Goal: Task Accomplishment & Management: Use online tool/utility

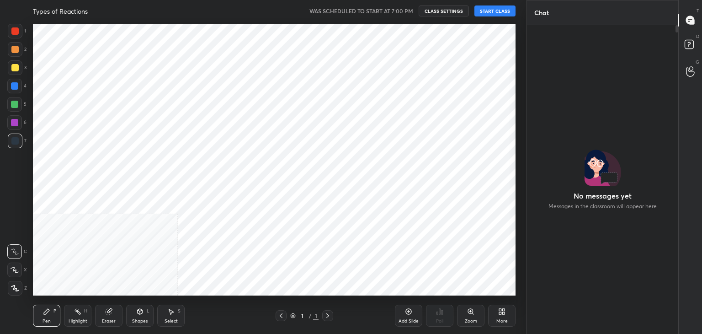
scroll to position [306, 148]
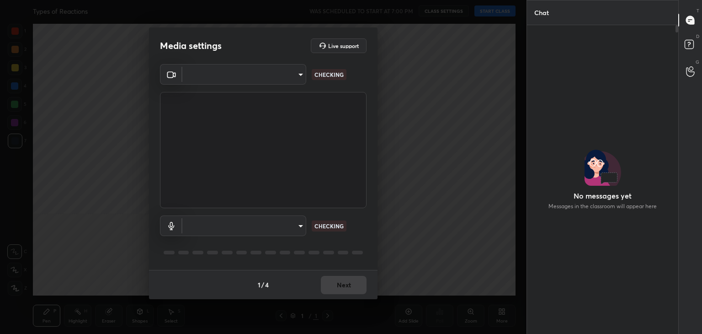
type input "40f6f599f4e1d475f556d0233745533c6e9cb70a45d417868628c8e7f90f0db0"
type input "93712724f2dfea302cf4bfd71f862925259c7f3c3eb27c7147df6ca0f4f8ecf1"
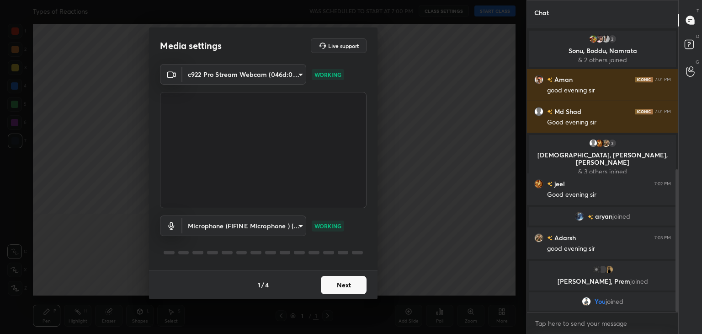
scroll to position [291, 0]
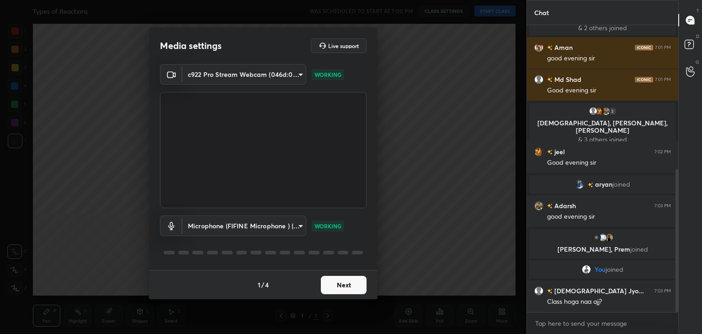
click at [347, 278] on button "Next" at bounding box center [344, 285] width 46 height 18
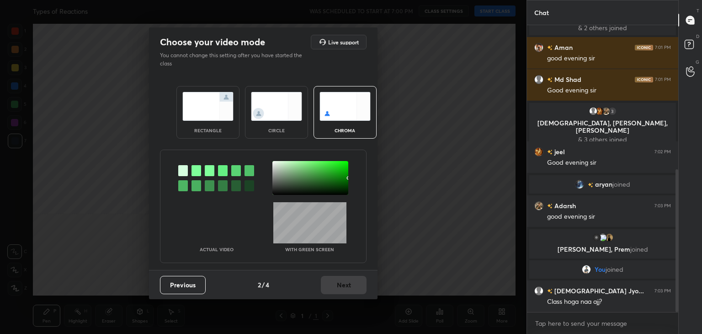
click at [204, 106] on img at bounding box center [207, 106] width 51 height 29
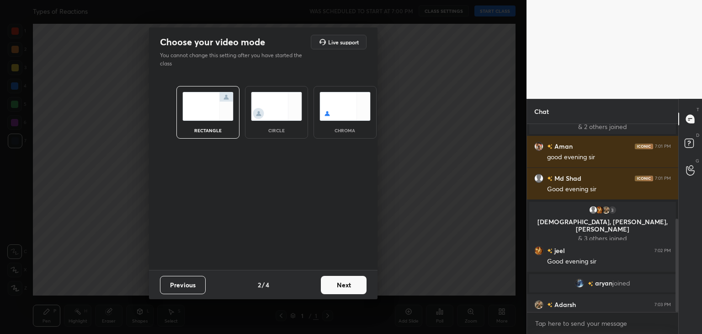
scroll to position [110, 148]
click at [345, 287] on button "Next" at bounding box center [344, 285] width 46 height 18
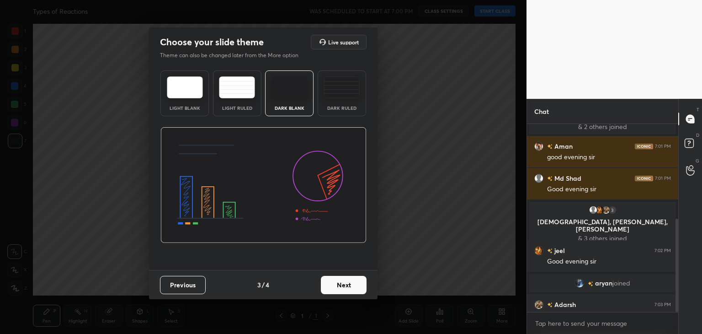
click at [345, 287] on button "Next" at bounding box center [344, 285] width 46 height 18
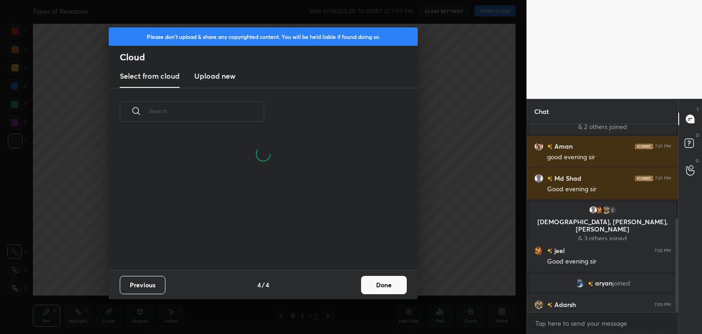
scroll to position [135, 293]
click at [345, 287] on div "Previous 4 / 4 Done" at bounding box center [263, 284] width 309 height 29
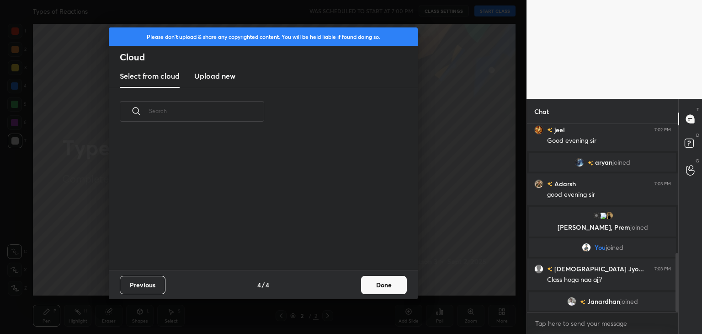
click at [364, 287] on button "Done" at bounding box center [384, 285] width 46 height 18
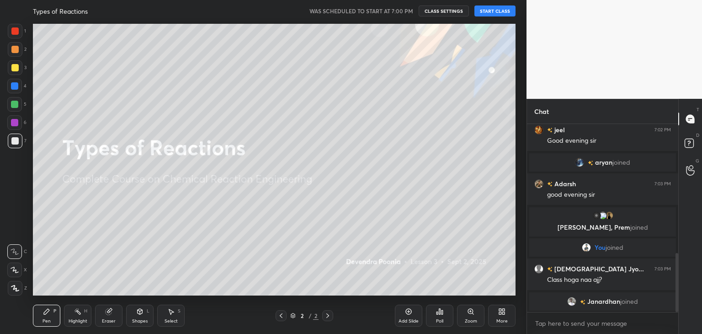
click at [493, 13] on button "START CLASS" at bounding box center [494, 10] width 41 height 11
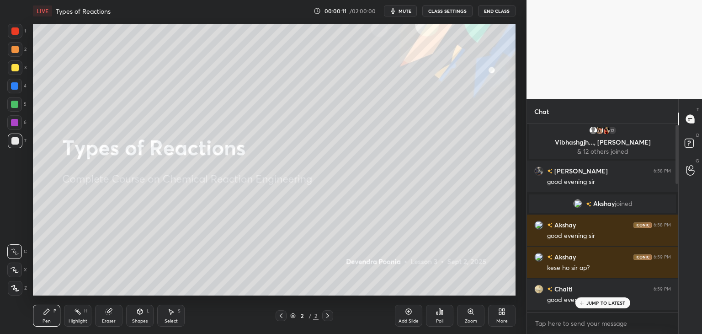
scroll to position [0, 0]
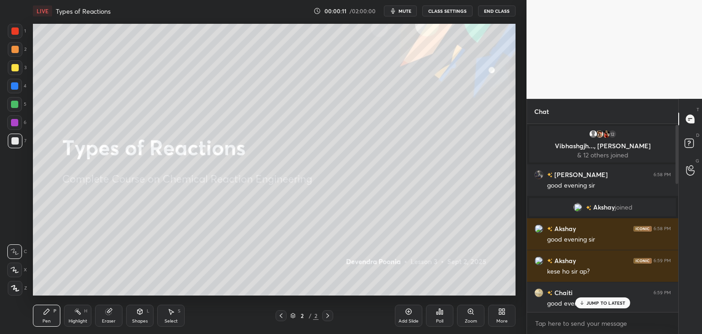
drag, startPoint x: 676, startPoint y: 267, endPoint x: 670, endPoint y: 135, distance: 132.2
click at [670, 135] on div "12 Vibhashgjh..., [PERSON_NAME] & 12 others joined [PERSON_NAME] 6:58 PM good e…" at bounding box center [602, 218] width 151 height 188
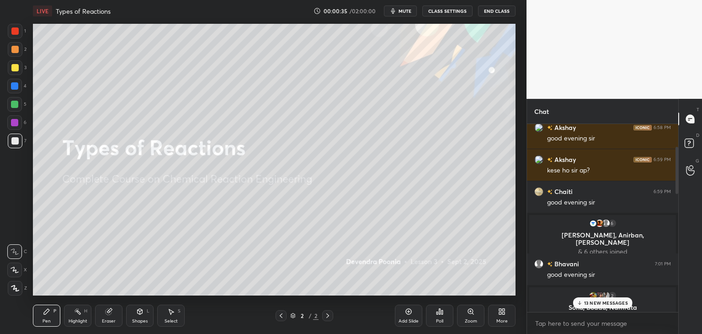
scroll to position [106, 0]
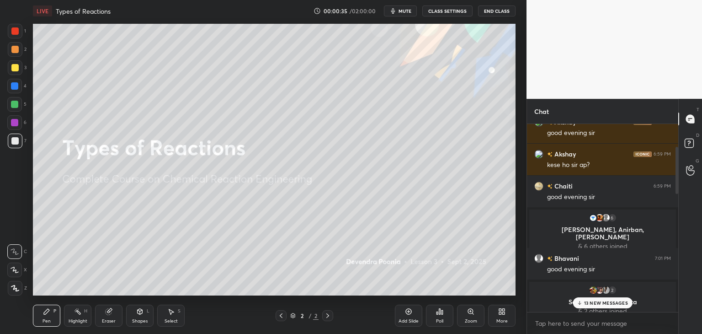
drag, startPoint x: 677, startPoint y: 143, endPoint x: 677, endPoint y: 191, distance: 48.4
click at [677, 191] on div at bounding box center [676, 170] width 3 height 47
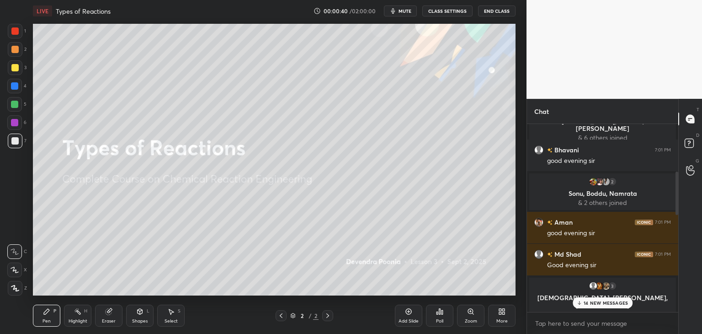
scroll to position [221, 0]
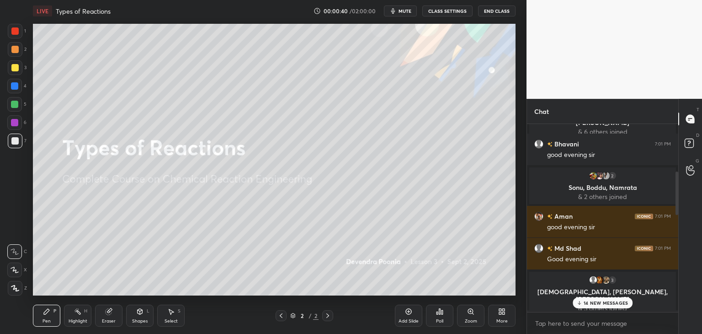
drag, startPoint x: 676, startPoint y: 176, endPoint x: 677, endPoint y: 203, distance: 26.5
click at [677, 203] on div at bounding box center [676, 193] width 3 height 44
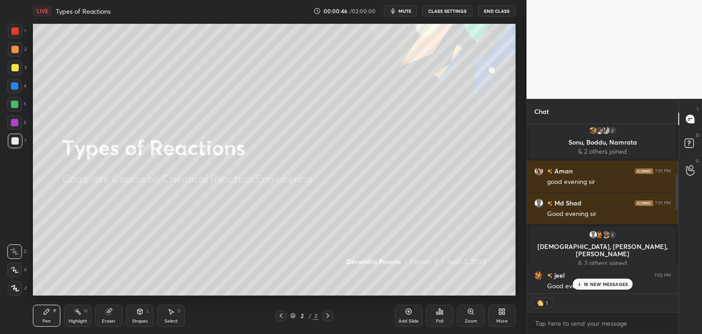
scroll to position [275, 0]
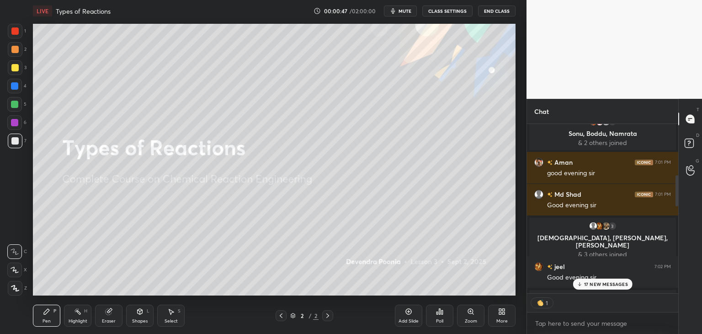
drag, startPoint x: 677, startPoint y: 196, endPoint x: 677, endPoint y: 207, distance: 11.4
click at [677, 207] on div at bounding box center [675, 208] width 5 height 169
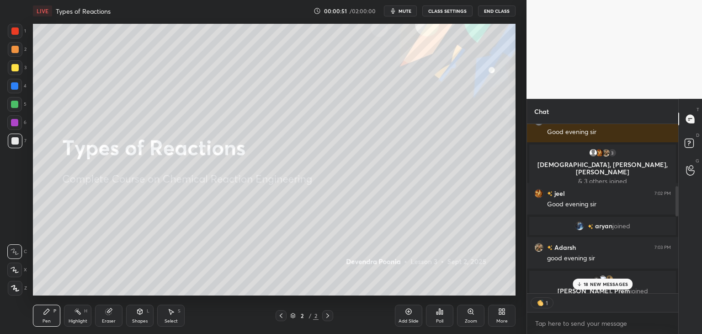
scroll to position [355, 0]
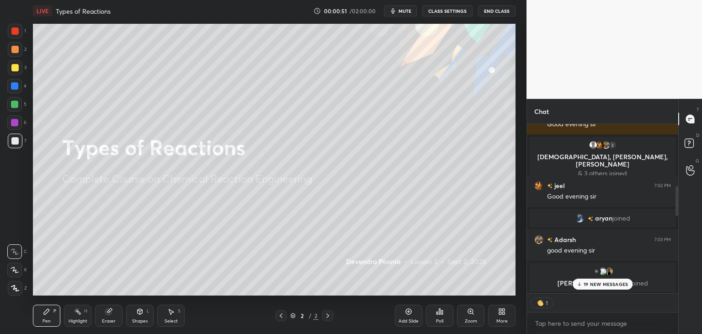
drag, startPoint x: 677, startPoint y: 199, endPoint x: 677, endPoint y: 214, distance: 14.6
click at [677, 214] on div at bounding box center [676, 200] width 3 height 29
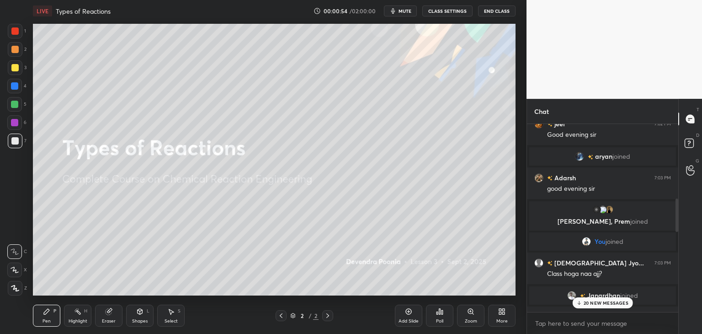
scroll to position [420, 0]
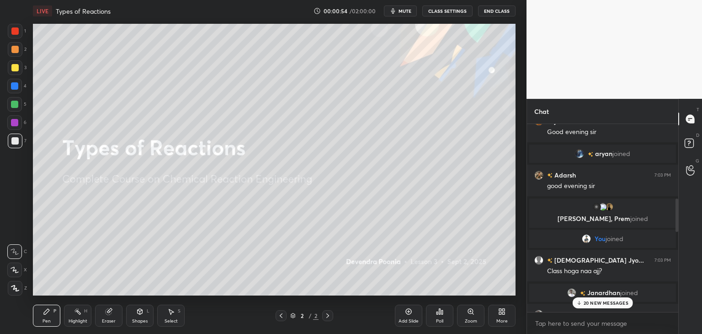
drag, startPoint x: 677, startPoint y: 207, endPoint x: 677, endPoint y: 218, distance: 11.4
click at [677, 218] on div at bounding box center [676, 214] width 3 height 33
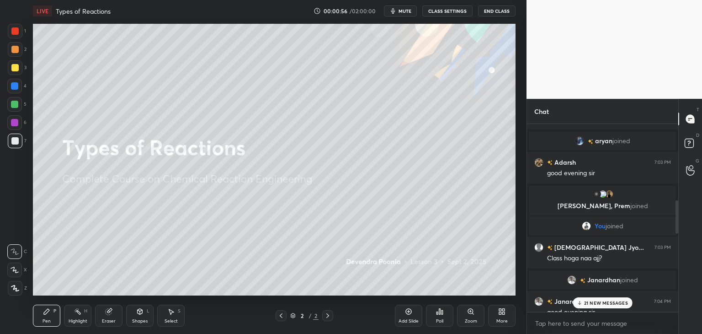
scroll to position [435, 0]
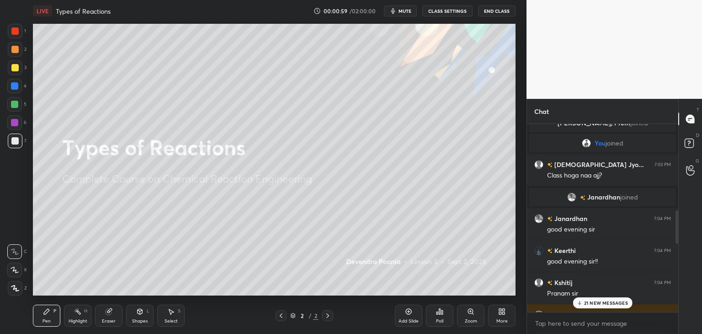
drag, startPoint x: 677, startPoint y: 210, endPoint x: 677, endPoint y: 227, distance: 16.9
click at [677, 227] on div at bounding box center [676, 226] width 3 height 33
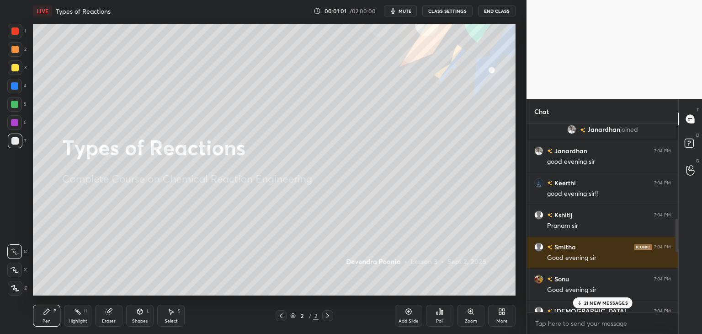
scroll to position [593, 0]
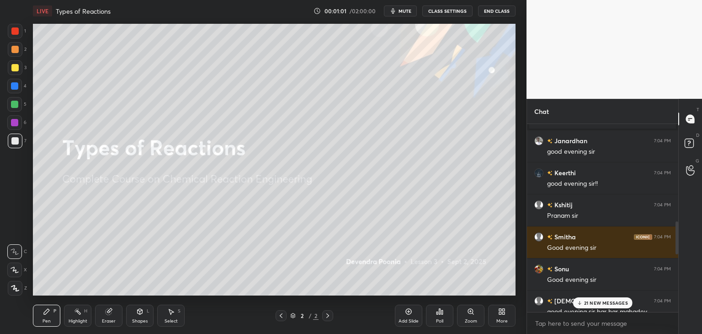
drag, startPoint x: 677, startPoint y: 227, endPoint x: 677, endPoint y: 241, distance: 13.7
click at [677, 241] on div at bounding box center [676, 237] width 3 height 33
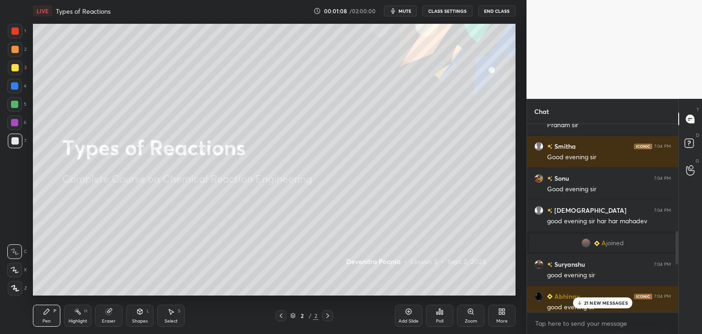
scroll to position [691, 0]
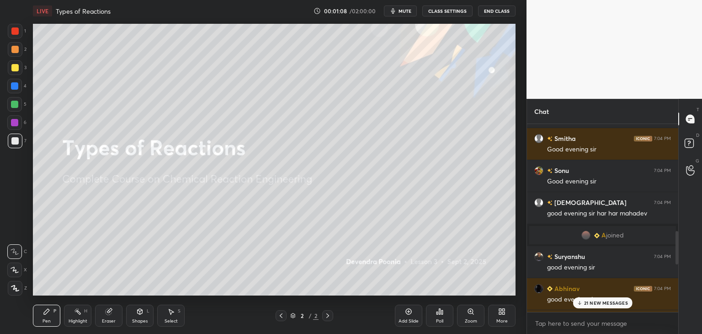
drag, startPoint x: 677, startPoint y: 241, endPoint x: 677, endPoint y: 258, distance: 17.4
click at [677, 258] on div at bounding box center [676, 247] width 3 height 33
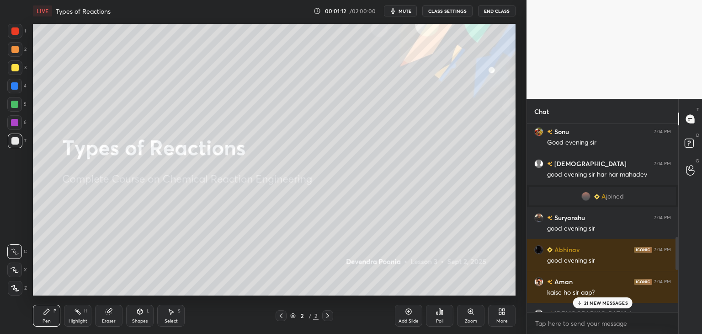
scroll to position [733, 0]
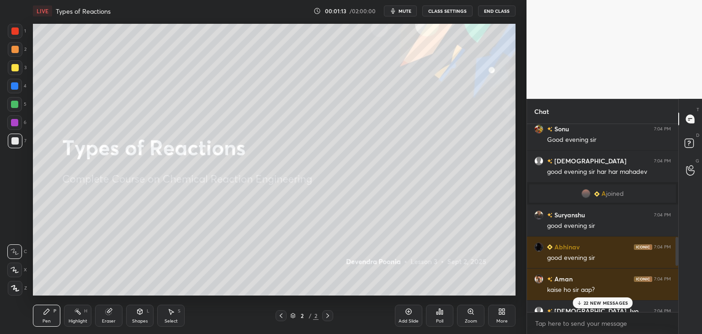
drag, startPoint x: 677, startPoint y: 254, endPoint x: 677, endPoint y: 261, distance: 7.3
click at [677, 261] on div at bounding box center [676, 251] width 3 height 28
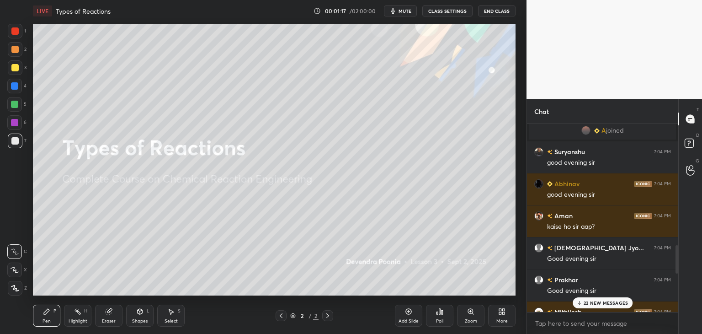
scroll to position [808, 0]
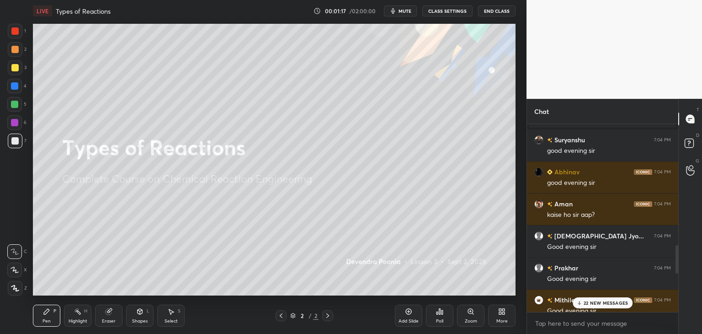
drag, startPoint x: 677, startPoint y: 256, endPoint x: 677, endPoint y: 267, distance: 11.4
click at [677, 267] on div at bounding box center [676, 259] width 3 height 28
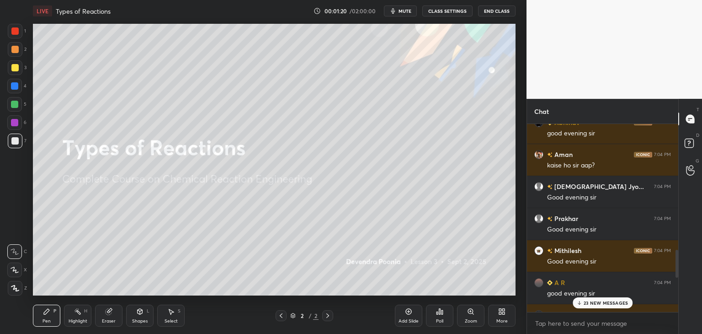
scroll to position [866, 0]
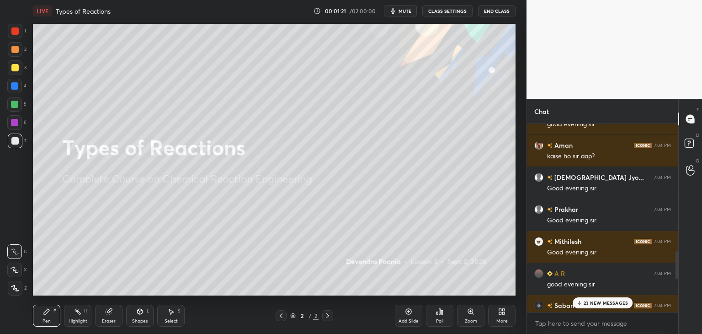
drag, startPoint x: 677, startPoint y: 262, endPoint x: 677, endPoint y: 270, distance: 8.7
click at [677, 270] on div at bounding box center [676, 265] width 3 height 28
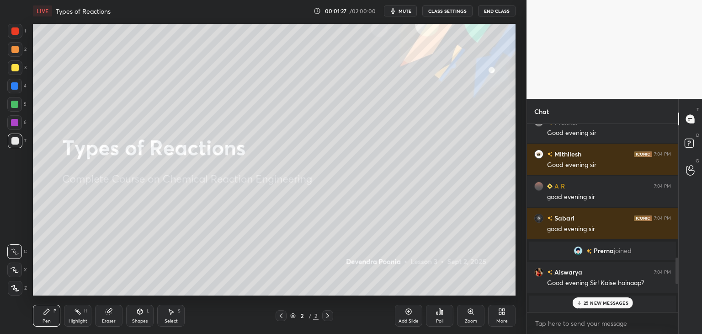
scroll to position [959, 0]
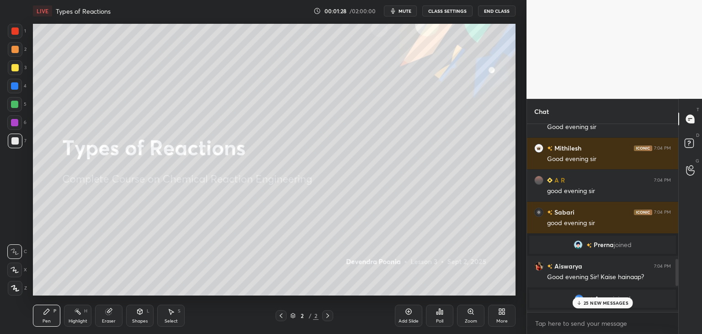
drag, startPoint x: 677, startPoint y: 265, endPoint x: 677, endPoint y: 278, distance: 13.2
click at [677, 278] on div at bounding box center [676, 272] width 3 height 26
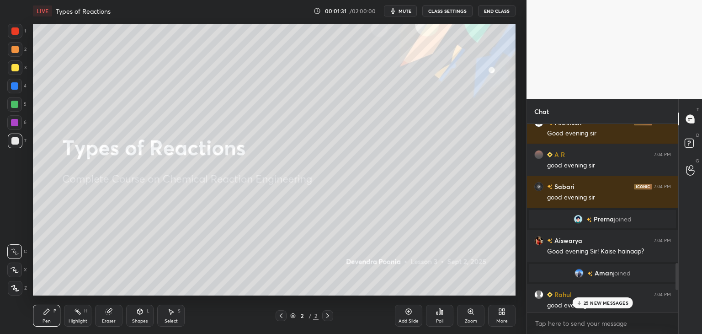
scroll to position [995, 0]
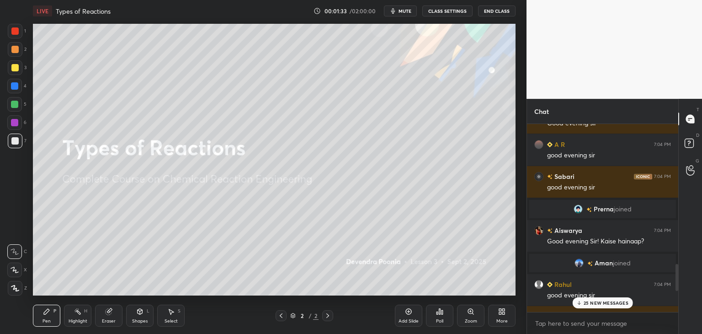
drag, startPoint x: 677, startPoint y: 275, endPoint x: 677, endPoint y: 280, distance: 5.0
click at [677, 280] on div at bounding box center [676, 277] width 3 height 26
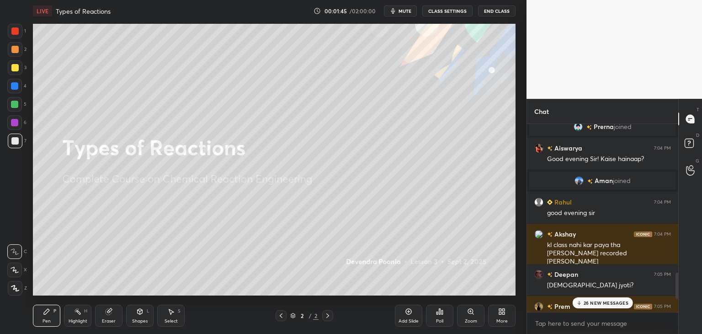
scroll to position [1087, 0]
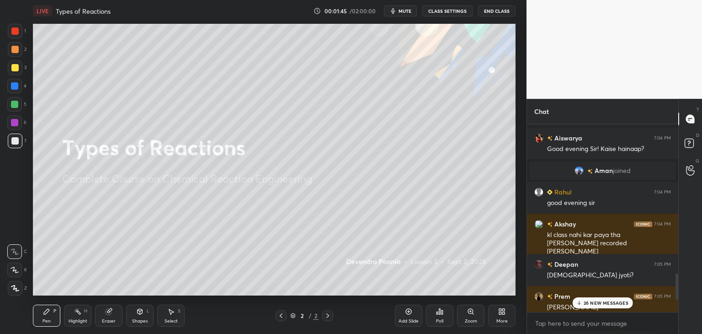
drag, startPoint x: 677, startPoint y: 280, endPoint x: 677, endPoint y: 293, distance: 12.8
click at [677, 293] on div at bounding box center [676, 286] width 3 height 26
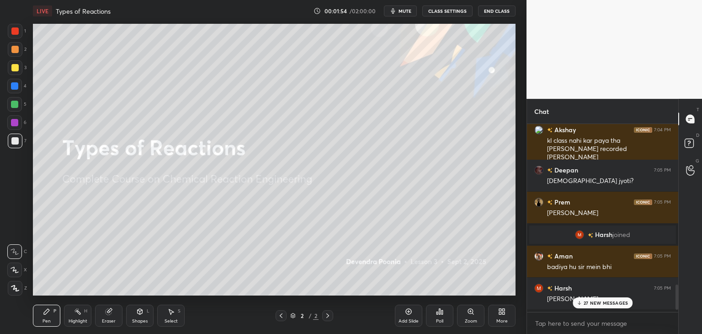
scroll to position [1185, 0]
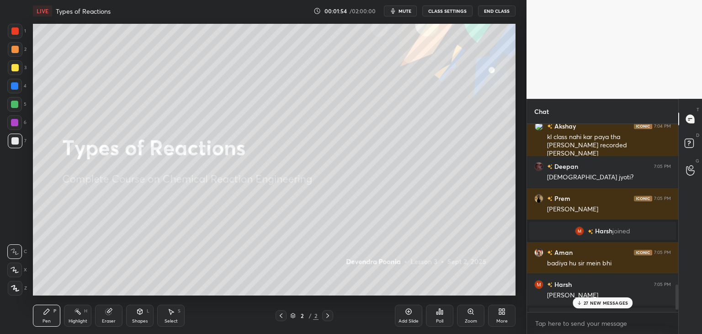
drag, startPoint x: 677, startPoint y: 287, endPoint x: 677, endPoint y: 301, distance: 13.3
click at [677, 301] on div at bounding box center [676, 297] width 3 height 26
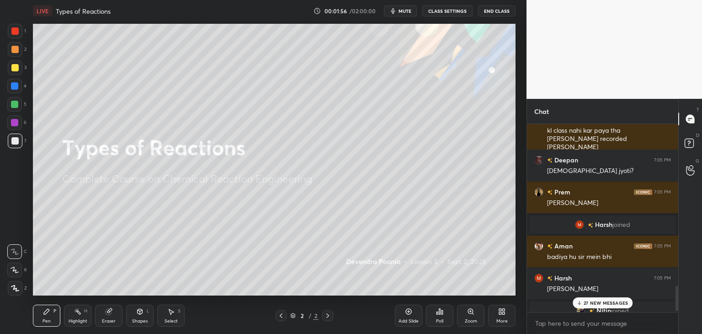
scroll to position [1201, 0]
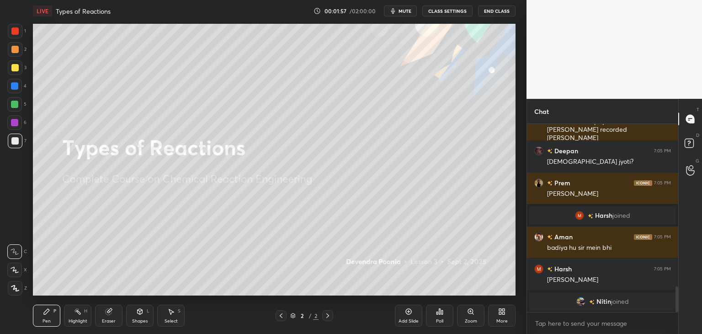
click at [677, 301] on div at bounding box center [676, 299] width 3 height 26
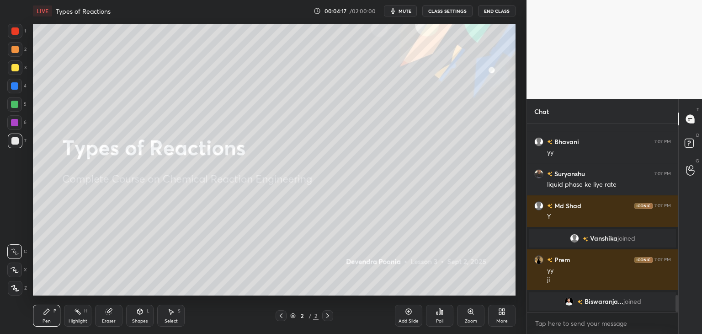
scroll to position [1926, 0]
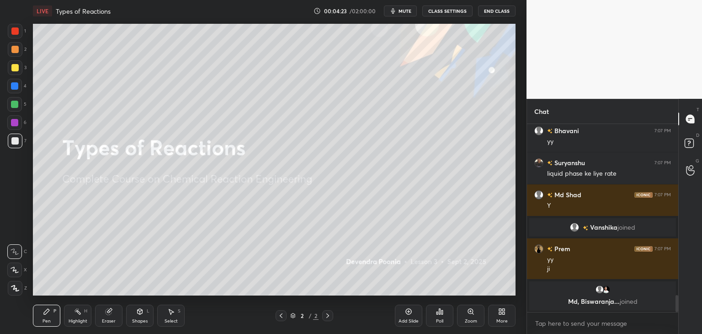
click at [20, 289] on div at bounding box center [15, 288] width 15 height 15
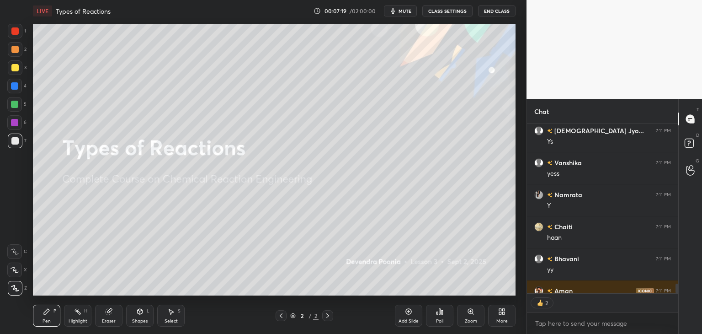
scroll to position [3237, 0]
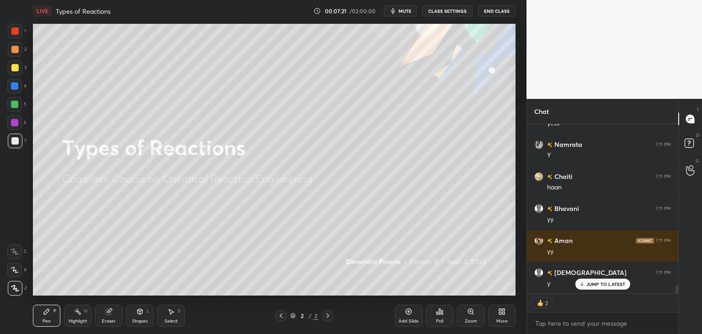
click at [408, 321] on div "Add Slide" at bounding box center [408, 320] width 20 height 5
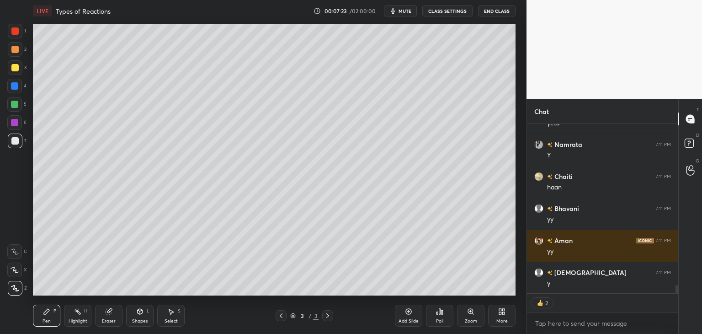
scroll to position [3259, 0]
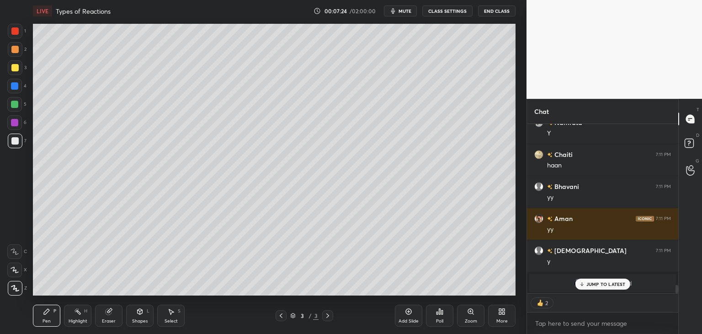
click at [15, 69] on div at bounding box center [14, 67] width 7 height 7
click at [15, 106] on div at bounding box center [14, 104] width 7 height 7
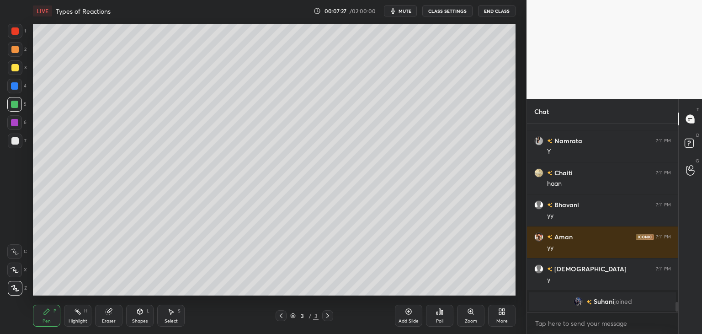
scroll to position [0, 0]
click at [20, 139] on div at bounding box center [15, 140] width 15 height 15
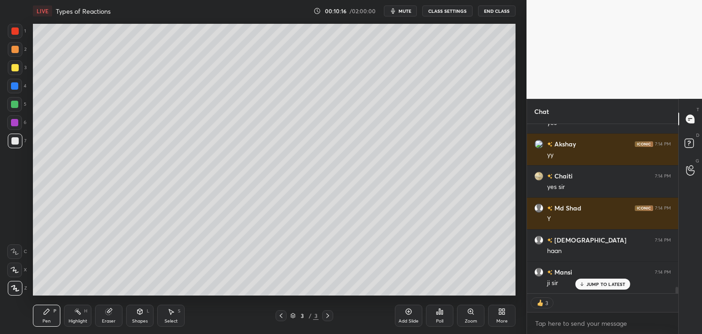
scroll to position [4169, 0]
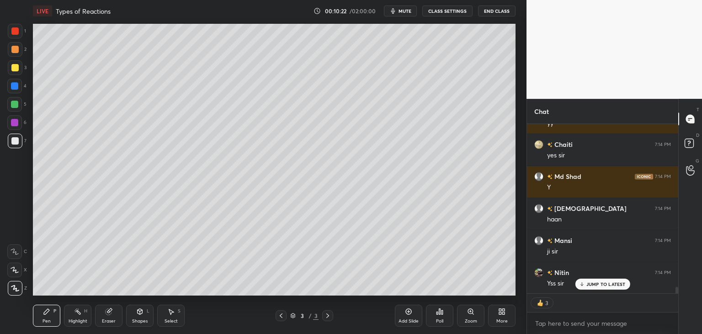
click at [146, 321] on div "Shapes" at bounding box center [140, 320] width 16 height 5
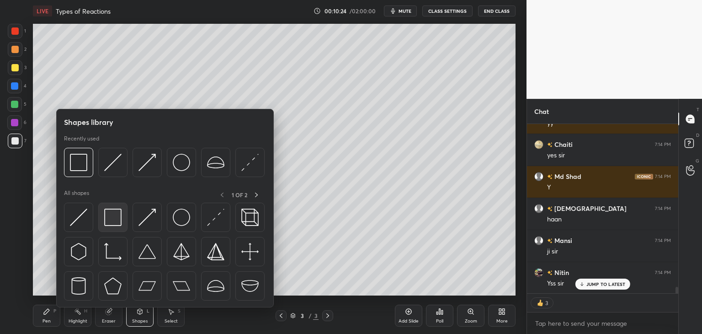
click at [117, 219] on img at bounding box center [112, 216] width 17 height 17
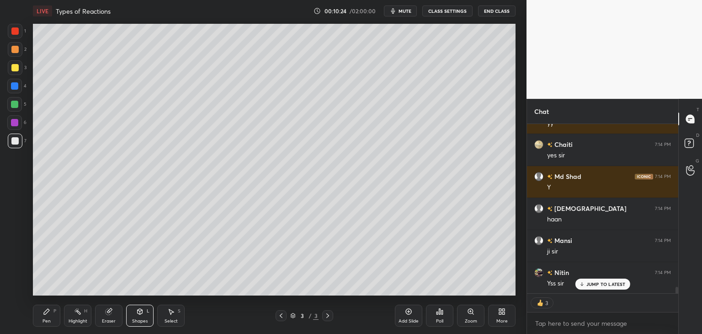
scroll to position [185, 148]
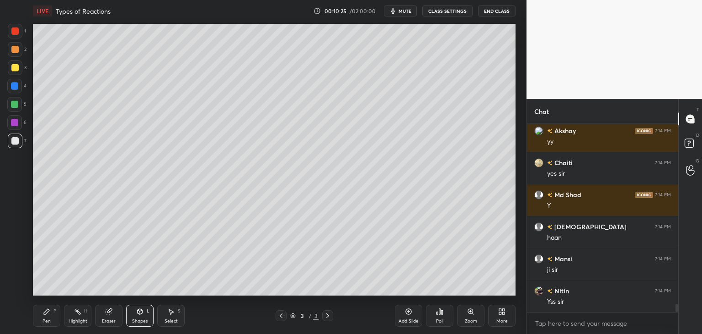
click at [16, 125] on div at bounding box center [14, 122] width 7 height 7
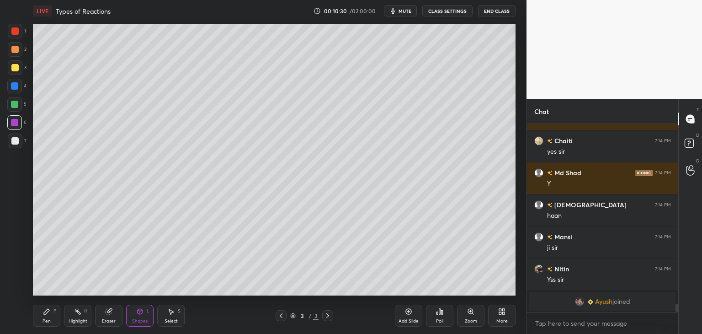
click at [409, 313] on icon at bounding box center [408, 310] width 7 height 7
click at [46, 314] on icon at bounding box center [46, 310] width 5 height 5
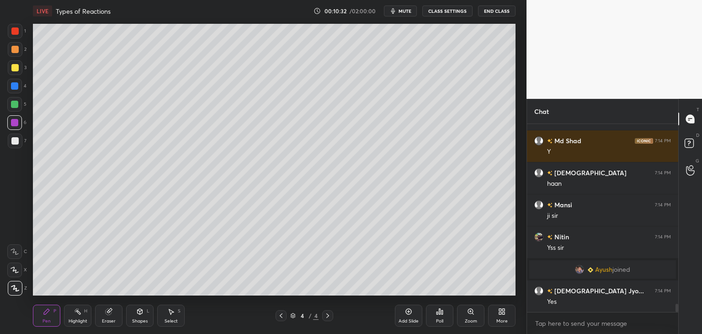
scroll to position [4033, 0]
click at [13, 142] on div at bounding box center [14, 140] width 7 height 7
click at [12, 106] on div at bounding box center [14, 104] width 7 height 7
click at [16, 143] on div at bounding box center [14, 140] width 7 height 7
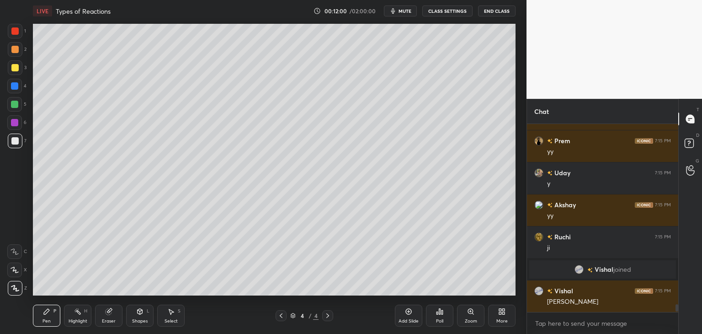
scroll to position [3, 3]
click at [16, 106] on div at bounding box center [14, 104] width 7 height 7
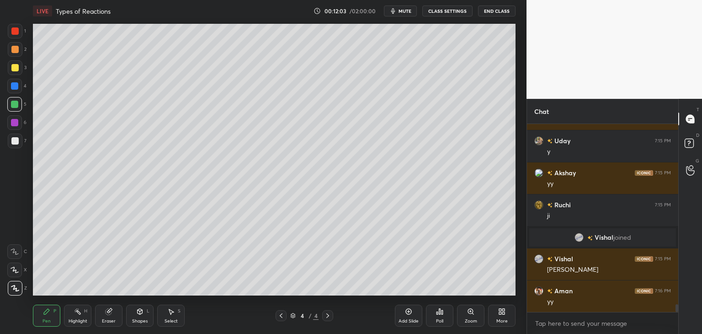
click at [13, 138] on div at bounding box center [14, 140] width 7 height 7
click at [110, 318] on div "Eraser" at bounding box center [109, 320] width 14 height 5
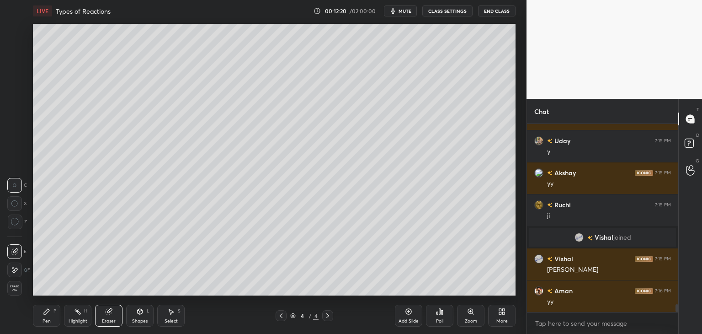
click at [138, 320] on div "Shapes" at bounding box center [140, 320] width 16 height 5
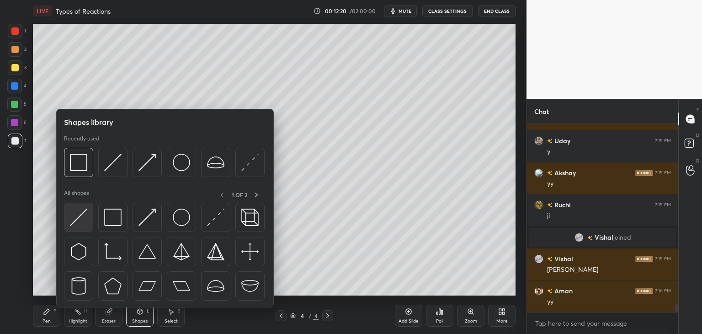
click at [86, 222] on img at bounding box center [78, 216] width 17 height 17
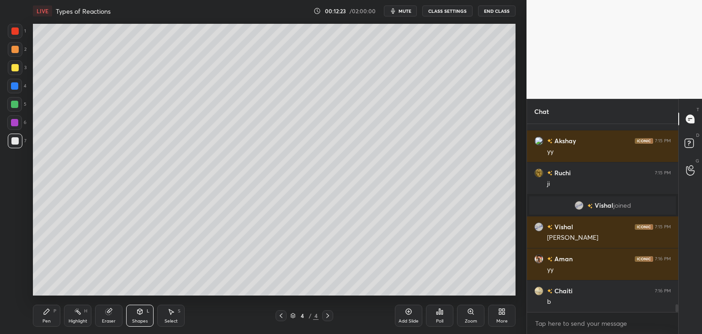
scroll to position [4406, 0]
click at [51, 315] on div "Pen P" at bounding box center [46, 315] width 27 height 22
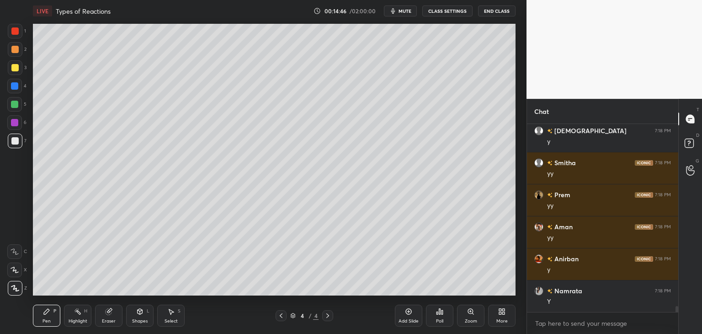
scroll to position [3, 3]
click at [170, 321] on div "Select" at bounding box center [170, 320] width 13 height 5
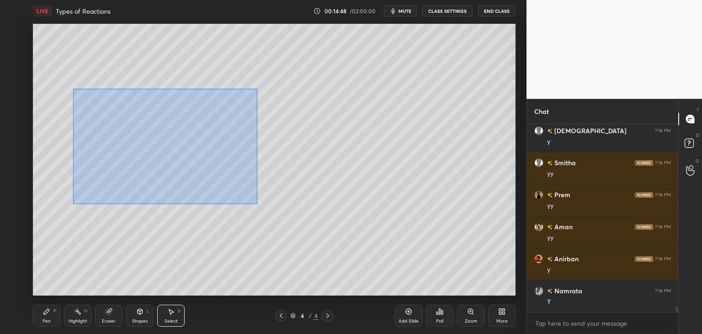
drag, startPoint x: 73, startPoint y: 89, endPoint x: 258, endPoint y: 201, distance: 216.3
click at [259, 203] on div "0 ° Undo Copy Duplicate Duplicate to new slide Delete" at bounding box center [274, 159] width 482 height 271
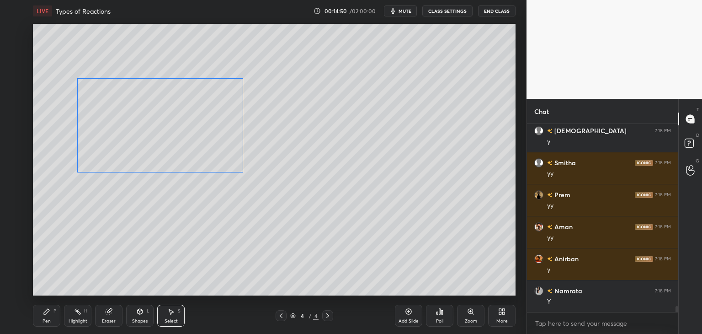
drag, startPoint x: 216, startPoint y: 176, endPoint x: 215, endPoint y: 159, distance: 16.9
click at [215, 159] on div "0 ° Undo Copy Duplicate Duplicate to new slide Delete" at bounding box center [274, 159] width 482 height 271
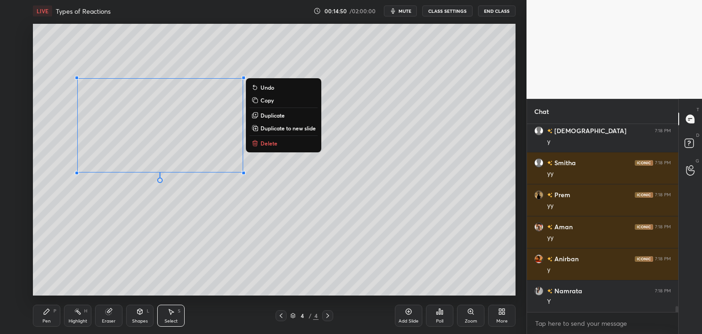
click at [216, 214] on div "0 ° Undo Copy Duplicate Duplicate to new slide Delete" at bounding box center [274, 159] width 482 height 271
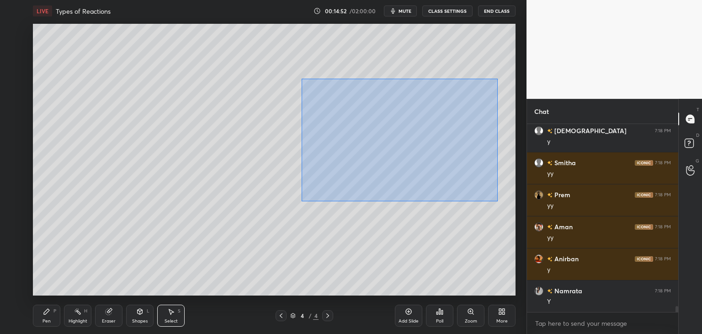
drag, startPoint x: 310, startPoint y: 92, endPoint x: 475, endPoint y: 195, distance: 194.7
click at [497, 201] on div "0 ° Undo Copy Duplicate Duplicate to new slide Delete" at bounding box center [274, 159] width 482 height 271
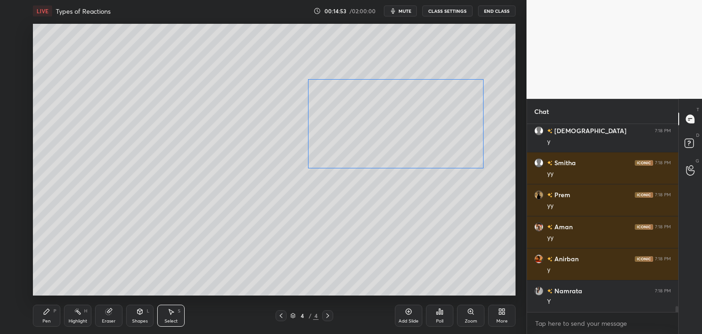
drag, startPoint x: 440, startPoint y: 167, endPoint x: 439, endPoint y: 154, distance: 12.4
click at [439, 154] on div "0 ° Undo Copy Duplicate Duplicate to new slide Delete" at bounding box center [274, 159] width 482 height 271
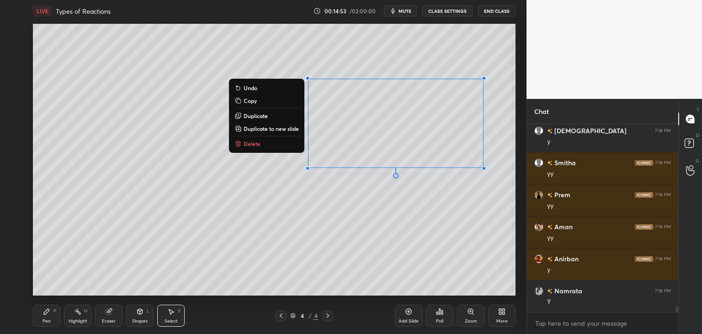
click at [421, 204] on div "0 ° Undo Copy Duplicate Duplicate to new slide Delete" at bounding box center [274, 159] width 482 height 271
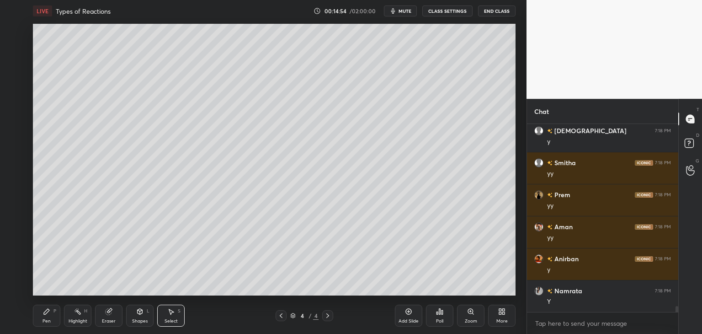
scroll to position [5845, 0]
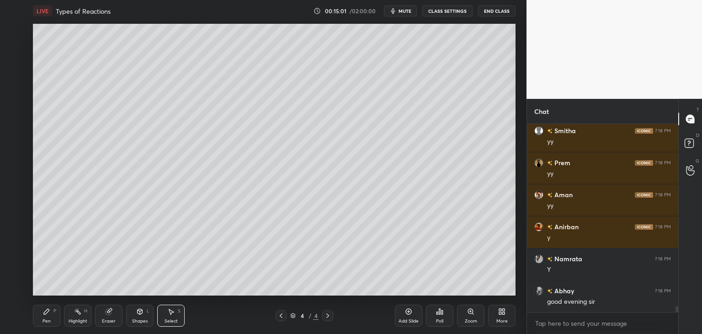
click at [53, 320] on div "Pen P" at bounding box center [46, 315] width 27 height 22
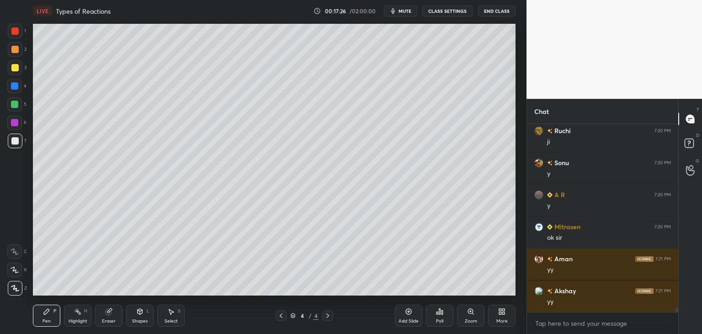
scroll to position [7804, 0]
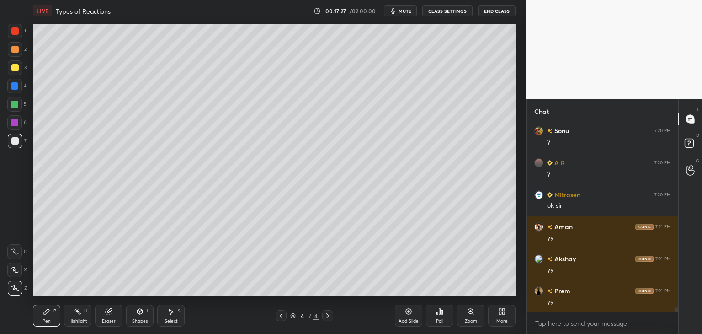
click at [143, 320] on div "Shapes" at bounding box center [140, 320] width 16 height 5
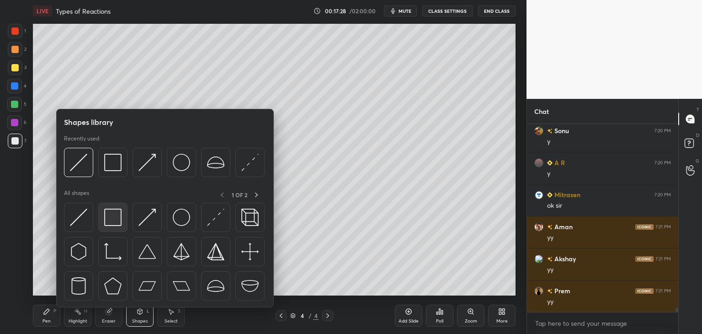
click at [117, 212] on img at bounding box center [112, 216] width 17 height 17
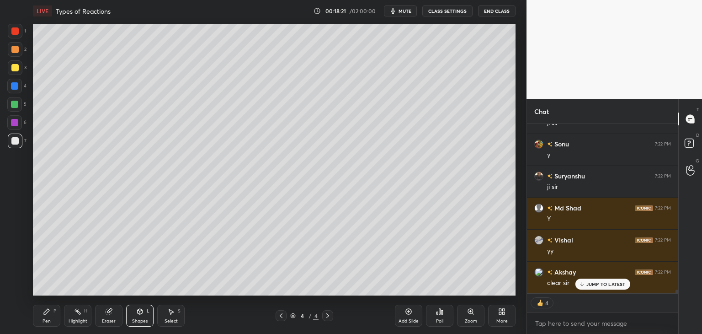
scroll to position [8167, 0]
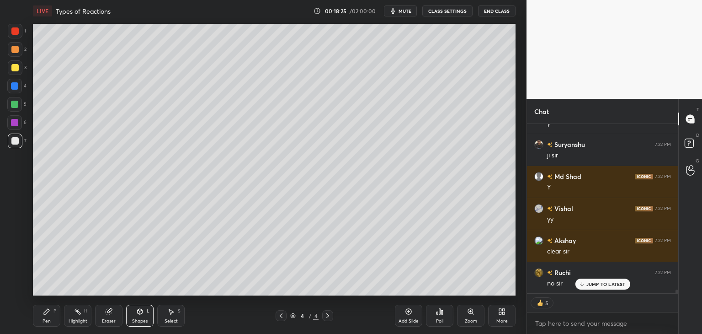
click at [403, 315] on div "Add Slide" at bounding box center [408, 315] width 27 height 22
click at [44, 317] on div "Pen P" at bounding box center [46, 315] width 27 height 22
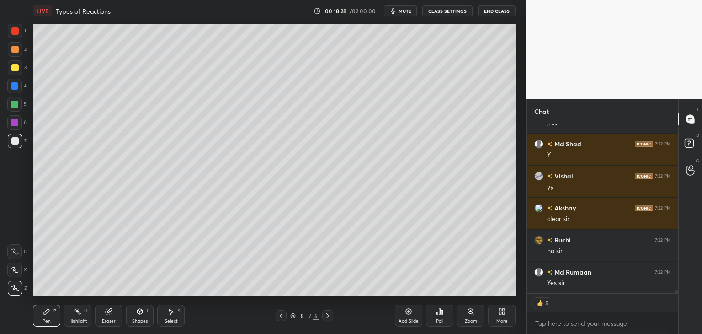
scroll to position [8231, 0]
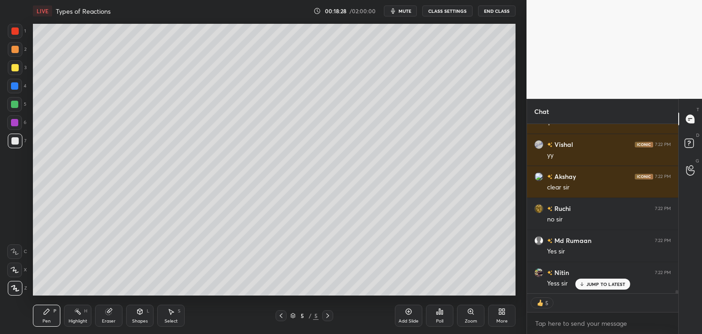
click at [16, 143] on div at bounding box center [14, 140] width 7 height 7
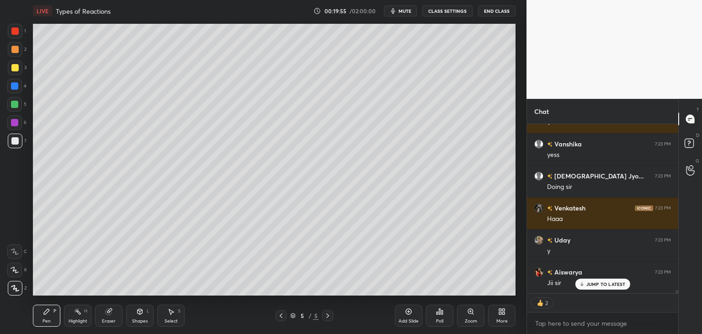
scroll to position [9410, 0]
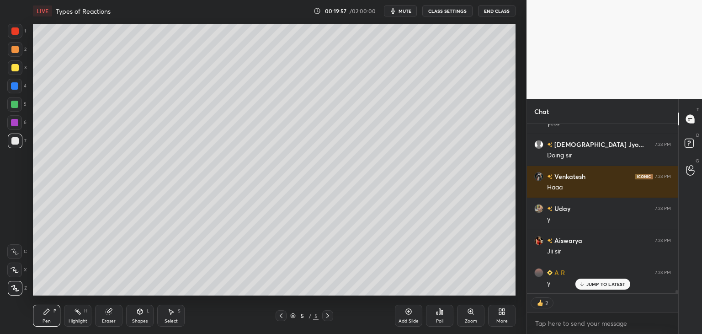
click at [170, 317] on div "Select S" at bounding box center [170, 315] width 27 height 22
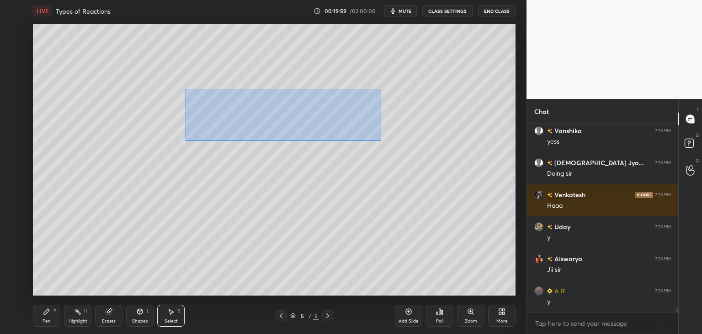
scroll to position [185, 148]
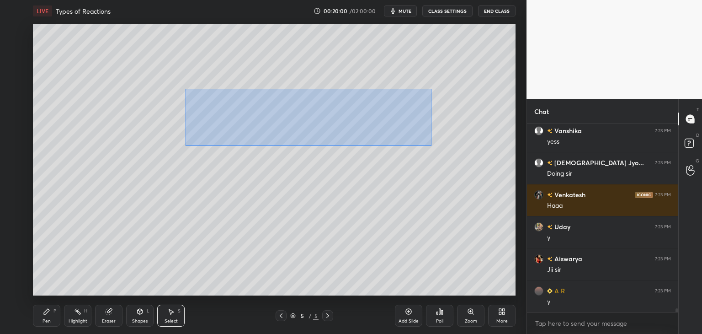
drag, startPoint x: 191, startPoint y: 93, endPoint x: 431, endPoint y: 146, distance: 246.1
click at [431, 146] on div "0 ° Undo Copy Duplicate Duplicate to new slide Delete" at bounding box center [274, 159] width 482 height 271
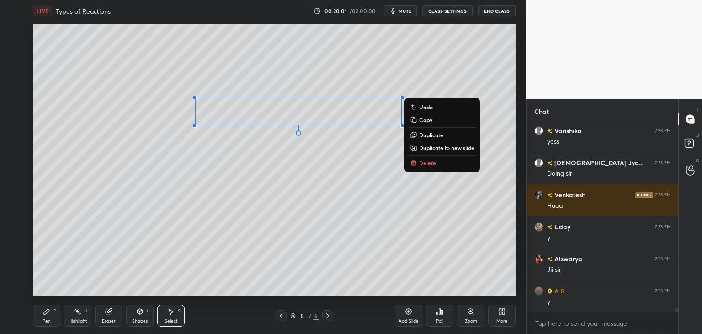
click at [432, 135] on p "Duplicate" at bounding box center [431, 134] width 24 height 7
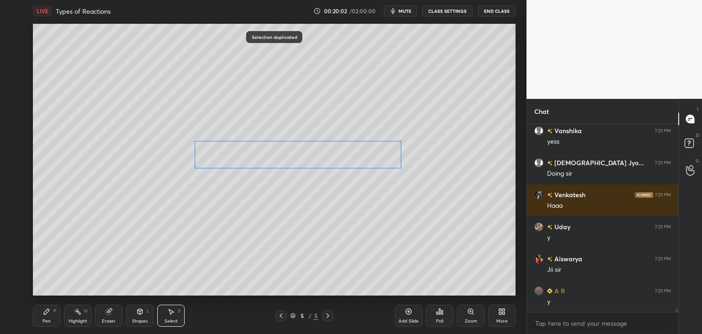
scroll to position [9424, 0]
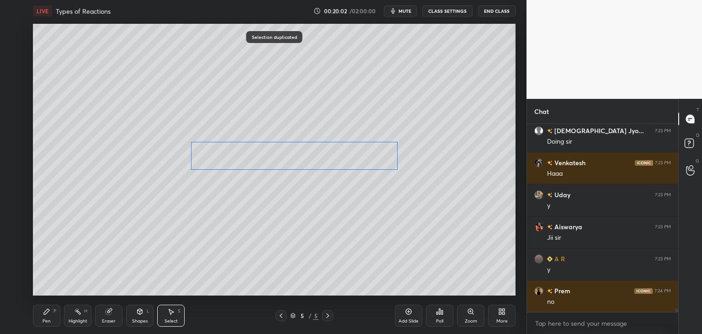
drag, startPoint x: 339, startPoint y: 149, endPoint x: 329, endPoint y: 164, distance: 18.1
click at [329, 164] on div "0 ° Undo Copy Duplicate Duplicate to new slide Delete" at bounding box center [274, 159] width 482 height 271
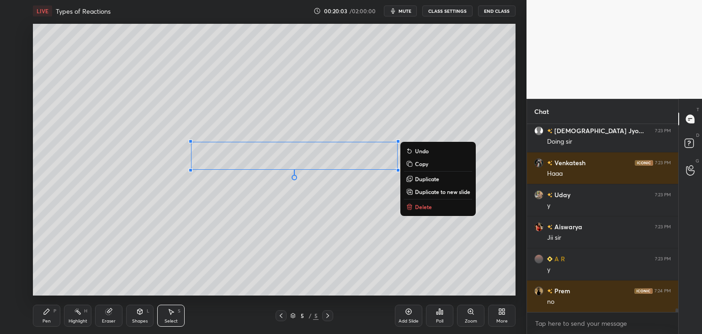
click at [51, 317] on div "Pen P" at bounding box center [46, 315] width 27 height 22
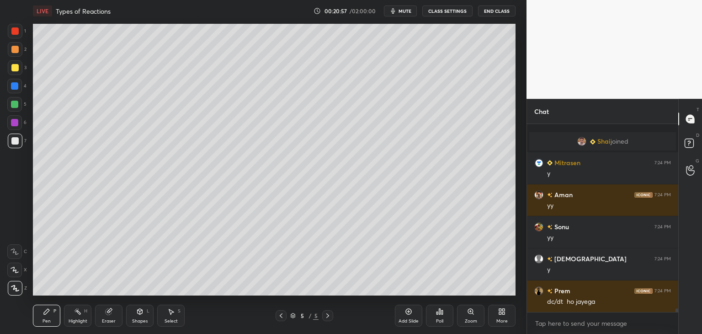
scroll to position [9351, 0]
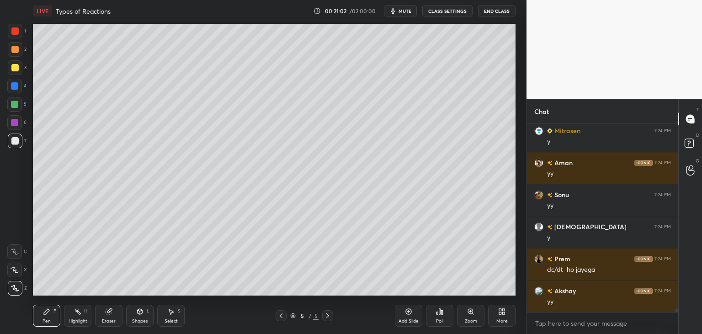
click at [115, 314] on div "Eraser" at bounding box center [108, 315] width 27 height 22
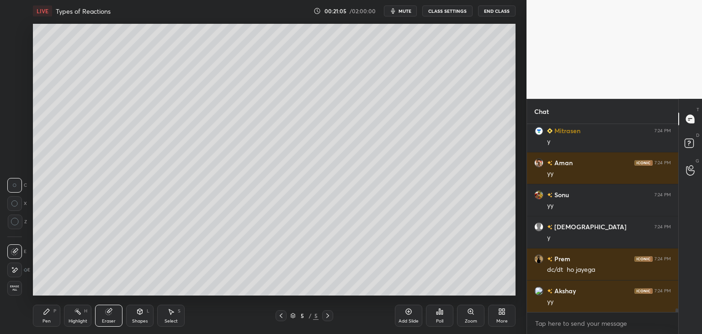
scroll to position [9383, 0]
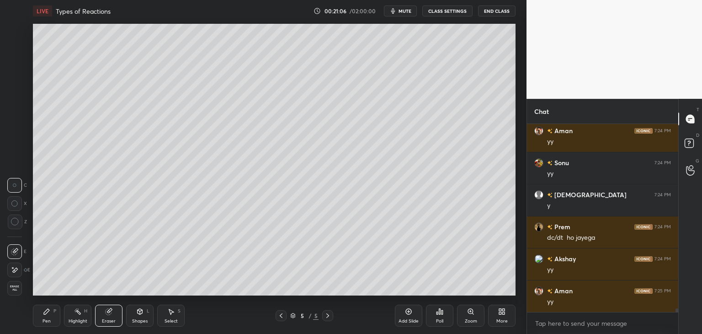
click at [49, 317] on div "Pen P" at bounding box center [46, 315] width 27 height 22
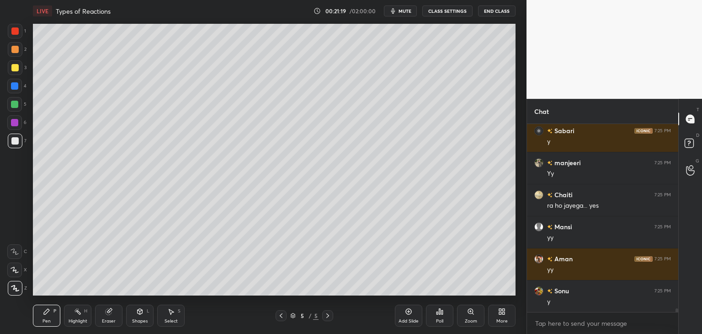
scroll to position [9767, 0]
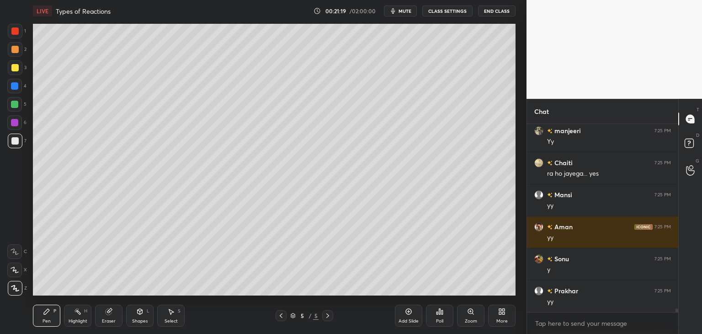
click at [175, 313] on div "Select S" at bounding box center [170, 315] width 27 height 22
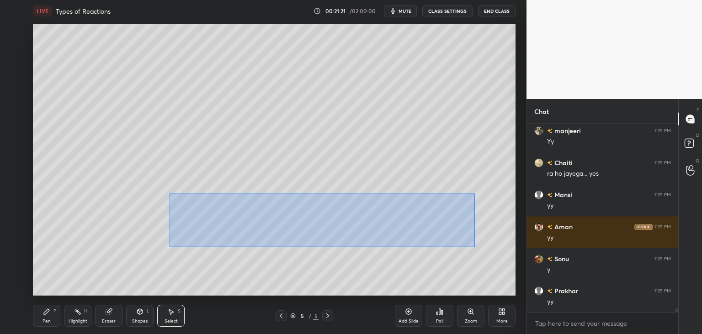
drag, startPoint x: 170, startPoint y: 195, endPoint x: 472, endPoint y: 247, distance: 306.5
click at [475, 247] on div "0 ° Undo Copy Duplicate Duplicate to new slide Delete" at bounding box center [274, 159] width 482 height 271
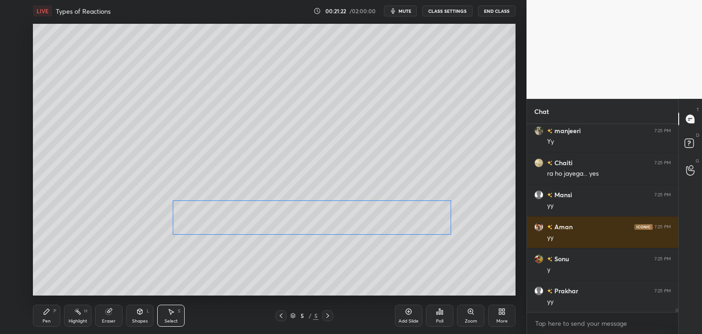
drag, startPoint x: 379, startPoint y: 223, endPoint x: 375, endPoint y: 221, distance: 5.1
click at [375, 221] on div "0 ° Undo Copy Duplicate Duplicate to new slide Delete" at bounding box center [274, 159] width 482 height 271
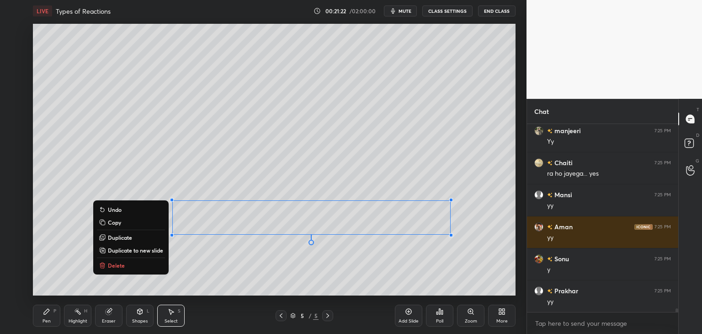
click at [364, 252] on div "0 ° Undo Copy Duplicate Duplicate to new slide Delete" at bounding box center [274, 159] width 482 height 271
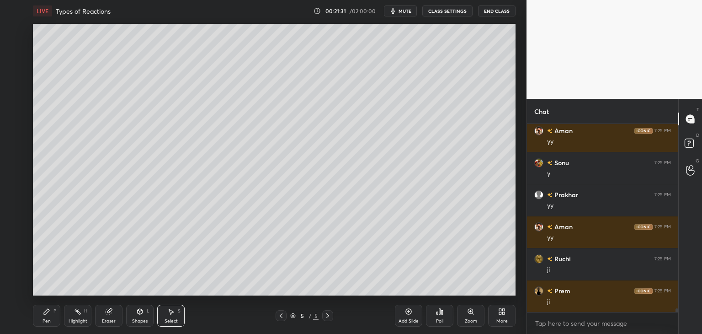
scroll to position [9894, 0]
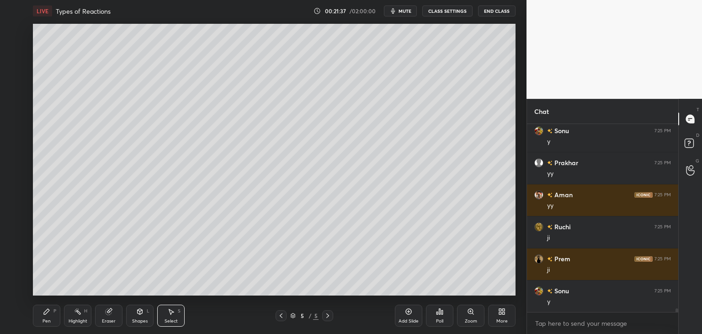
click at [45, 313] on icon at bounding box center [46, 310] width 5 height 5
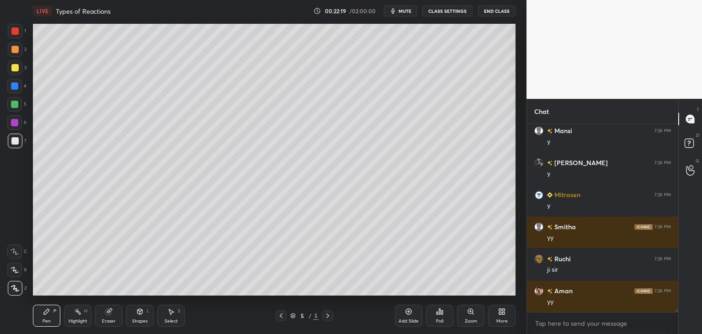
scroll to position [3, 3]
click at [111, 315] on div "Eraser" at bounding box center [108, 315] width 27 height 22
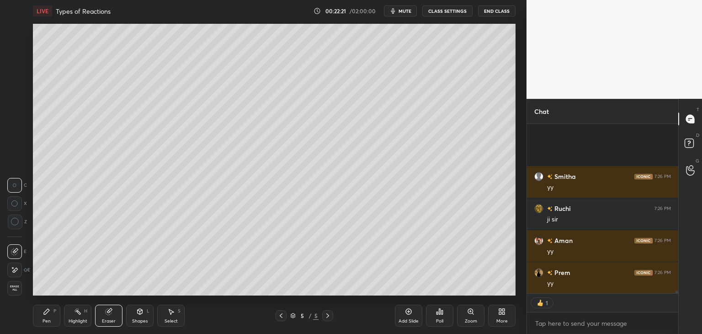
scroll to position [10689, 0]
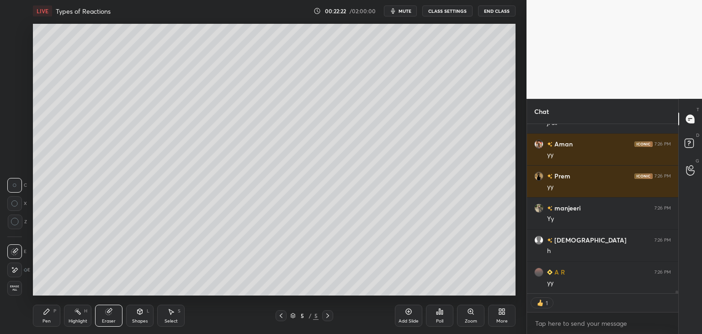
click at [18, 269] on icon at bounding box center [14, 270] width 7 height 8
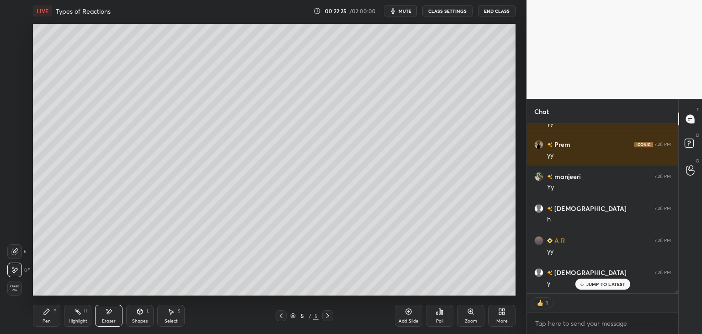
click at [51, 316] on div "Pen P" at bounding box center [46, 315] width 27 height 22
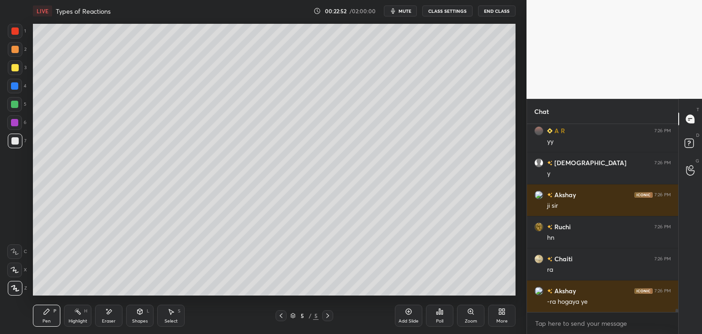
scroll to position [10870, 0]
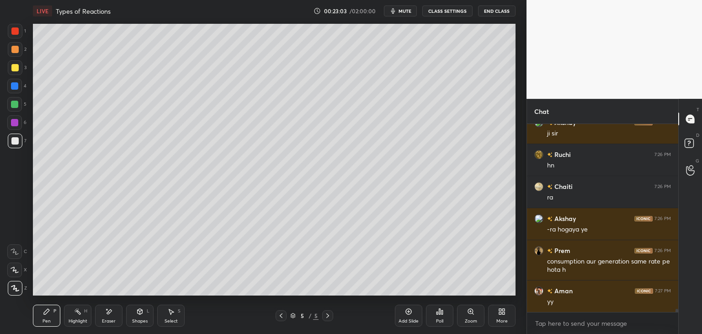
click at [179, 317] on div "Select S" at bounding box center [170, 315] width 27 height 22
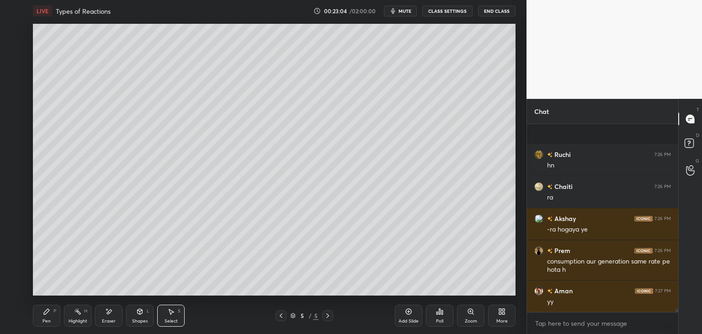
scroll to position [10966, 0]
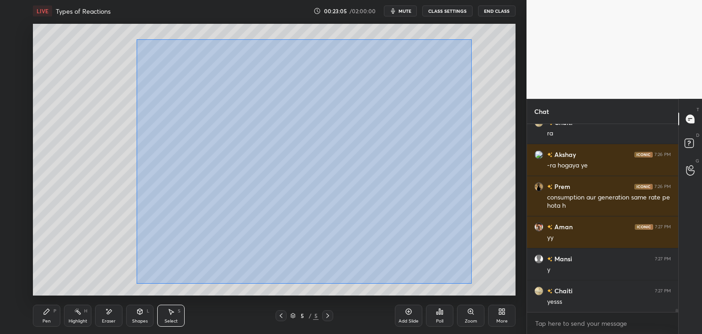
drag, startPoint x: 137, startPoint y: 39, endPoint x: 453, endPoint y: 276, distance: 394.9
click at [471, 283] on div "0 ° Undo Copy Duplicate Duplicate to new slide Delete" at bounding box center [274, 159] width 482 height 271
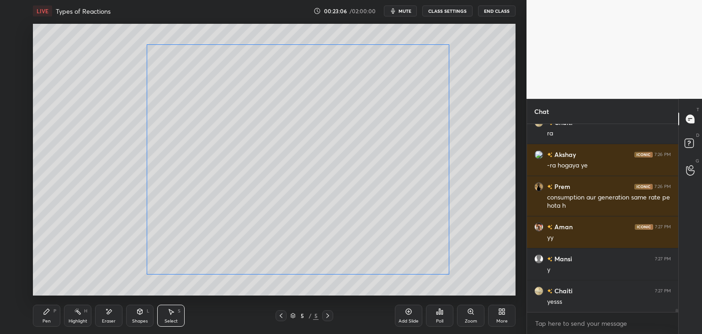
scroll to position [10998, 0]
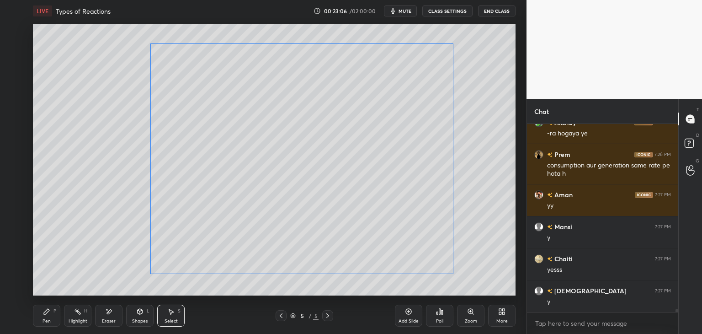
click at [389, 246] on div "0 ° Undo Copy Duplicate Duplicate to new slide Delete" at bounding box center [274, 159] width 482 height 271
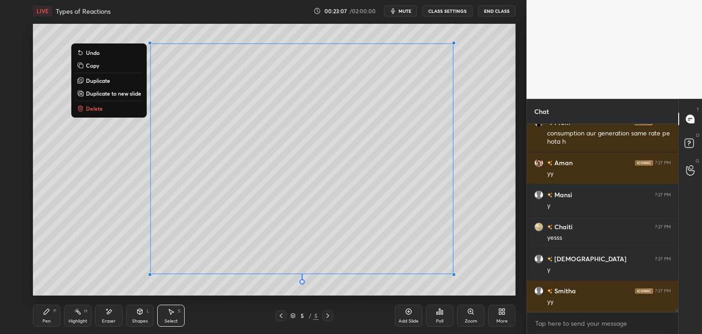
click at [469, 251] on div "0 ° Undo Copy Duplicate Duplicate to new slide Delete" at bounding box center [274, 159] width 482 height 271
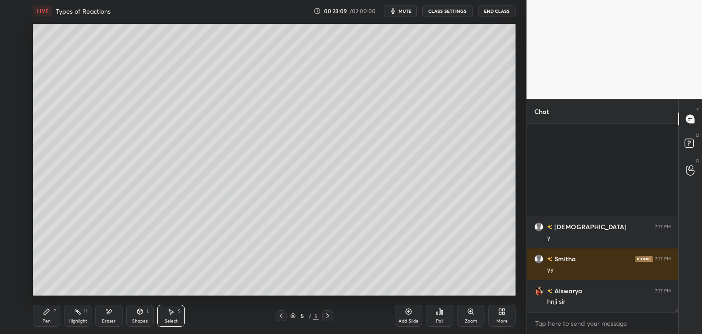
scroll to position [11190, 0]
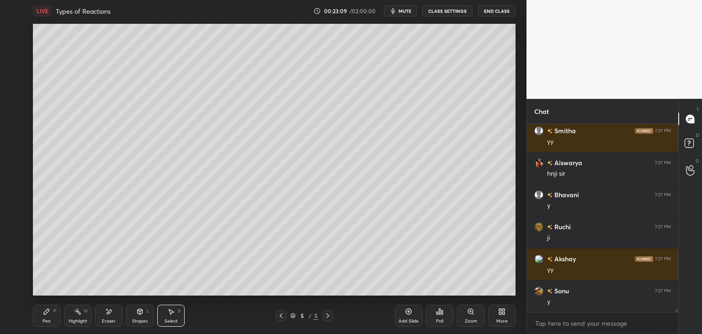
click at [402, 318] on div "Add Slide" at bounding box center [408, 320] width 20 height 5
click at [47, 319] on div "Pen" at bounding box center [46, 320] width 8 height 5
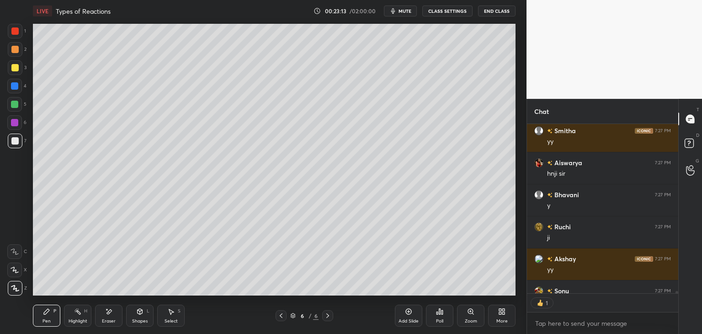
scroll to position [11241, 0]
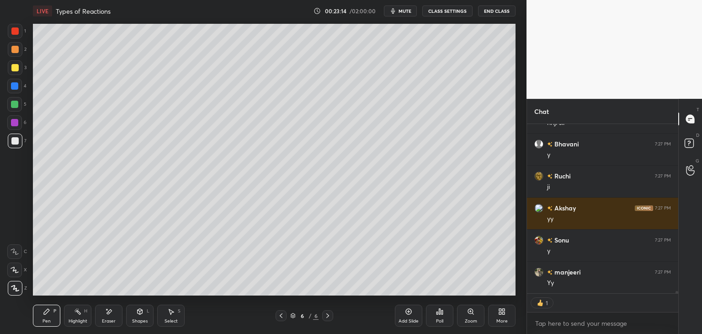
click at [279, 314] on icon at bounding box center [280, 315] width 7 height 7
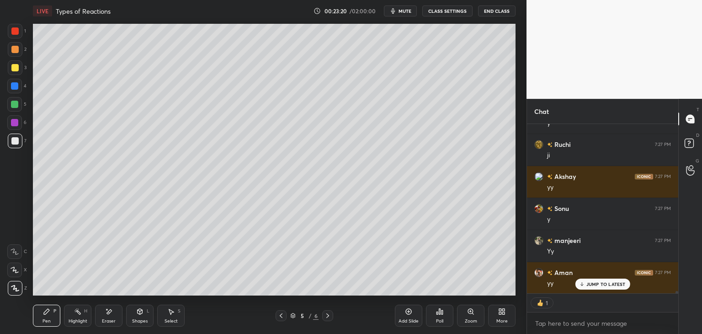
click at [328, 315] on icon at bounding box center [327, 315] width 7 height 7
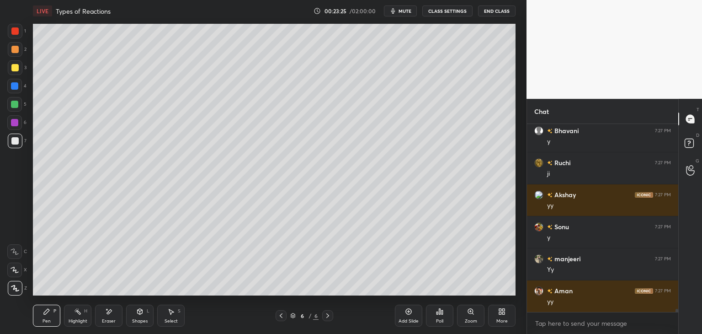
scroll to position [11286, 0]
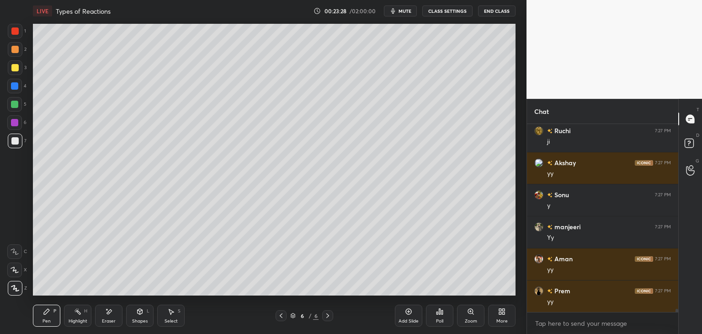
click at [282, 318] on div at bounding box center [281, 315] width 11 height 11
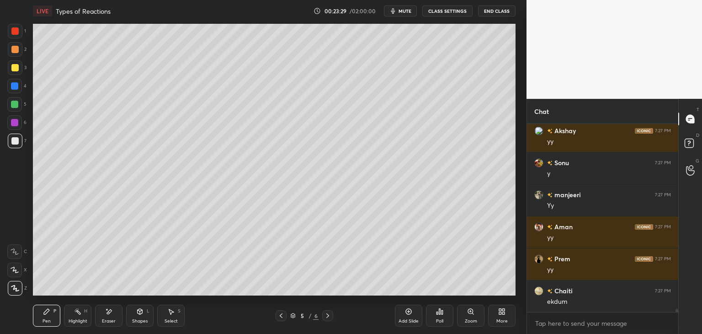
click at [330, 315] on icon at bounding box center [327, 315] width 7 height 7
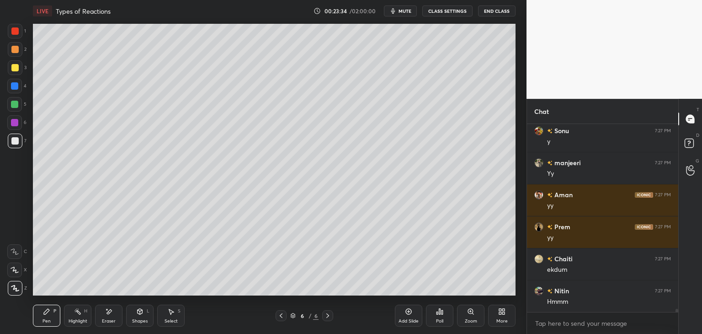
scroll to position [11382, 0]
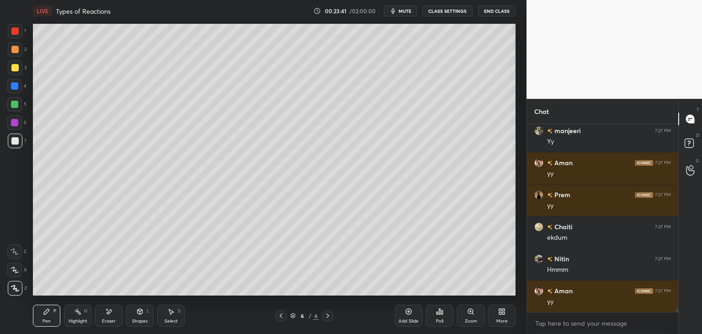
click at [144, 317] on div "Shapes L" at bounding box center [139, 315] width 27 height 22
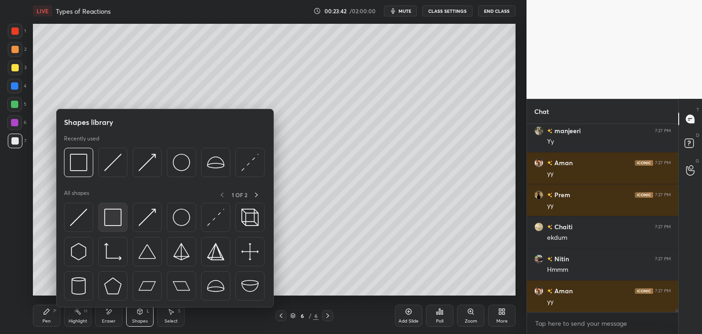
click at [107, 207] on div at bounding box center [112, 216] width 29 height 29
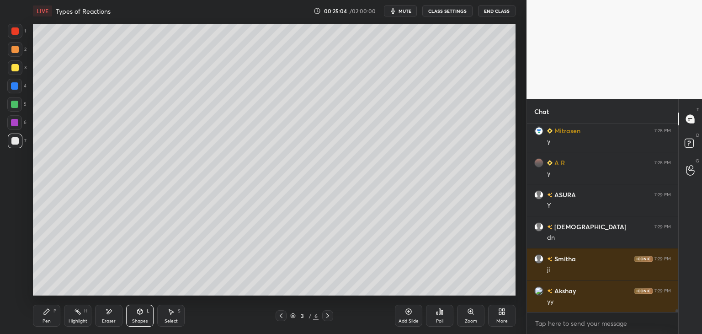
scroll to position [12725, 0]
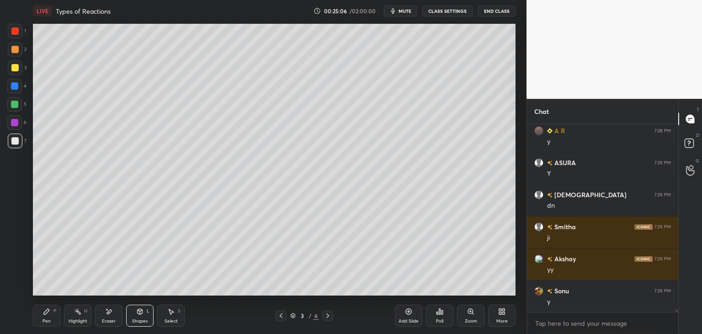
click at [327, 315] on icon at bounding box center [327, 315] width 7 height 7
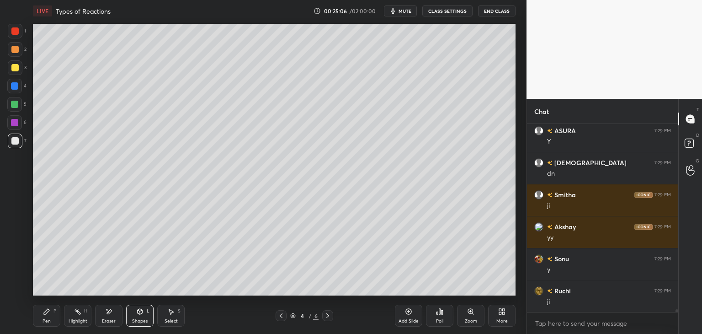
click at [329, 315] on icon at bounding box center [327, 315] width 7 height 7
click at [329, 315] on icon at bounding box center [327, 315] width 3 height 5
click at [281, 315] on icon at bounding box center [280, 315] width 7 height 7
click at [281, 316] on icon at bounding box center [281, 315] width 3 height 5
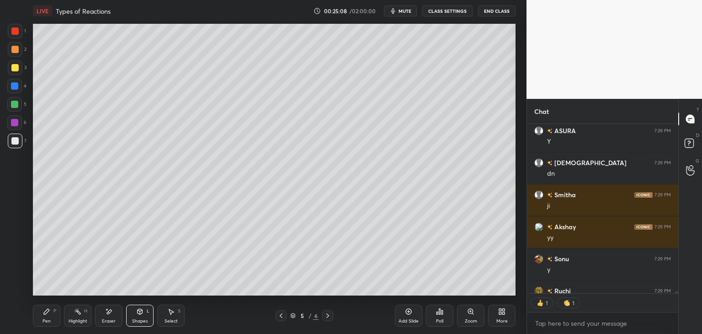
scroll to position [12808, 0]
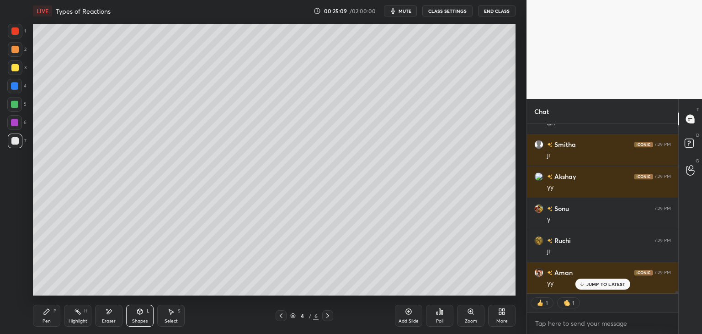
click at [281, 316] on icon at bounding box center [280, 315] width 7 height 7
click at [327, 316] on icon at bounding box center [327, 315] width 7 height 7
click at [141, 318] on div "Shapes" at bounding box center [140, 320] width 16 height 5
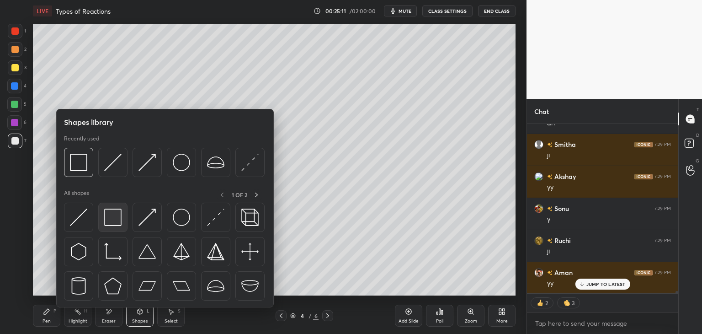
click at [110, 217] on img at bounding box center [112, 216] width 17 height 17
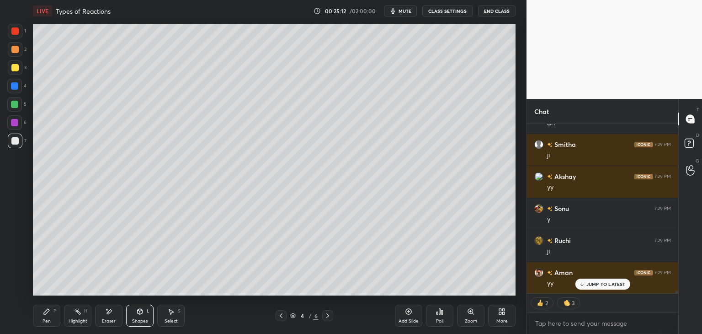
click at [13, 119] on div at bounding box center [14, 122] width 7 height 7
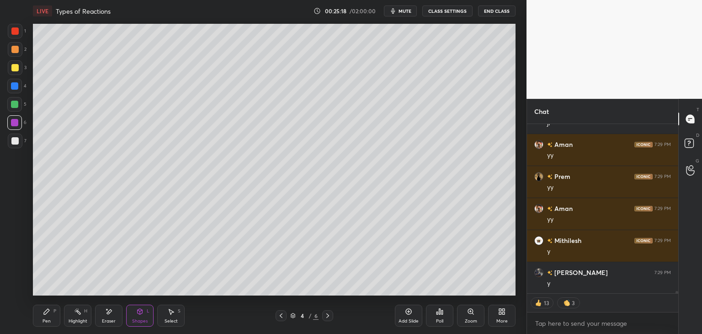
scroll to position [12968, 0]
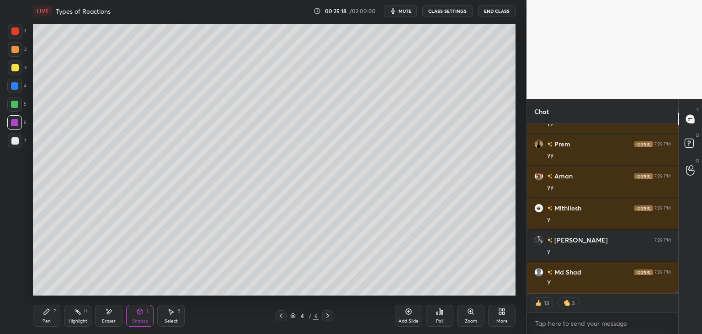
click at [327, 317] on icon at bounding box center [327, 315] width 7 height 7
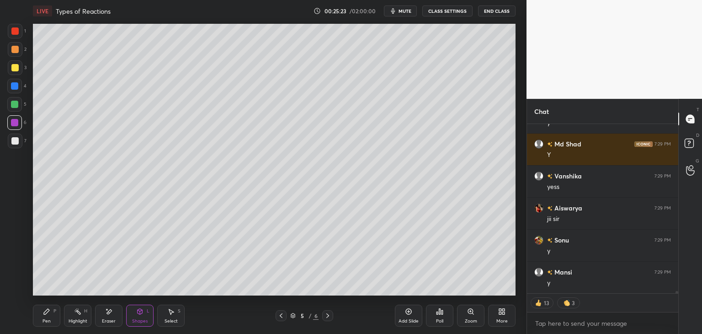
scroll to position [13191, 0]
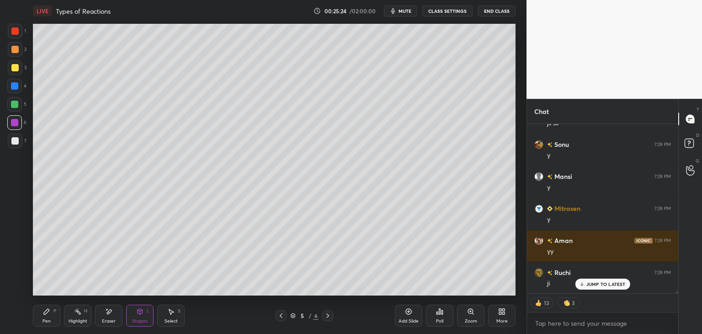
click at [329, 316] on icon at bounding box center [327, 315] width 7 height 7
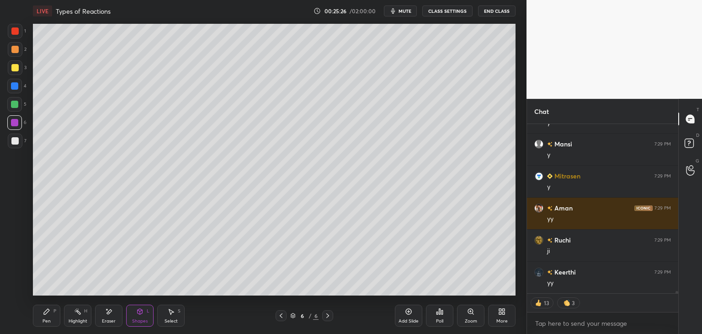
scroll to position [13255, 0]
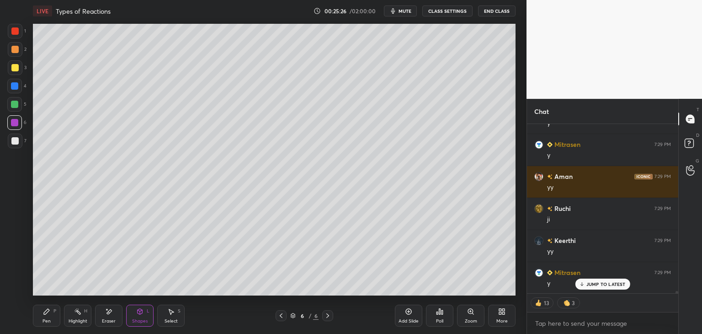
click at [52, 315] on div "Pen P" at bounding box center [46, 315] width 27 height 22
click at [15, 141] on div at bounding box center [14, 140] width 7 height 7
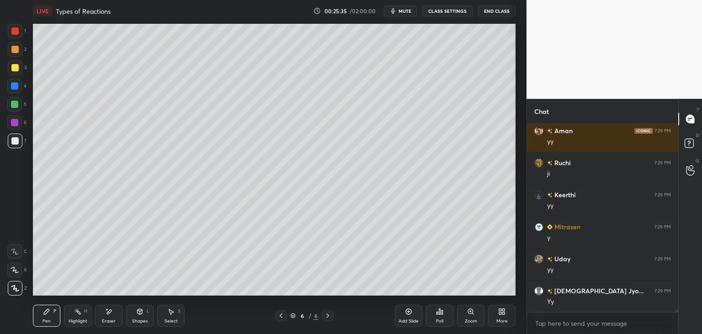
click at [103, 309] on div "Eraser" at bounding box center [108, 315] width 27 height 22
click at [52, 317] on div "Pen P" at bounding box center [46, 315] width 27 height 22
click at [18, 88] on div at bounding box center [14, 85] width 7 height 7
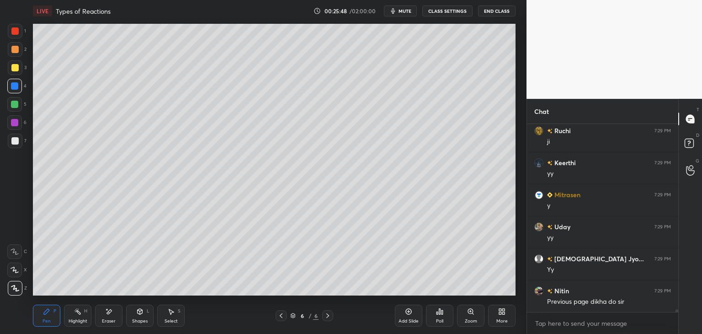
click at [17, 142] on div at bounding box center [14, 140] width 7 height 7
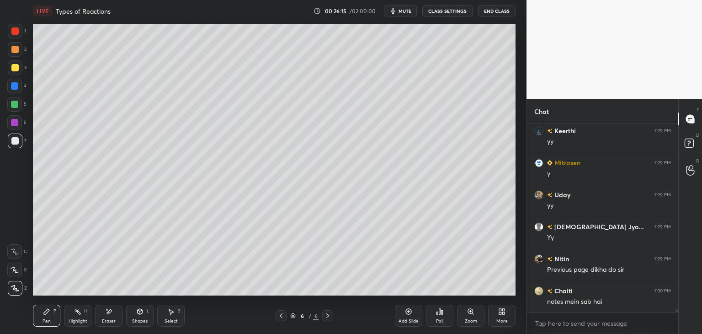
click at [138, 310] on icon at bounding box center [140, 310] width 5 height 1
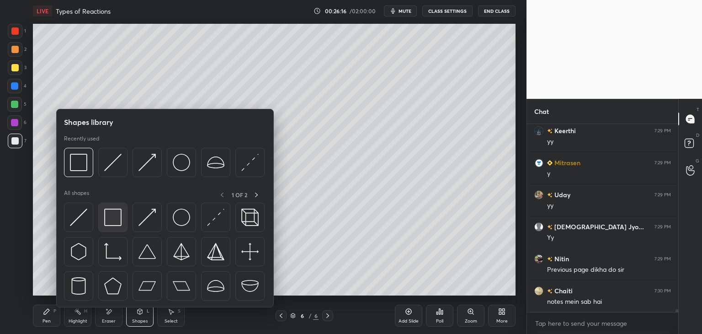
click at [113, 227] on div at bounding box center [112, 216] width 29 height 29
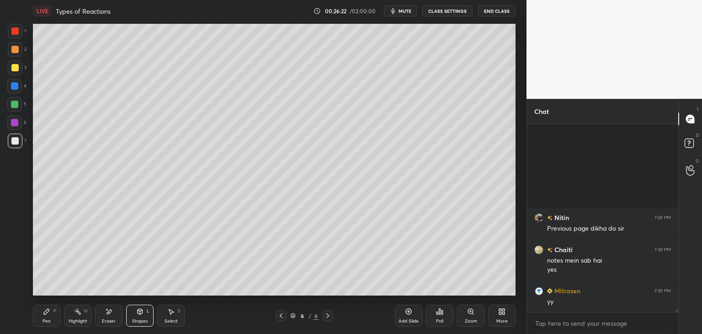
scroll to position [13534, 0]
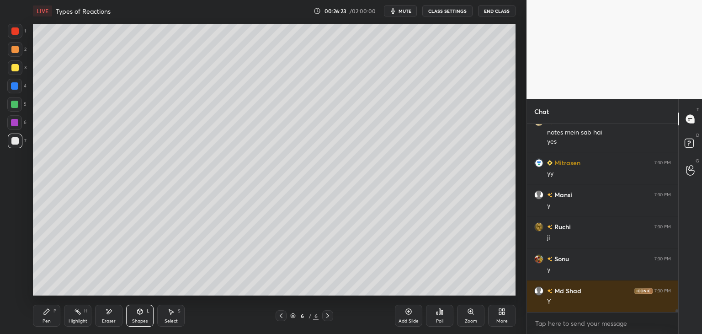
click at [46, 318] on div "Pen" at bounding box center [46, 320] width 8 height 5
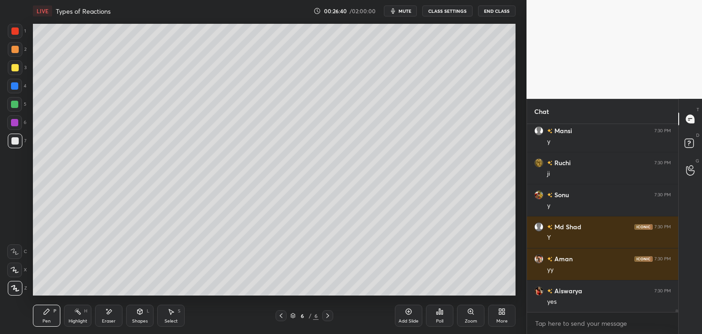
click at [144, 318] on div "Shapes" at bounding box center [140, 320] width 16 height 5
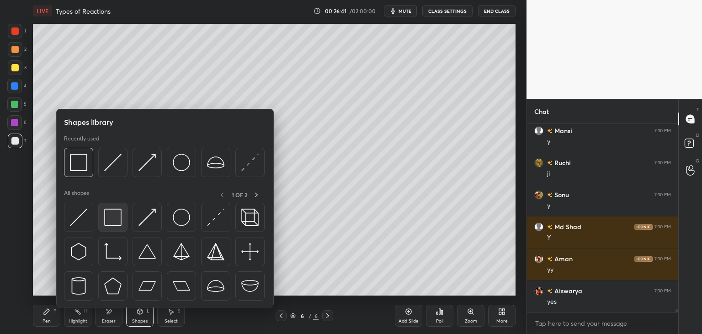
click at [120, 219] on img at bounding box center [112, 216] width 17 height 17
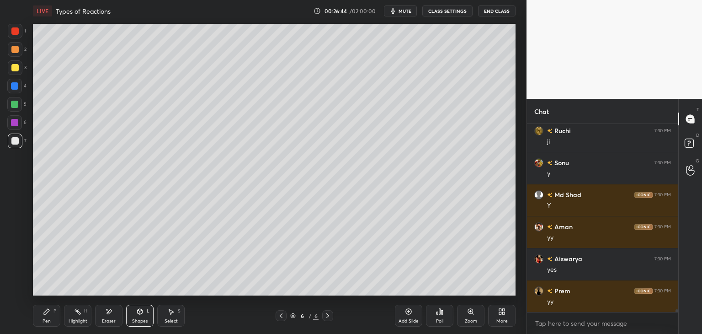
scroll to position [13662, 0]
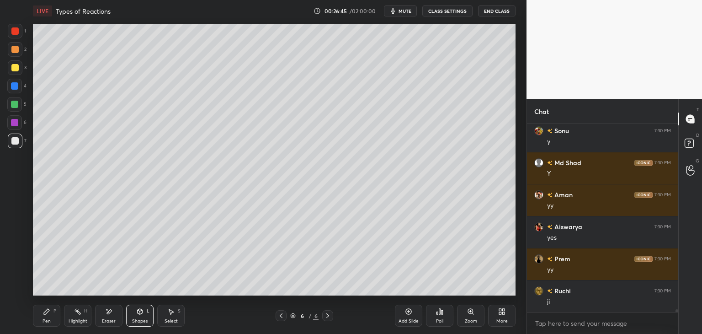
click at [46, 313] on icon at bounding box center [46, 310] width 7 height 7
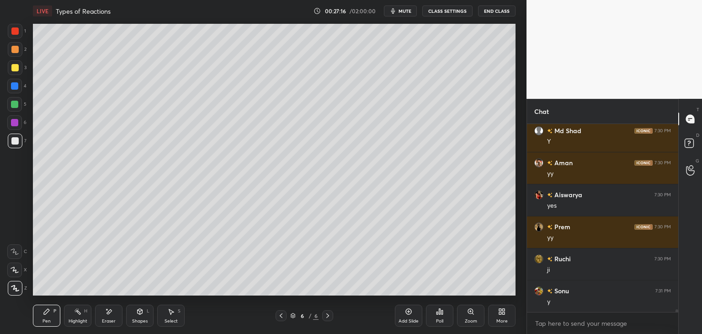
scroll to position [13726, 0]
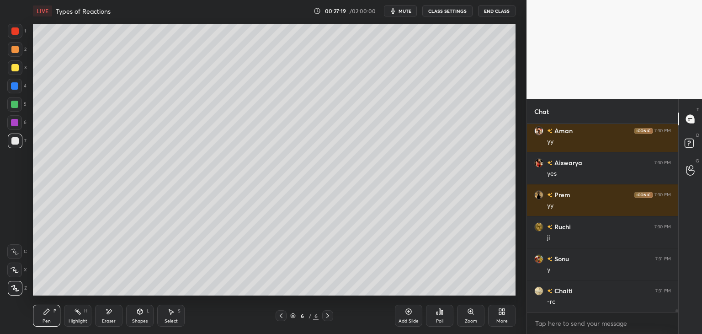
click at [144, 318] on div "Shapes" at bounding box center [140, 320] width 16 height 5
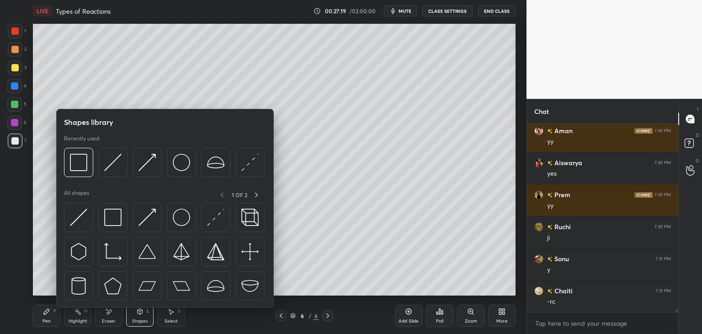
scroll to position [13758, 0]
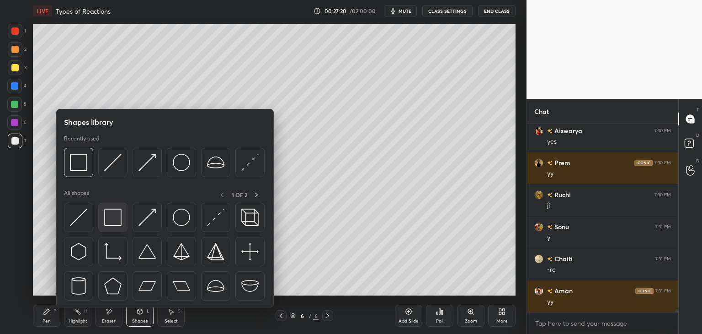
click at [113, 226] on div at bounding box center [112, 216] width 29 height 29
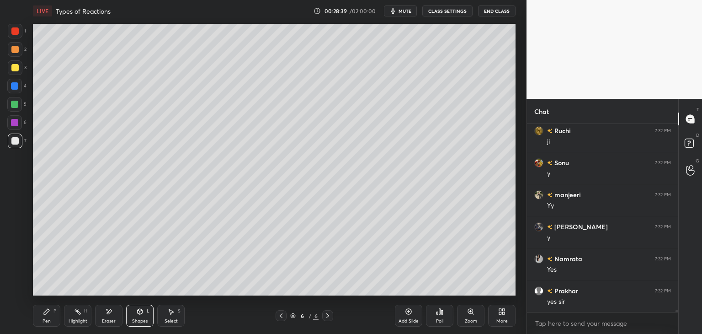
scroll to position [15069, 0]
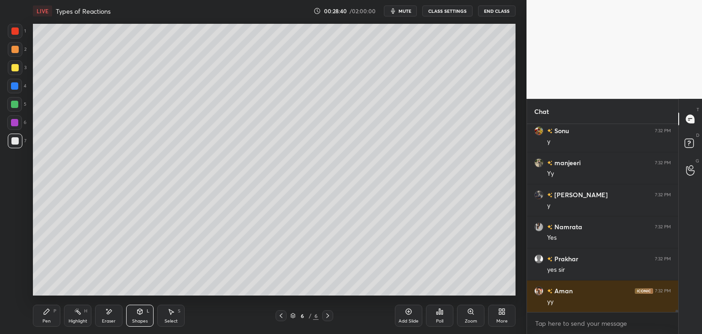
drag, startPoint x: 138, startPoint y: 316, endPoint x: 143, endPoint y: 307, distance: 9.6
click at [138, 316] on div "Shapes L" at bounding box center [139, 315] width 27 height 22
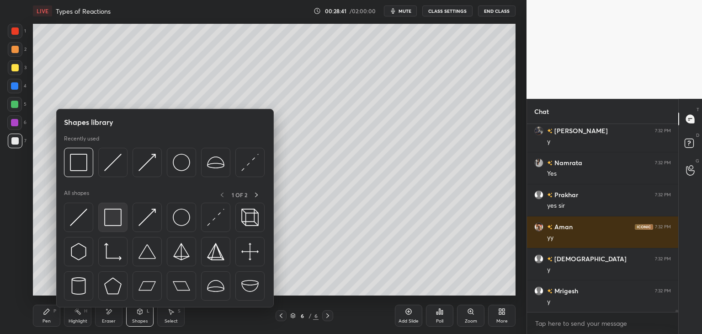
click at [115, 216] on img at bounding box center [112, 216] width 17 height 17
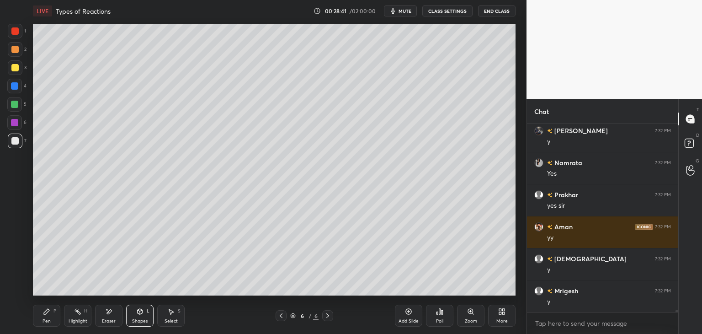
click at [16, 122] on div at bounding box center [14, 122] width 7 height 7
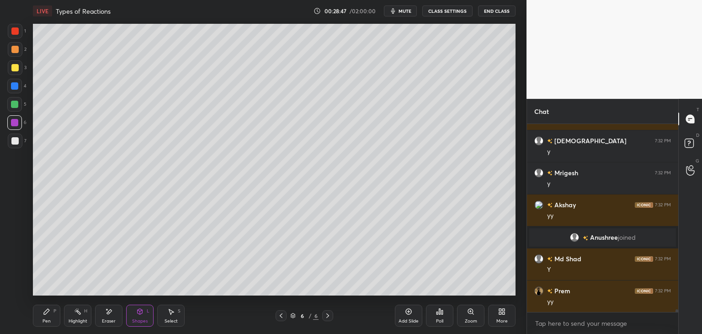
scroll to position [13550, 0]
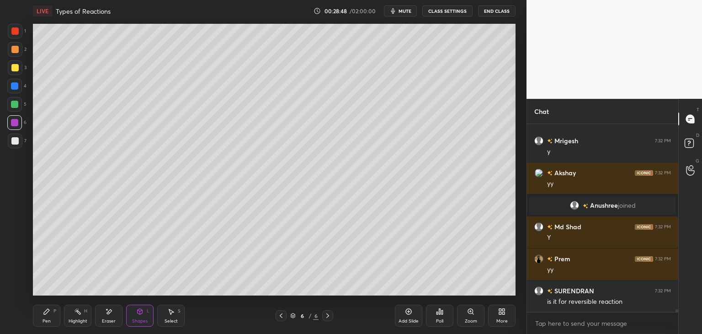
click at [175, 319] on div "Select" at bounding box center [170, 320] width 13 height 5
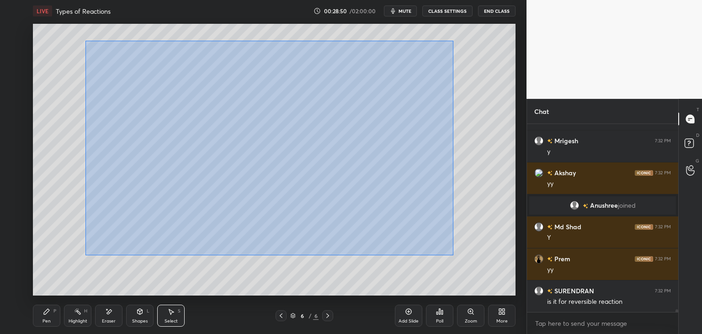
scroll to position [13582, 0]
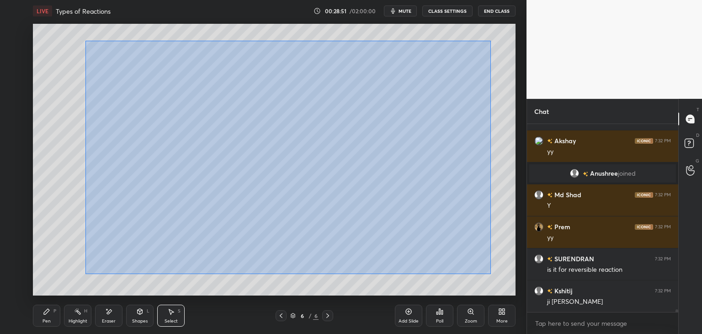
drag, startPoint x: 85, startPoint y: 40, endPoint x: 483, endPoint y: 273, distance: 462.2
click at [490, 274] on div "0 ° Undo Copy Duplicate Duplicate to new slide Delete" at bounding box center [274, 159] width 482 height 271
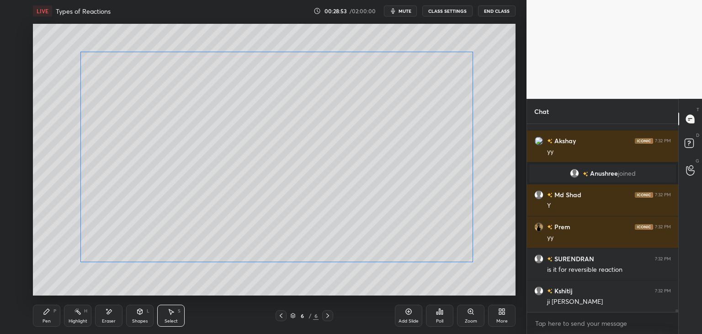
drag, startPoint x: 408, startPoint y: 249, endPoint x: 392, endPoint y: 250, distance: 15.6
click at [392, 250] on div "0 ° Undo Copy Duplicate Duplicate to new slide Delete" at bounding box center [274, 159] width 482 height 271
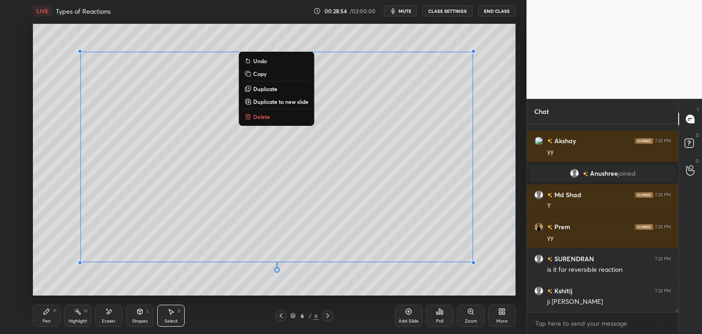
click at [508, 264] on div "0 ° Undo Copy Duplicate Duplicate to new slide Delete" at bounding box center [274, 159] width 482 height 271
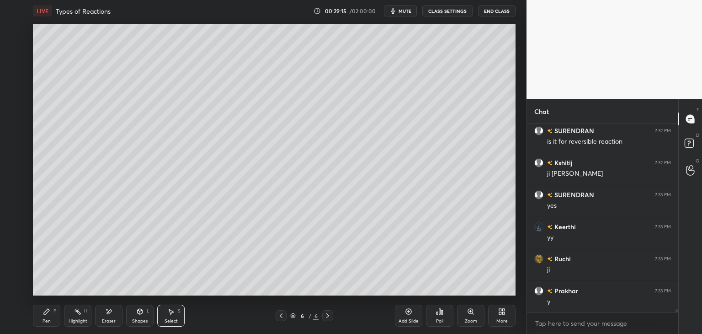
scroll to position [13741, 0]
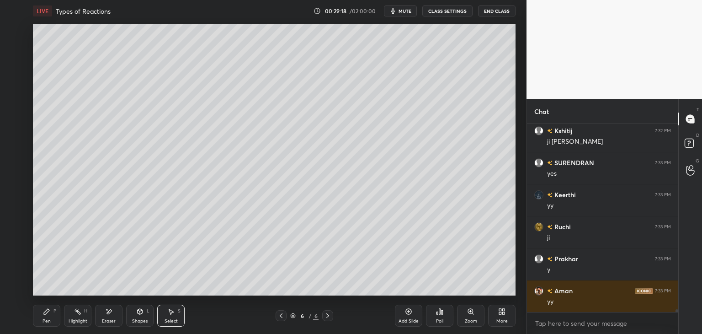
click at [407, 318] on div "Add Slide" at bounding box center [408, 320] width 20 height 5
click at [44, 315] on div "Pen P" at bounding box center [46, 315] width 27 height 22
click at [13, 69] on div at bounding box center [14, 67] width 7 height 7
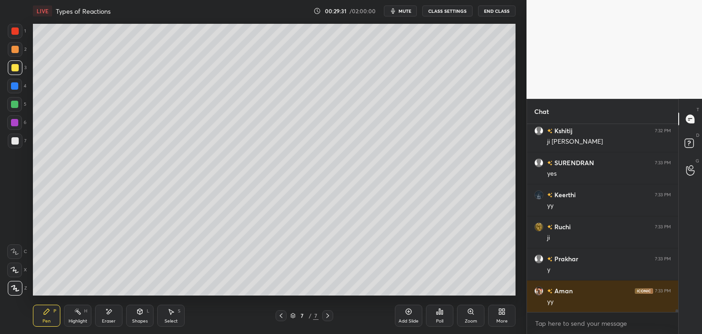
drag, startPoint x: 13, startPoint y: 141, endPoint x: 27, endPoint y: 136, distance: 15.0
click at [13, 141] on div at bounding box center [14, 140] width 7 height 7
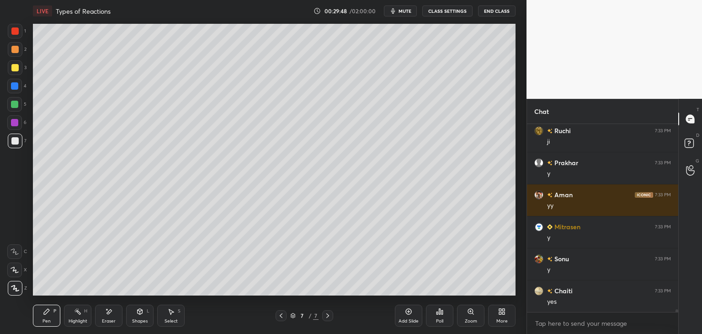
scroll to position [13869, 0]
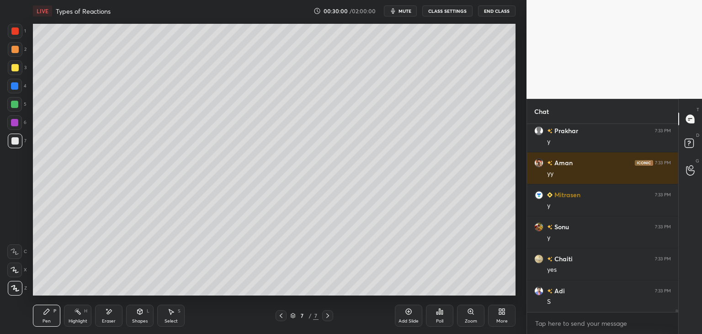
click at [107, 317] on div "Eraser" at bounding box center [108, 315] width 27 height 22
drag, startPoint x: 53, startPoint y: 316, endPoint x: 86, endPoint y: 298, distance: 37.6
click at [53, 316] on div "Pen P" at bounding box center [46, 315] width 27 height 22
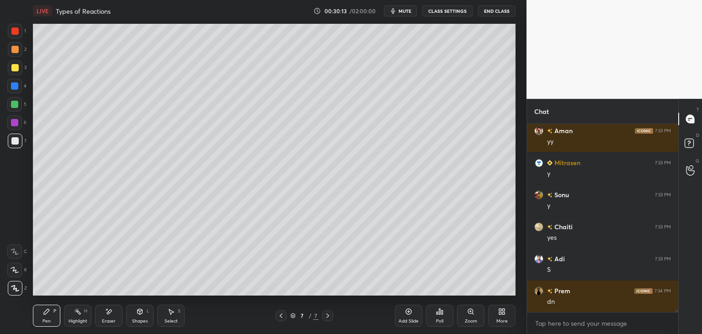
click at [141, 305] on div "Shapes L" at bounding box center [139, 315] width 27 height 22
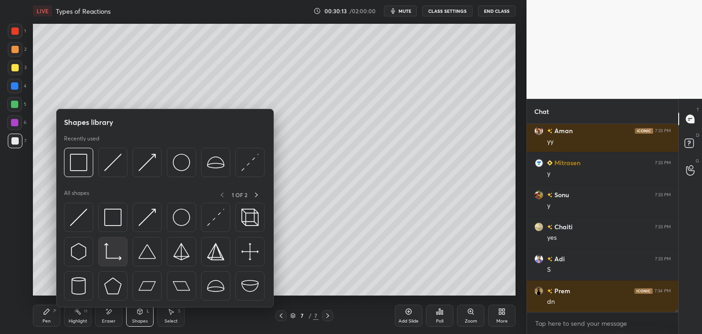
scroll to position [13933, 0]
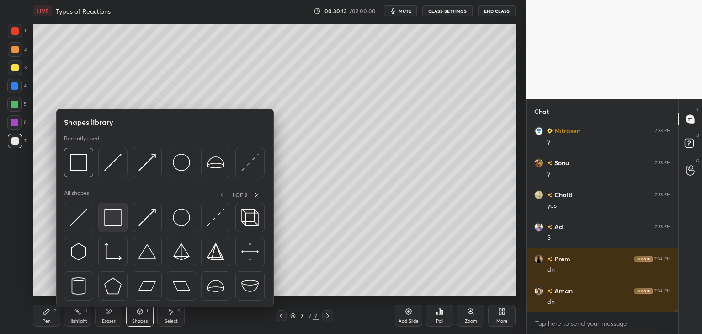
click at [115, 223] on img at bounding box center [112, 216] width 17 height 17
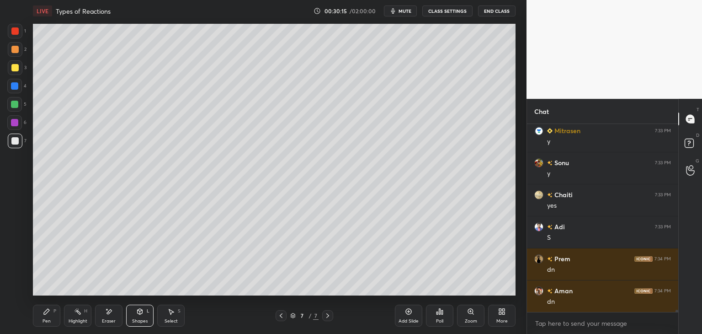
scroll to position [13965, 0]
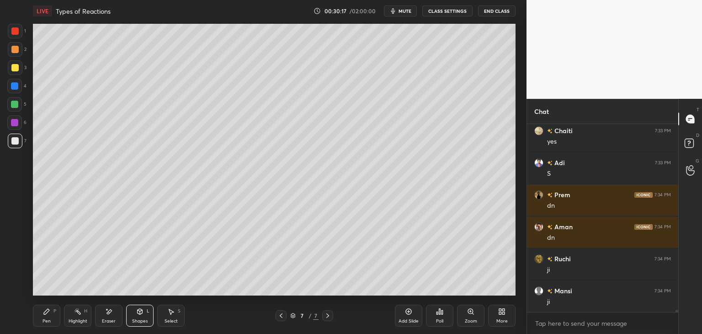
click at [49, 311] on icon at bounding box center [46, 310] width 7 height 7
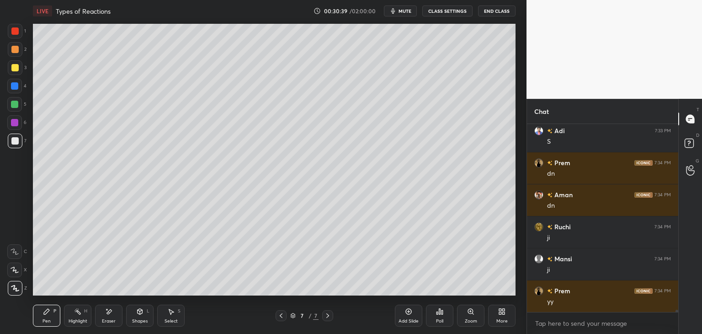
scroll to position [14061, 0]
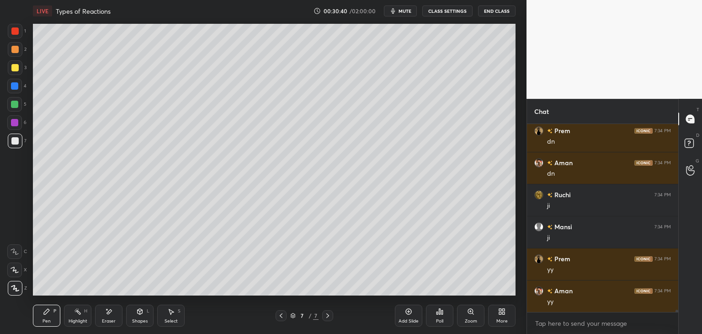
click at [140, 312] on icon at bounding box center [140, 312] width 0 height 3
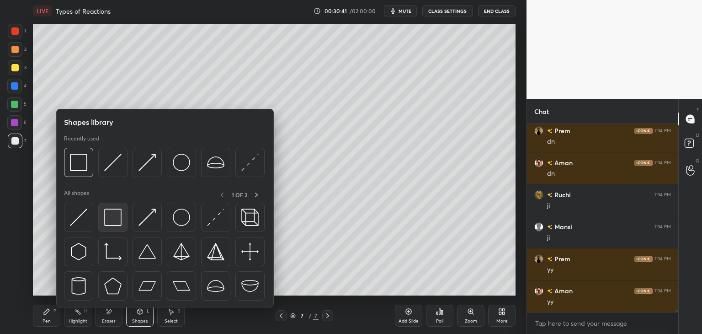
click at [111, 225] on img at bounding box center [112, 216] width 17 height 17
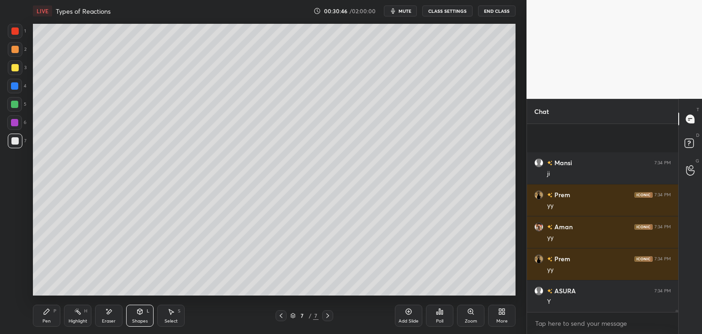
scroll to position [14189, 0]
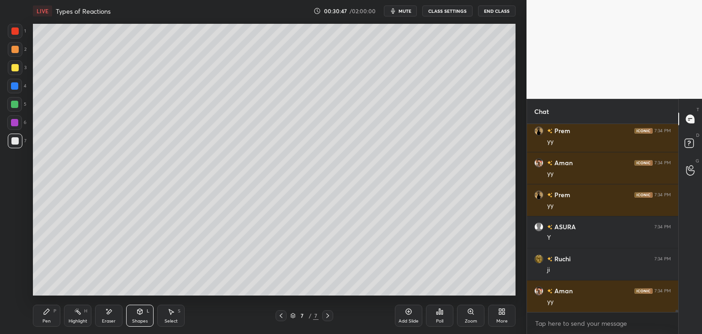
click at [46, 321] on div "Pen" at bounding box center [46, 320] width 8 height 5
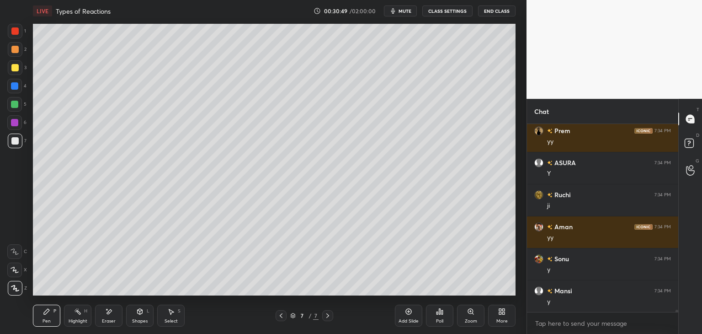
scroll to position [14285, 0]
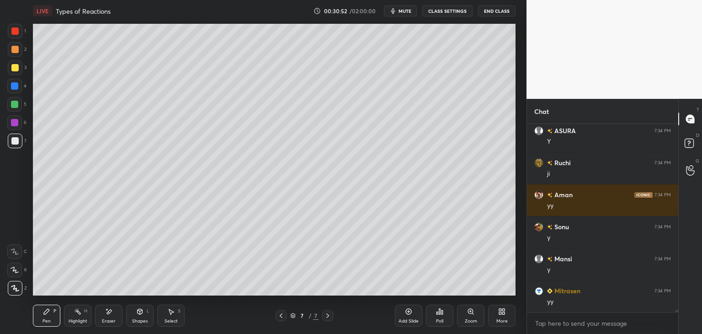
click at [180, 316] on div "Select S" at bounding box center [170, 315] width 27 height 22
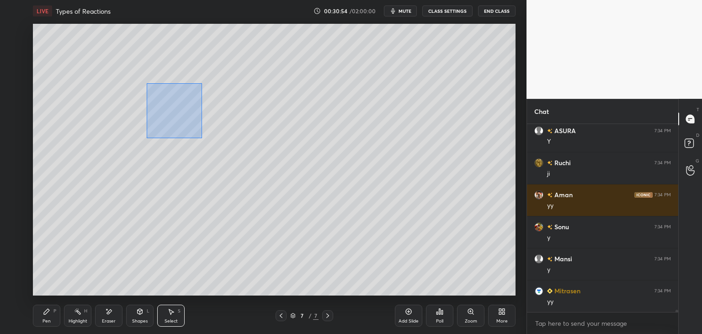
scroll to position [14317, 0]
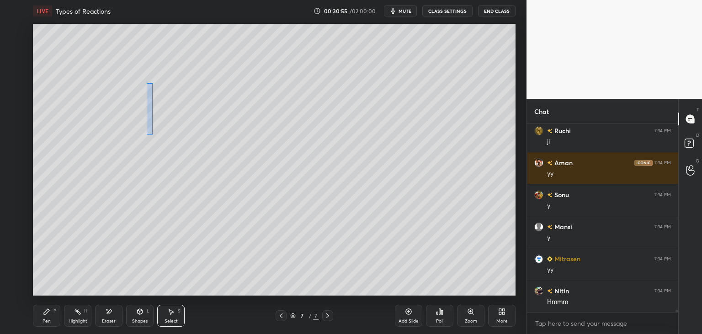
drag, startPoint x: 146, startPoint y: 83, endPoint x: 147, endPoint y: 122, distance: 39.3
click at [151, 131] on div "0 ° Undo Copy Duplicate Duplicate to new slide Delete" at bounding box center [274, 159] width 482 height 271
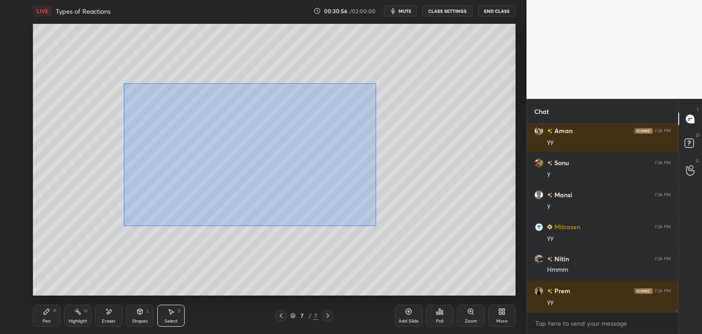
drag, startPoint x: 126, startPoint y: 84, endPoint x: 363, endPoint y: 218, distance: 272.9
click at [374, 225] on div "0 ° Undo Copy Duplicate Duplicate to new slide Delete" at bounding box center [274, 159] width 482 height 271
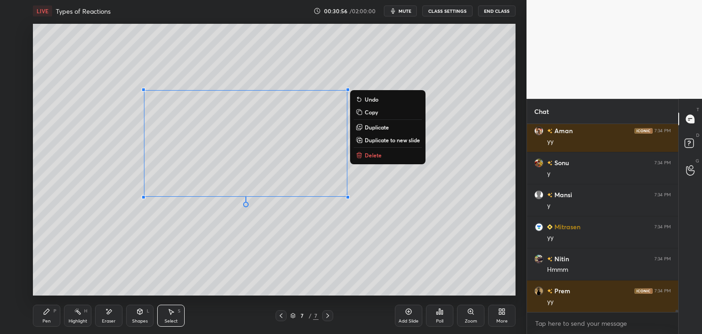
scroll to position [14381, 0]
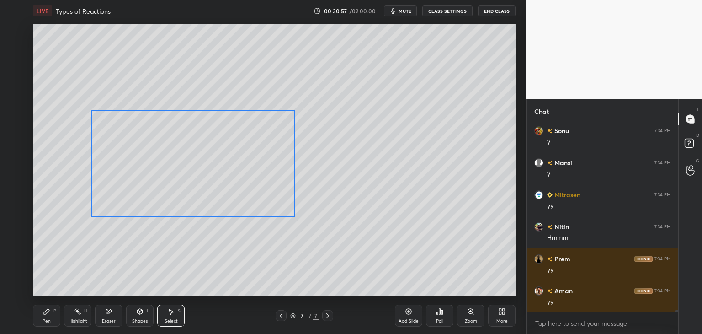
drag, startPoint x: 278, startPoint y: 178, endPoint x: 237, endPoint y: 194, distance: 44.4
click at [237, 192] on div "0 ° Undo Copy Duplicate Duplicate to new slide Delete" at bounding box center [274, 159] width 482 height 271
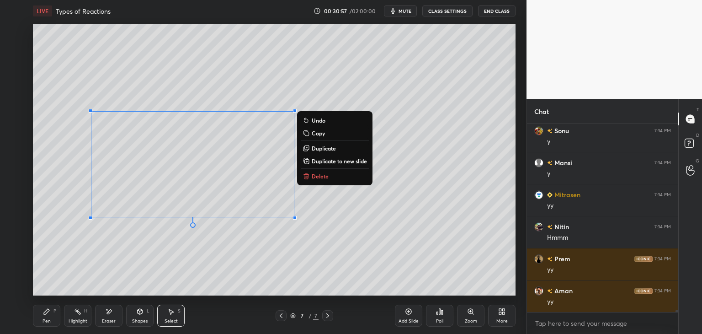
scroll to position [14413, 0]
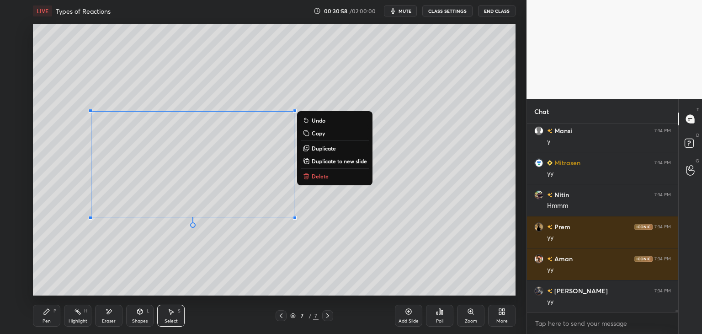
click at [48, 315] on div "Pen P" at bounding box center [46, 315] width 27 height 22
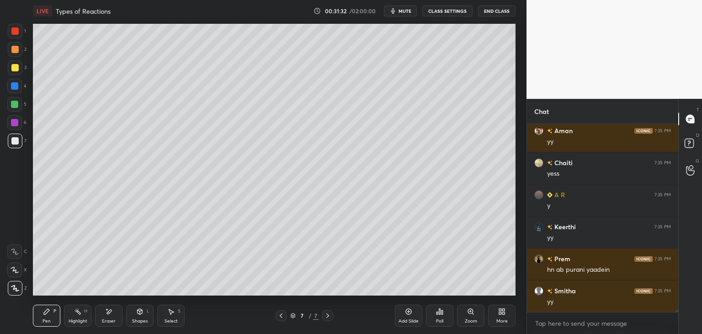
scroll to position [14893, 0]
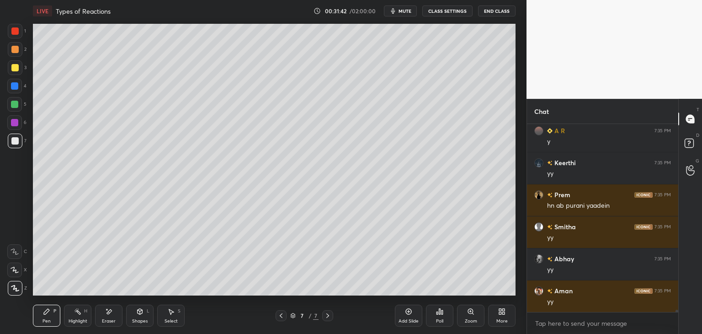
click at [140, 315] on div "Shapes L" at bounding box center [139, 315] width 27 height 22
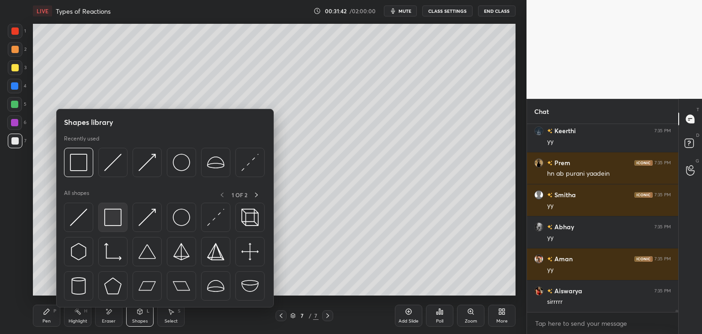
click at [105, 214] on img at bounding box center [112, 216] width 17 height 17
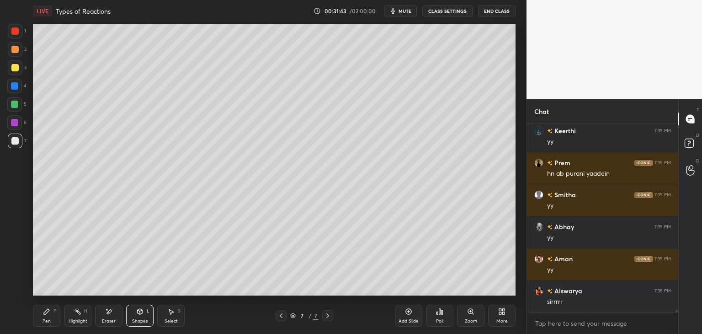
scroll to position [14989, 0]
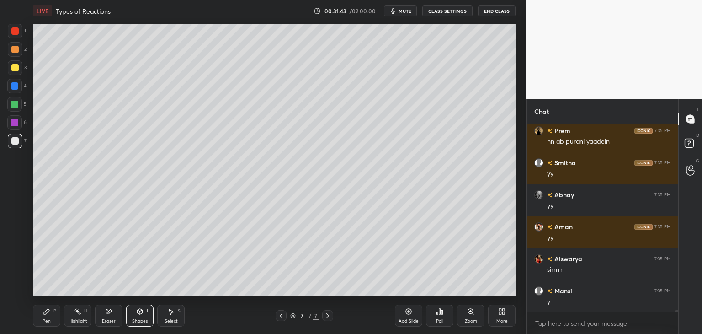
click at [173, 318] on div "Select" at bounding box center [170, 320] width 13 height 5
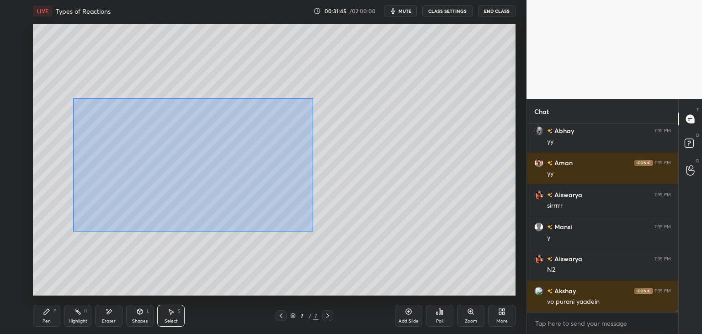
scroll to position [15085, 0]
drag, startPoint x: 107, startPoint y: 127, endPoint x: 313, endPoint y: 231, distance: 230.5
click at [313, 231] on div "0 ° Undo Copy Duplicate Duplicate to new slide Delete" at bounding box center [274, 159] width 482 height 271
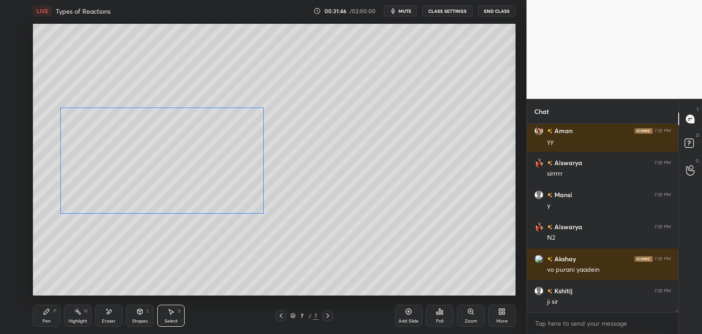
drag, startPoint x: 228, startPoint y: 196, endPoint x: 212, endPoint y: 193, distance: 16.3
click at [212, 193] on div "0 ° Undo Copy Duplicate Duplicate to new slide Delete" at bounding box center [274, 159] width 482 height 271
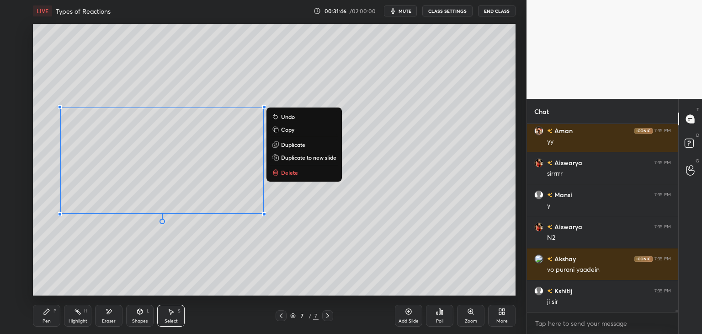
click at [222, 244] on div "0 ° Undo Copy Duplicate Duplicate to new slide Delete" at bounding box center [274, 159] width 482 height 271
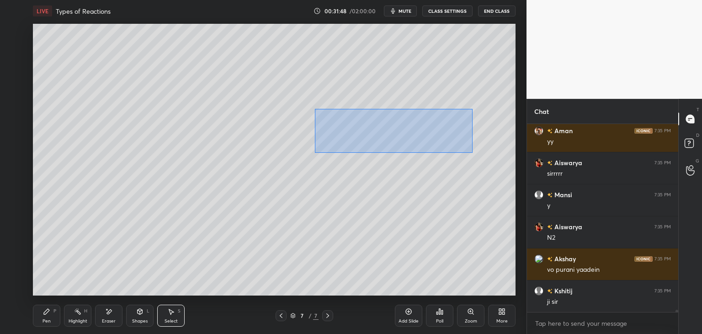
drag, startPoint x: 314, startPoint y: 109, endPoint x: 473, endPoint y: 151, distance: 164.6
click at [475, 152] on div "0 ° Undo Copy Duplicate Duplicate to new slide Delete" at bounding box center [274, 159] width 482 height 271
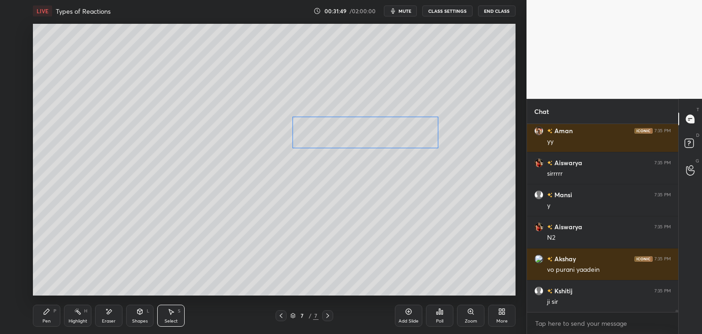
drag, startPoint x: 417, startPoint y: 136, endPoint x: 406, endPoint y: 135, distance: 11.5
click at [406, 134] on div "0 ° Undo Copy Duplicate Duplicate to new slide Delete" at bounding box center [274, 159] width 482 height 271
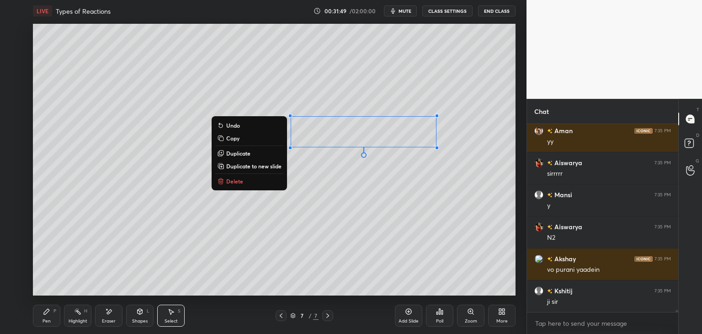
click at [380, 199] on div "0 ° Undo Copy Duplicate Duplicate to new slide Delete" at bounding box center [274, 159] width 482 height 271
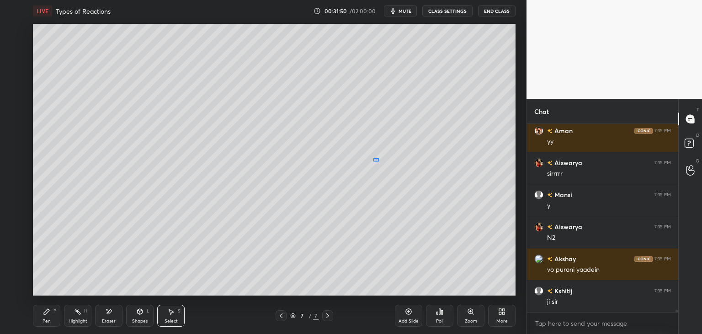
scroll to position [15117, 0]
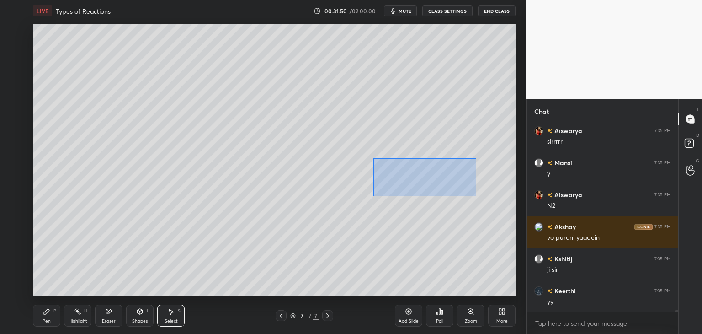
drag, startPoint x: 378, startPoint y: 161, endPoint x: 475, endPoint y: 195, distance: 102.0
click at [476, 196] on div "0 ° Undo Copy Duplicate Duplicate to new slide Delete" at bounding box center [274, 159] width 482 height 271
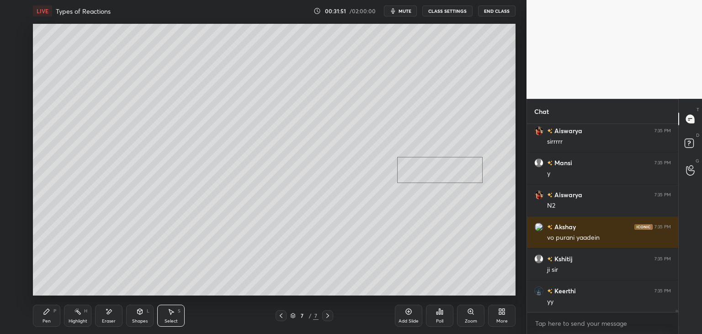
scroll to position [15149, 0]
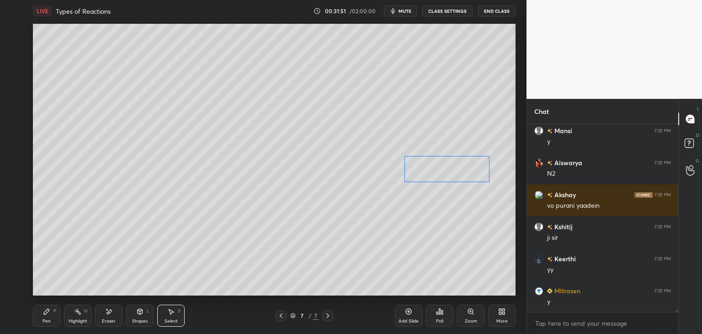
drag, startPoint x: 456, startPoint y: 174, endPoint x: 462, endPoint y: 173, distance: 6.9
click at [462, 173] on div "0 ° Undo Copy Duplicate Duplicate to new slide Delete" at bounding box center [274, 159] width 482 height 271
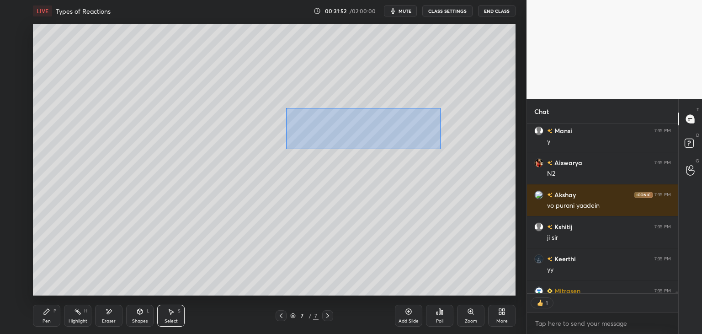
scroll to position [15199, 0]
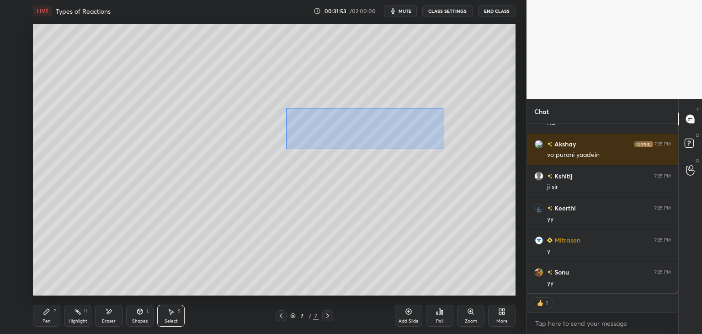
drag, startPoint x: 286, startPoint y: 108, endPoint x: 444, endPoint y: 148, distance: 162.2
click at [444, 148] on div "0 ° Undo Copy Duplicate Duplicate to new slide Delete" at bounding box center [274, 159] width 482 height 271
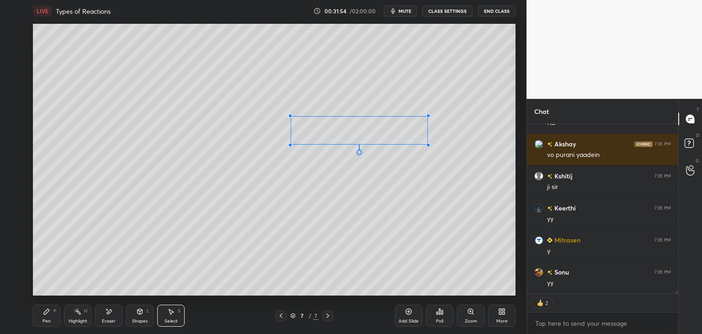
scroll to position [15231, 0]
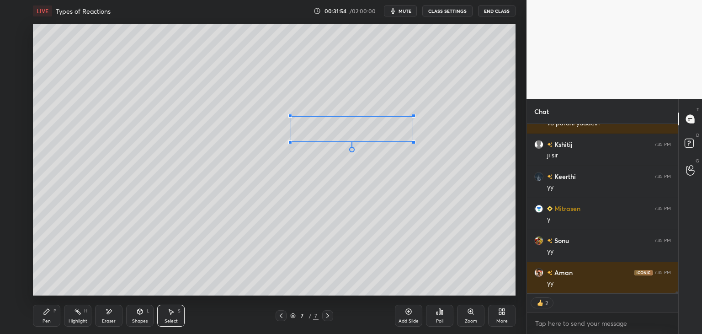
drag, startPoint x: 435, startPoint y: 147, endPoint x: 413, endPoint y: 141, distance: 23.0
click at [413, 141] on div at bounding box center [414, 142] width 4 height 4
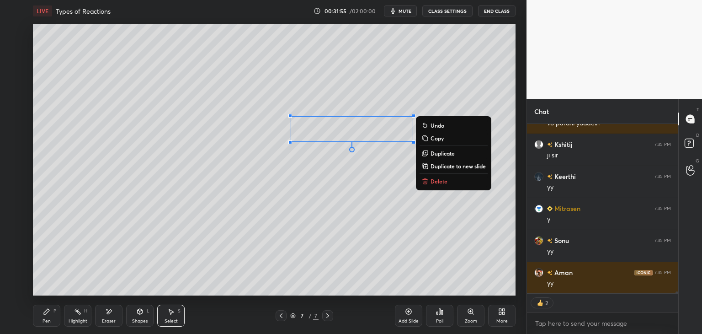
scroll to position [15263, 0]
click at [391, 163] on div "0 ° Undo Copy Duplicate Duplicate to new slide Delete" at bounding box center [274, 159] width 482 height 271
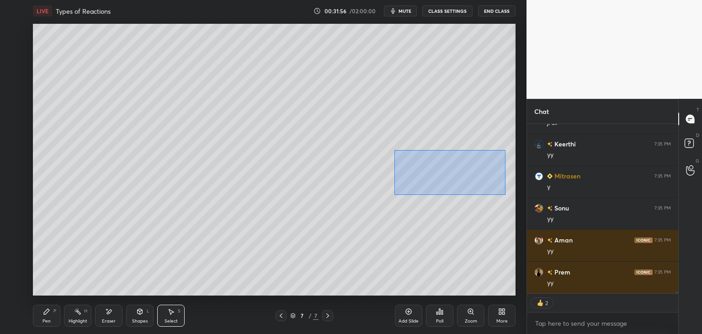
drag, startPoint x: 396, startPoint y: 151, endPoint x: 505, endPoint y: 195, distance: 117.5
click at [505, 195] on div "0 ° Undo Copy Duplicate Duplicate to new slide Delete" at bounding box center [274, 159] width 482 height 271
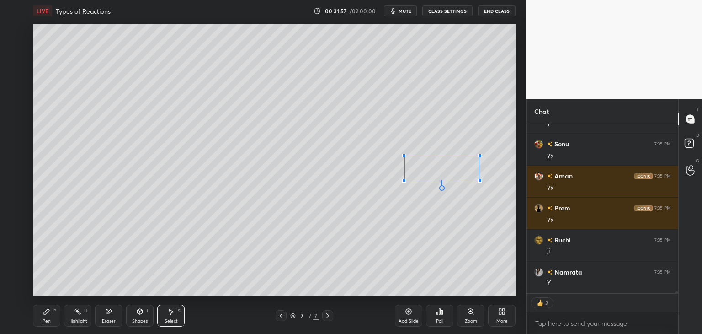
scroll to position [15359, 0]
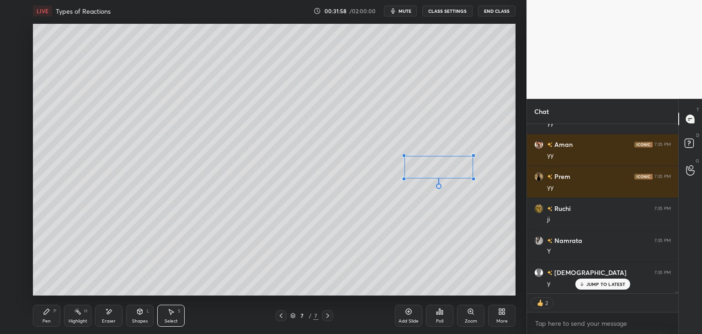
drag, startPoint x: 488, startPoint y: 182, endPoint x: 464, endPoint y: 176, distance: 24.9
click at [472, 178] on div at bounding box center [474, 179] width 4 height 4
drag, startPoint x: 458, startPoint y: 158, endPoint x: 466, endPoint y: 133, distance: 25.9
click at [466, 133] on div "0 ° Undo Copy Duplicate Duplicate to new slide Delete" at bounding box center [274, 159] width 482 height 271
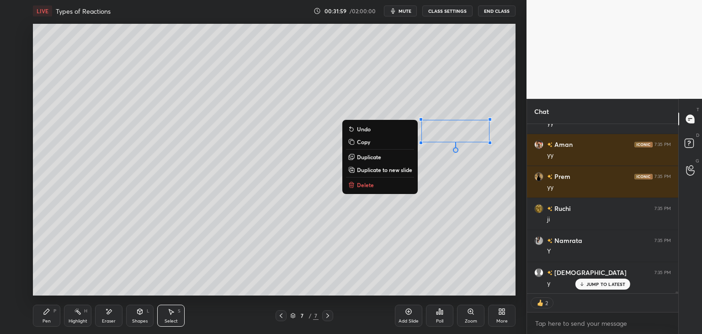
click at [460, 168] on div "0 ° Undo Copy Duplicate Duplicate to new slide Delete" at bounding box center [274, 159] width 482 height 271
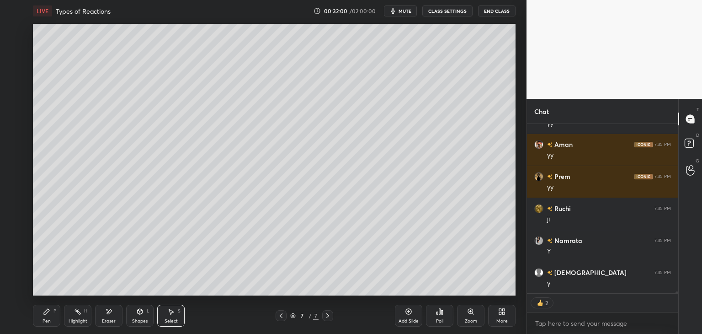
scroll to position [15391, 0]
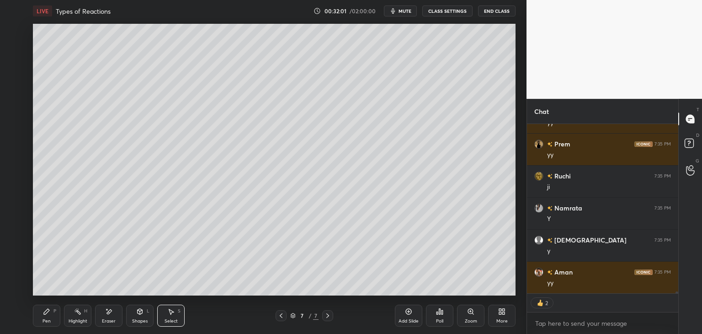
click at [137, 320] on div "Shapes" at bounding box center [140, 320] width 16 height 5
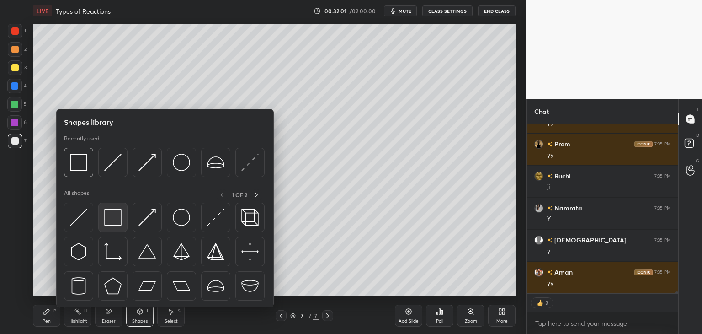
click at [110, 212] on img at bounding box center [112, 216] width 17 height 17
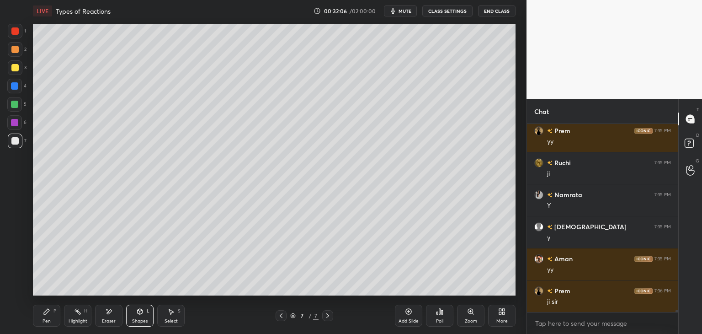
scroll to position [15437, 0]
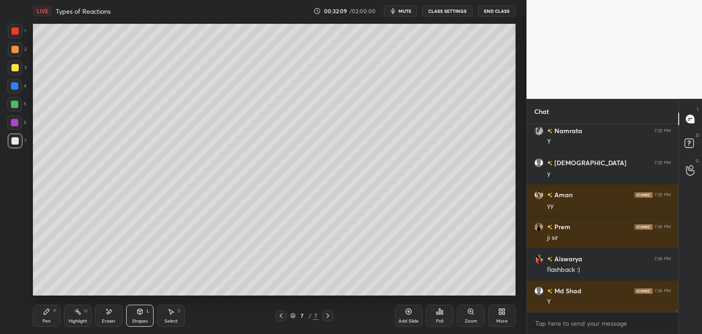
click at [142, 313] on icon at bounding box center [139, 310] width 7 height 7
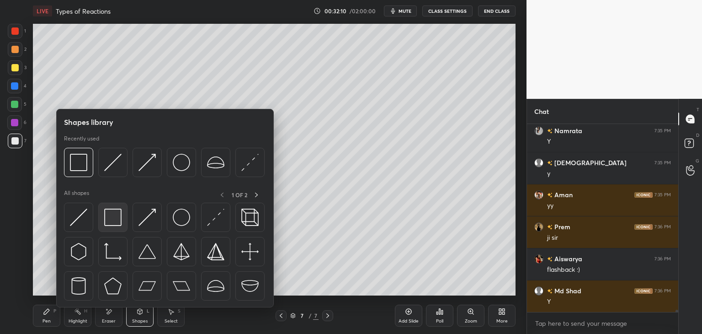
scroll to position [15501, 0]
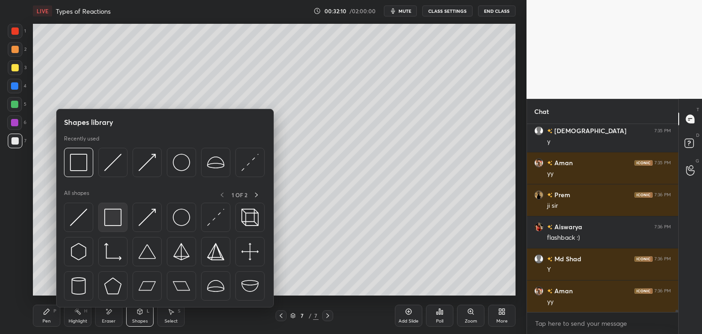
click at [110, 228] on div at bounding box center [112, 216] width 29 height 29
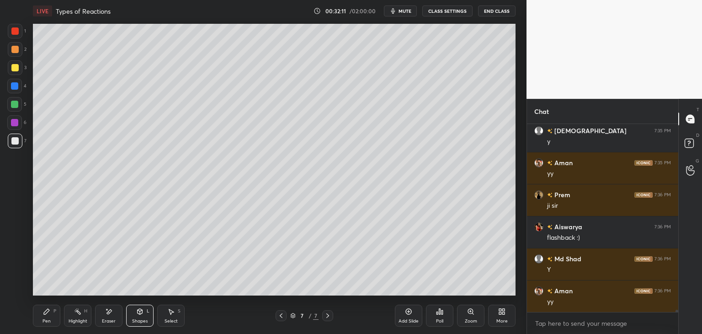
click at [11, 125] on div at bounding box center [14, 122] width 7 height 7
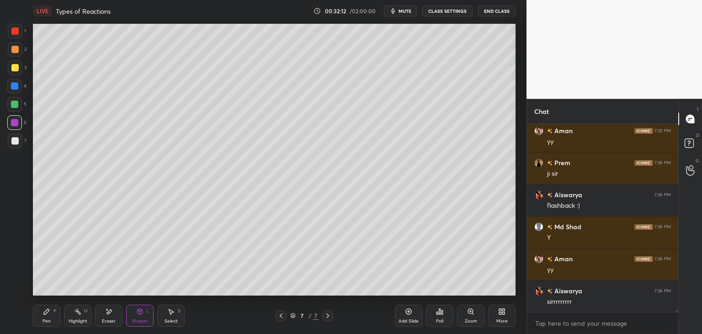
scroll to position [15564, 0]
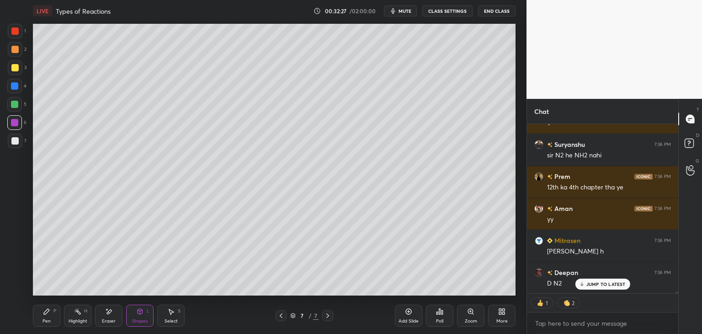
click at [48, 313] on icon at bounding box center [46, 310] width 7 height 7
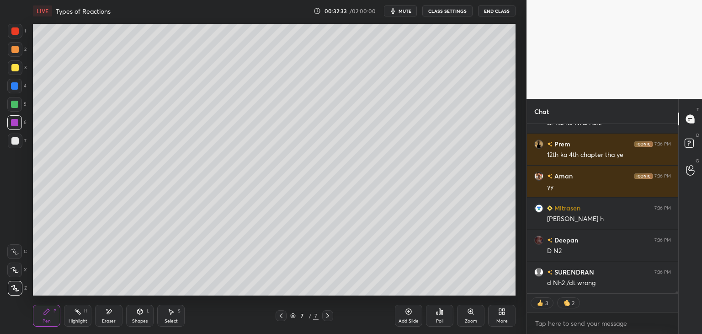
click at [114, 311] on div "Eraser" at bounding box center [108, 315] width 27 height 22
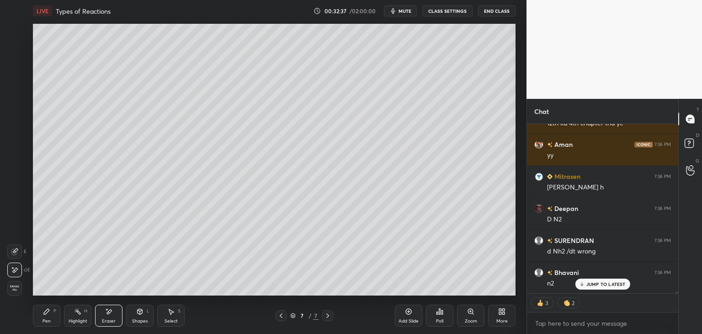
click at [45, 313] on icon at bounding box center [46, 310] width 5 height 5
click at [12, 139] on div at bounding box center [14, 140] width 7 height 7
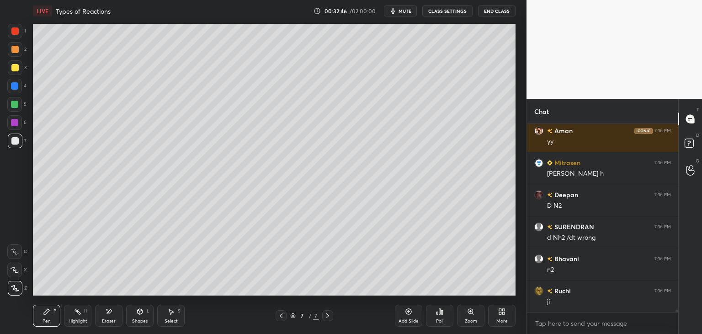
click at [328, 316] on icon at bounding box center [327, 315] width 3 height 5
click at [409, 316] on div "Add Slide" at bounding box center [408, 315] width 27 height 22
click at [15, 122] on div at bounding box center [14, 122] width 7 height 7
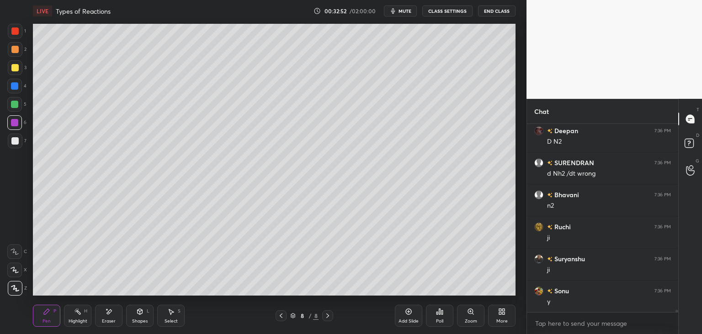
click at [12, 99] on div at bounding box center [14, 104] width 15 height 15
click at [15, 145] on div at bounding box center [15, 140] width 15 height 15
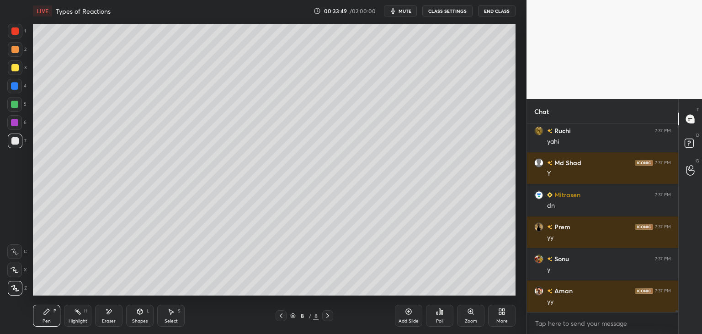
scroll to position [17068, 0]
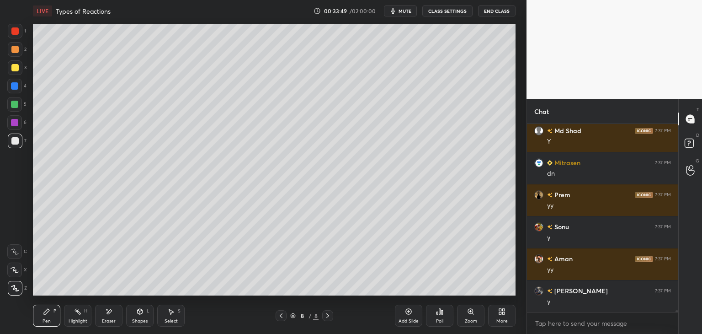
click at [11, 101] on div at bounding box center [14, 104] width 15 height 15
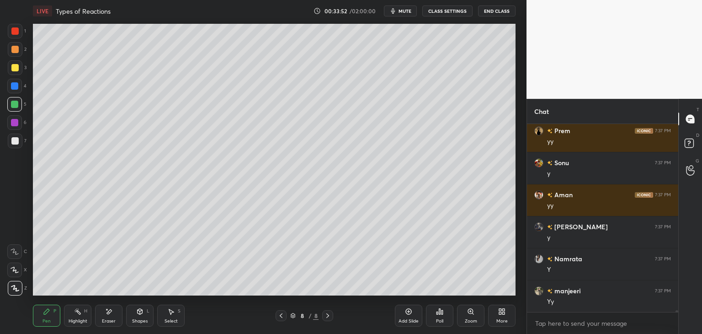
scroll to position [17164, 0]
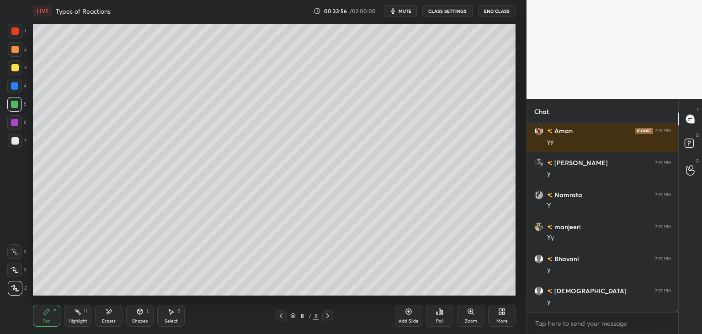
click at [15, 143] on div at bounding box center [14, 140] width 7 height 7
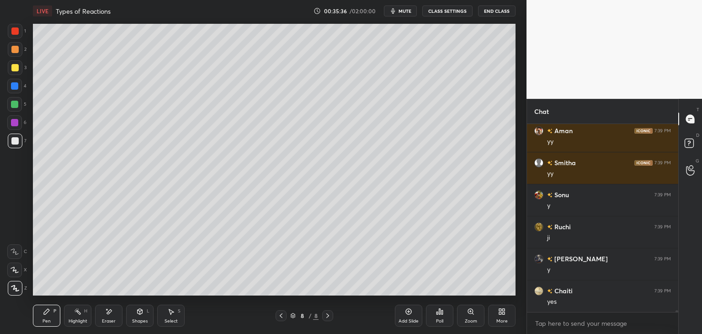
scroll to position [18699, 0]
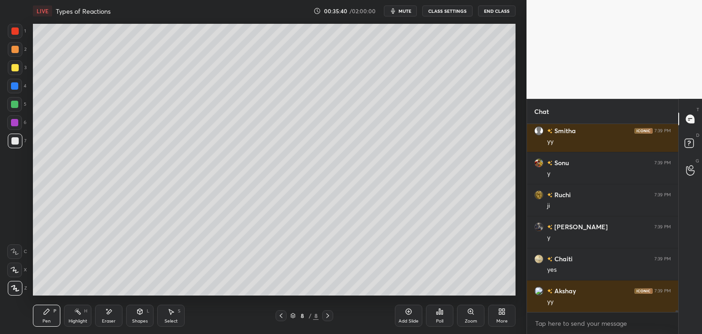
click at [142, 320] on div "Shapes" at bounding box center [140, 320] width 16 height 5
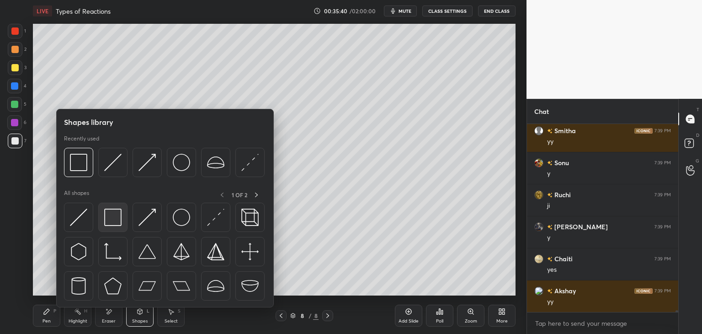
click at [110, 228] on div at bounding box center [112, 216] width 29 height 29
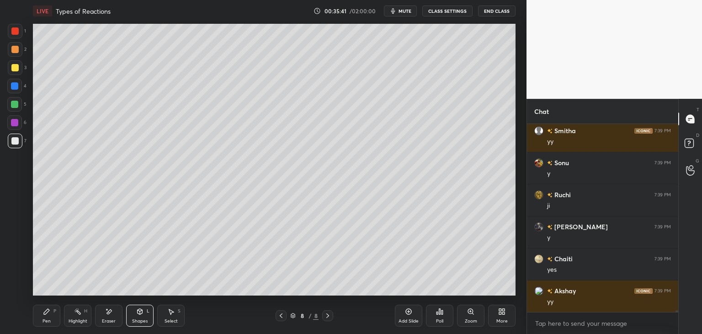
scroll to position [18731, 0]
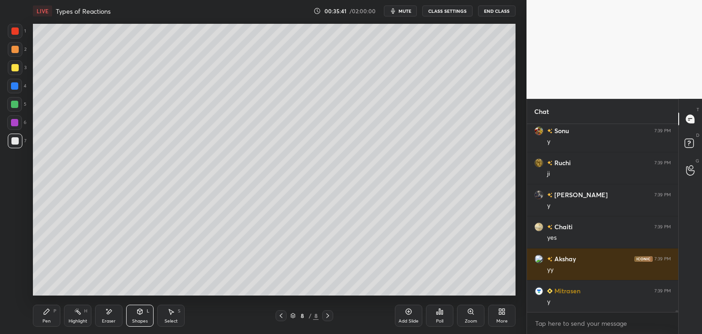
click at [11, 121] on div at bounding box center [14, 122] width 15 height 15
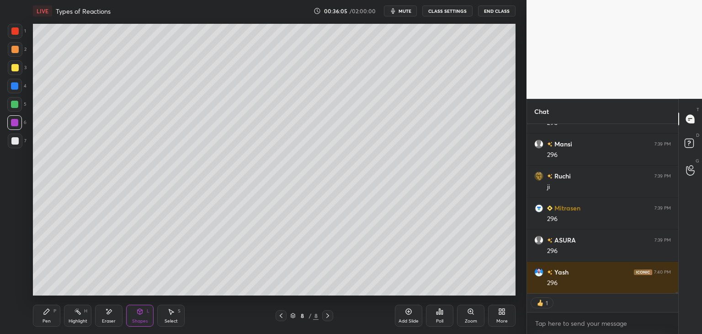
scroll to position [19453, 0]
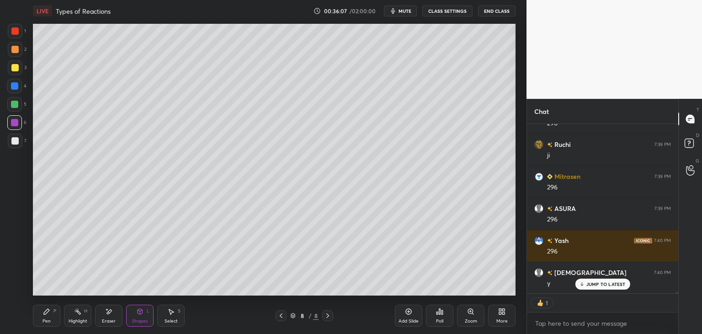
type textarea "x"
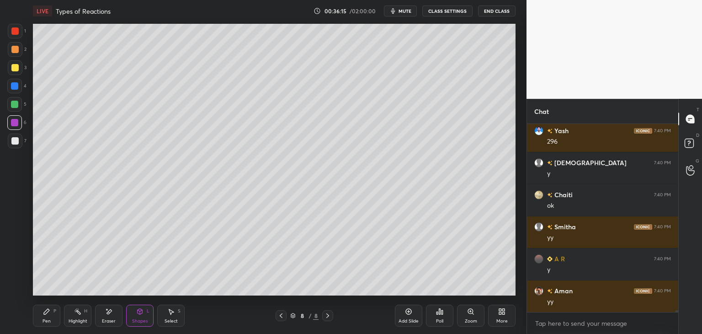
scroll to position [19594, 0]
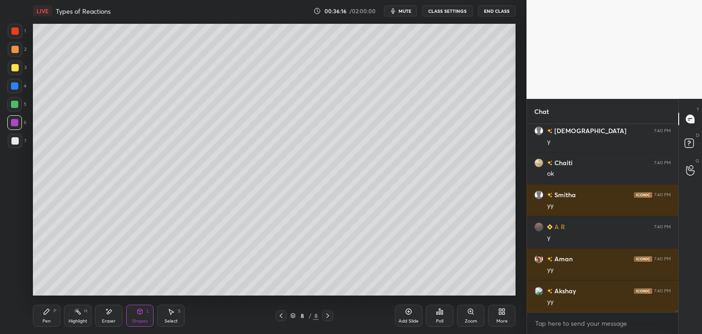
click at [500, 320] on div "More" at bounding box center [501, 320] width 11 height 5
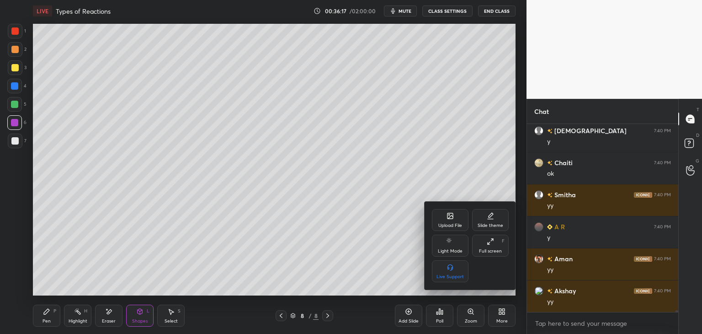
click at [438, 217] on div "Upload File" at bounding box center [450, 220] width 37 height 22
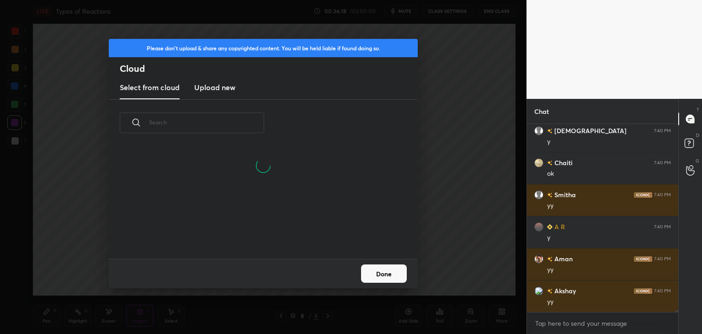
scroll to position [19626, 0]
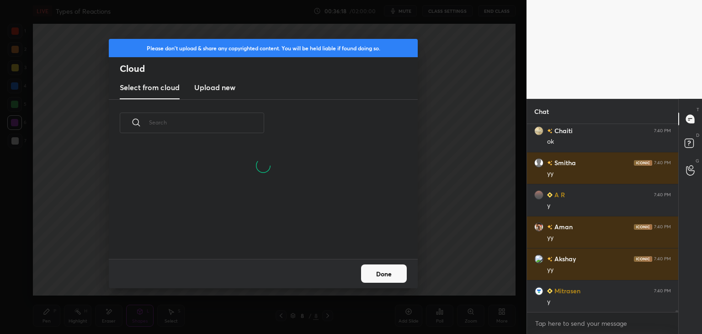
click at [204, 85] on h3 "Upload new" at bounding box center [214, 87] width 41 height 11
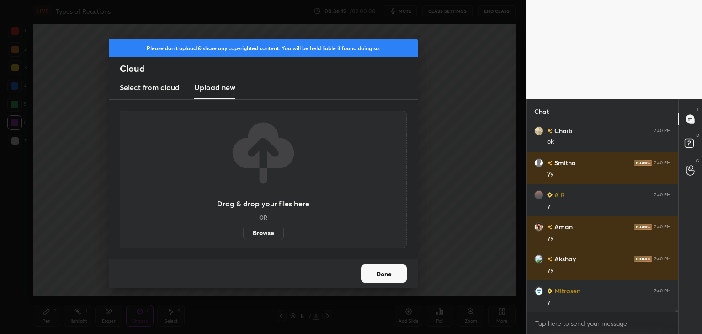
click at [263, 234] on label "Browse" at bounding box center [263, 232] width 41 height 15
click at [243, 234] on input "Browse" at bounding box center [243, 232] width 0 height 15
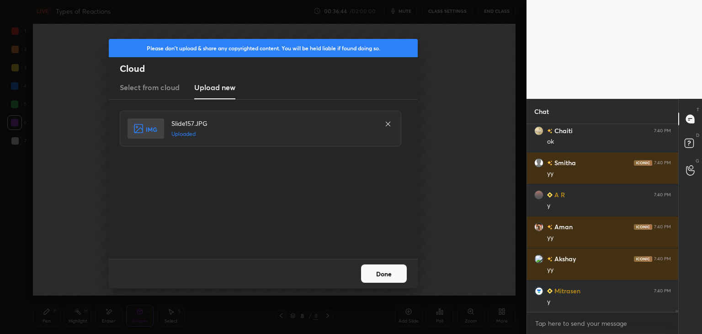
click at [382, 266] on button "Done" at bounding box center [384, 273] width 46 height 18
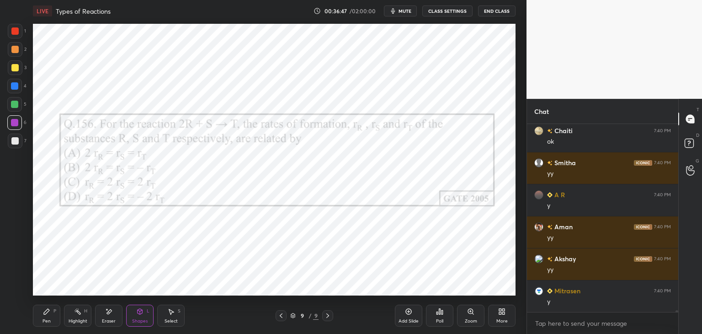
click at [438, 317] on div "Poll" at bounding box center [439, 315] width 27 height 22
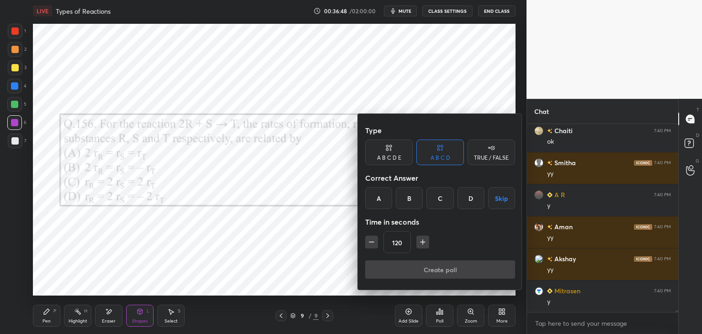
scroll to position [19658, 0]
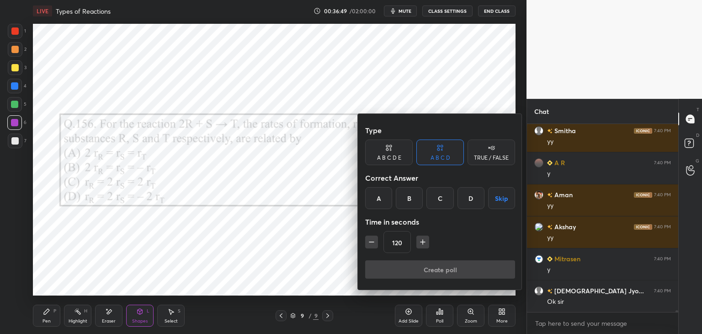
click at [462, 201] on div "D" at bounding box center [470, 198] width 27 height 22
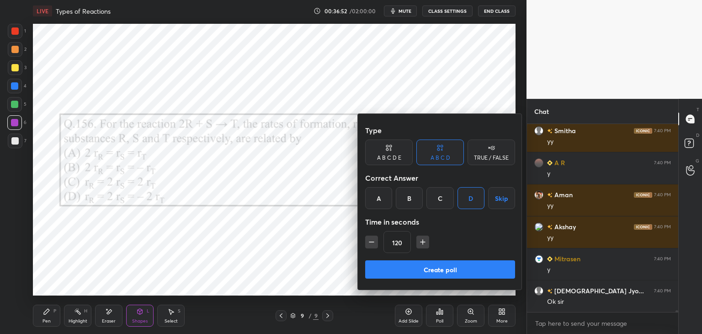
click at [371, 245] on icon "button" at bounding box center [371, 241] width 9 height 9
click at [371, 243] on icon "button" at bounding box center [371, 241] width 9 height 9
type input "90"
click at [383, 270] on button "Create poll" at bounding box center [440, 269] width 150 height 18
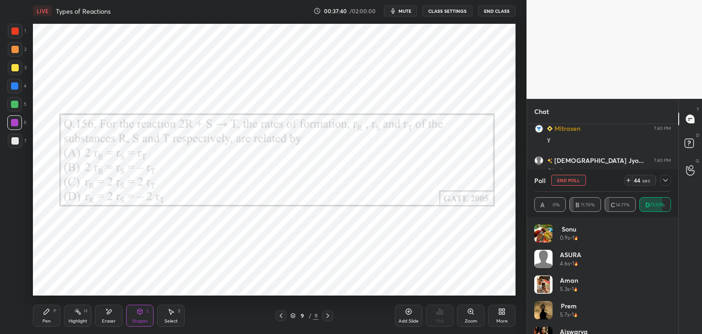
scroll to position [19820, 0]
click at [665, 182] on icon at bounding box center [665, 179] width 7 height 7
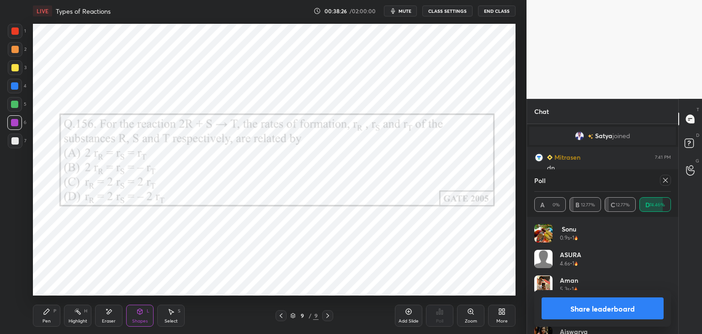
scroll to position [18197, 0]
click at [667, 180] on icon at bounding box center [665, 179] width 7 height 7
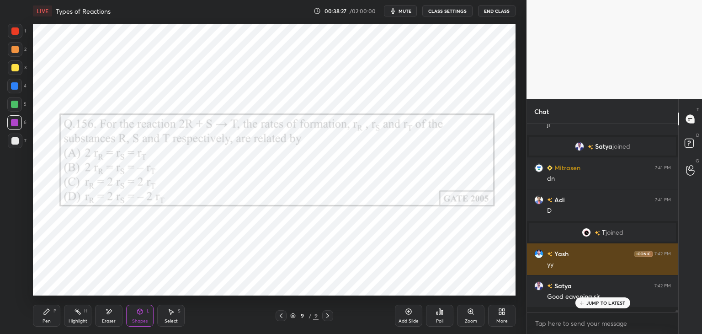
scroll to position [185, 148]
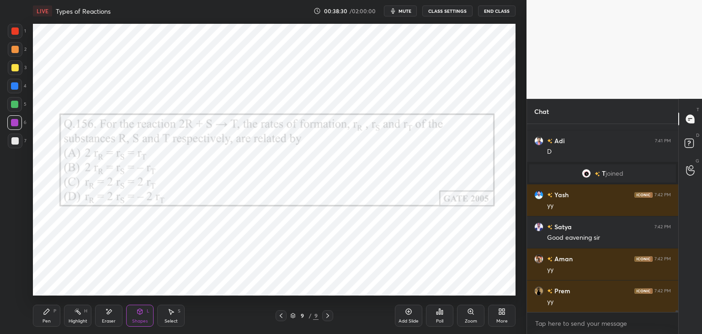
click at [407, 317] on div "Add Slide" at bounding box center [408, 315] width 27 height 22
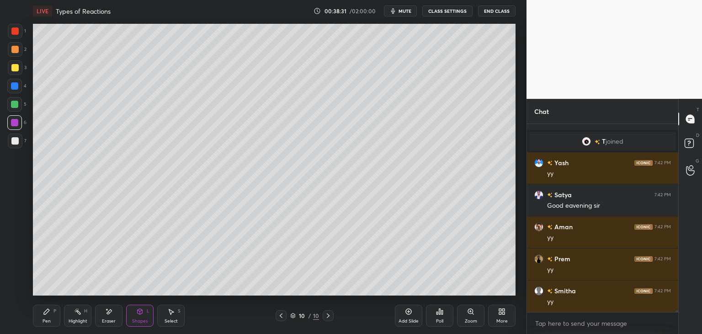
click at [48, 319] on div "Pen" at bounding box center [46, 320] width 8 height 5
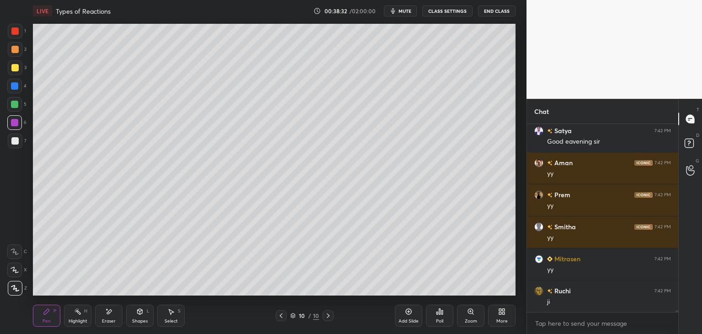
click at [18, 71] on div at bounding box center [15, 67] width 15 height 15
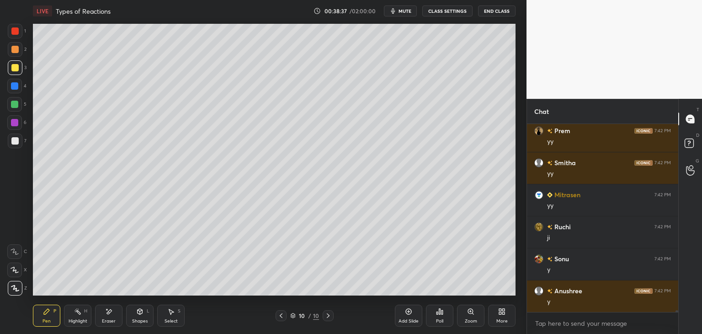
click at [281, 313] on icon at bounding box center [280, 315] width 7 height 7
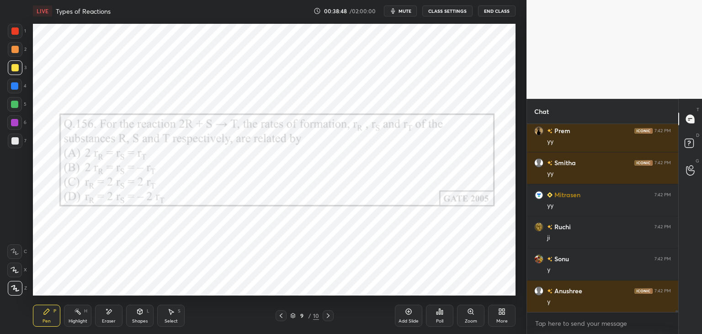
click at [329, 318] on icon at bounding box center [327, 315] width 7 height 7
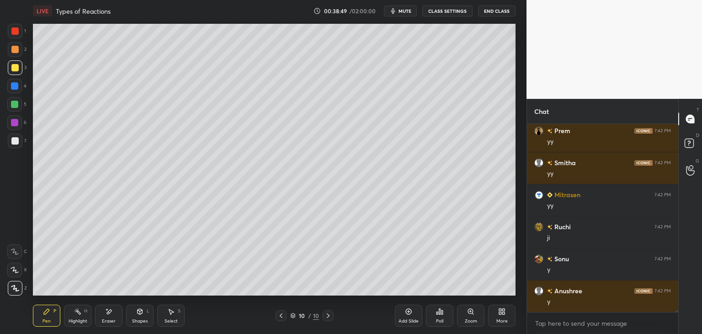
drag, startPoint x: 18, startPoint y: 141, endPoint x: 27, endPoint y: 136, distance: 10.0
click at [18, 140] on div at bounding box center [15, 140] width 15 height 15
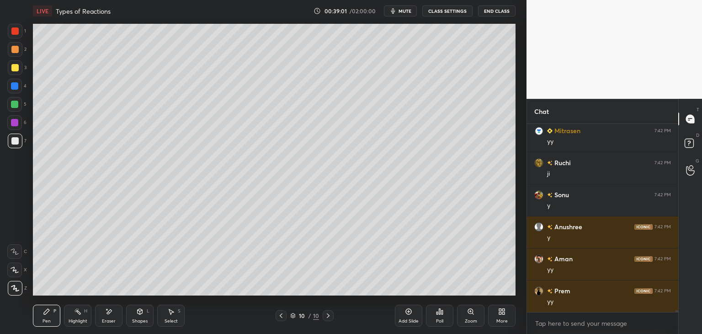
scroll to position [18469, 0]
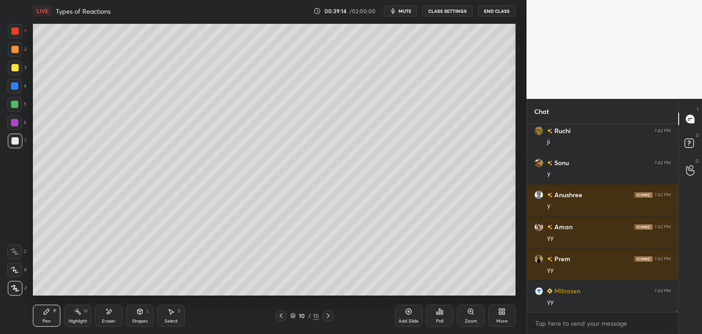
click at [280, 319] on div at bounding box center [281, 315] width 11 height 11
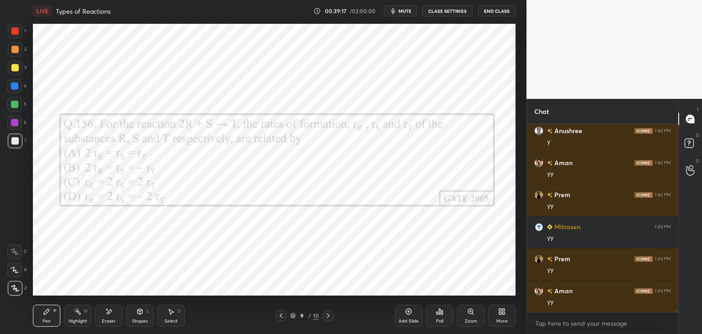
scroll to position [18565, 0]
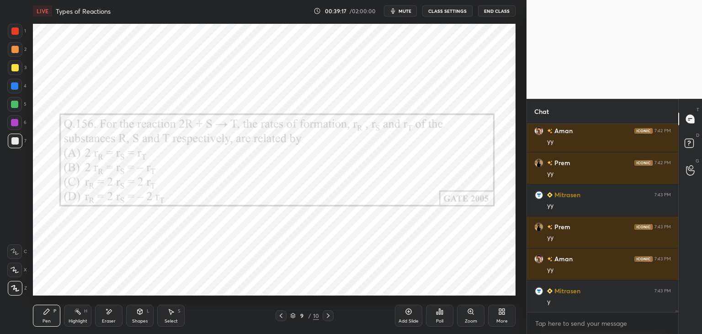
click at [329, 315] on icon at bounding box center [327, 315] width 7 height 7
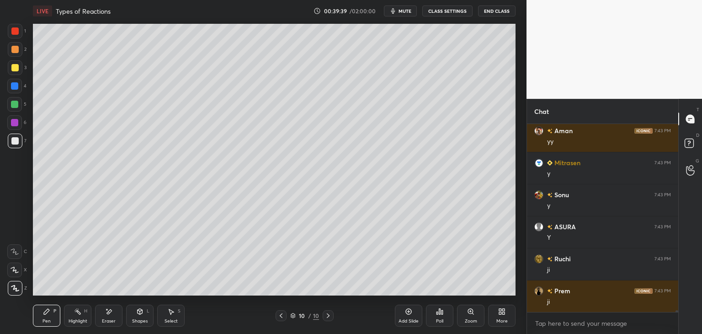
scroll to position [18725, 0]
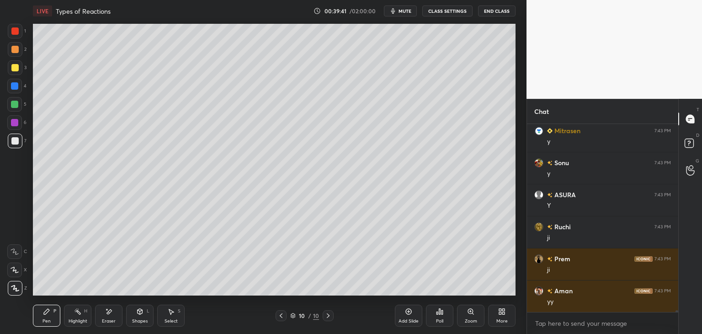
click at [281, 315] on icon at bounding box center [281, 315] width 3 height 5
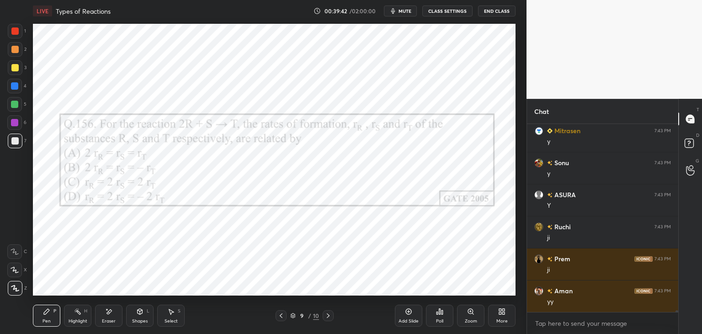
click at [329, 316] on icon at bounding box center [327, 315] width 7 height 7
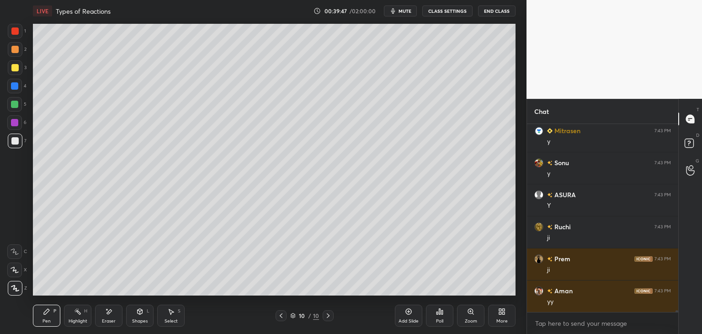
scroll to position [18757, 0]
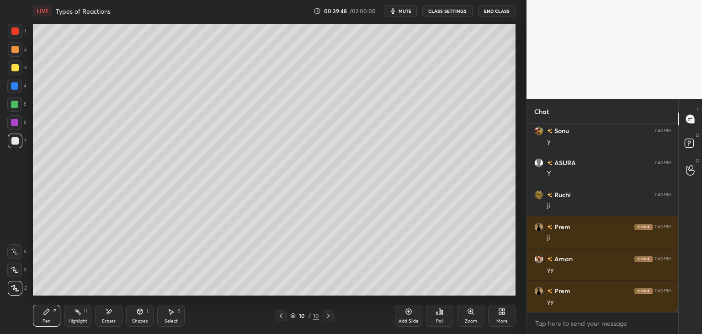
click at [157, 311] on div "Select S" at bounding box center [170, 315] width 27 height 22
click at [149, 313] on div "Shapes L" at bounding box center [139, 315] width 27 height 22
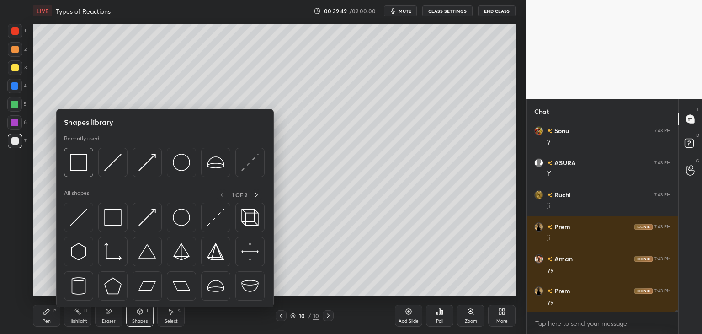
click at [279, 317] on icon at bounding box center [280, 315] width 7 height 7
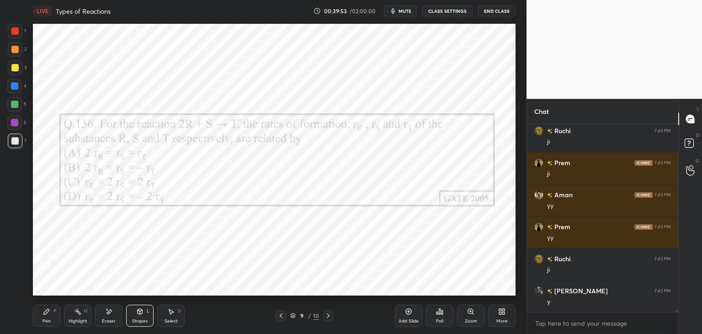
scroll to position [18853, 0]
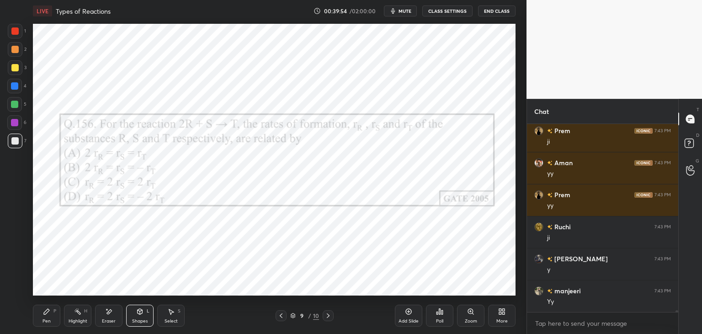
click at [324, 314] on icon at bounding box center [327, 315] width 7 height 7
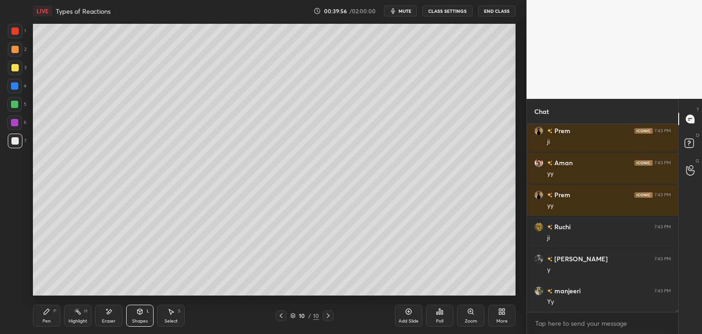
click at [145, 315] on div "Shapes L" at bounding box center [139, 315] width 27 height 22
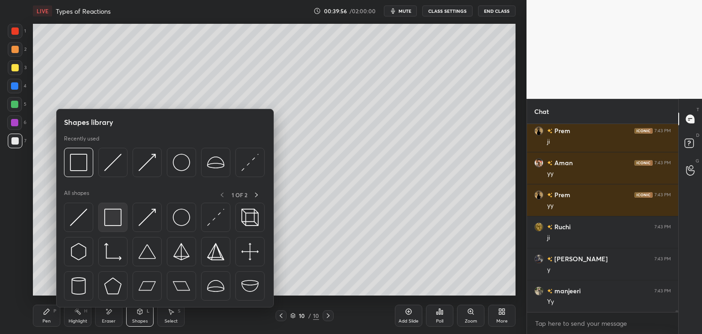
click at [110, 213] on img at bounding box center [112, 216] width 17 height 17
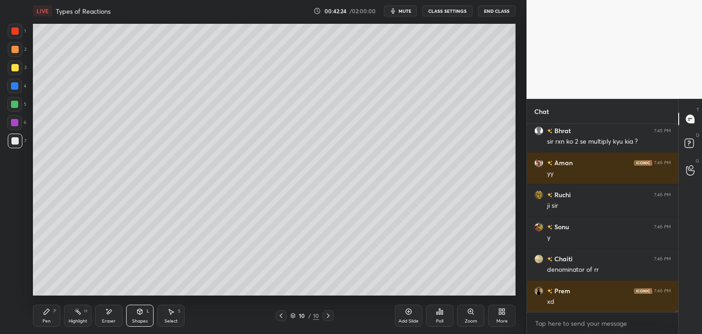
scroll to position [19493, 0]
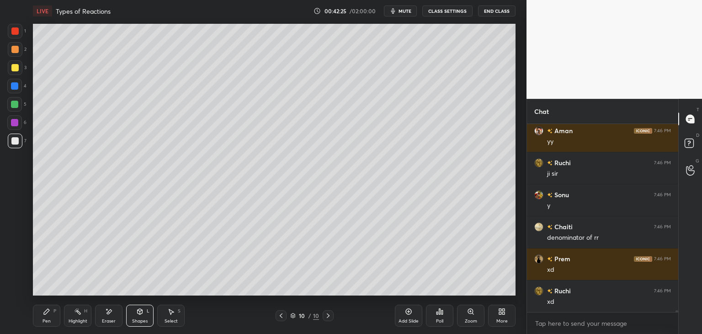
click at [49, 316] on div "Pen P" at bounding box center [46, 315] width 27 height 22
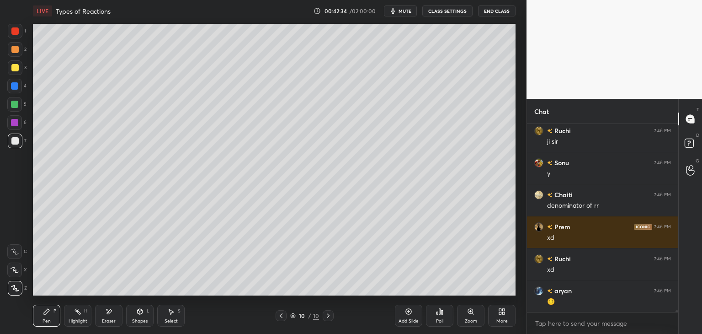
click at [111, 311] on icon at bounding box center [108, 311] width 7 height 8
click at [282, 317] on icon at bounding box center [280, 315] width 7 height 7
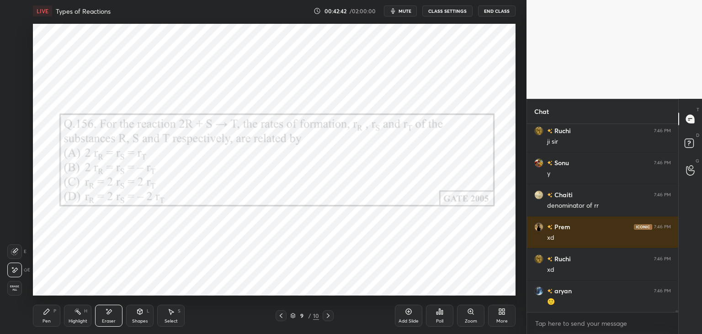
click at [327, 316] on icon at bounding box center [327, 315] width 7 height 7
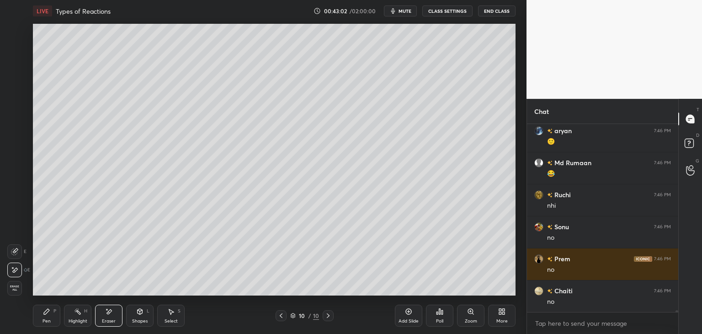
scroll to position [19717, 0]
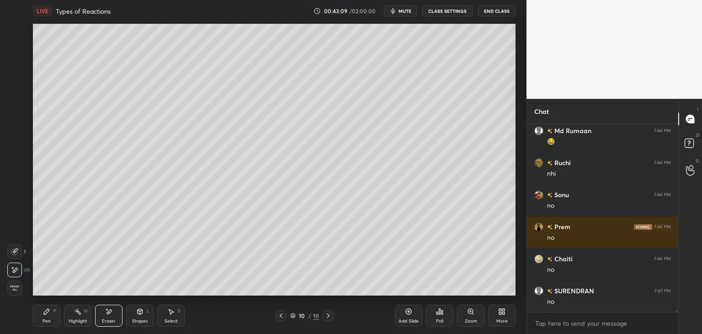
click at [138, 319] on div "Shapes" at bounding box center [140, 320] width 16 height 5
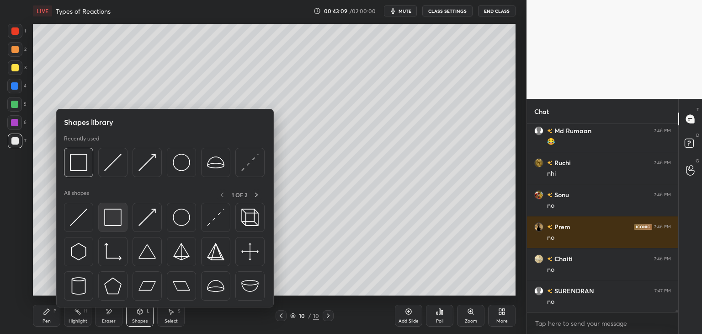
click at [107, 218] on img at bounding box center [112, 216] width 17 height 17
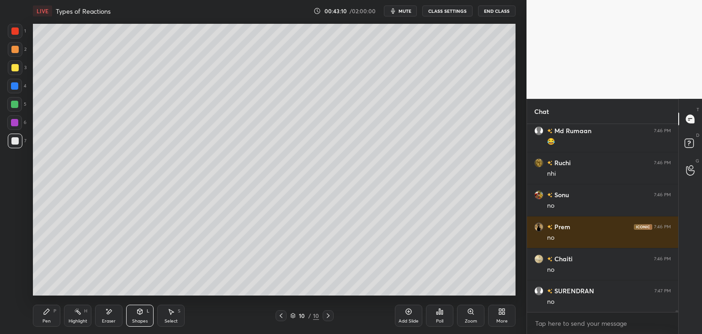
click at [13, 122] on div at bounding box center [14, 122] width 7 height 7
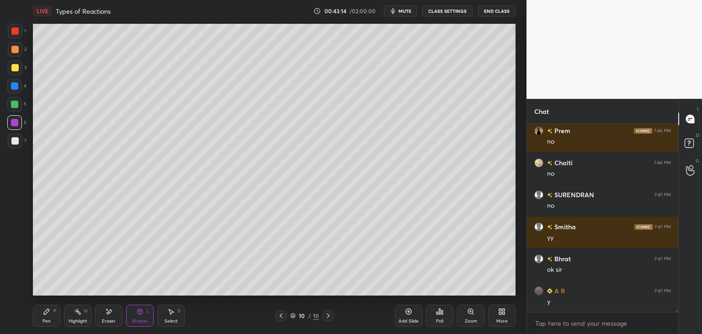
scroll to position [19909, 0]
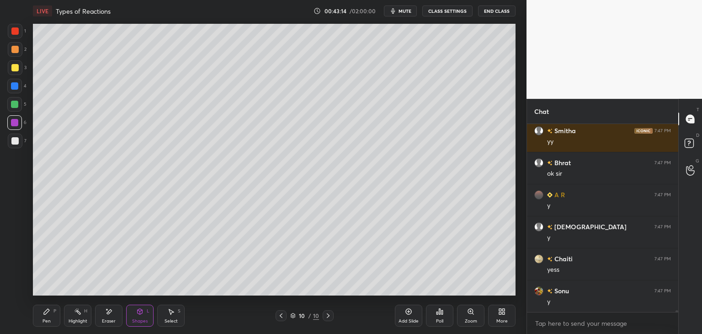
click at [276, 315] on div at bounding box center [281, 315] width 11 height 11
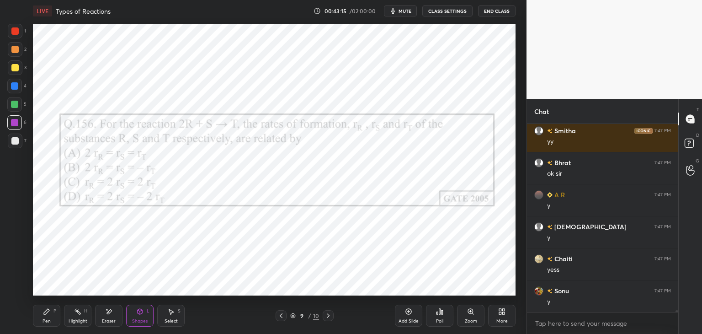
click at [49, 313] on icon at bounding box center [46, 310] width 7 height 7
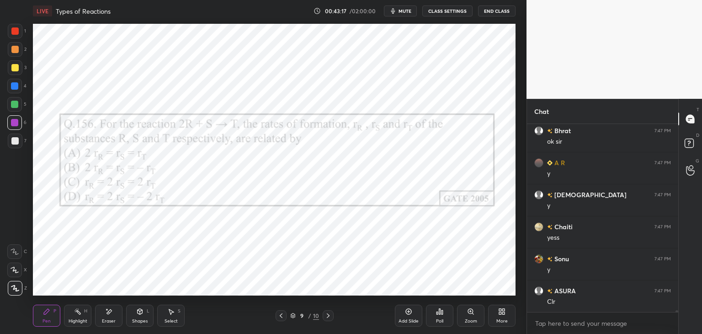
click at [15, 30] on div at bounding box center [14, 30] width 7 height 7
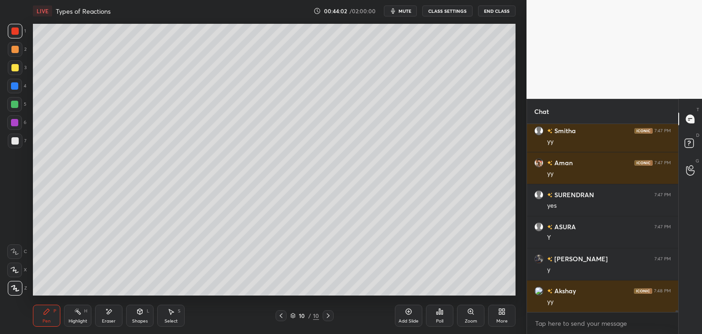
scroll to position [167, 148]
click at [503, 314] on icon at bounding box center [503, 313] width 2 height 2
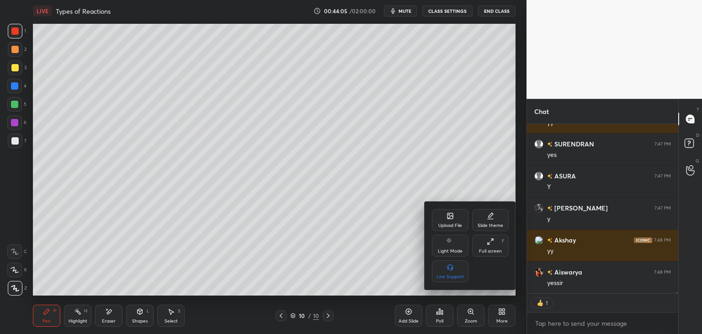
click at [456, 223] on div "Upload File" at bounding box center [450, 225] width 24 height 5
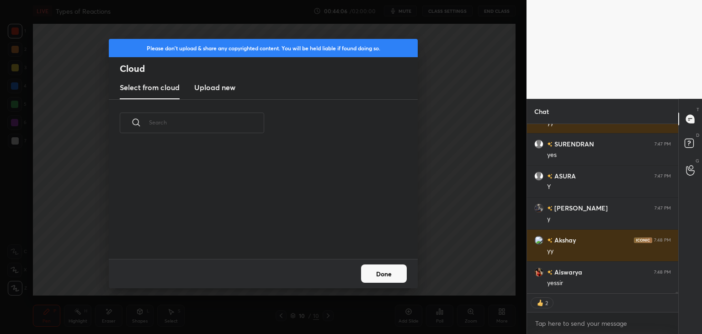
scroll to position [112, 293]
click at [224, 91] on h3 "Upload new" at bounding box center [214, 87] width 41 height 11
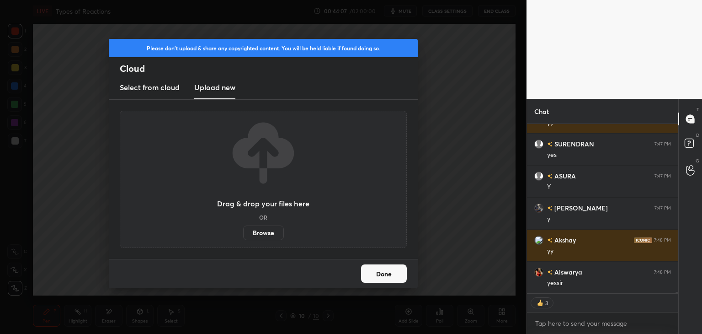
scroll to position [20535, 0]
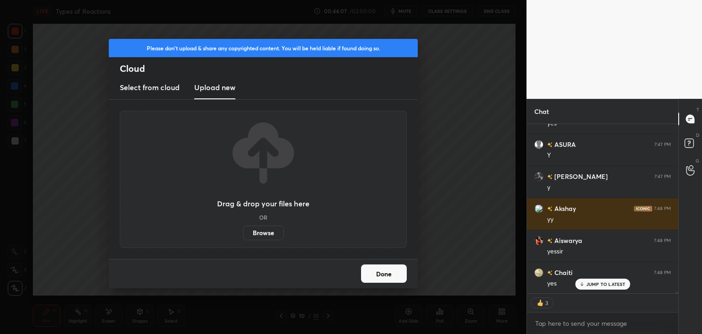
click at [257, 234] on label "Browse" at bounding box center [263, 232] width 41 height 15
click at [243, 234] on input "Browse" at bounding box center [243, 232] width 0 height 15
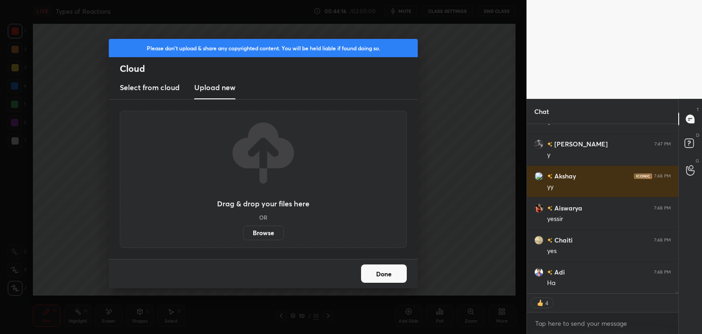
scroll to position [20599, 0]
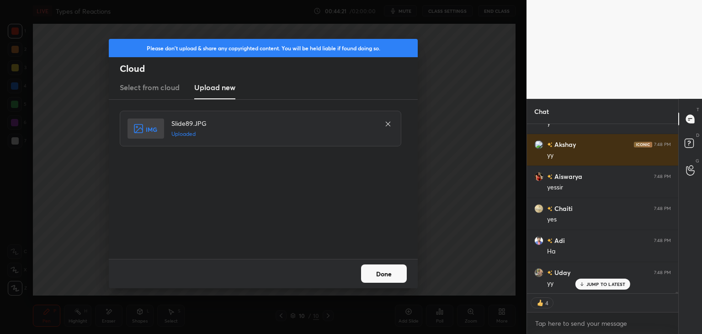
click at [391, 276] on button "Done" at bounding box center [384, 273] width 46 height 18
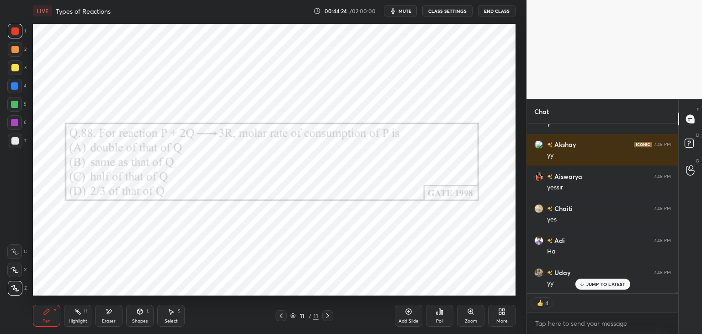
click at [432, 313] on div "Poll" at bounding box center [439, 315] width 27 height 22
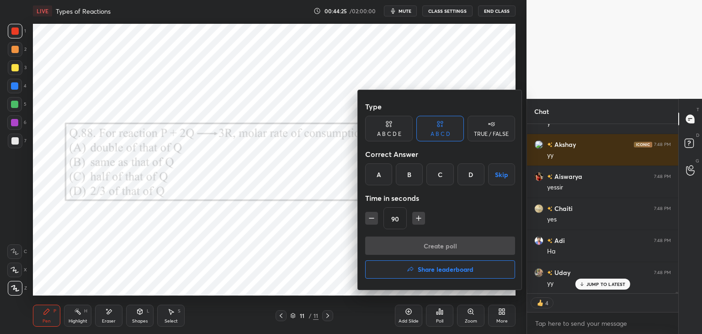
click at [442, 178] on div "C" at bounding box center [439, 174] width 27 height 22
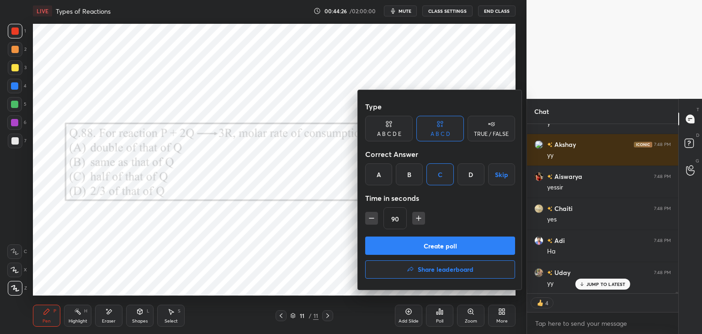
scroll to position [3, 3]
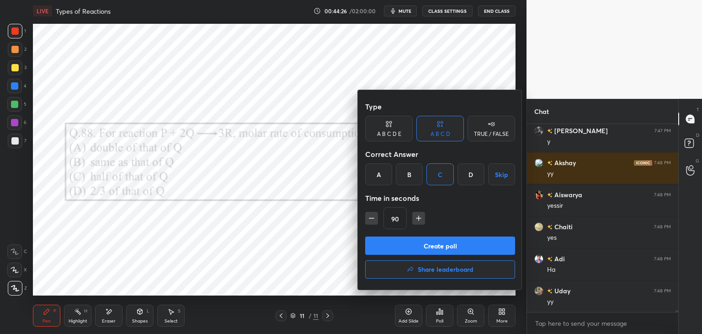
click at [423, 246] on button "Create poll" at bounding box center [440, 245] width 150 height 18
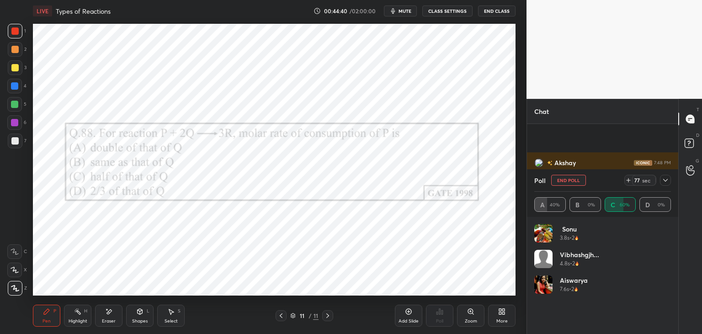
scroll to position [20650, 0]
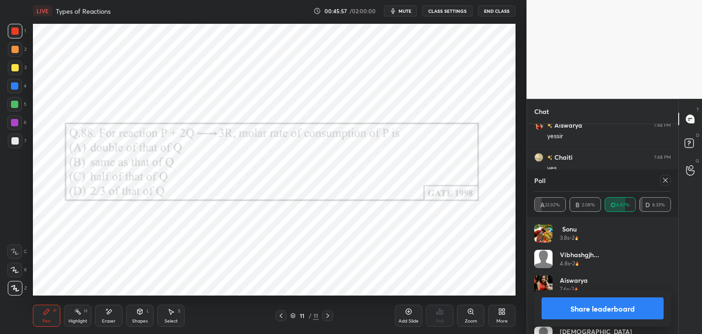
click at [665, 182] on icon at bounding box center [665, 179] width 7 height 7
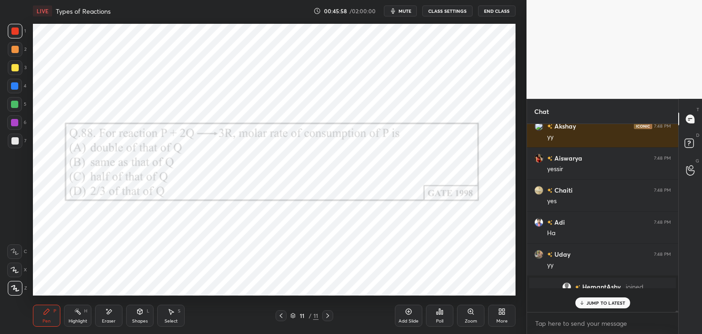
scroll to position [185, 148]
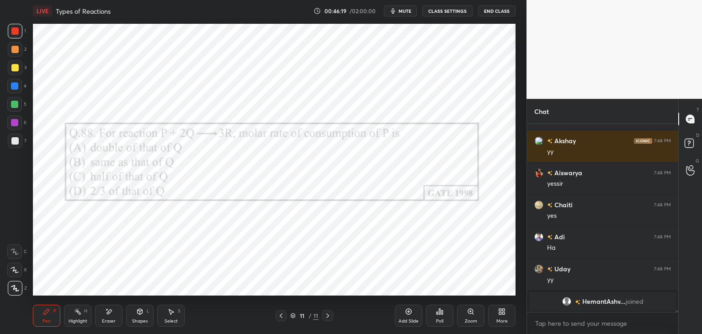
click at [401, 318] on div "Add Slide" at bounding box center [408, 320] width 20 height 5
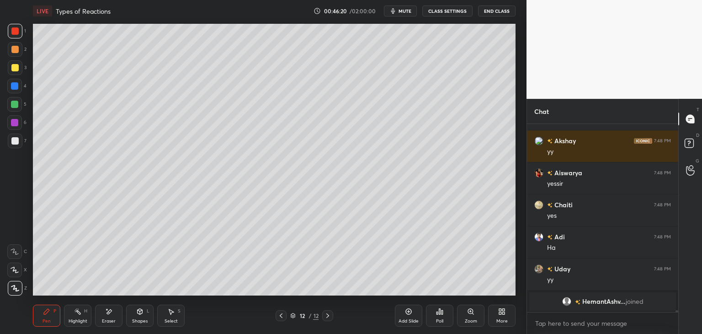
click at [15, 141] on div at bounding box center [14, 140] width 7 height 7
click at [15, 69] on div at bounding box center [14, 67] width 7 height 7
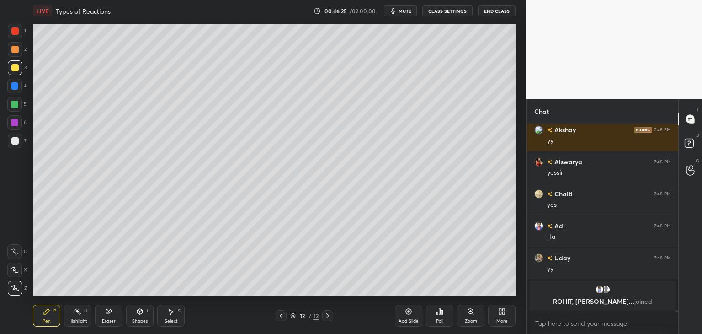
drag, startPoint x: 13, startPoint y: 144, endPoint x: 27, endPoint y: 148, distance: 15.3
click at [13, 144] on div at bounding box center [14, 140] width 7 height 7
click at [280, 317] on icon at bounding box center [280, 315] width 7 height 7
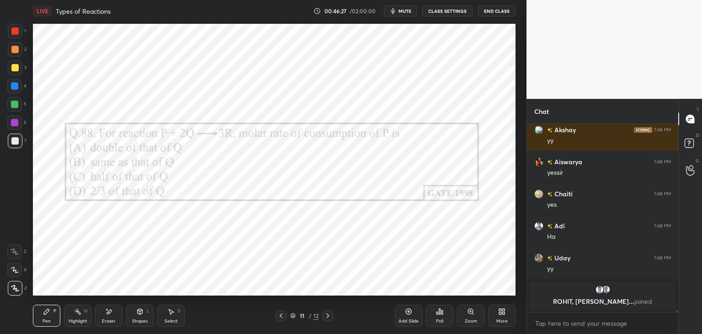
click at [327, 318] on icon at bounding box center [327, 315] width 7 height 7
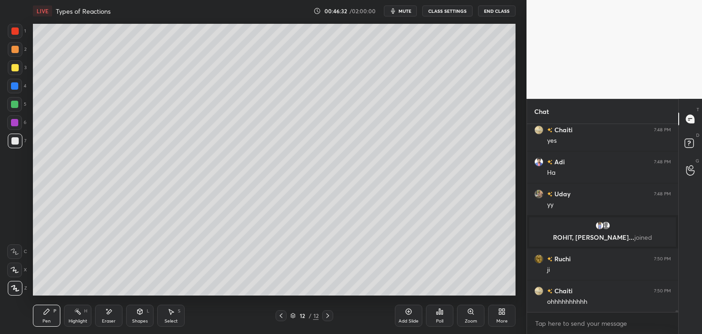
scroll to position [20007, 0]
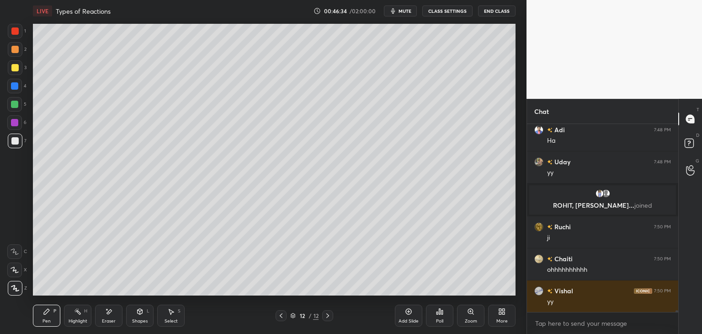
click at [280, 314] on icon at bounding box center [280, 315] width 7 height 7
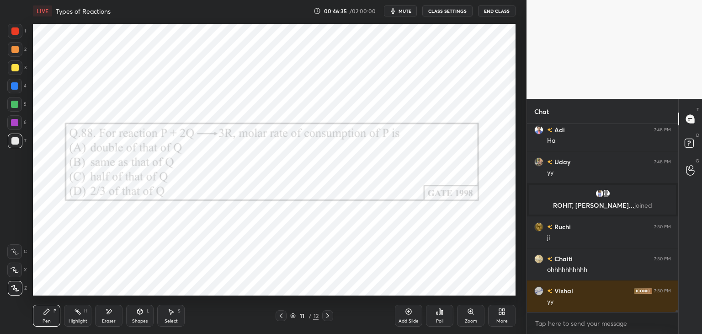
click at [325, 316] on icon at bounding box center [327, 315] width 7 height 7
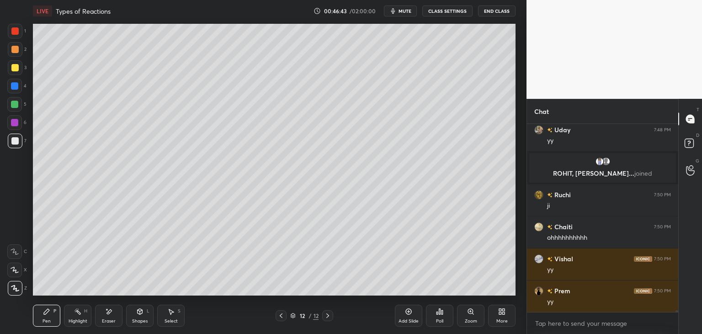
scroll to position [20071, 0]
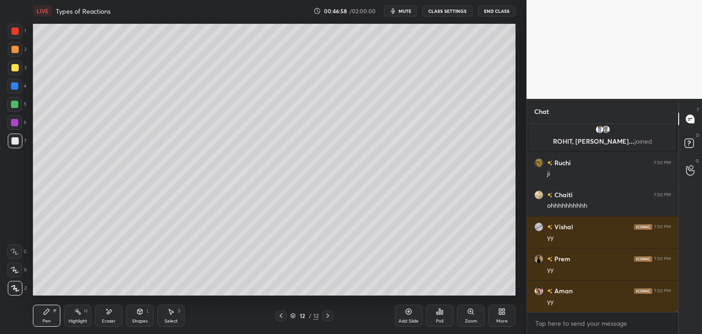
click at [281, 313] on icon at bounding box center [280, 315] width 7 height 7
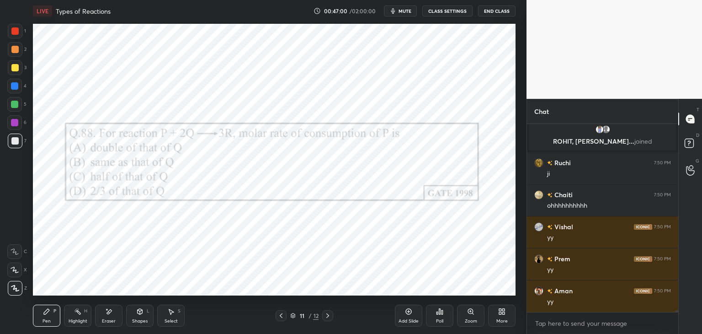
click at [328, 315] on icon at bounding box center [327, 315] width 3 height 5
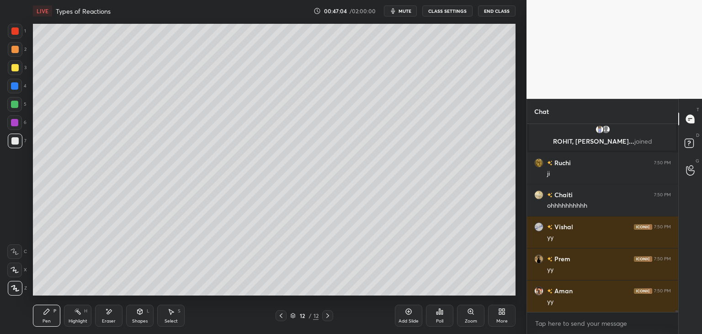
scroll to position [20103, 0]
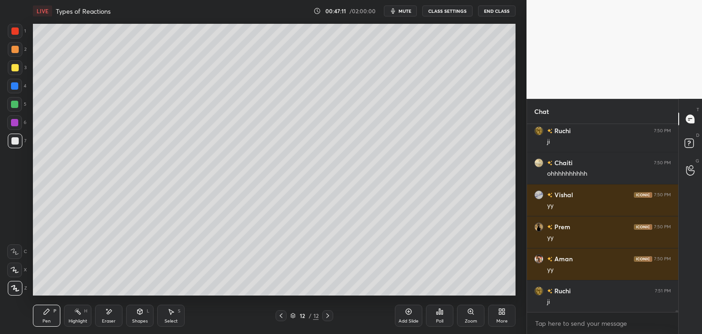
click at [140, 313] on icon at bounding box center [140, 312] width 0 height 3
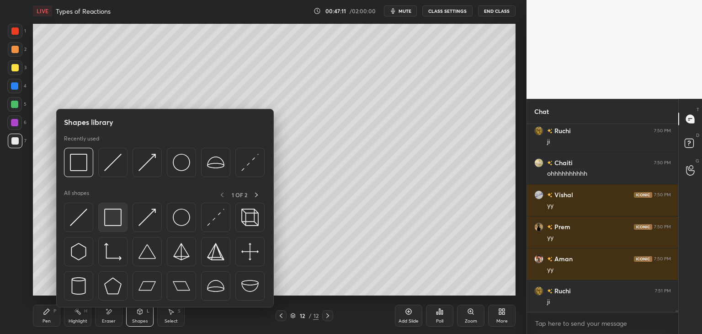
scroll to position [20135, 0]
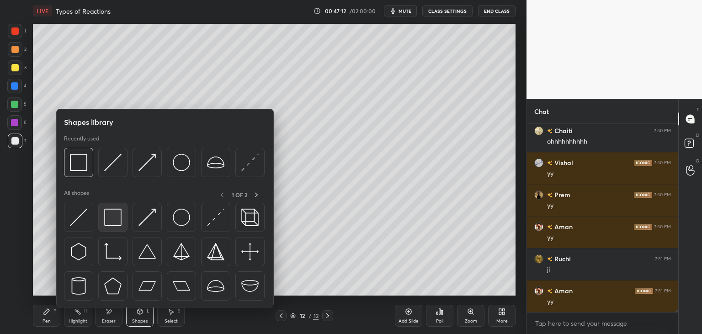
click at [113, 228] on div at bounding box center [112, 216] width 29 height 29
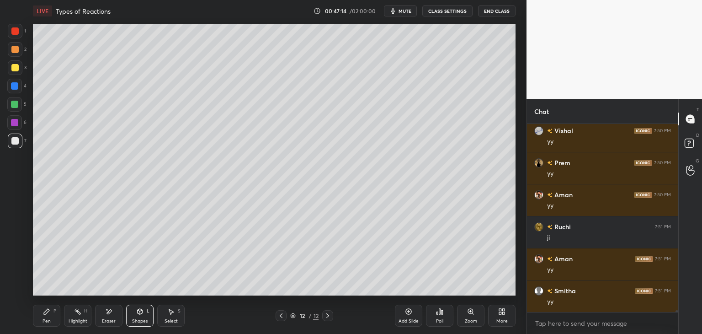
scroll to position [20199, 0]
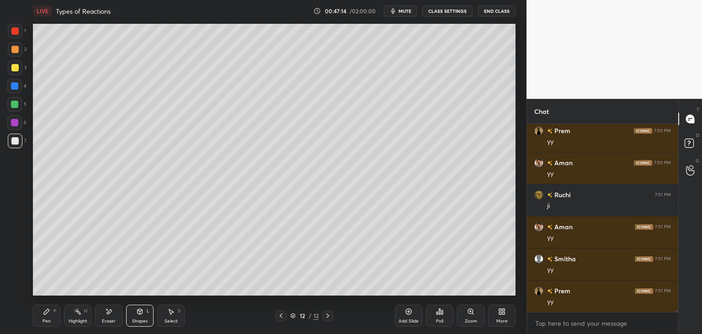
click at [284, 314] on icon at bounding box center [280, 315] width 7 height 7
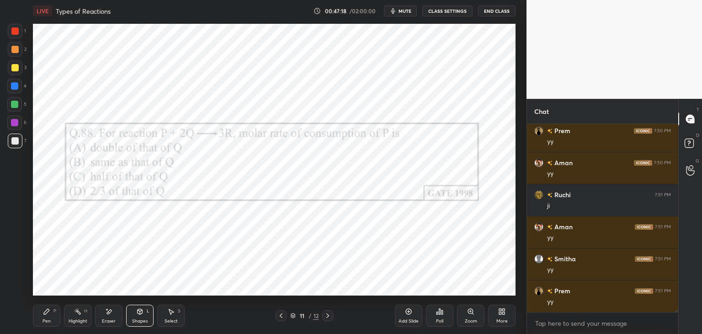
click at [325, 318] on icon at bounding box center [327, 315] width 7 height 7
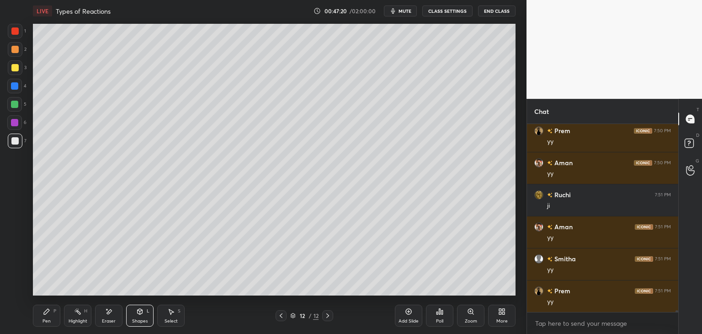
scroll to position [20231, 0]
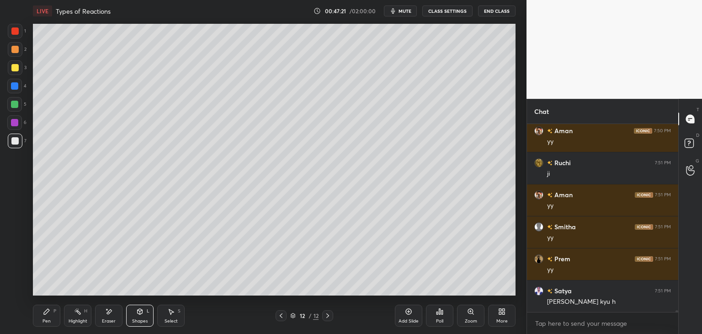
click at [281, 318] on icon at bounding box center [280, 315] width 7 height 7
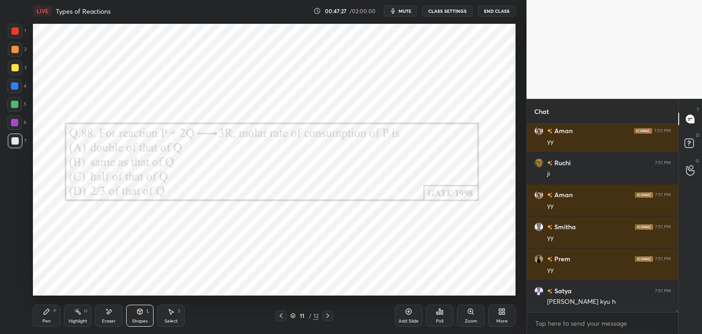
scroll to position [20263, 0]
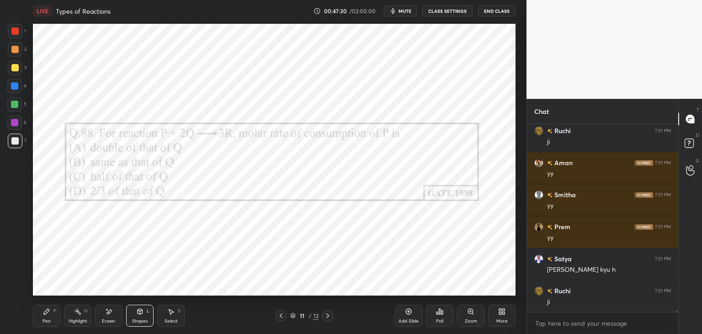
click at [325, 312] on icon at bounding box center [327, 315] width 7 height 7
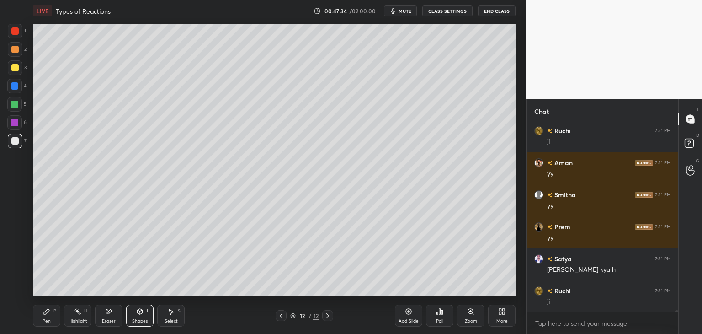
click at [41, 317] on div "Pen P" at bounding box center [46, 315] width 27 height 22
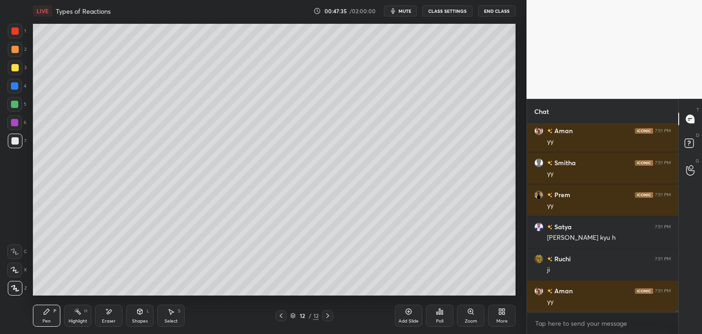
click at [282, 316] on icon at bounding box center [280, 315] width 7 height 7
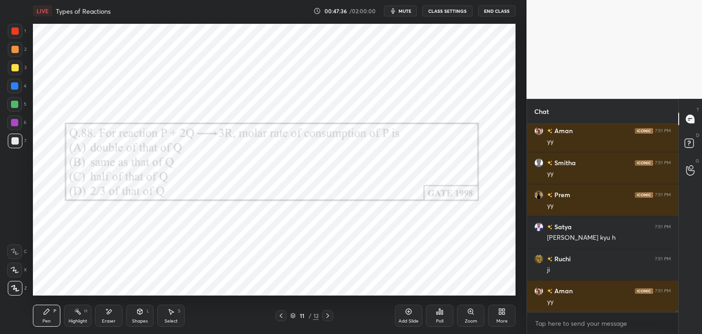
scroll to position [20327, 0]
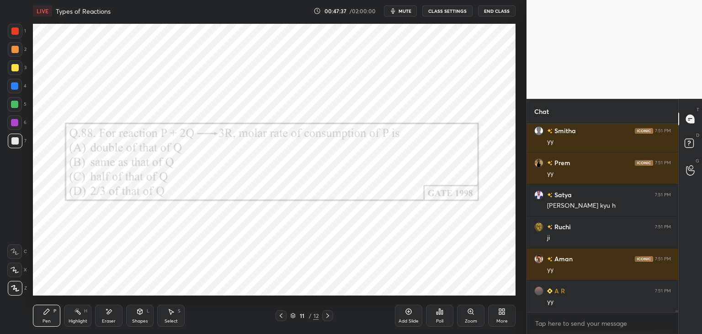
click at [329, 316] on icon at bounding box center [327, 315] width 7 height 7
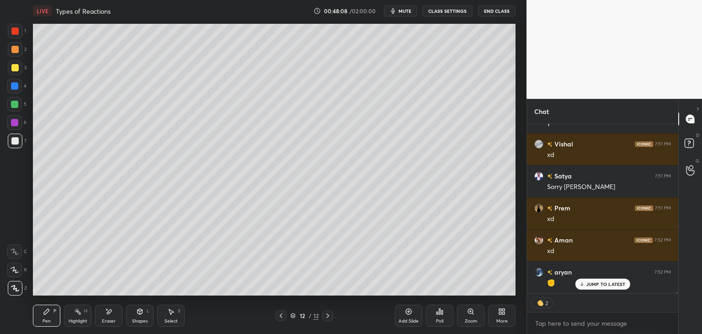
scroll to position [20569, 0]
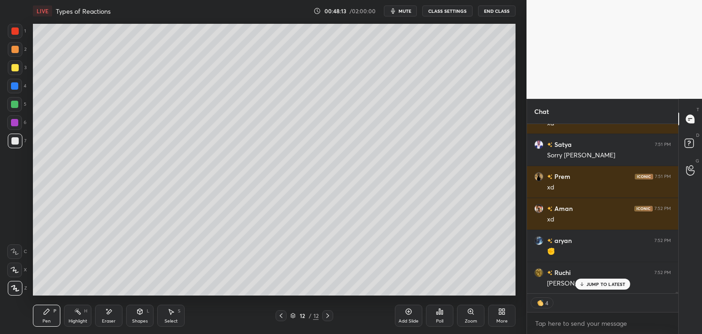
click at [586, 284] on div "JUMP TO LATEST" at bounding box center [602, 283] width 55 height 11
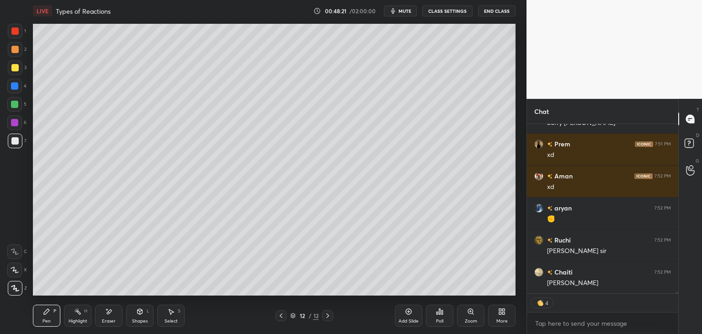
click at [281, 318] on div at bounding box center [281, 315] width 11 height 11
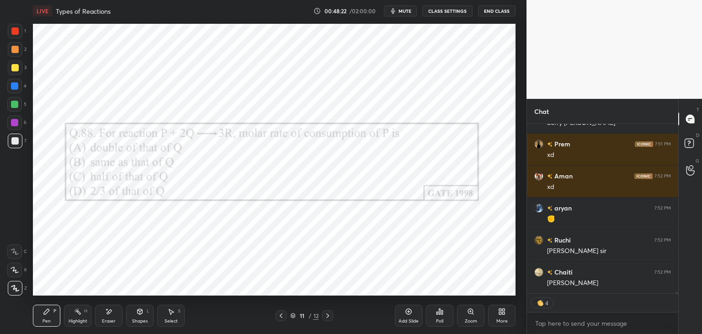
type textarea "x"
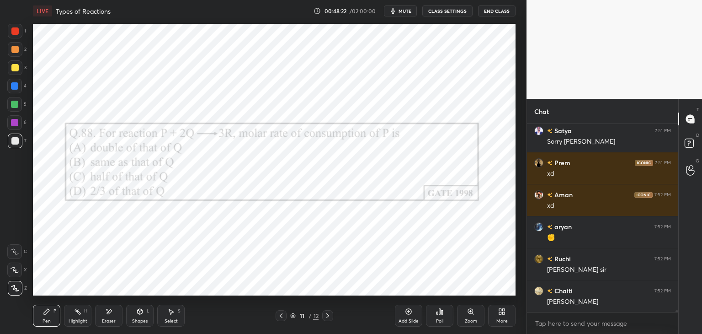
scroll to position [3, 3]
click at [329, 316] on icon at bounding box center [327, 315] width 7 height 7
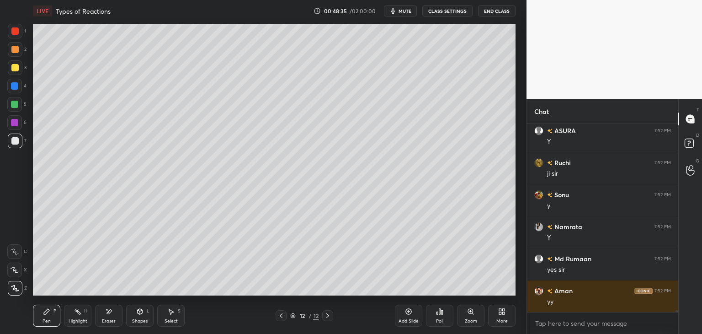
scroll to position [20839, 0]
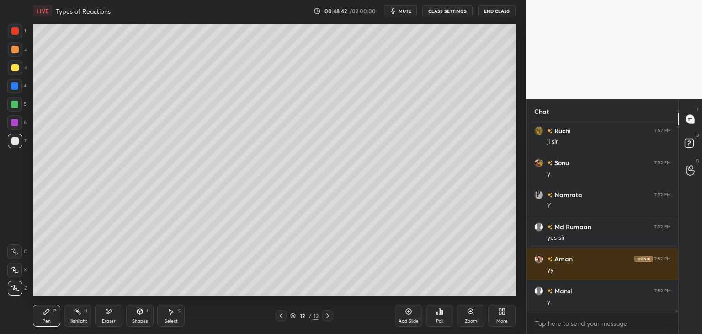
click at [281, 313] on icon at bounding box center [280, 315] width 7 height 7
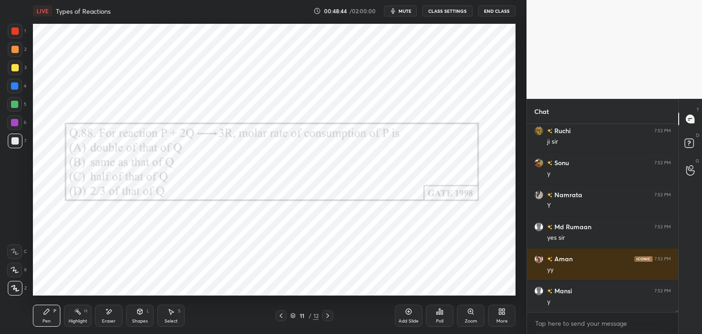
click at [328, 317] on icon at bounding box center [327, 315] width 7 height 7
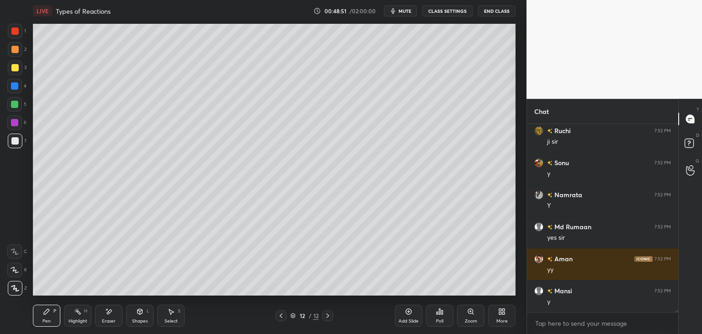
click at [283, 314] on icon at bounding box center [280, 315] width 7 height 7
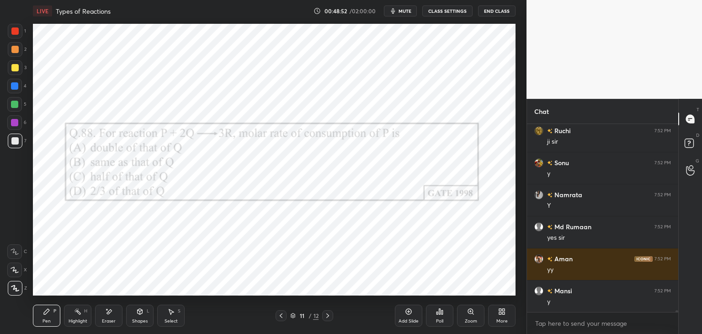
click at [329, 316] on icon at bounding box center [327, 315] width 7 height 7
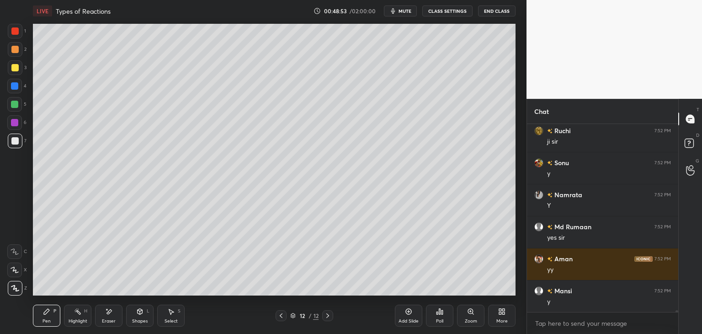
click at [278, 316] on div at bounding box center [281, 315] width 11 height 11
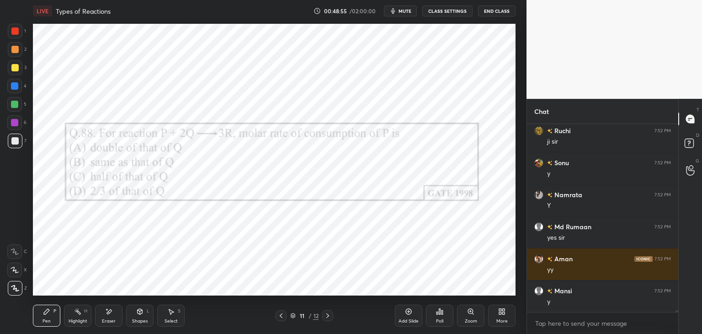
click at [327, 316] on icon at bounding box center [327, 315] width 7 height 7
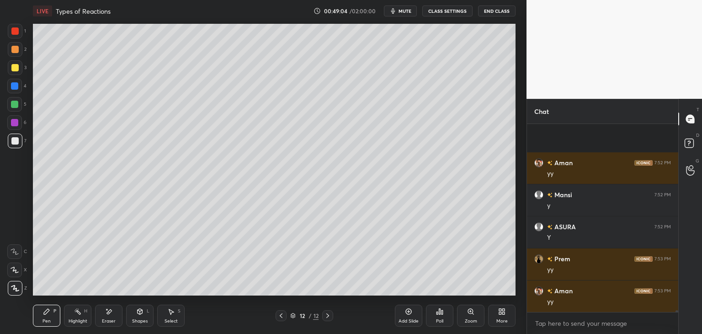
scroll to position [20999, 0]
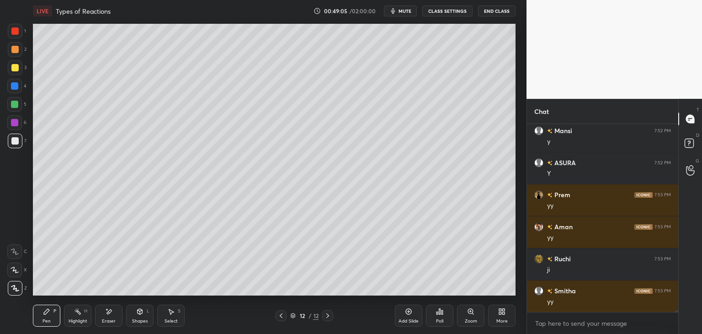
click at [143, 320] on div "Shapes" at bounding box center [140, 320] width 16 height 5
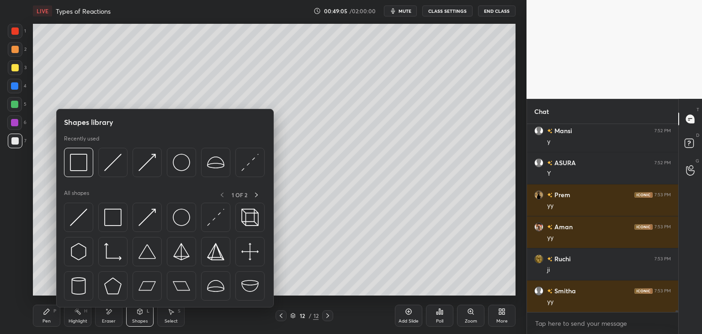
scroll to position [21031, 0]
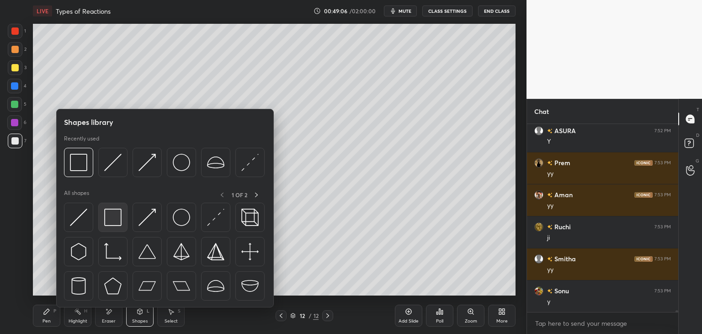
click at [119, 223] on img at bounding box center [112, 216] width 17 height 17
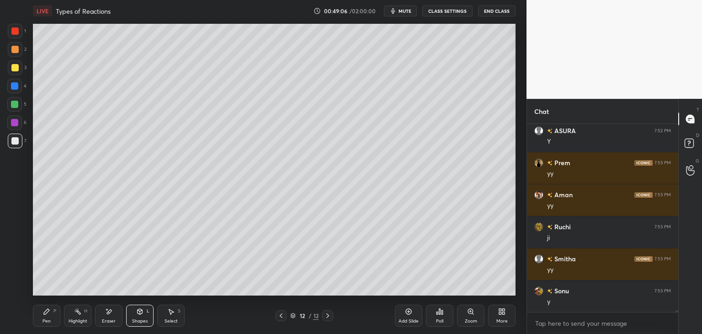
scroll to position [21063, 0]
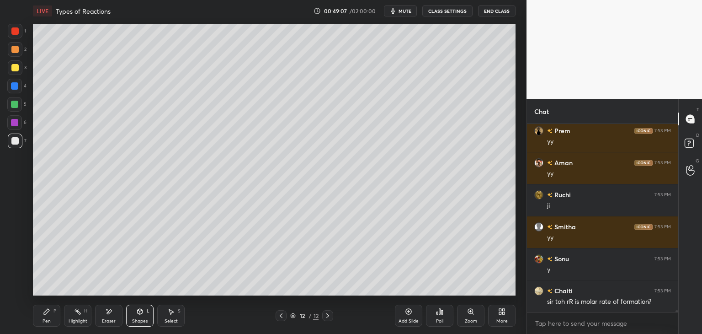
click at [17, 139] on div at bounding box center [14, 140] width 7 height 7
click at [13, 117] on div at bounding box center [14, 122] width 15 height 15
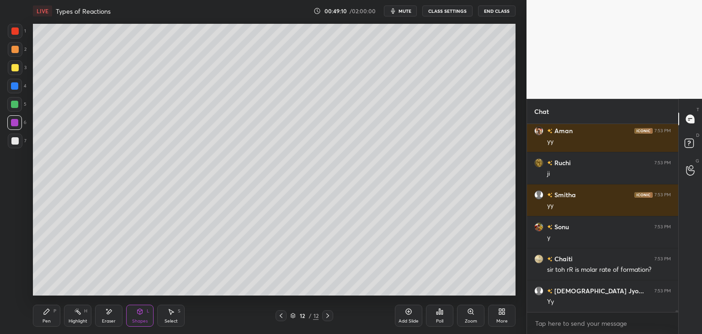
click at [145, 303] on div "Pen P Highlight H Eraser Shapes L Select S 12 / 12 Add Slide Poll Zoom More" at bounding box center [274, 315] width 482 height 37
drag, startPoint x: 139, startPoint y: 312, endPoint x: 140, endPoint y: 307, distance: 5.1
click at [140, 312] on icon at bounding box center [140, 312] width 0 height 3
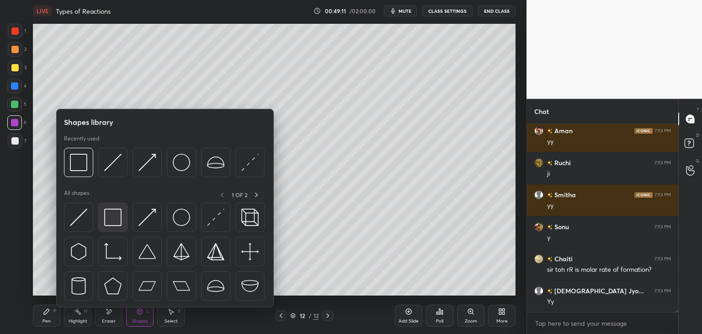
click at [112, 212] on img at bounding box center [112, 216] width 17 height 17
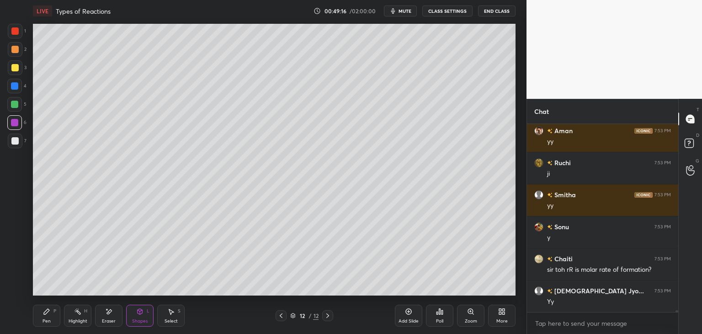
click at [283, 319] on div at bounding box center [281, 315] width 11 height 11
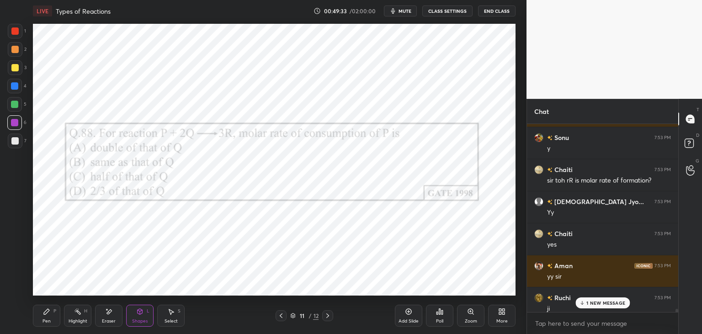
scroll to position [21133, 0]
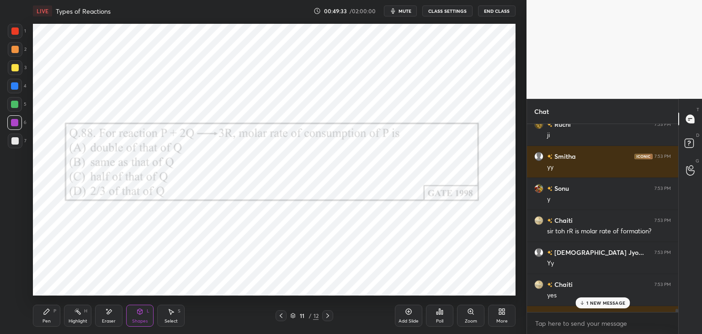
click at [678, 307] on div at bounding box center [675, 218] width 5 height 188
click at [602, 302] on p "2 NEW MESSAGES" at bounding box center [606, 302] width 42 height 5
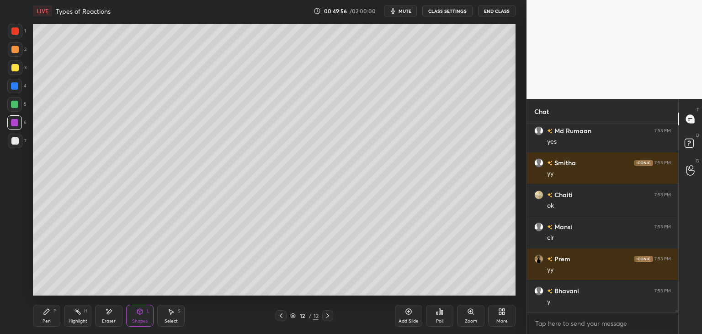
scroll to position [21830, 0]
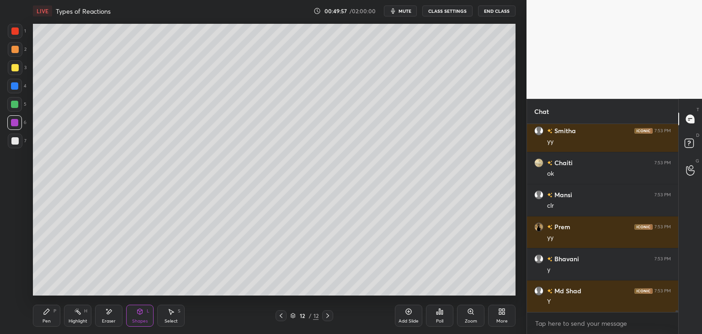
click at [168, 318] on div "Select" at bounding box center [170, 320] width 13 height 5
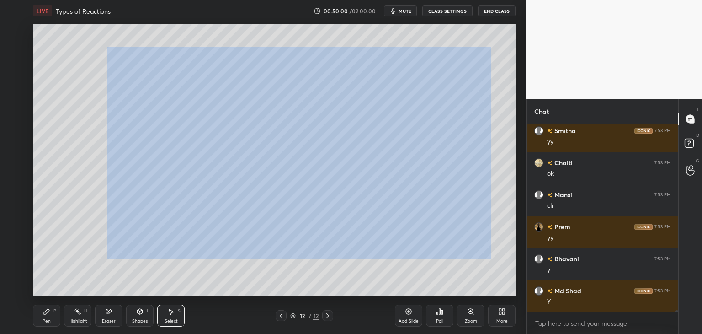
drag, startPoint x: 106, startPoint y: 46, endPoint x: 491, endPoint y: 259, distance: 439.5
click at [491, 259] on div "0 ° Undo Copy Duplicate Duplicate to new slide Delete" at bounding box center [274, 159] width 482 height 271
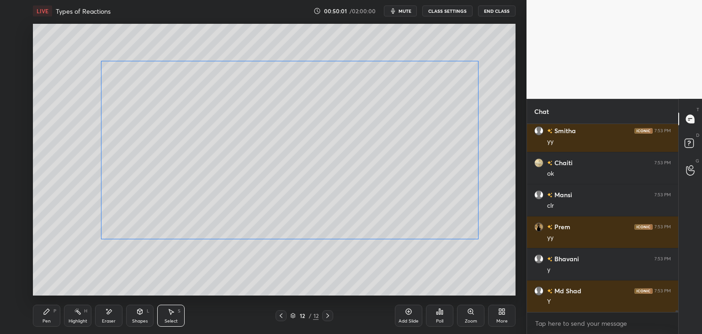
drag, startPoint x: 384, startPoint y: 227, endPoint x: 375, endPoint y: 230, distance: 10.1
click at [373, 230] on div "0 ° Undo Copy Duplicate Duplicate to new slide Delete" at bounding box center [274, 159] width 482 height 271
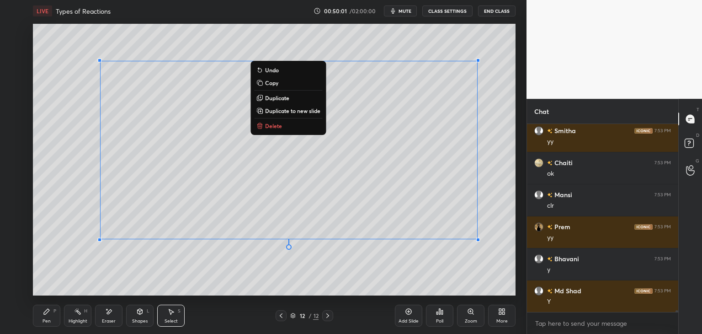
scroll to position [21862, 0]
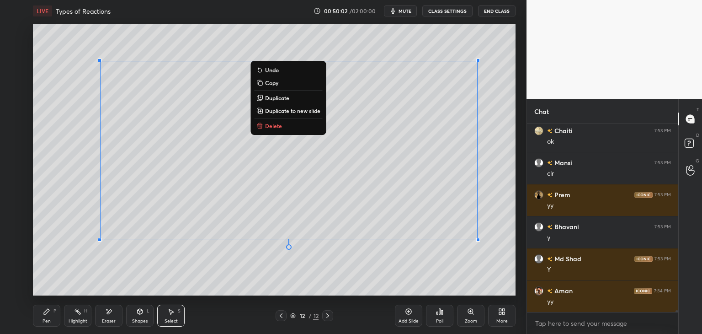
click at [507, 245] on div "0 ° Undo Copy Duplicate Duplicate to new slide Delete" at bounding box center [274, 159] width 482 height 271
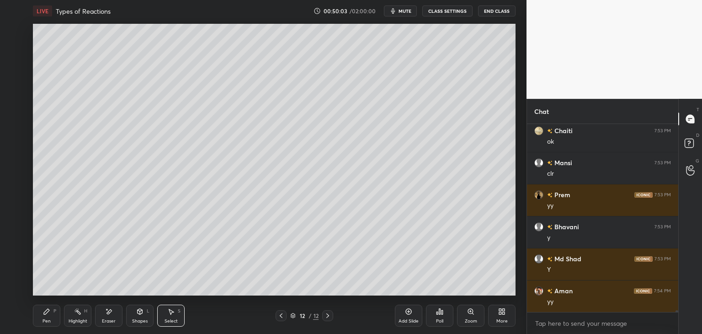
click at [280, 317] on icon at bounding box center [280, 315] width 7 height 7
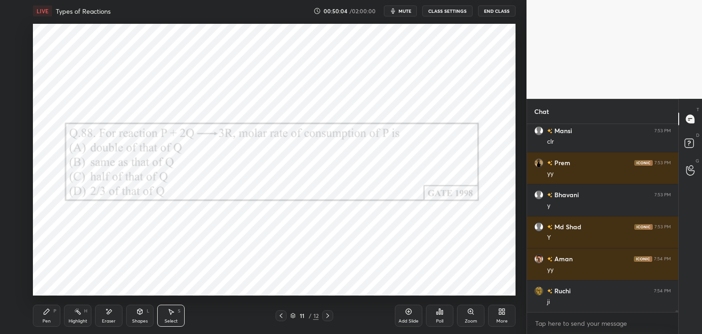
click at [279, 317] on icon at bounding box center [280, 315] width 7 height 7
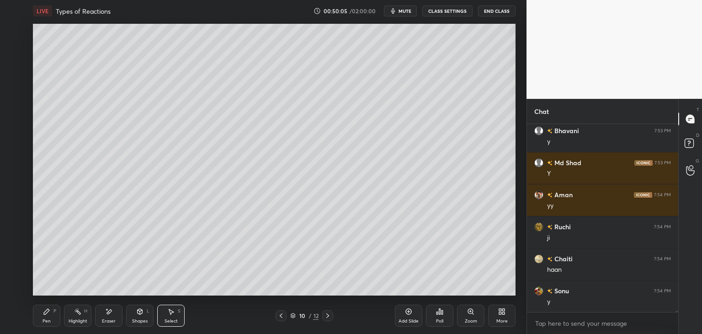
click at [279, 317] on icon at bounding box center [280, 315] width 7 height 7
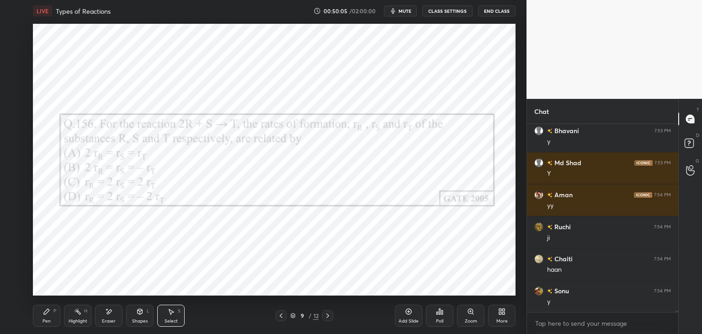
scroll to position [21990, 0]
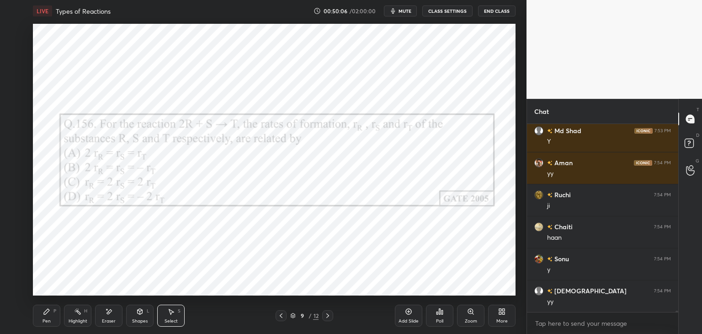
click at [327, 313] on icon at bounding box center [327, 315] width 3 height 5
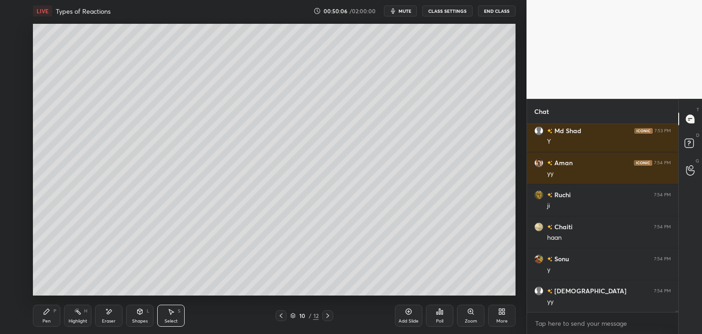
click at [328, 315] on icon at bounding box center [327, 315] width 3 height 5
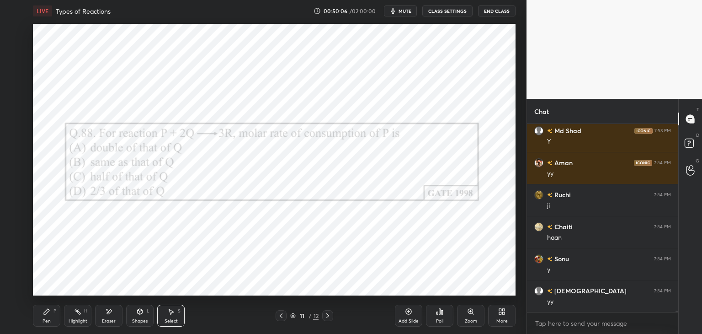
scroll to position [22022, 0]
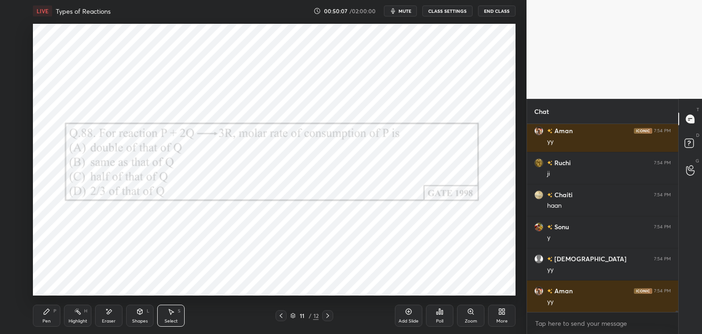
click at [41, 320] on div "Pen P" at bounding box center [46, 315] width 27 height 22
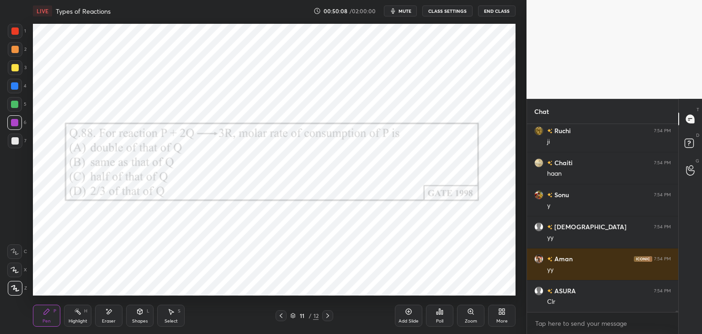
scroll to position [22118, 0]
click at [16, 125] on div at bounding box center [14, 122] width 7 height 7
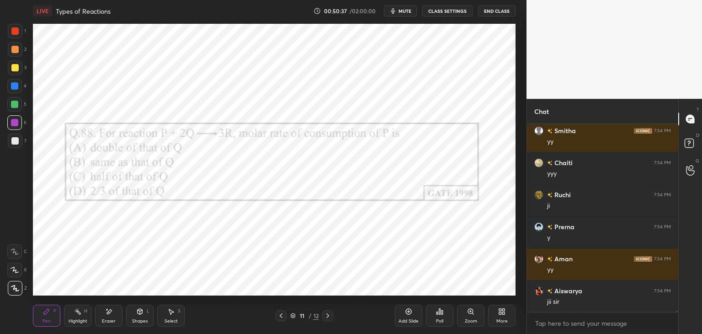
scroll to position [23014, 0]
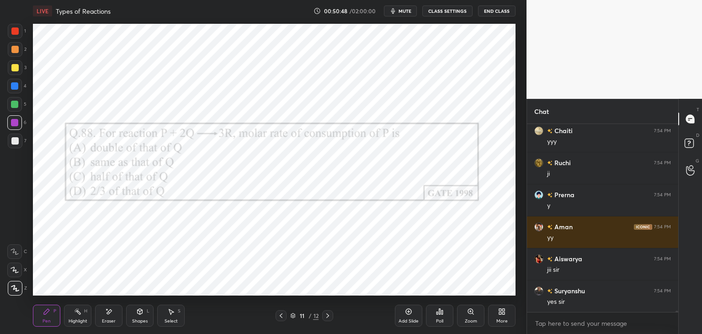
click at [331, 317] on div at bounding box center [327, 315] width 11 height 11
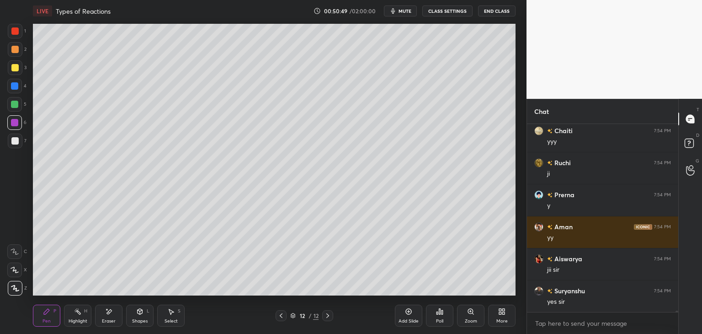
scroll to position [23046, 0]
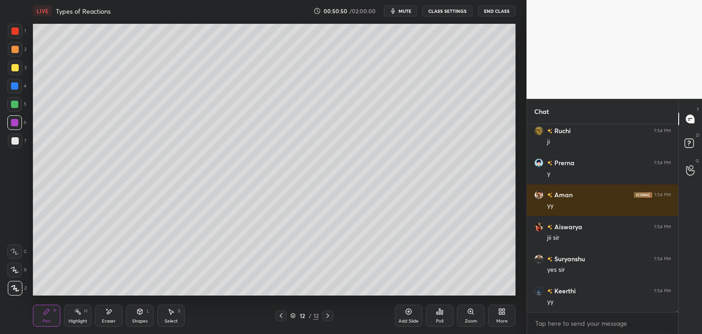
click at [493, 313] on div "More" at bounding box center [501, 315] width 27 height 22
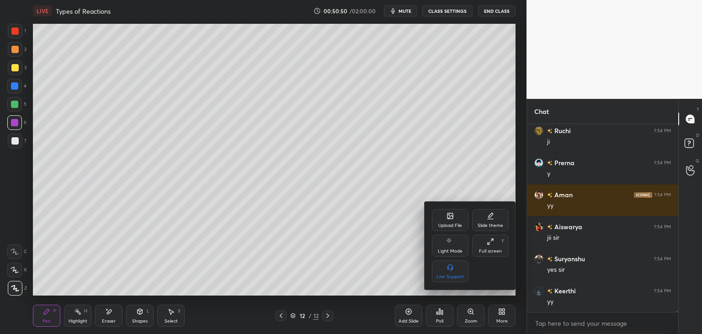
click at [447, 216] on icon at bounding box center [449, 215] width 5 height 5
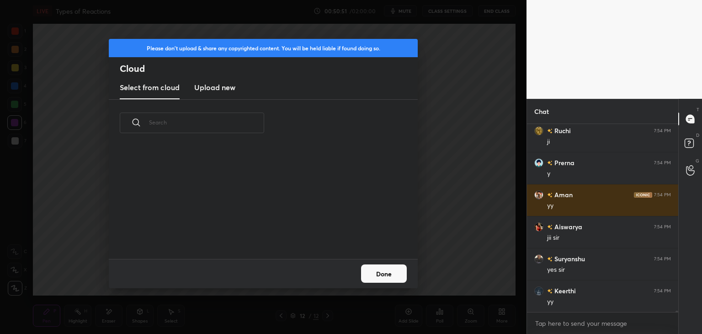
click at [225, 90] on h3 "Upload new" at bounding box center [214, 87] width 41 height 11
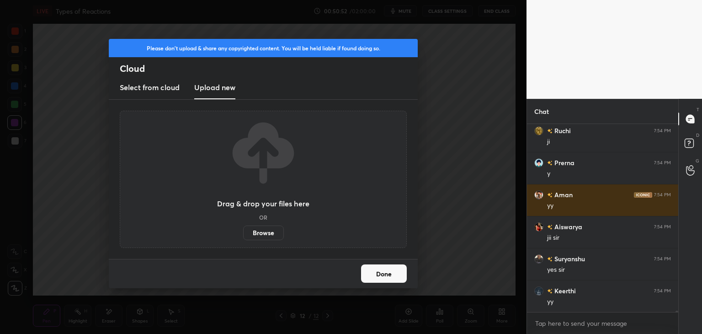
click at [260, 238] on label "Browse" at bounding box center [263, 232] width 41 height 15
click at [243, 238] on input "Browse" at bounding box center [243, 232] width 0 height 15
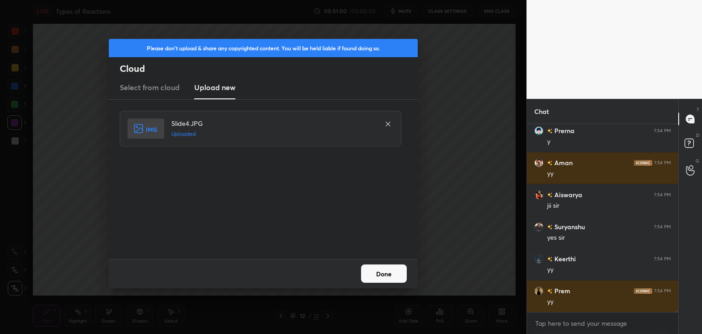
click at [378, 277] on button "Done" at bounding box center [384, 273] width 46 height 18
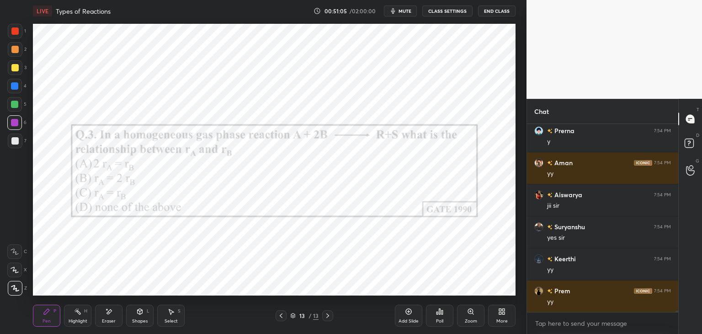
click at [439, 312] on icon at bounding box center [439, 310] width 1 height 5
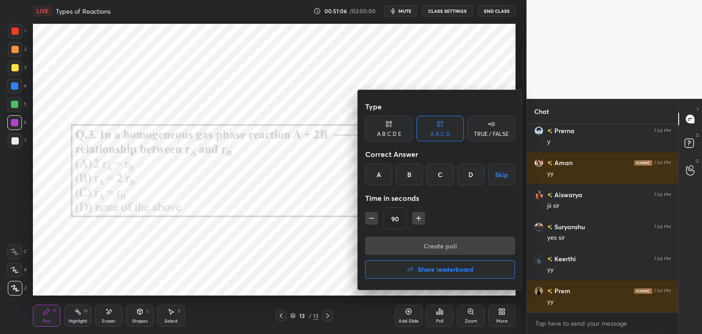
click at [379, 178] on div "A" at bounding box center [378, 174] width 27 height 22
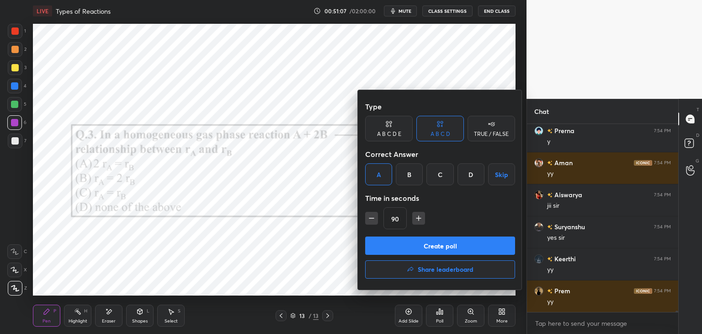
click at [417, 218] on icon "button" at bounding box center [418, 218] width 5 height 0
click at [423, 220] on icon "button" at bounding box center [422, 217] width 9 height 9
type input "120"
click at [414, 245] on button "Create poll" at bounding box center [440, 245] width 150 height 18
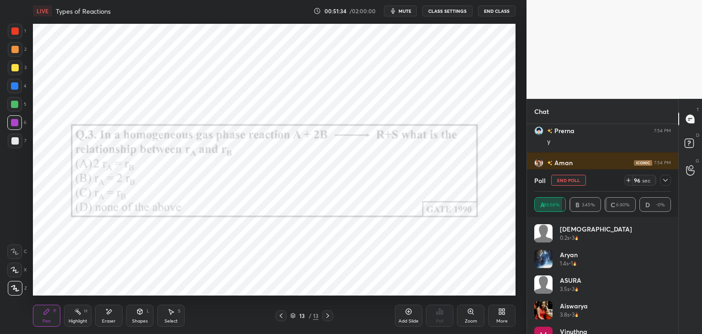
scroll to position [23157, 0]
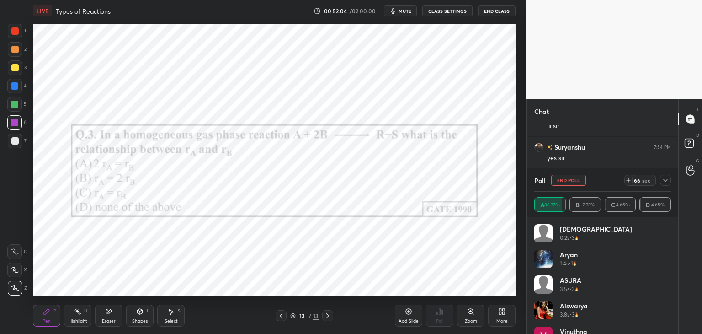
click at [571, 183] on button "End Poll" at bounding box center [568, 180] width 35 height 11
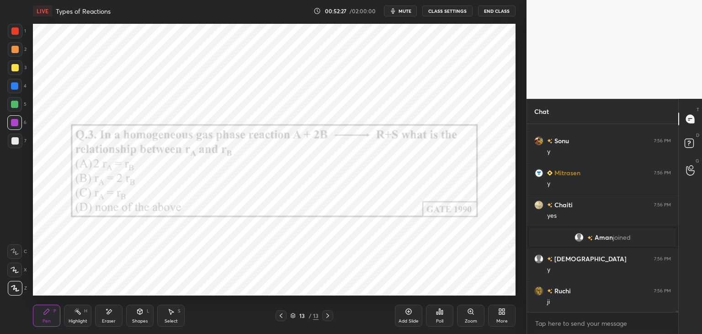
scroll to position [22390, 0]
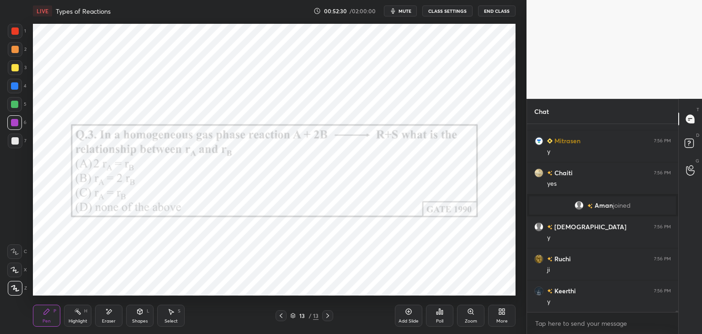
click at [403, 317] on div "Add Slide" at bounding box center [408, 315] width 27 height 22
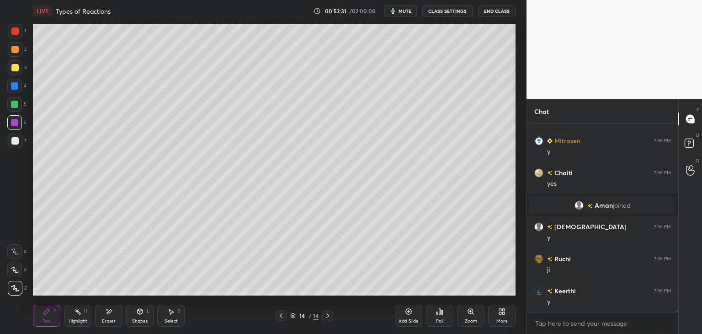
click at [48, 317] on div "Pen P" at bounding box center [46, 315] width 27 height 22
click at [18, 138] on div at bounding box center [14, 140] width 7 height 7
click at [13, 68] on div at bounding box center [14, 67] width 7 height 7
click at [10, 146] on div at bounding box center [15, 140] width 15 height 15
click at [281, 317] on icon at bounding box center [280, 315] width 7 height 7
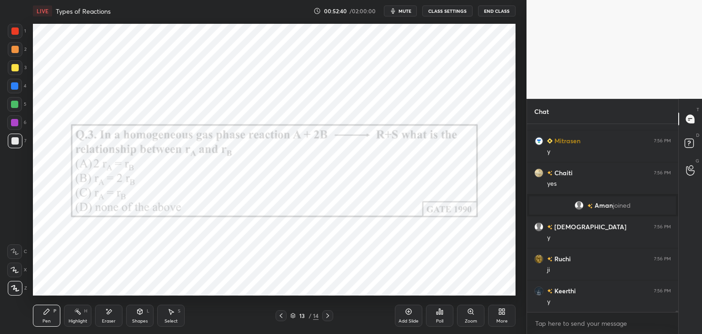
click at [328, 315] on icon at bounding box center [327, 315] width 3 height 5
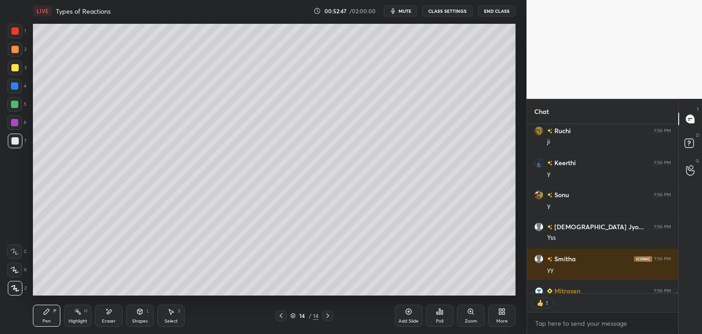
scroll to position [3, 3]
click at [281, 318] on icon at bounding box center [280, 315] width 7 height 7
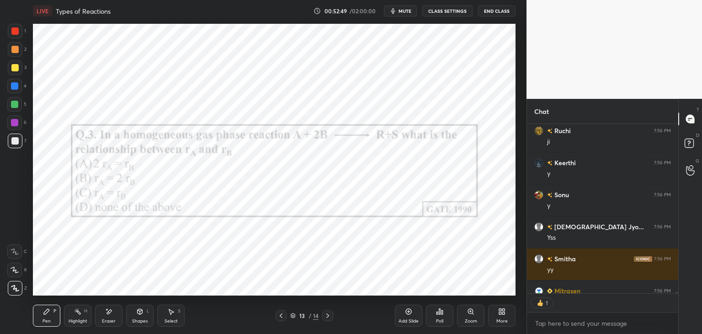
click at [327, 315] on icon at bounding box center [327, 315] width 7 height 7
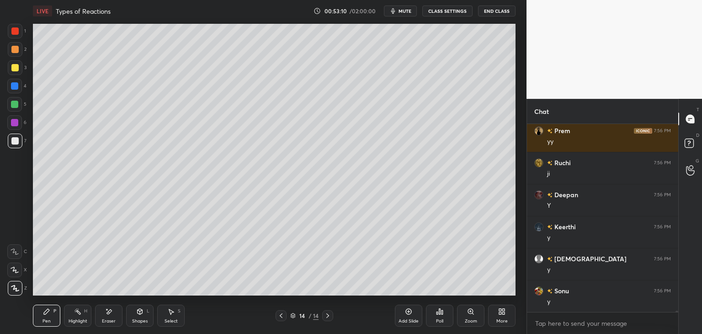
scroll to position [22742, 0]
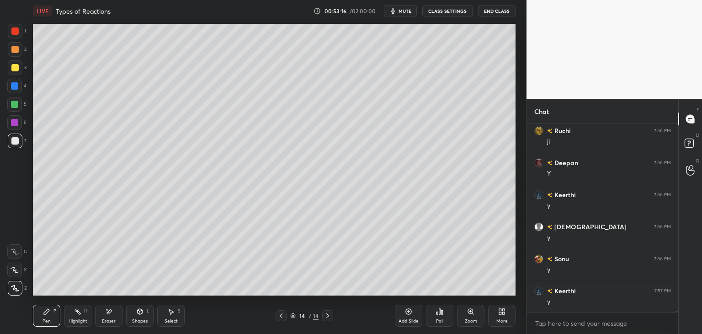
click at [278, 310] on div at bounding box center [281, 315] width 11 height 11
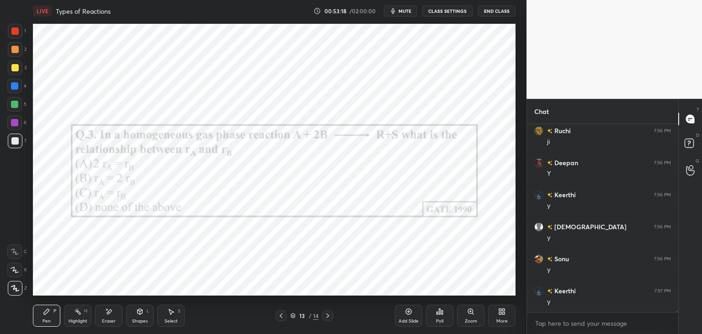
click at [325, 316] on icon at bounding box center [327, 315] width 7 height 7
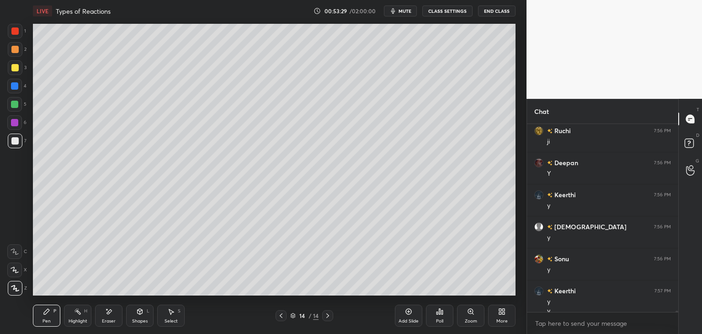
scroll to position [22751, 0]
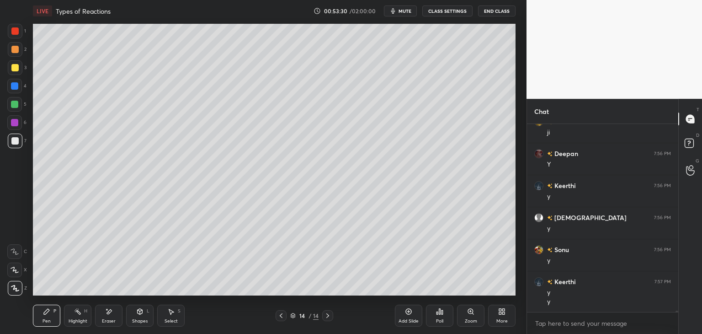
click at [283, 309] on div "Pen P Highlight H Eraser Shapes L Select S 14 / 14 Add Slide Poll Zoom More" at bounding box center [274, 315] width 482 height 37
click at [281, 317] on icon at bounding box center [280, 315] width 7 height 7
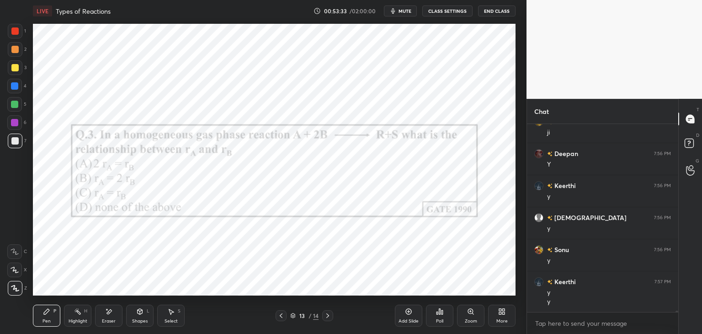
click at [329, 317] on icon at bounding box center [327, 315] width 7 height 7
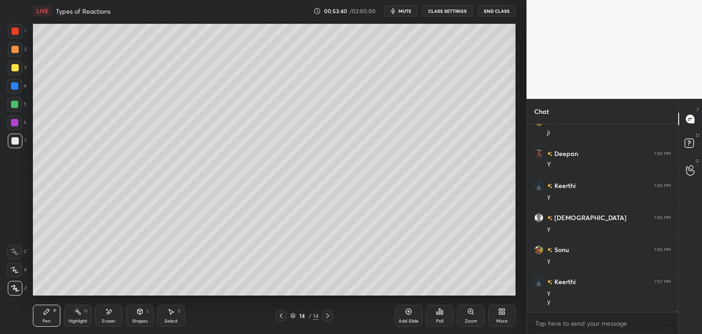
click at [140, 316] on div "Shapes L" at bounding box center [139, 315] width 27 height 22
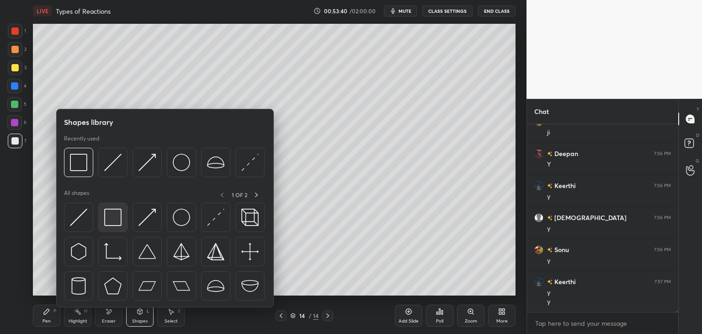
click at [110, 214] on img at bounding box center [112, 216] width 17 height 17
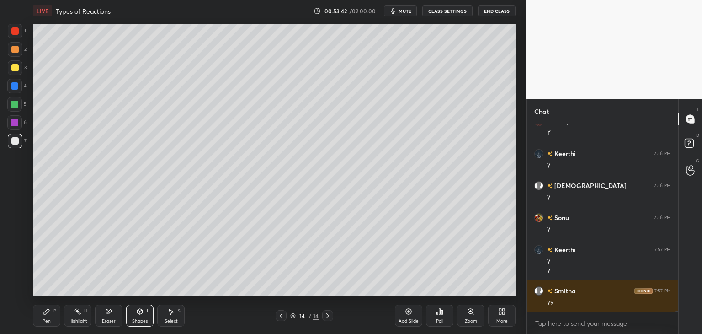
scroll to position [22815, 0]
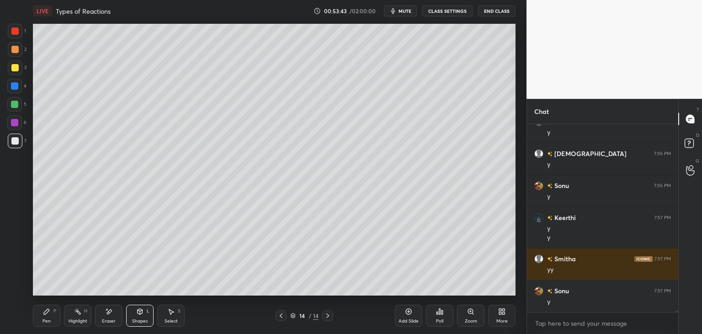
click at [280, 315] on icon at bounding box center [281, 315] width 3 height 5
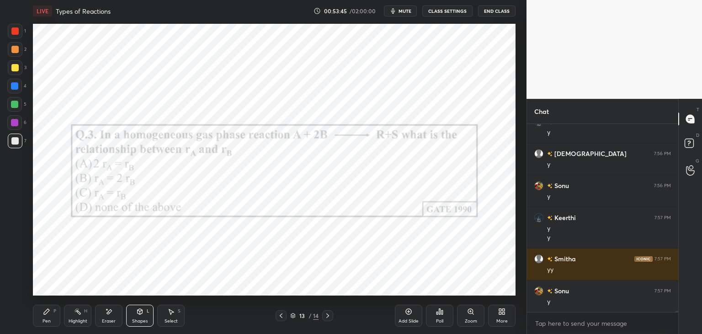
scroll to position [22847, 0]
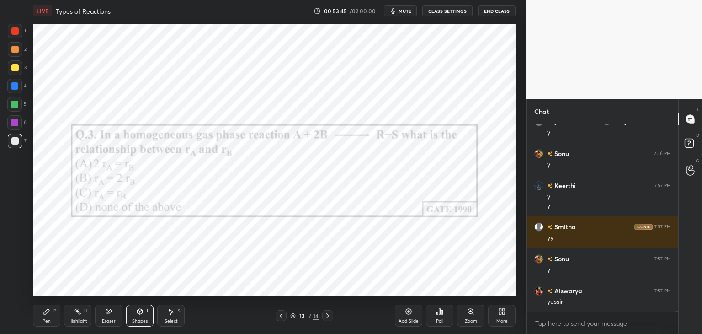
click at [329, 316] on icon at bounding box center [327, 315] width 7 height 7
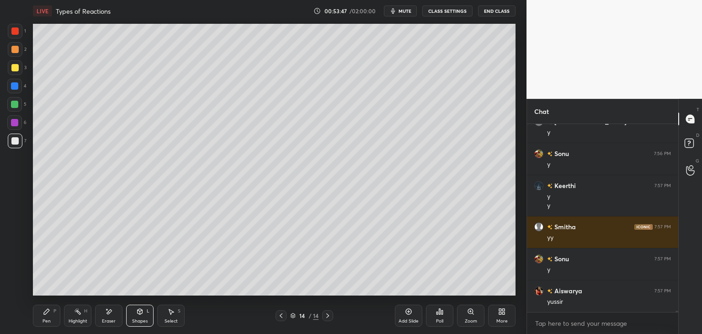
click at [134, 313] on div "Shapes L" at bounding box center [139, 315] width 27 height 22
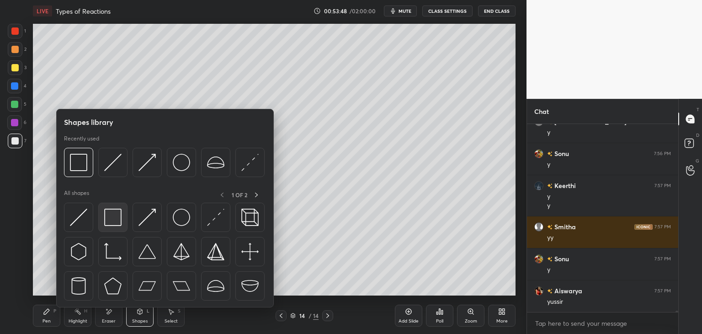
click at [108, 220] on img at bounding box center [112, 216] width 17 height 17
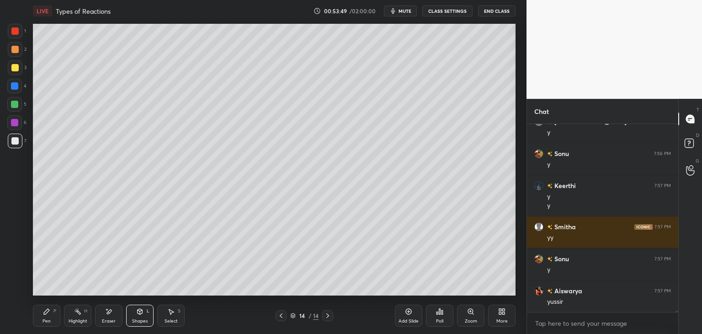
click at [12, 121] on div at bounding box center [14, 122] width 7 height 7
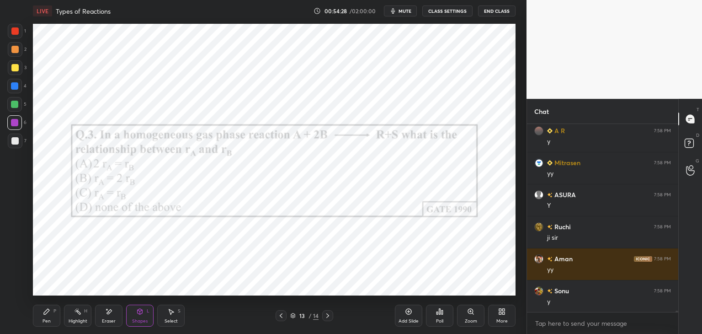
scroll to position [23615, 0]
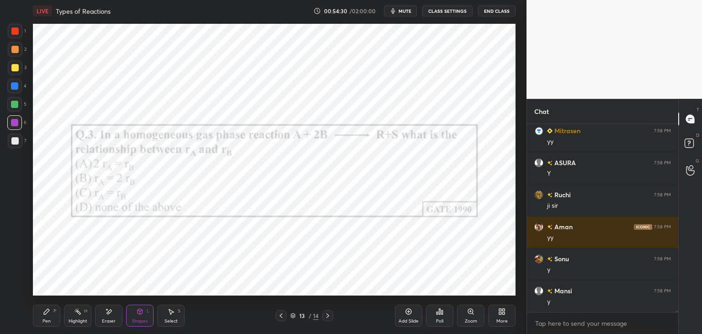
click at [48, 317] on div "Pen P" at bounding box center [46, 315] width 27 height 22
click at [14, 124] on div at bounding box center [14, 122] width 7 height 7
click at [281, 317] on icon at bounding box center [280, 315] width 7 height 7
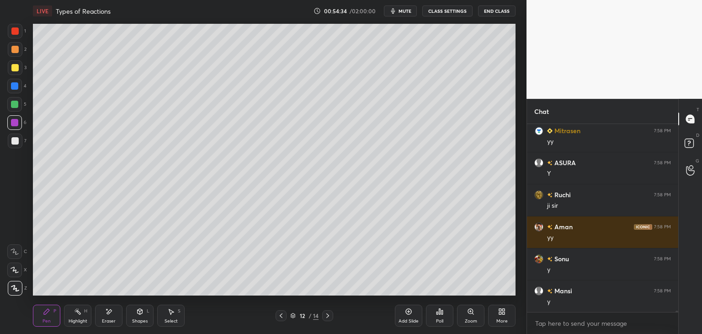
click at [281, 317] on icon at bounding box center [280, 315] width 7 height 7
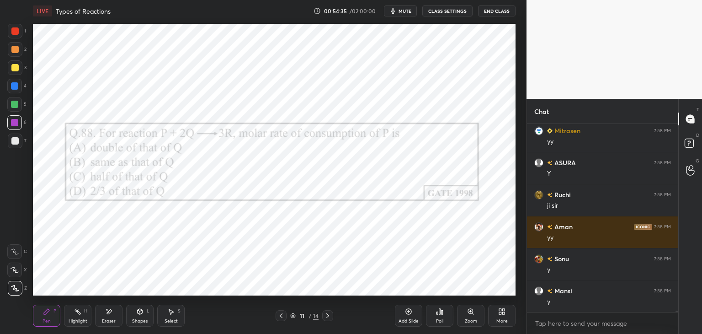
click at [329, 316] on icon at bounding box center [327, 315] width 7 height 7
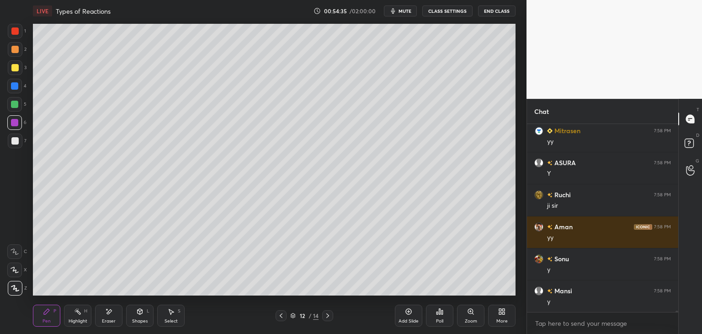
click at [329, 317] on icon at bounding box center [327, 315] width 7 height 7
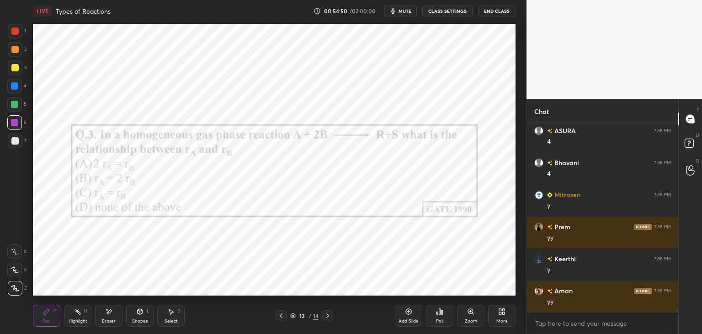
scroll to position [23935, 0]
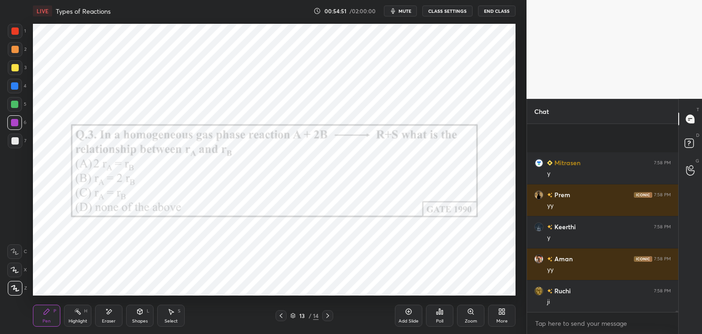
click at [329, 315] on icon at bounding box center [327, 315] width 7 height 7
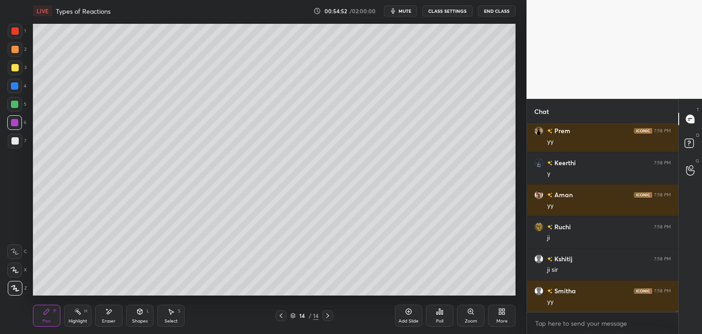
click at [330, 315] on icon at bounding box center [327, 315] width 7 height 7
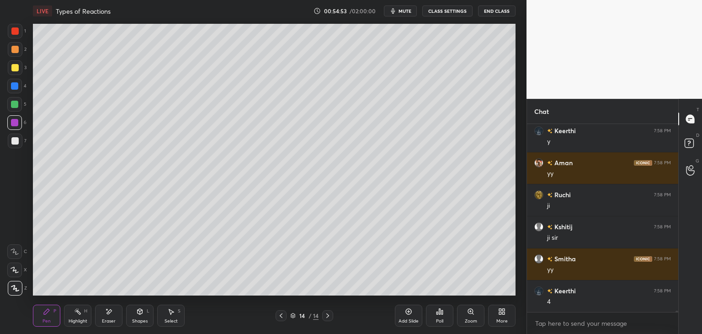
scroll to position [24063, 0]
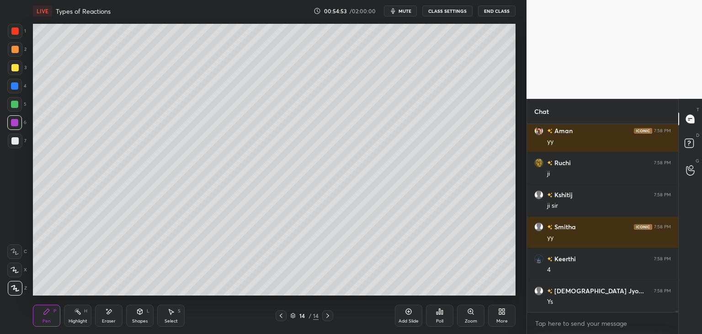
click at [500, 319] on div "More" at bounding box center [501, 320] width 11 height 5
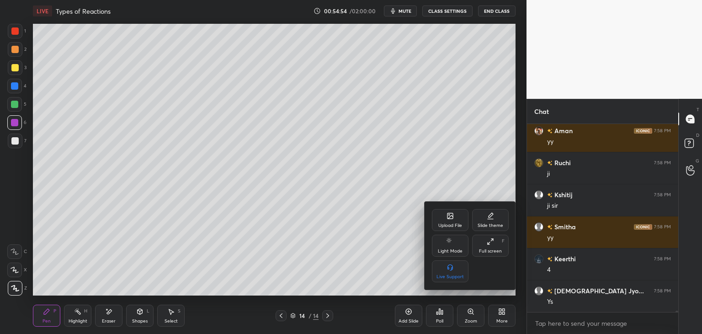
click at [450, 216] on icon at bounding box center [450, 216] width 5 height 3
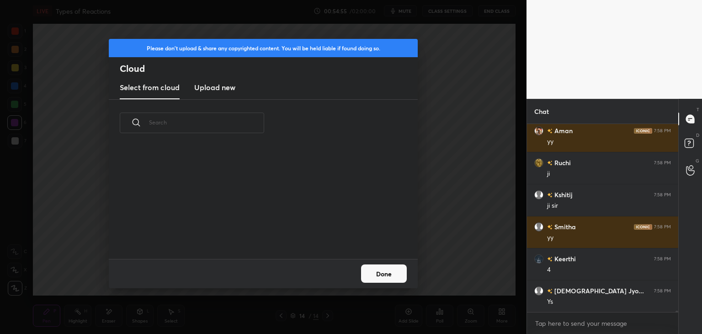
scroll to position [24095, 0]
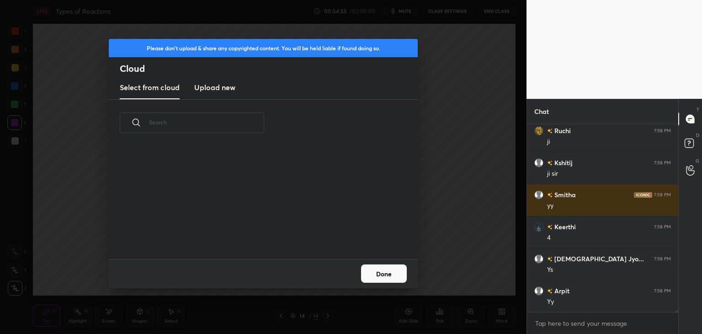
click at [226, 93] on new "Upload new" at bounding box center [214, 87] width 41 height 23
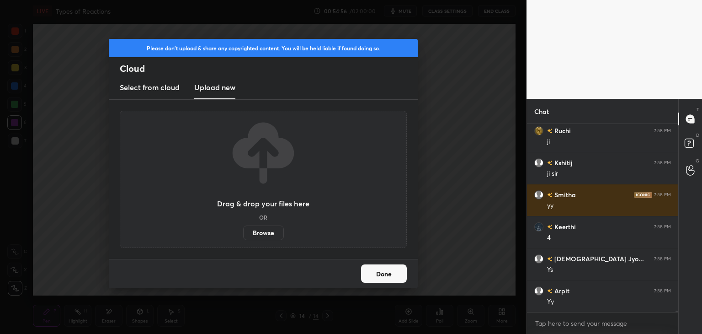
click at [258, 232] on label "Browse" at bounding box center [263, 232] width 41 height 15
click at [243, 232] on input "Browse" at bounding box center [243, 232] width 0 height 15
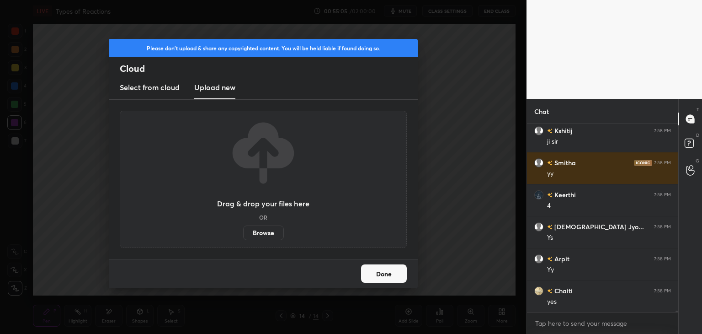
scroll to position [24159, 0]
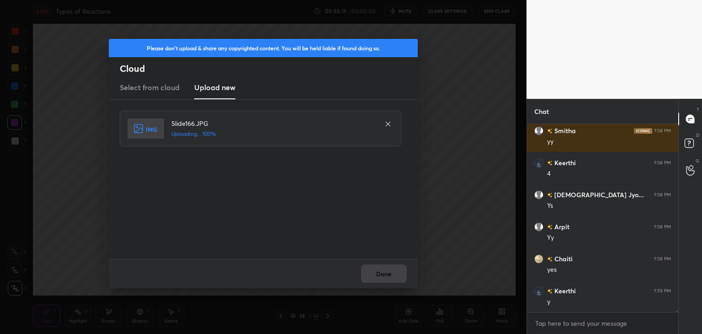
click at [376, 278] on div "Done" at bounding box center [263, 273] width 309 height 29
click at [376, 278] on button "Done" at bounding box center [384, 273] width 46 height 18
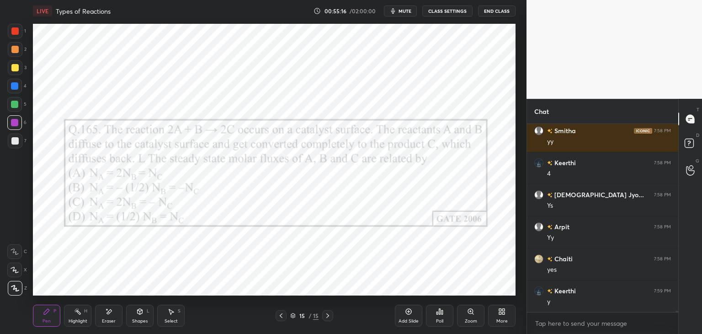
click at [281, 319] on div at bounding box center [281, 315] width 11 height 11
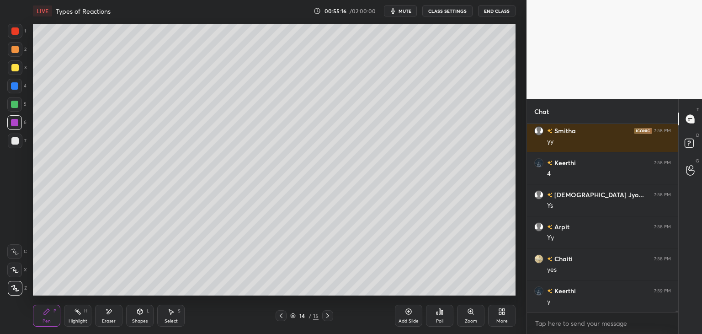
click at [282, 318] on div at bounding box center [281, 315] width 11 height 11
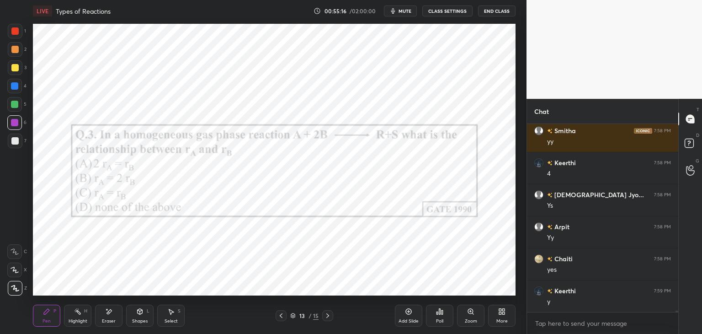
click at [281, 318] on icon at bounding box center [280, 315] width 7 height 7
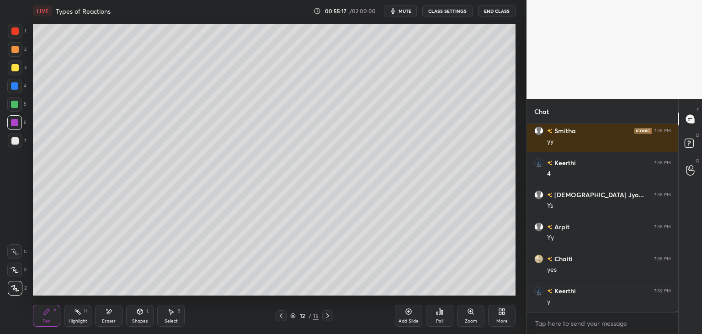
click at [281, 318] on icon at bounding box center [280, 315] width 7 height 7
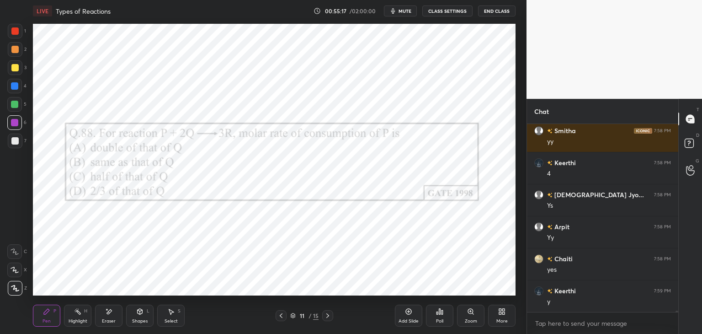
click at [282, 317] on icon at bounding box center [280, 315] width 7 height 7
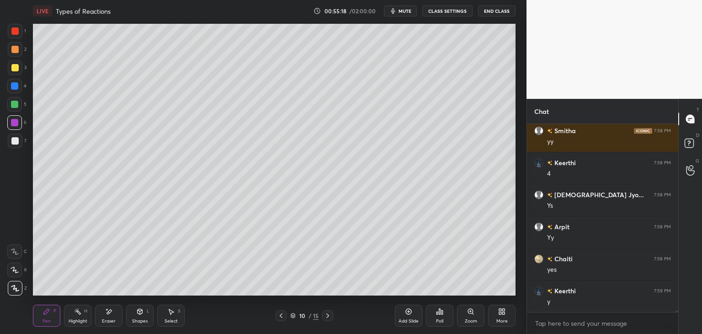
click at [281, 316] on icon at bounding box center [280, 315] width 7 height 7
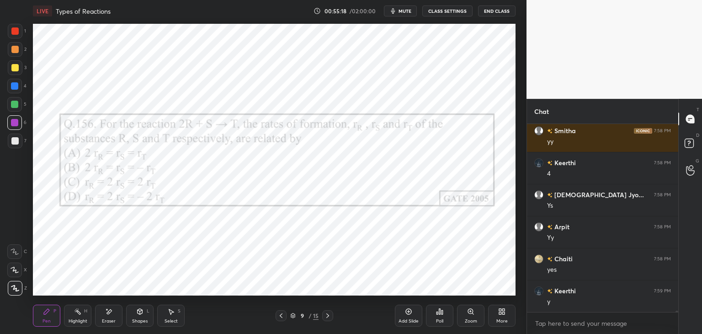
click at [282, 316] on icon at bounding box center [280, 315] width 7 height 7
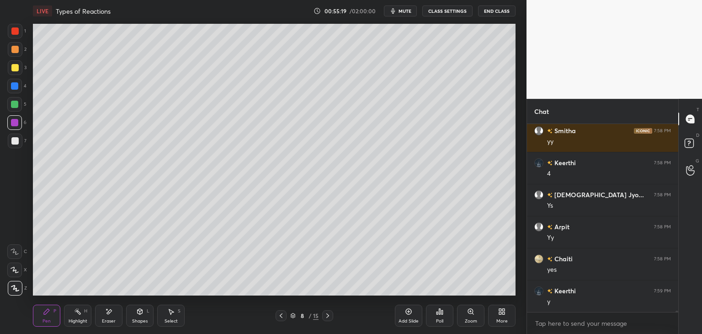
click at [282, 316] on icon at bounding box center [280, 315] width 7 height 7
click at [281, 315] on icon at bounding box center [280, 315] width 7 height 7
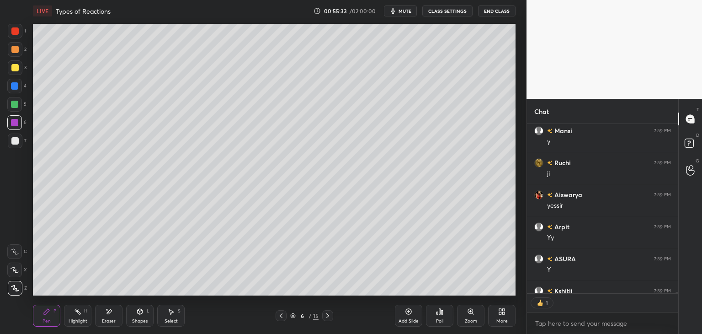
scroll to position [24529, 0]
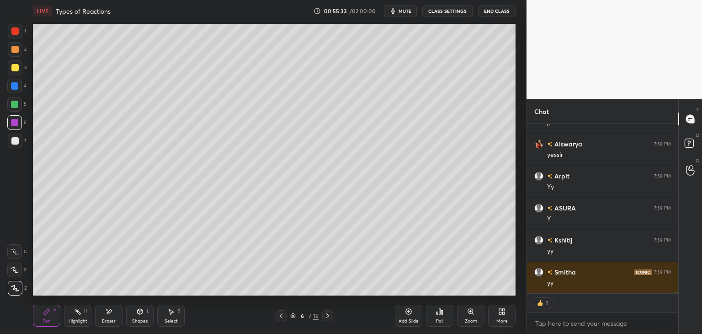
click at [329, 317] on icon at bounding box center [327, 315] width 7 height 7
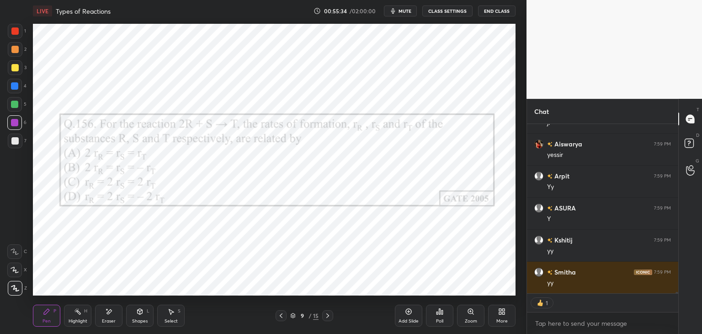
click at [329, 317] on icon at bounding box center [327, 315] width 7 height 7
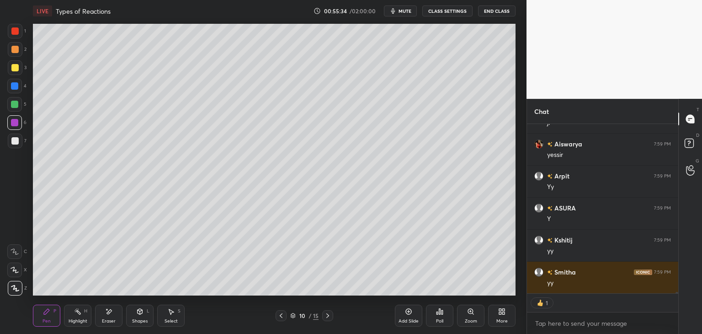
click at [329, 316] on icon at bounding box center [327, 315] width 7 height 7
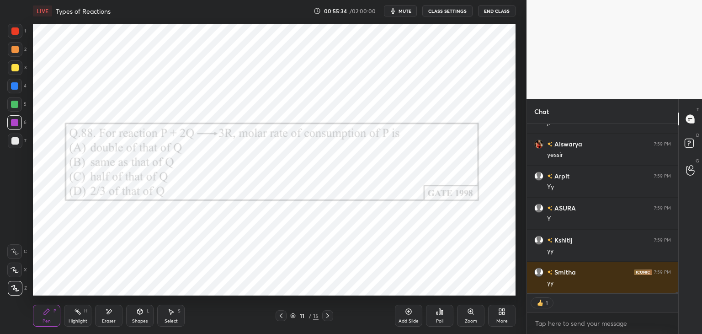
click at [329, 316] on icon at bounding box center [327, 315] width 7 height 7
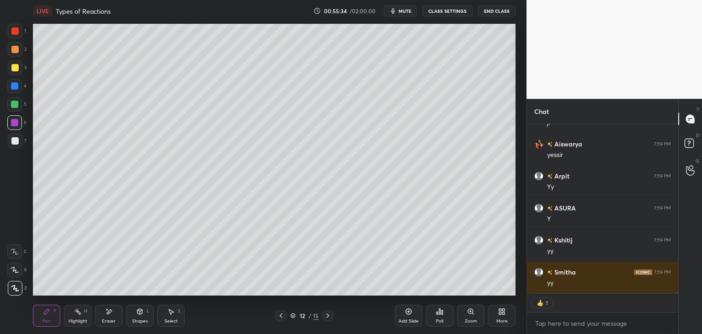
click at [328, 317] on icon at bounding box center [327, 315] width 7 height 7
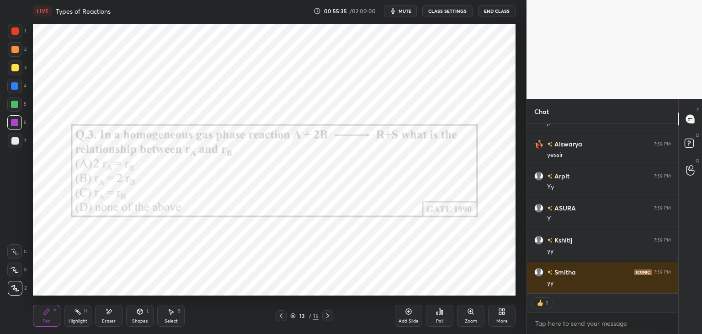
scroll to position [24561, 0]
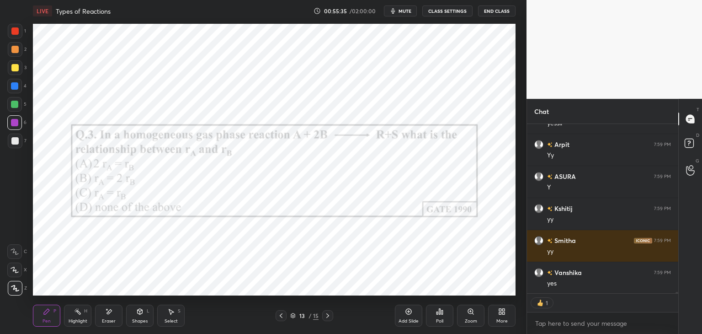
click at [328, 317] on icon at bounding box center [327, 315] width 7 height 7
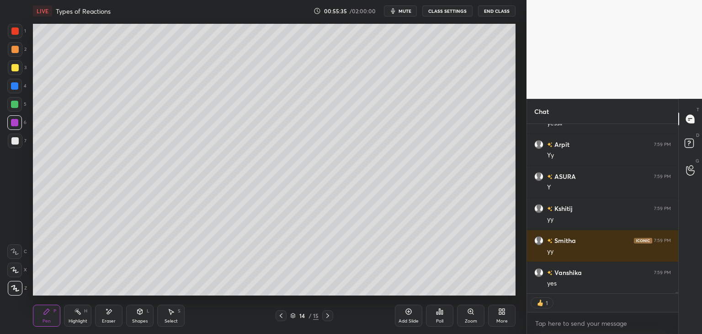
click at [327, 318] on icon at bounding box center [327, 315] width 7 height 7
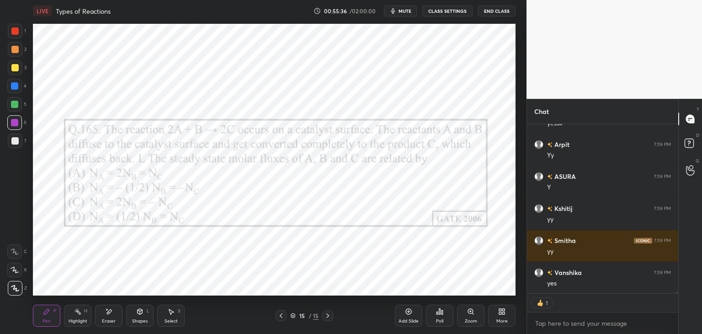
scroll to position [24593, 0]
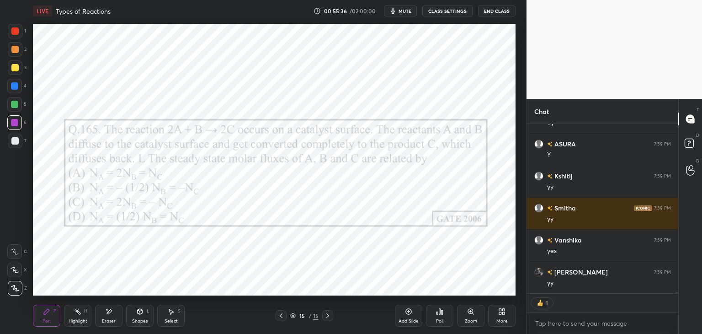
click at [328, 317] on icon at bounding box center [327, 315] width 7 height 7
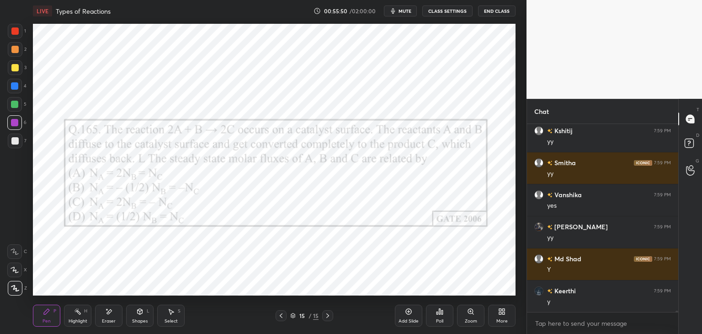
scroll to position [24670, 0]
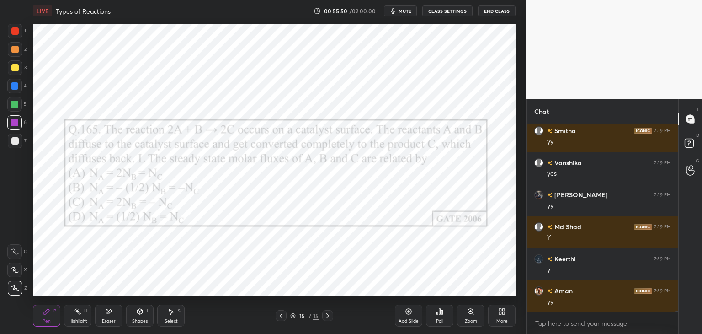
click at [438, 316] on div "Poll" at bounding box center [439, 315] width 27 height 22
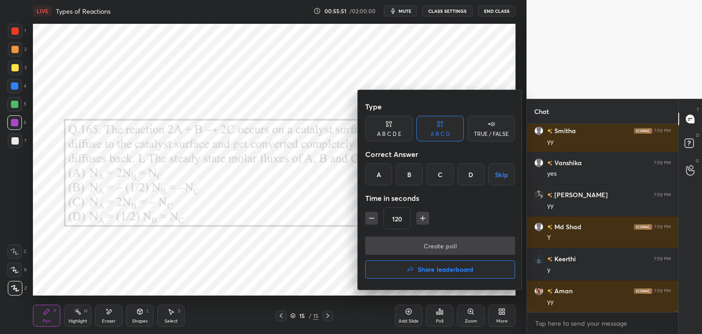
click at [431, 177] on div "C" at bounding box center [439, 174] width 27 height 22
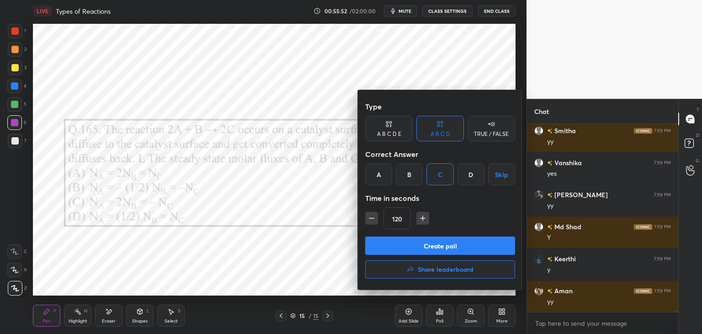
click at [417, 248] on button "Create poll" at bounding box center [440, 245] width 150 height 18
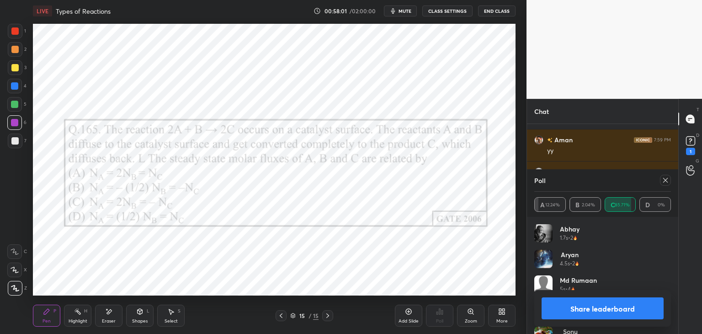
scroll to position [24132, 0]
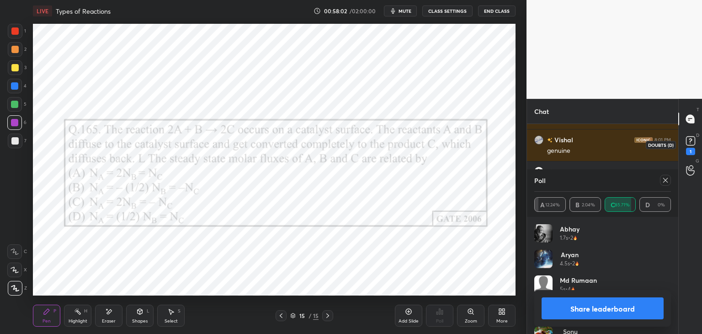
click at [689, 147] on icon at bounding box center [691, 141] width 14 height 14
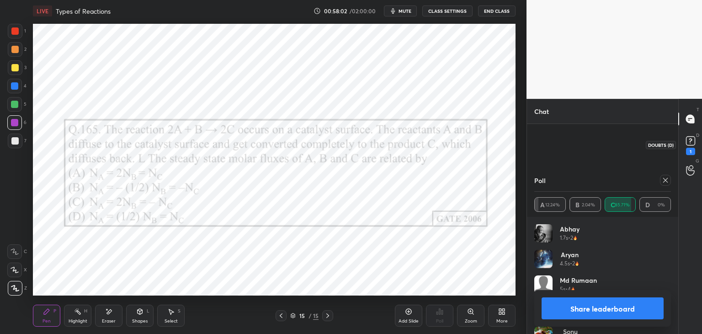
scroll to position [16, 0]
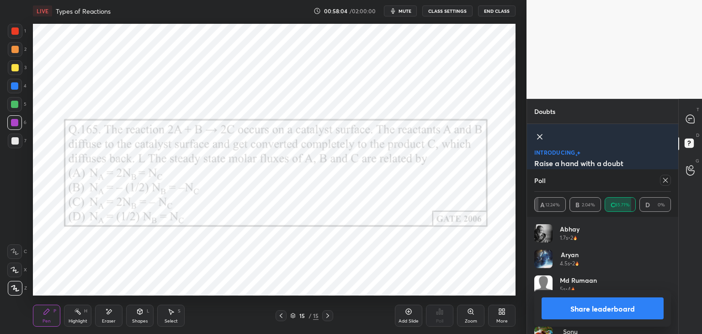
click at [665, 183] on icon at bounding box center [665, 179] width 7 height 7
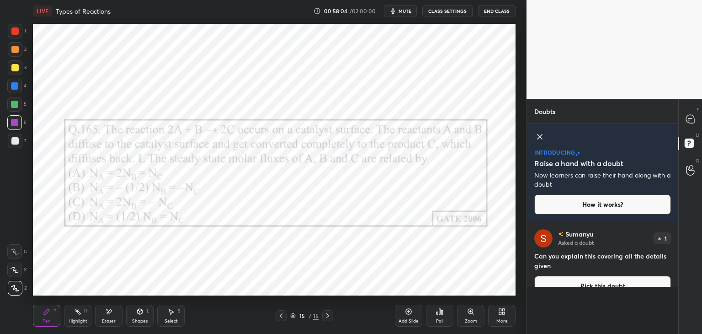
scroll to position [3, 3]
click at [662, 237] on icon "grid" at bounding box center [659, 238] width 5 height 3
click at [541, 138] on icon at bounding box center [539, 136] width 5 height 5
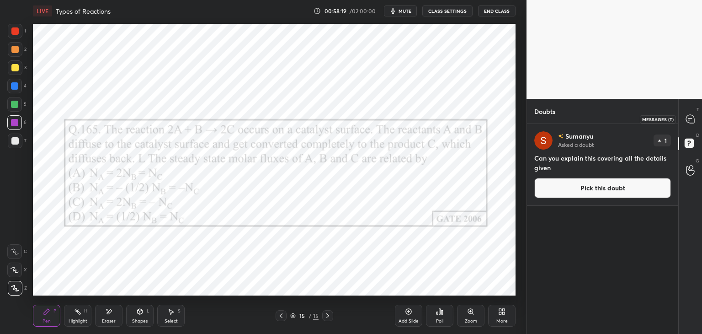
click at [691, 123] on icon at bounding box center [690, 119] width 8 height 8
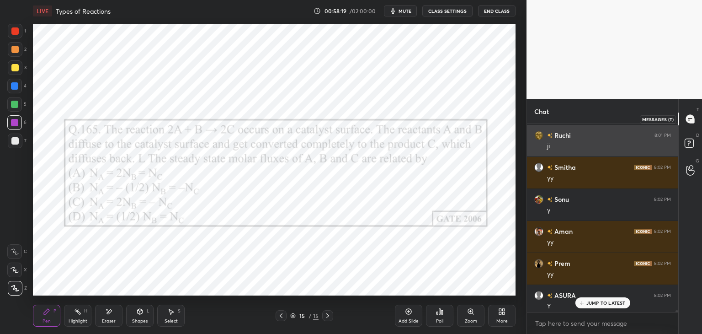
scroll to position [185, 148]
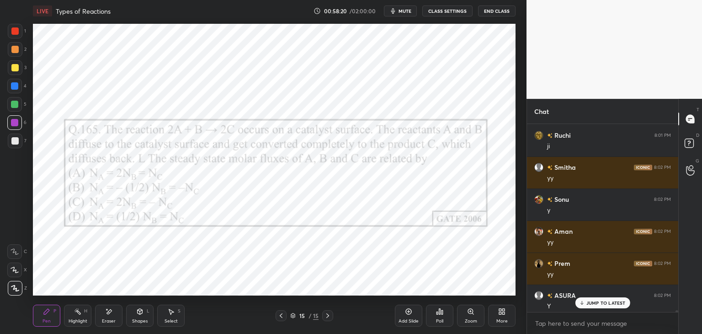
click at [605, 306] on div "JUMP TO LATEST" at bounding box center [602, 302] width 55 height 11
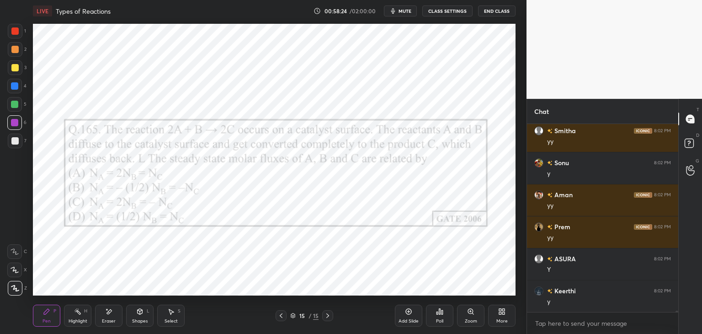
click at [15, 104] on div at bounding box center [14, 104] width 7 height 7
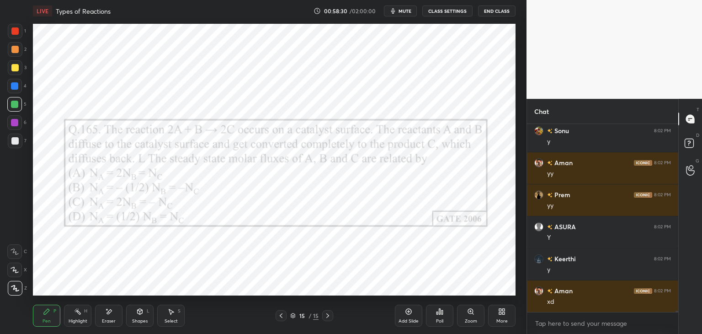
scroll to position [24213, 0]
click at [689, 143] on icon at bounding box center [688, 143] width 3 height 4
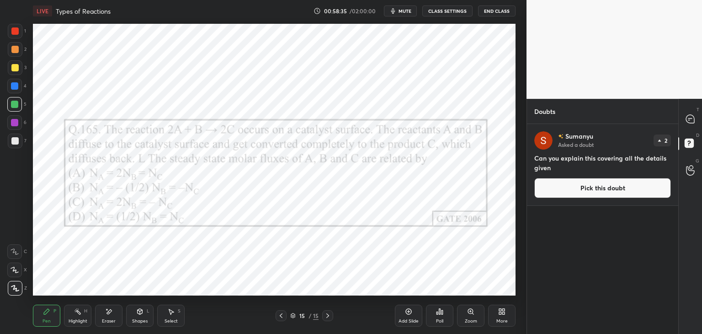
click at [662, 140] on div "2" at bounding box center [661, 140] width 17 height 12
click at [660, 138] on div "2" at bounding box center [661, 140] width 17 height 12
drag, startPoint x: 571, startPoint y: 145, endPoint x: 578, endPoint y: 147, distance: 7.0
click at [573, 145] on p "Asked a doubt" at bounding box center [576, 144] width 36 height 7
drag, startPoint x: 646, startPoint y: 143, endPoint x: 657, endPoint y: 143, distance: 10.5
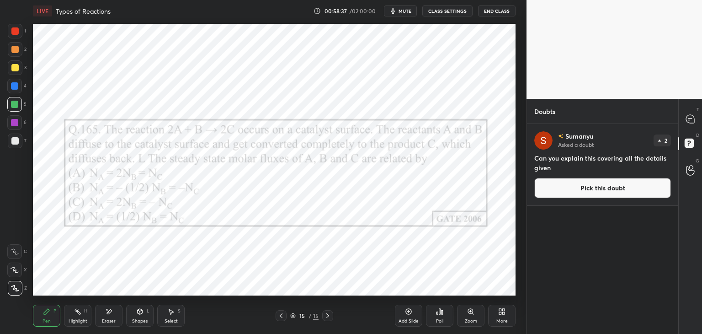
click at [647, 143] on div "Sumanyu Asked a doubt 2" at bounding box center [602, 140] width 137 height 18
click at [657, 143] on div "2" at bounding box center [661, 140] width 17 height 12
click at [664, 140] on p "2" at bounding box center [665, 140] width 3 height 5
click at [665, 139] on p "2" at bounding box center [665, 140] width 3 height 5
click at [689, 119] on icon at bounding box center [690, 119] width 8 height 8
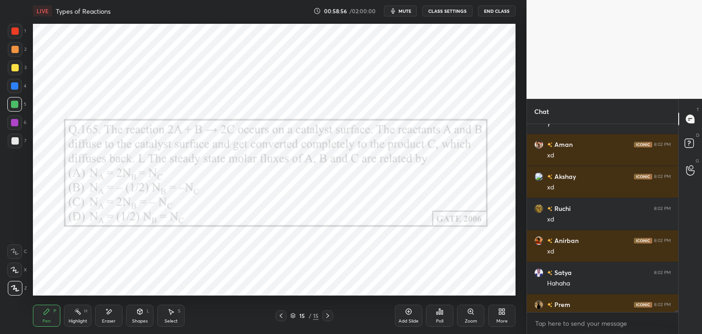
scroll to position [24570, 0]
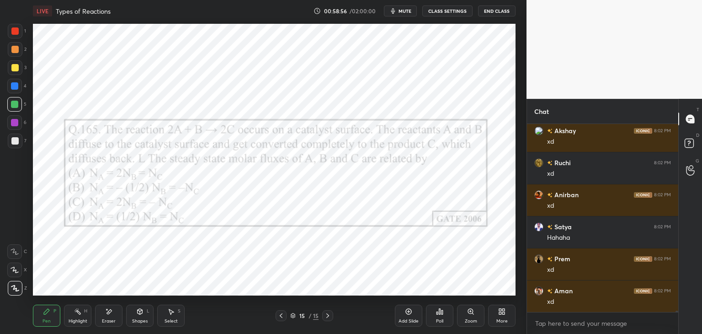
drag, startPoint x: 676, startPoint y: 311, endPoint x: 676, endPoint y: 317, distance: 5.9
click at [676, 317] on div "Aman 8:02 PM xd Akshay 8:02 PM xd Ruchi 8:02 PM xd Anirban 8:02 PM xd Satya 8:0…" at bounding box center [602, 229] width 151 height 210
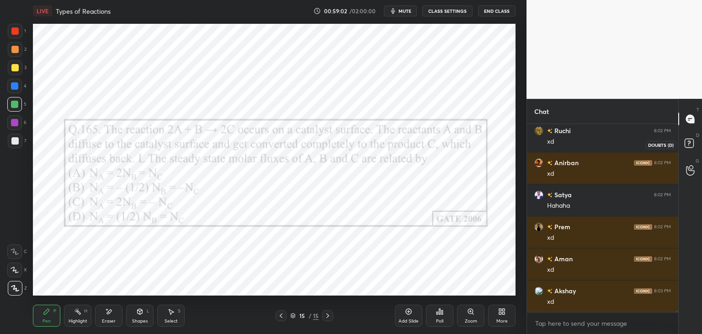
click at [686, 147] on rect at bounding box center [688, 143] width 9 height 9
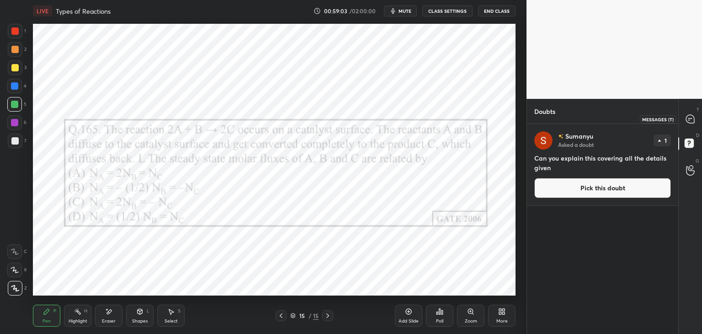
click at [689, 121] on icon at bounding box center [690, 119] width 8 height 8
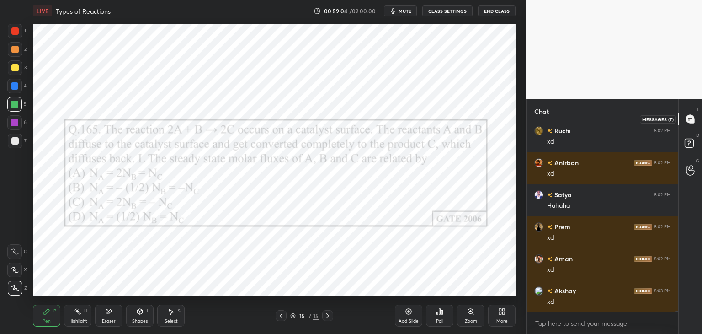
scroll to position [185, 148]
click at [689, 173] on div "1" at bounding box center [690, 176] width 9 height 7
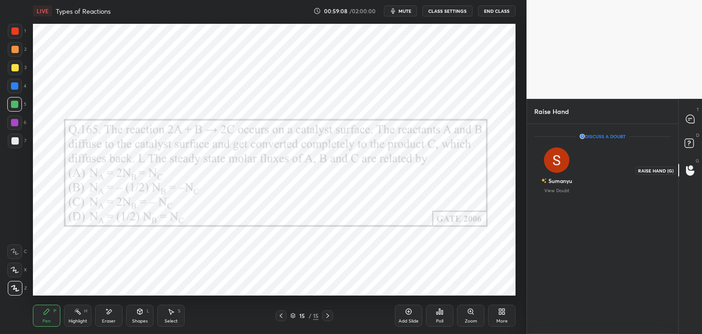
scroll to position [3, 3]
click at [689, 133] on div "D Doubts (D)" at bounding box center [689, 145] width 23 height 26
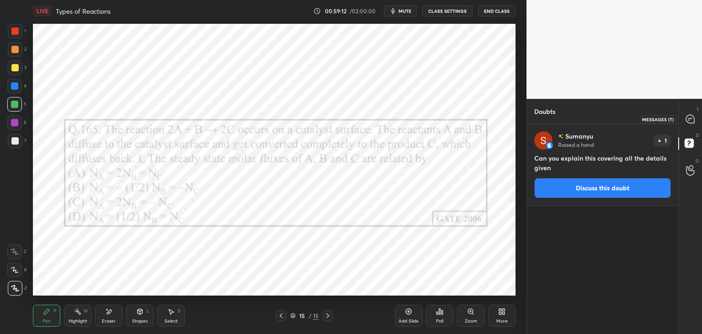
click at [689, 121] on icon at bounding box center [690, 119] width 8 height 8
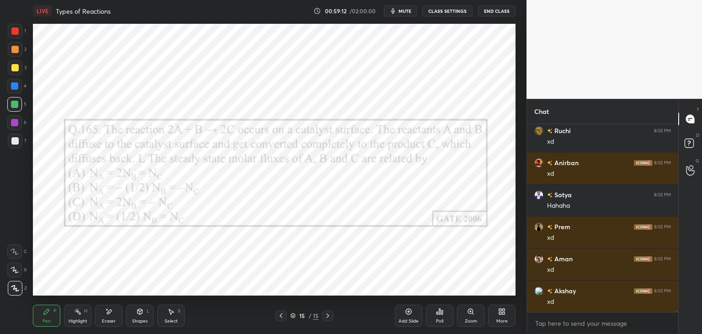
scroll to position [185, 148]
click at [12, 122] on div at bounding box center [14, 122] width 7 height 7
click at [697, 165] on div at bounding box center [690, 170] width 18 height 16
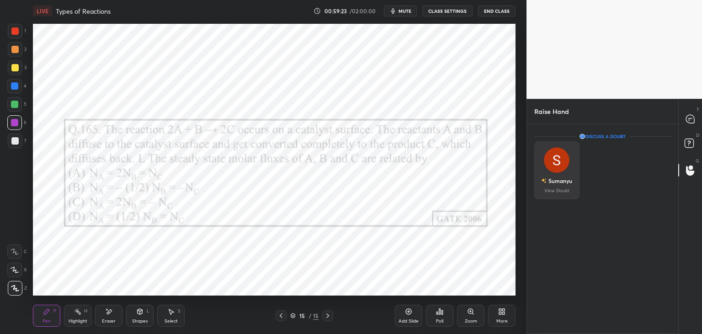
click at [556, 163] on img "grid" at bounding box center [557, 160] width 26 height 26
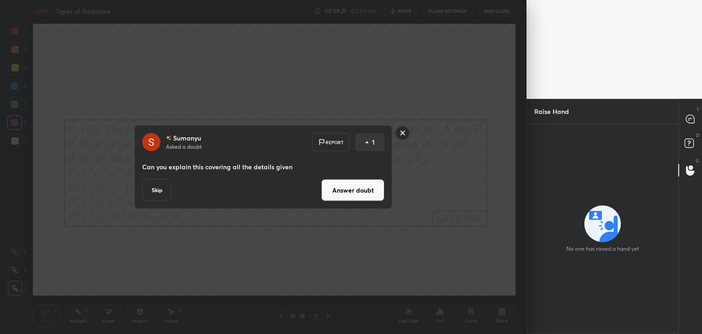
click at [364, 195] on button "Answer doubt" at bounding box center [352, 190] width 63 height 22
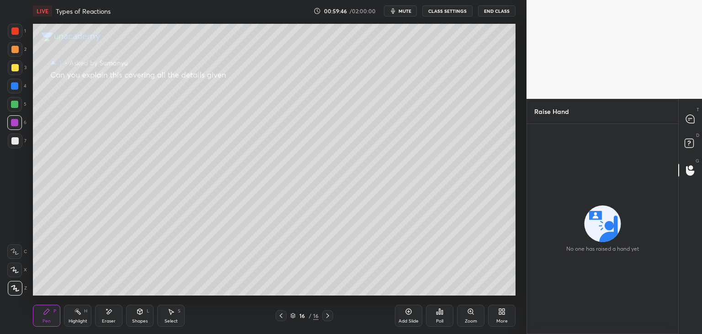
click at [279, 318] on icon at bounding box center [280, 315] width 7 height 7
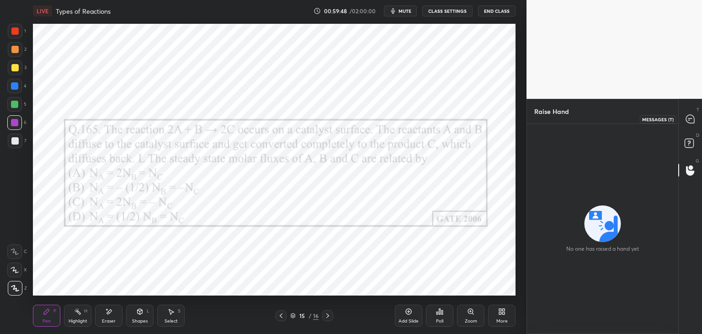
click at [686, 117] on icon at bounding box center [690, 119] width 8 height 8
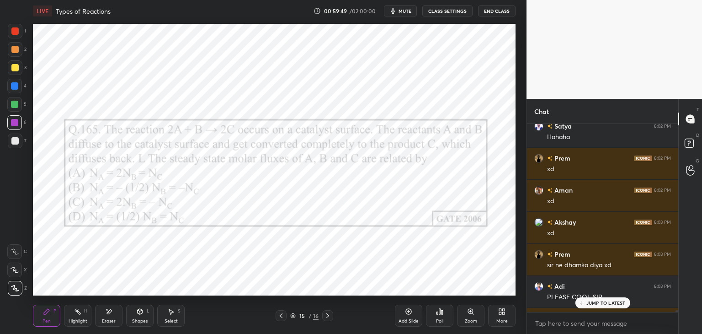
click at [593, 305] on p "JUMP TO LATEST" at bounding box center [605, 302] width 39 height 5
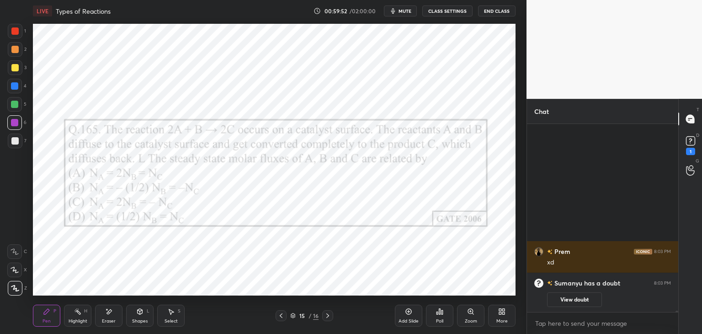
scroll to position [0, 0]
click at [691, 147] on div "1" at bounding box center [691, 144] width 14 height 21
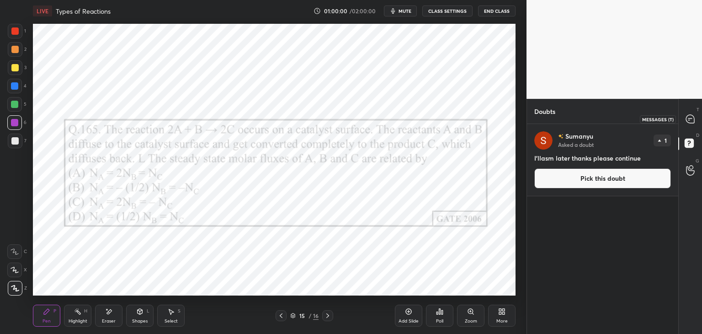
click at [689, 119] on icon at bounding box center [690, 119] width 8 height 8
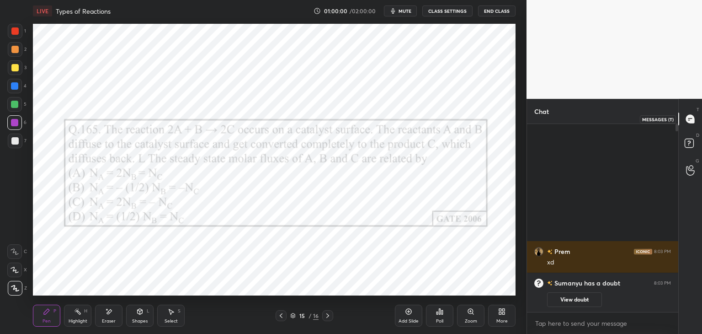
scroll to position [185, 148]
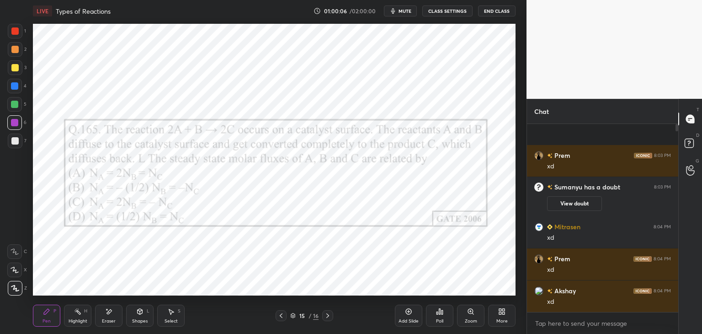
click at [403, 316] on div "Add Slide" at bounding box center [408, 315] width 27 height 22
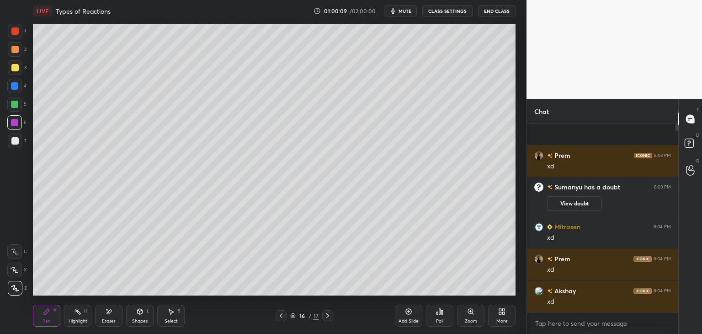
click at [17, 146] on div at bounding box center [15, 140] width 15 height 15
drag, startPoint x: 20, startPoint y: 67, endPoint x: 28, endPoint y: 68, distance: 7.8
click at [20, 67] on div at bounding box center [15, 67] width 15 height 15
click at [280, 315] on icon at bounding box center [281, 315] width 3 height 5
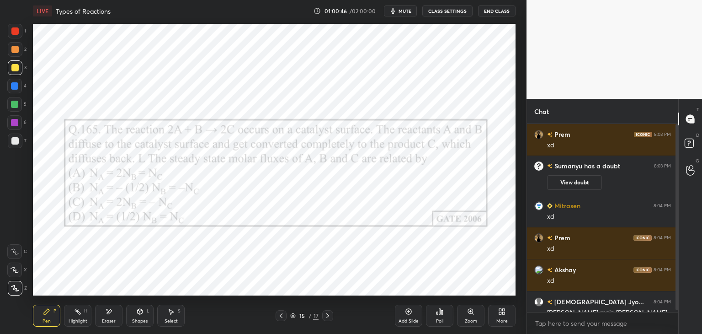
click at [331, 317] on div at bounding box center [327, 315] width 11 height 11
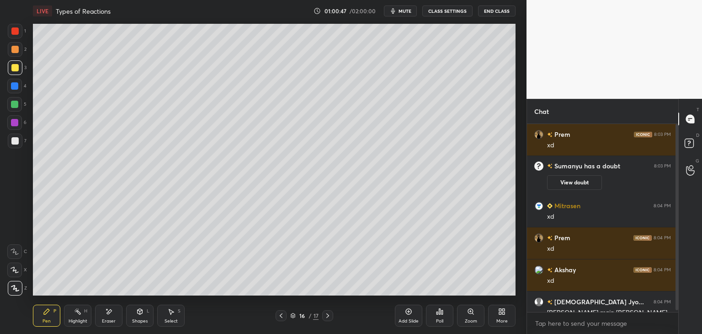
click at [16, 139] on div at bounding box center [14, 140] width 7 height 7
click at [283, 312] on icon at bounding box center [280, 315] width 7 height 7
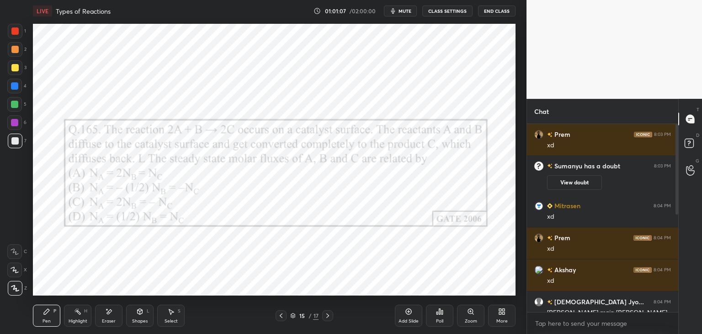
click at [331, 317] on icon at bounding box center [327, 315] width 7 height 7
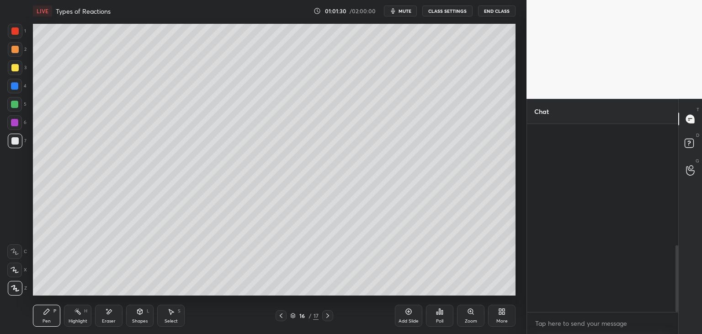
scroll to position [340, 0]
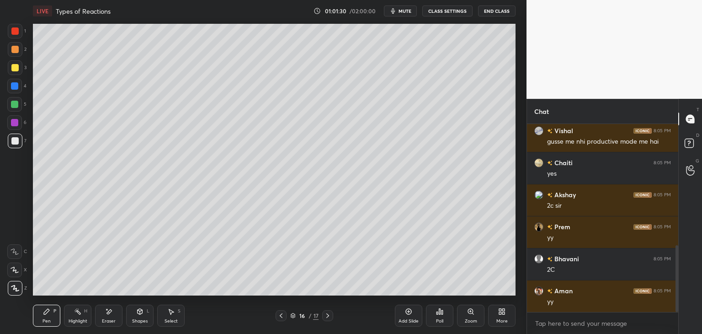
drag, startPoint x: 676, startPoint y: 165, endPoint x: 677, endPoint y: 193, distance: 28.3
click at [678, 189] on div "Chat [PERSON_NAME] 8:04 PM y Vishal 8:05 PM gusse me nhi productive mode me hai…" at bounding box center [613, 216] width 175 height 235
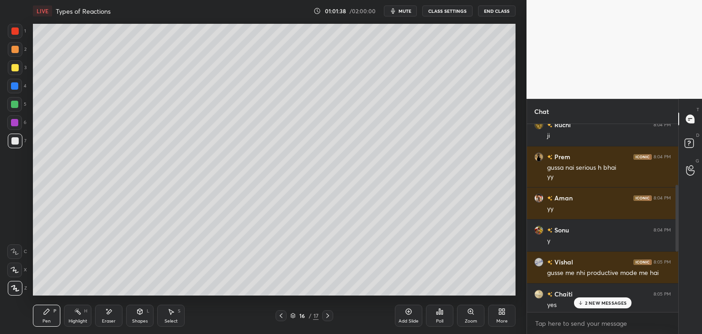
scroll to position [207, 0]
drag, startPoint x: 677, startPoint y: 258, endPoint x: 678, endPoint y: 188, distance: 69.9
click at [678, 188] on div at bounding box center [676, 216] width 3 height 67
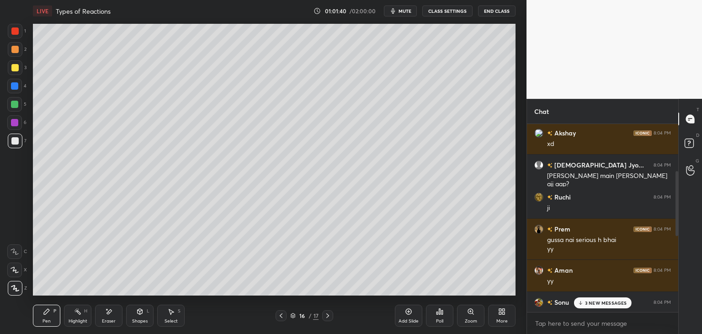
scroll to position [136, 0]
drag, startPoint x: 677, startPoint y: 211, endPoint x: 679, endPoint y: 185, distance: 26.1
click at [679, 185] on div "Chat Prem 8:04 PM xd Akshay 8:04 PM xd [DEMOGRAPHIC_DATA] Jyo... 8:04 PM [PERSO…" at bounding box center [613, 216] width 175 height 235
click at [606, 302] on p "9 NEW MESSAGES" at bounding box center [605, 302] width 42 height 5
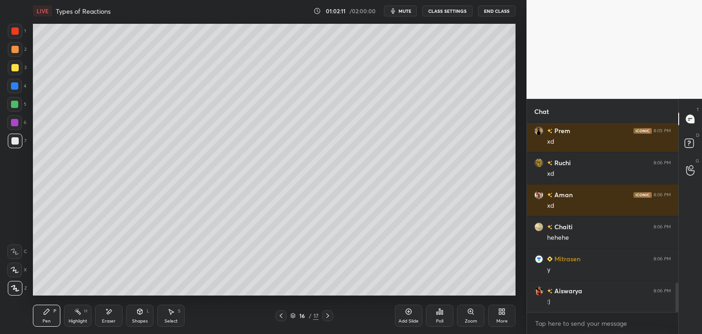
scroll to position [3, 3]
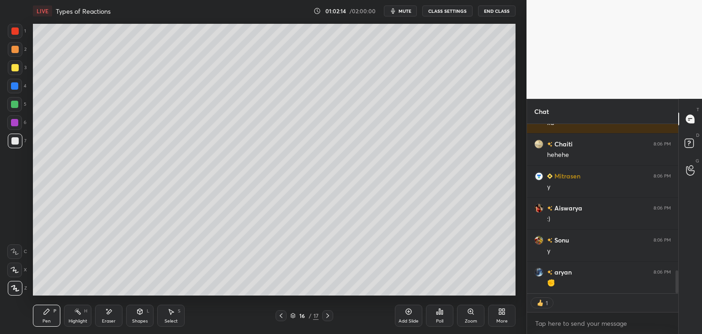
click at [280, 319] on div at bounding box center [281, 315] width 11 height 11
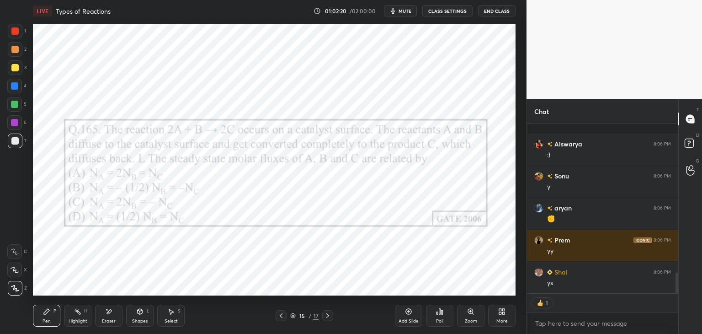
scroll to position [1222, 0]
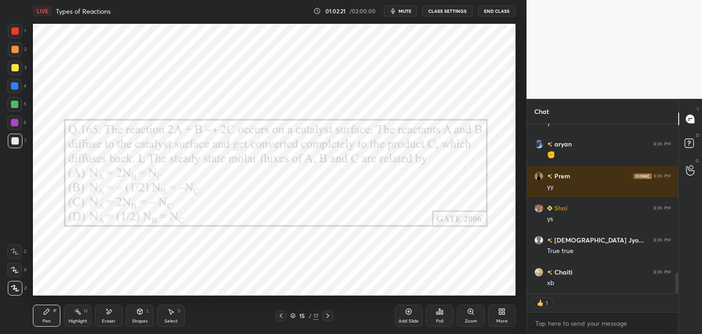
click at [326, 318] on icon at bounding box center [327, 315] width 7 height 7
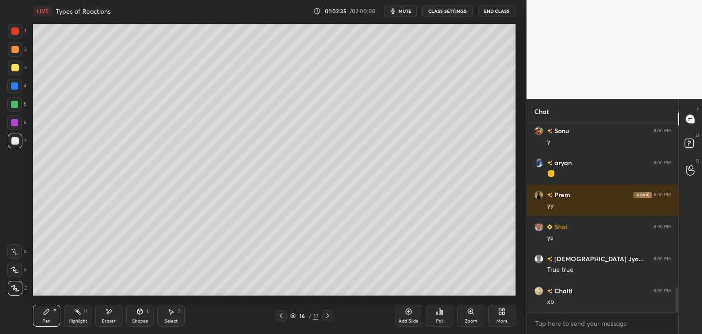
scroll to position [1235, 0]
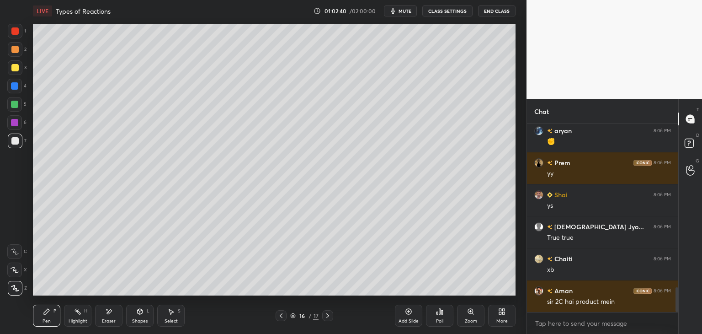
click at [280, 315] on icon at bounding box center [281, 315] width 3 height 5
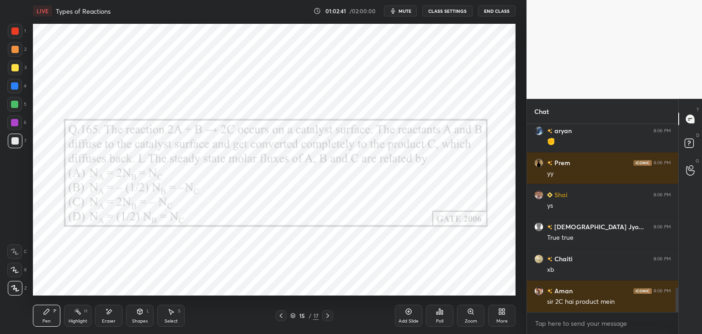
scroll to position [1267, 0]
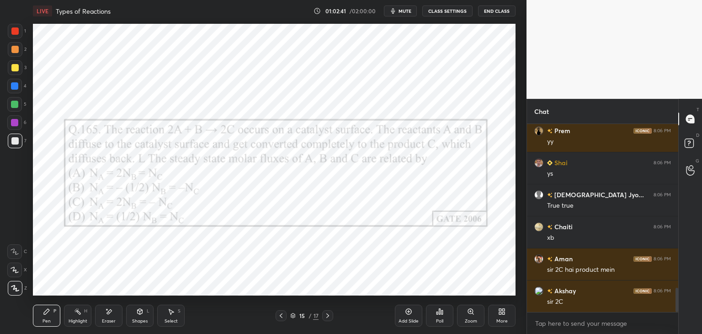
click at [328, 315] on icon at bounding box center [327, 315] width 3 height 5
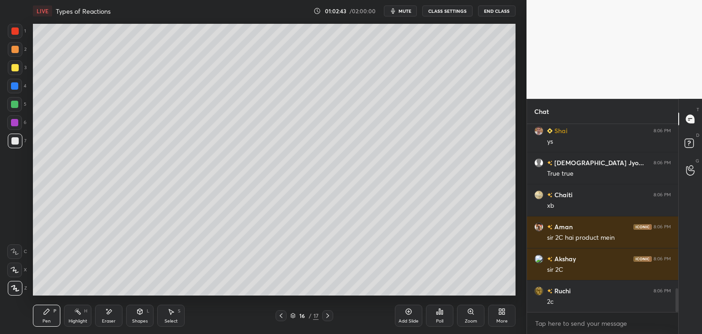
scroll to position [1331, 0]
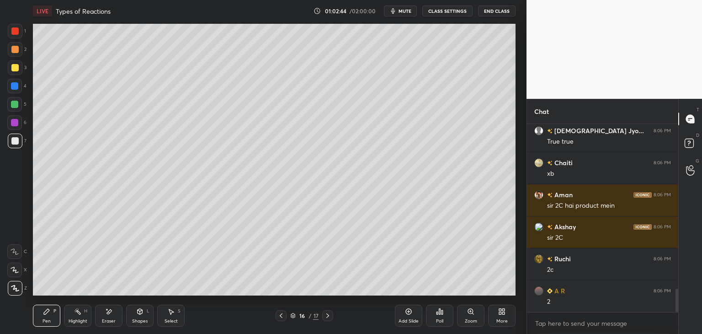
click at [119, 313] on div "Eraser" at bounding box center [108, 315] width 27 height 22
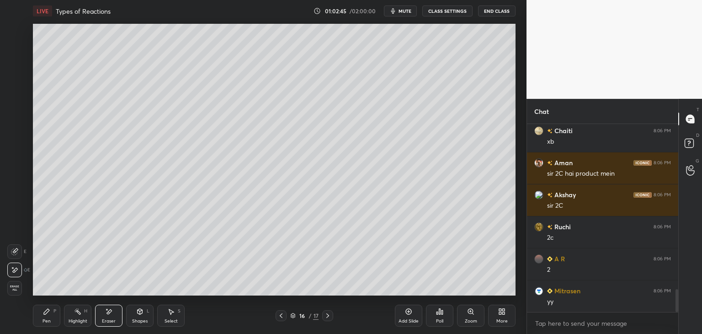
click at [56, 309] on div "P" at bounding box center [54, 310] width 3 height 5
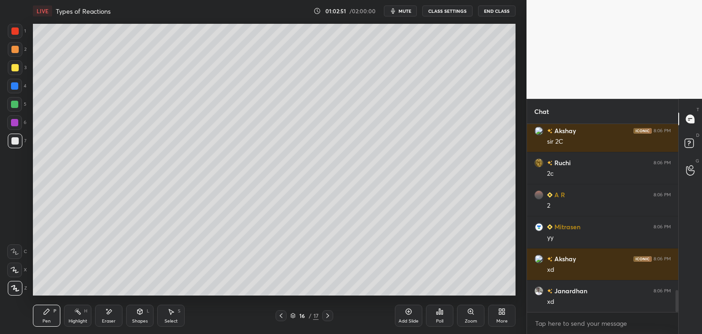
scroll to position [1491, 0]
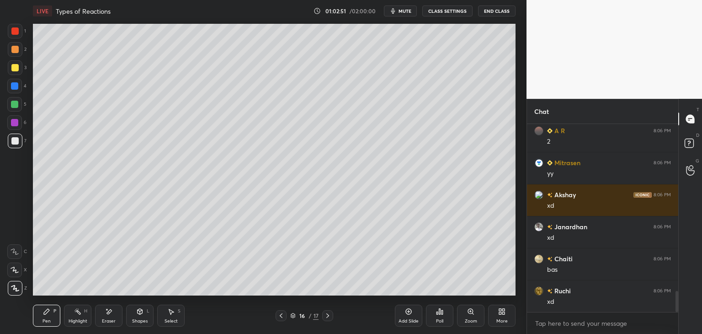
click at [111, 313] on icon at bounding box center [108, 311] width 7 height 8
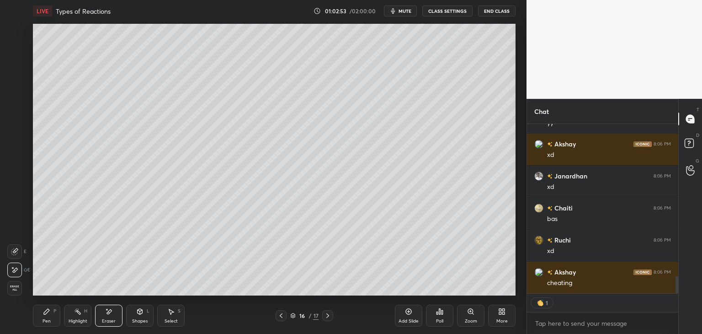
click at [46, 318] on div "Pen" at bounding box center [46, 320] width 8 height 5
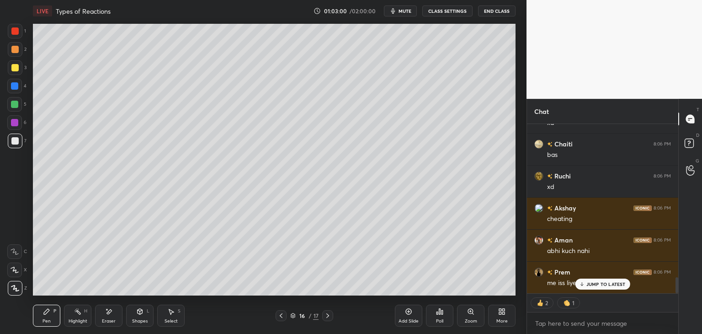
scroll to position [1638, 0]
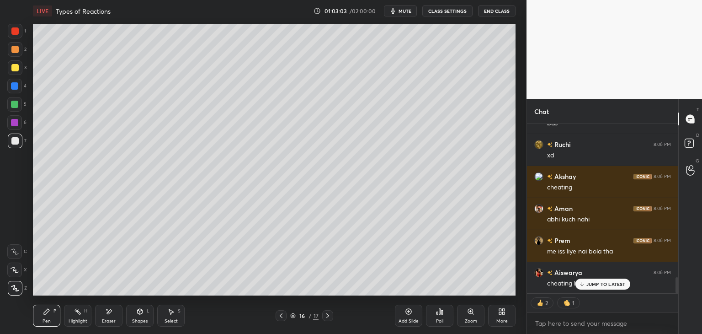
click at [601, 285] on p "JUMP TO LATEST" at bounding box center [605, 283] width 39 height 5
click at [285, 315] on div at bounding box center [281, 315] width 11 height 11
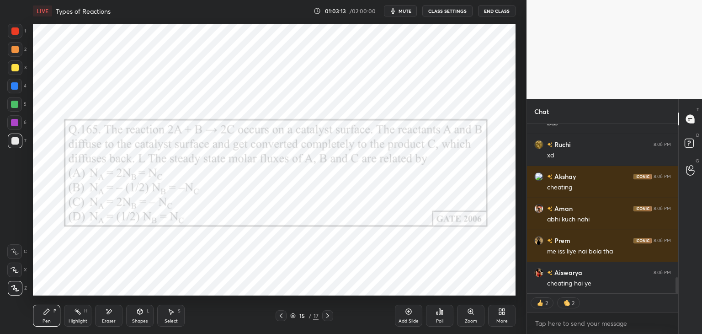
click at [327, 317] on icon at bounding box center [327, 315] width 7 height 7
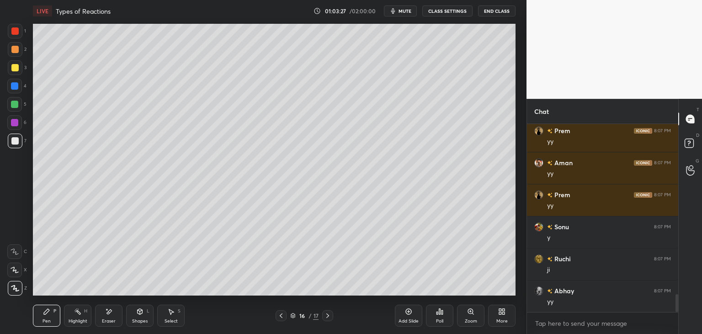
scroll to position [1843, 0]
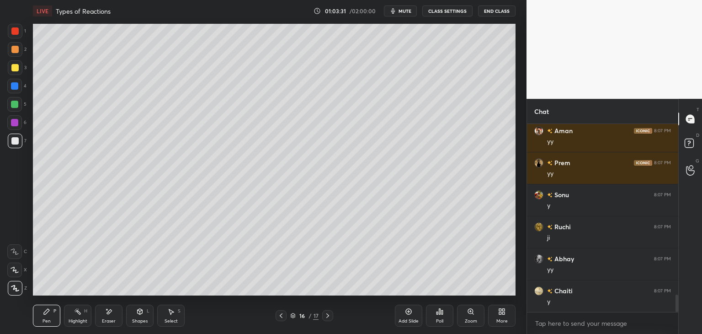
click at [407, 11] on span "mute" at bounding box center [404, 11] width 13 height 6
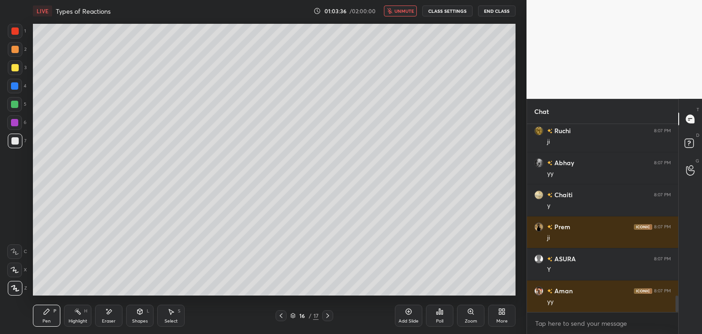
scroll to position [1971, 0]
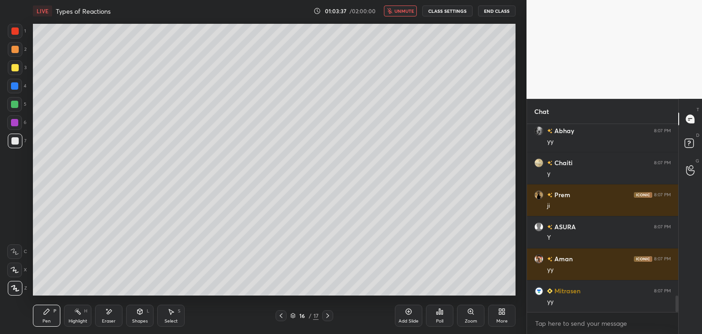
click at [402, 14] on button "unmute" at bounding box center [400, 10] width 33 height 11
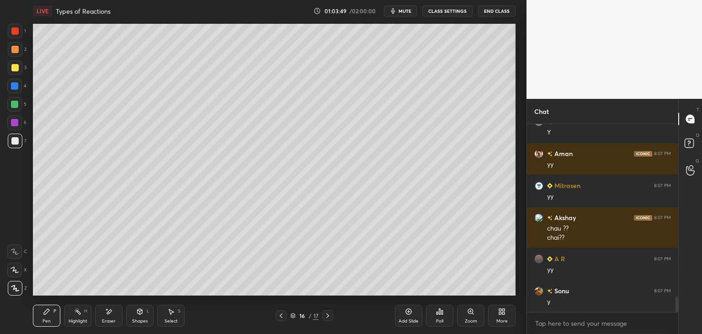
scroll to position [2108, 0]
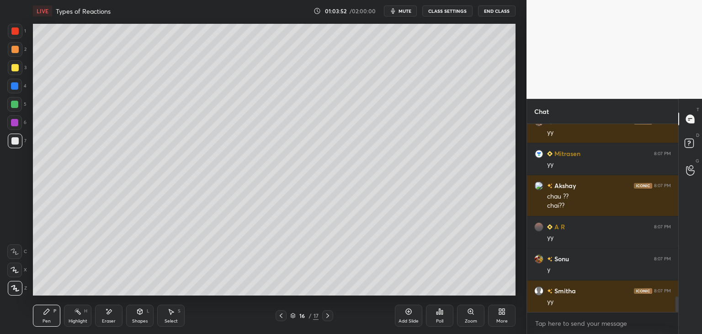
drag, startPoint x: 172, startPoint y: 322, endPoint x: 177, endPoint y: 319, distance: 6.1
click at [173, 322] on div "Select" at bounding box center [170, 320] width 13 height 5
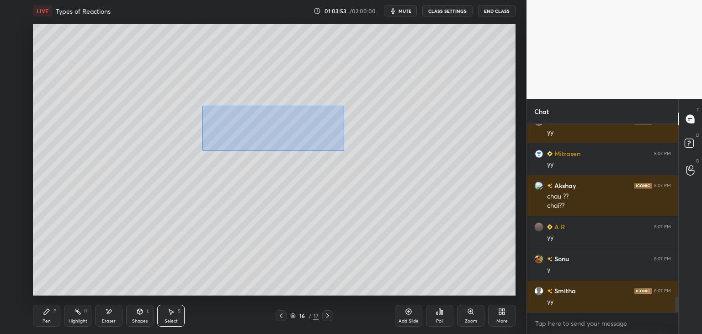
drag, startPoint x: 203, startPoint y: 106, endPoint x: 330, endPoint y: 146, distance: 133.0
click at [344, 149] on div "0 ° Undo Copy Duplicate Duplicate to new slide Delete" at bounding box center [274, 159] width 482 height 271
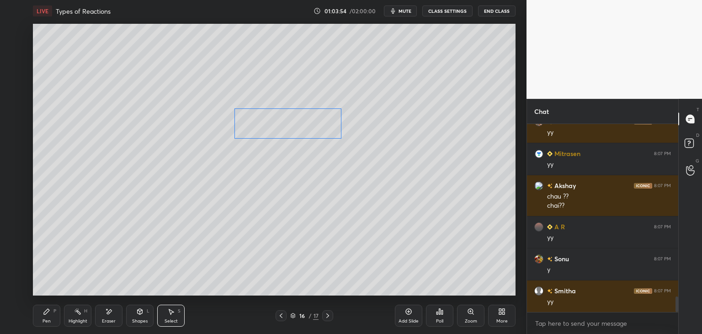
drag, startPoint x: 295, startPoint y: 137, endPoint x: 313, endPoint y: 130, distance: 19.5
click at [313, 130] on div "0 ° Undo Copy Duplicate Duplicate to new slide Delete" at bounding box center [274, 159] width 482 height 271
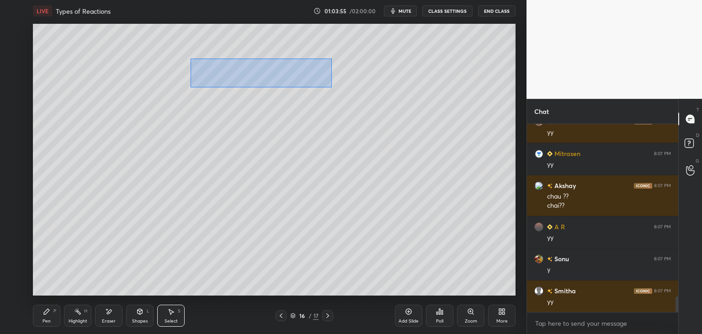
drag, startPoint x: 192, startPoint y: 61, endPoint x: 331, endPoint y: 86, distance: 140.8
click at [331, 86] on div "0 ° Undo Copy Duplicate Duplicate to new slide Delete" at bounding box center [274, 159] width 482 height 271
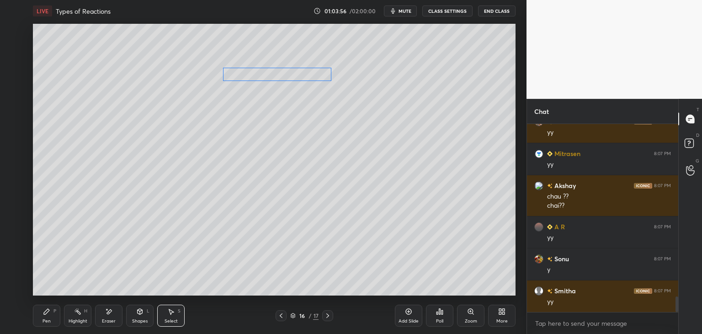
drag, startPoint x: 291, startPoint y: 75, endPoint x: 308, endPoint y: 75, distance: 16.5
click at [308, 75] on div "0 ° Undo Copy Duplicate Duplicate to new slide Delete" at bounding box center [274, 159] width 482 height 271
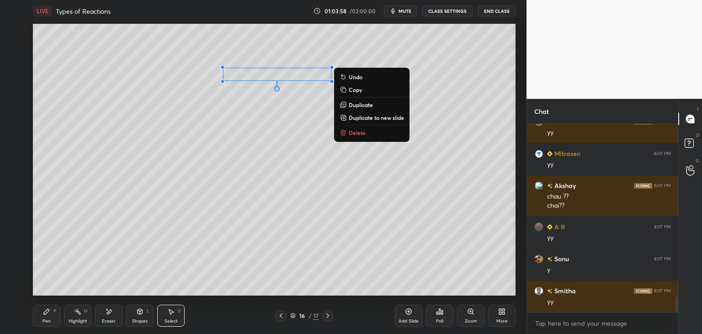
click at [47, 313] on icon at bounding box center [46, 310] width 5 height 5
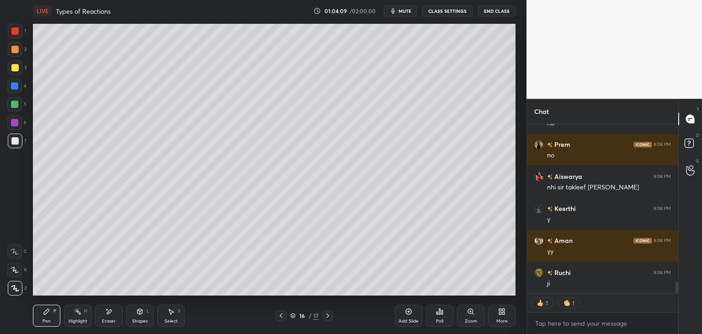
scroll to position [2383, 0]
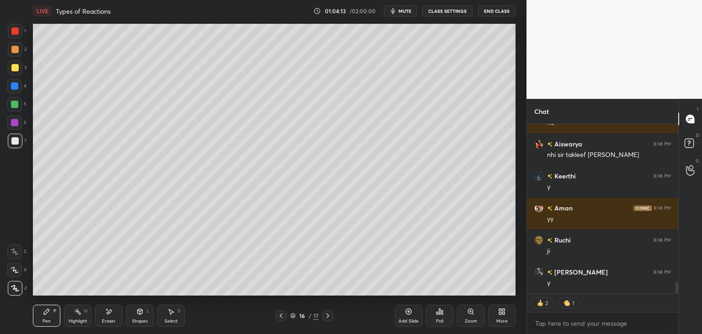
click at [109, 316] on div "Eraser" at bounding box center [108, 315] width 27 height 22
click at [29, 318] on div "LIVE Types of Reactions 01:04:15 / 02:00:00 mute CLASS SETTINGS End Class Setti…" at bounding box center [274, 167] width 490 height 334
click at [46, 315] on div "Pen P" at bounding box center [46, 315] width 27 height 22
click at [281, 313] on icon at bounding box center [280, 315] width 7 height 7
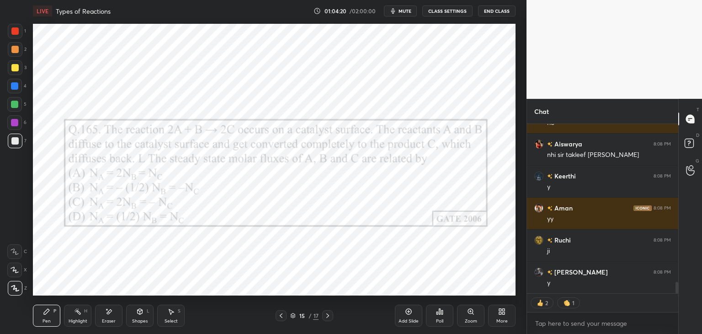
click at [329, 313] on icon at bounding box center [327, 315] width 7 height 7
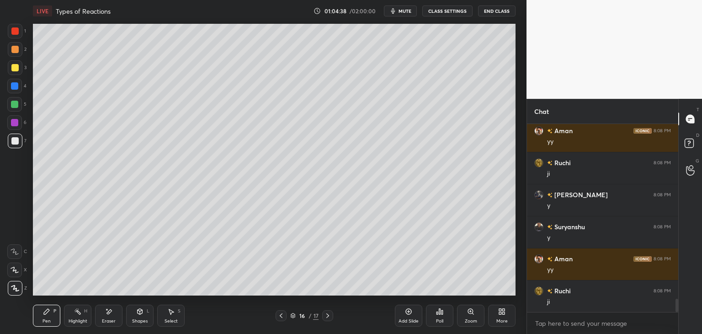
scroll to position [2492, 0]
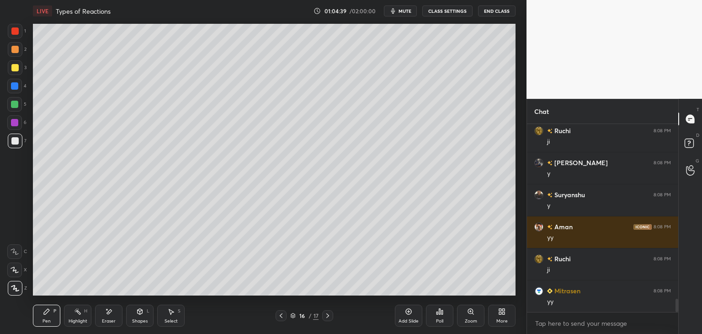
click at [280, 318] on icon at bounding box center [280, 315] width 7 height 7
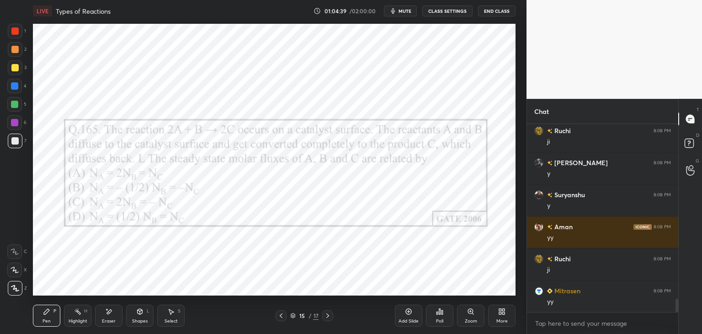
scroll to position [2556, 0]
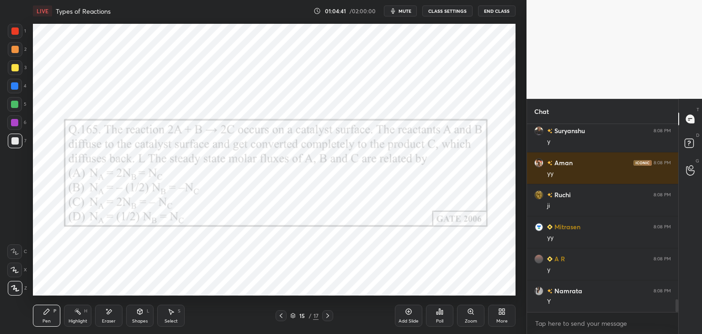
click at [325, 317] on icon at bounding box center [327, 315] width 7 height 7
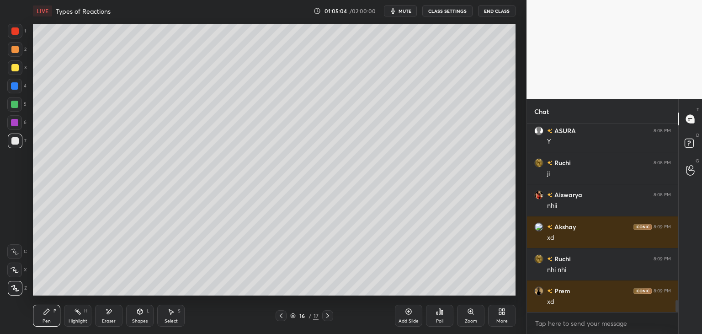
scroll to position [3, 3]
drag, startPoint x: 127, startPoint y: 319, endPoint x: 133, endPoint y: 317, distance: 7.0
click at [127, 319] on div "Shapes L" at bounding box center [139, 315] width 27 height 22
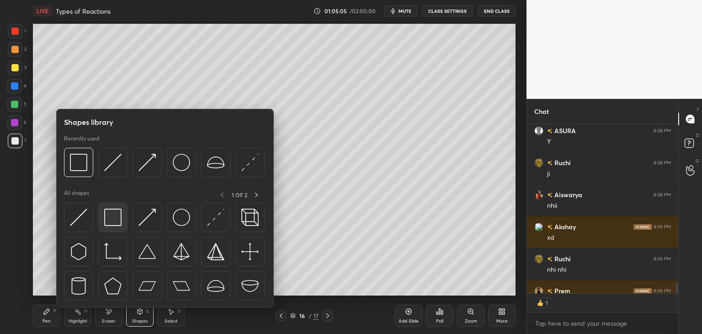
click at [113, 221] on img at bounding box center [112, 216] width 17 height 17
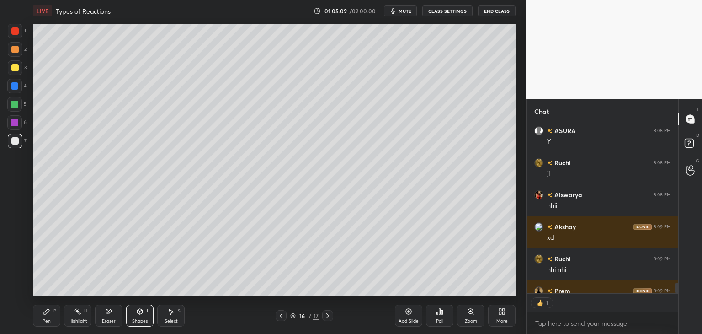
drag, startPoint x: 181, startPoint y: 313, endPoint x: 197, endPoint y: 305, distance: 18.4
click at [181, 313] on div "Select S" at bounding box center [170, 315] width 27 height 22
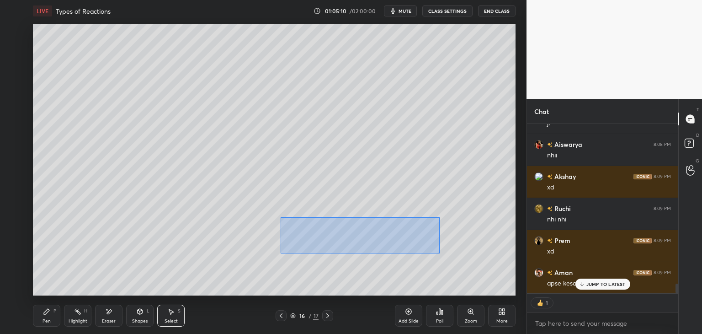
drag, startPoint x: 287, startPoint y: 220, endPoint x: 429, endPoint y: 251, distance: 145.1
click at [439, 253] on div "0 ° Undo Copy Duplicate Duplicate to new slide Delete" at bounding box center [274, 159] width 482 height 271
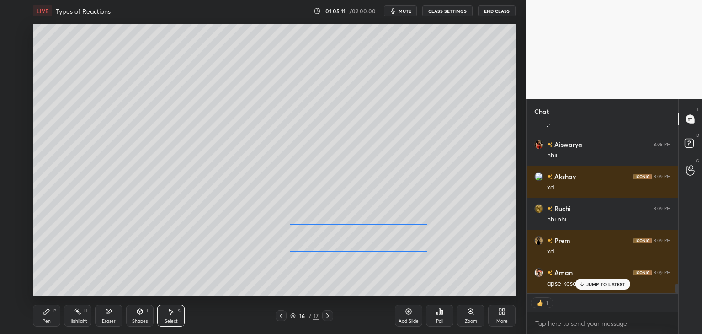
drag, startPoint x: 405, startPoint y: 238, endPoint x: 406, endPoint y: 250, distance: 12.3
click at [404, 243] on div "0 ° Undo Copy Duplicate Duplicate to new slide Delete" at bounding box center [274, 159] width 482 height 271
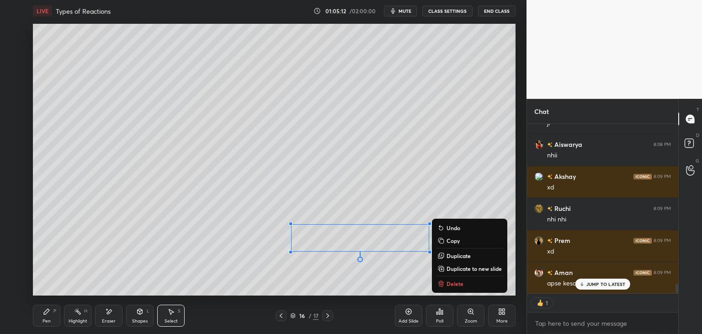
click at [396, 270] on div "0 ° Undo Copy Duplicate Duplicate to new slide Delete" at bounding box center [274, 159] width 482 height 271
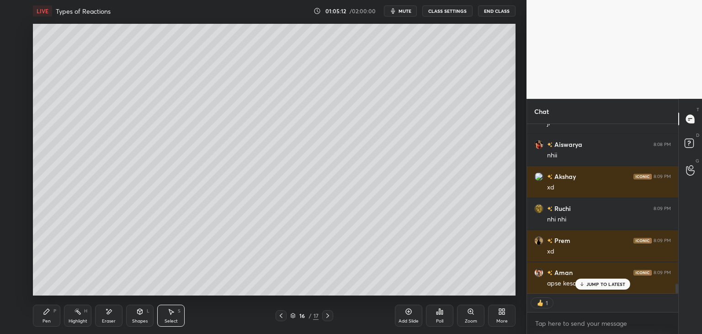
click at [594, 287] on div "JUMP TO LATEST" at bounding box center [602, 283] width 55 height 11
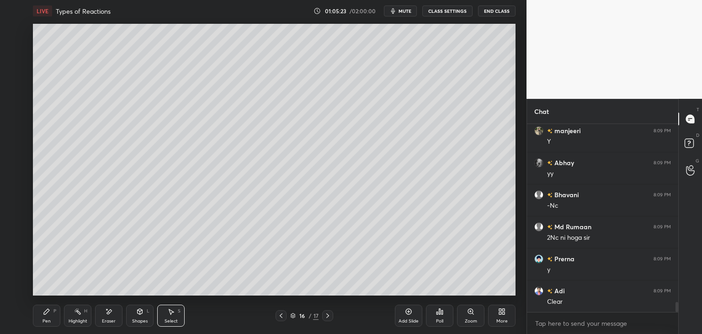
scroll to position [3365, 0]
drag, startPoint x: 397, startPoint y: 235, endPoint x: 399, endPoint y: 244, distance: 8.5
click at [399, 244] on div "0 ° Undo Copy Duplicate Duplicate to new slide Delete" at bounding box center [274, 159] width 482 height 271
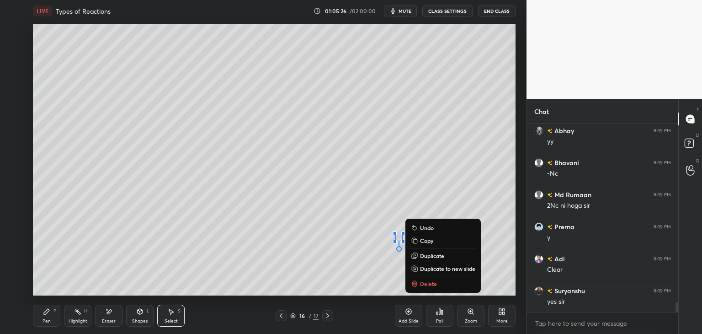
click at [422, 284] on p "Delete" at bounding box center [428, 283] width 17 height 7
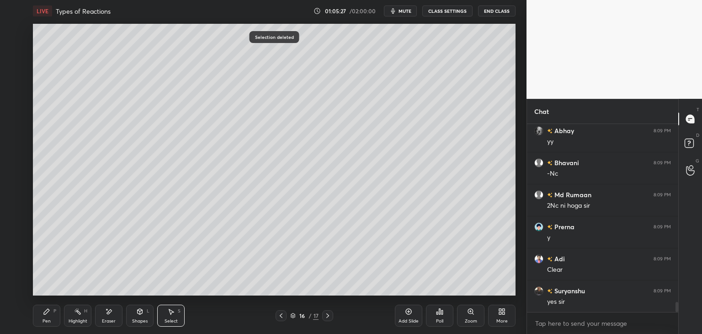
scroll to position [3397, 0]
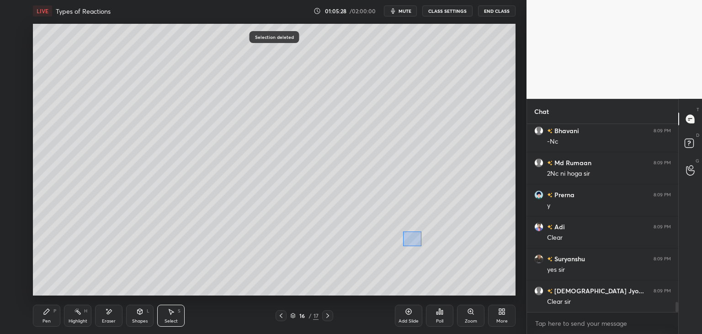
drag, startPoint x: 403, startPoint y: 231, endPoint x: 424, endPoint y: 248, distance: 27.3
click at [424, 249] on div "0 ° Undo Copy Duplicate Duplicate to new slide Delete" at bounding box center [274, 159] width 482 height 271
drag, startPoint x: 413, startPoint y: 238, endPoint x: 407, endPoint y: 239, distance: 6.0
click at [407, 239] on div "0 ° Undo Copy Duplicate Duplicate to new slide Delete" at bounding box center [274, 159] width 482 height 271
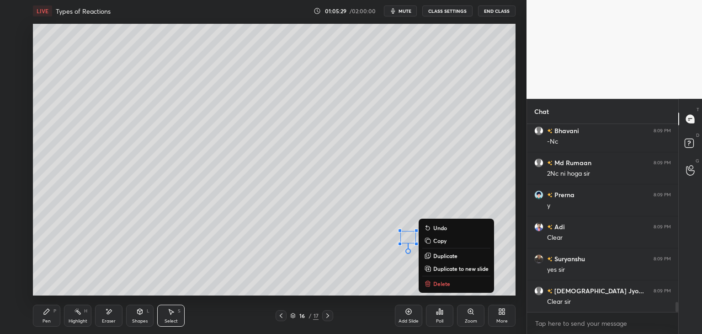
click at [392, 267] on div "0 ° Undo Copy Duplicate Duplicate to new slide Delete" at bounding box center [274, 159] width 482 height 271
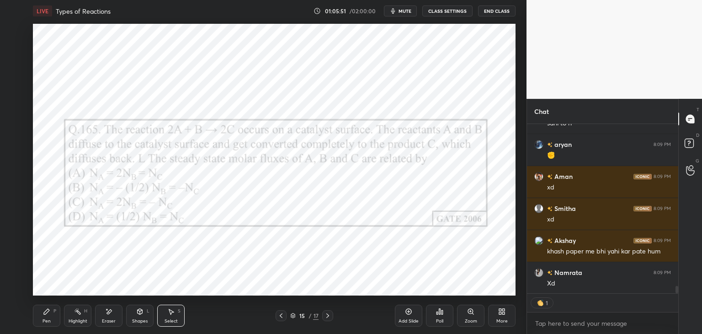
scroll to position [3799, 0]
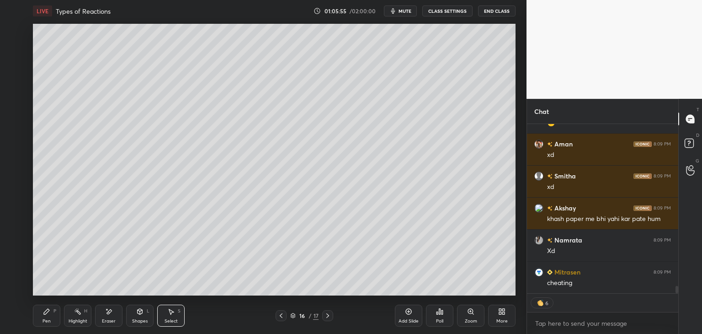
click at [282, 317] on icon at bounding box center [280, 315] width 7 height 7
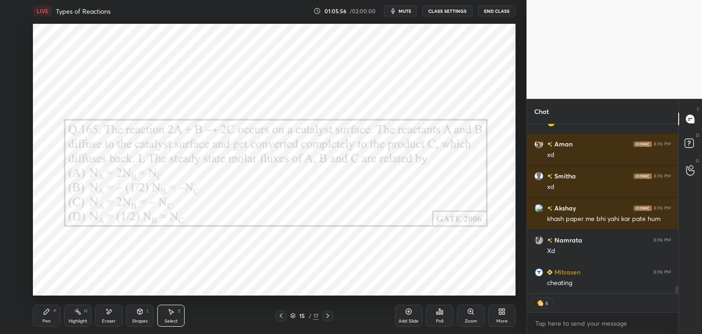
scroll to position [3831, 0]
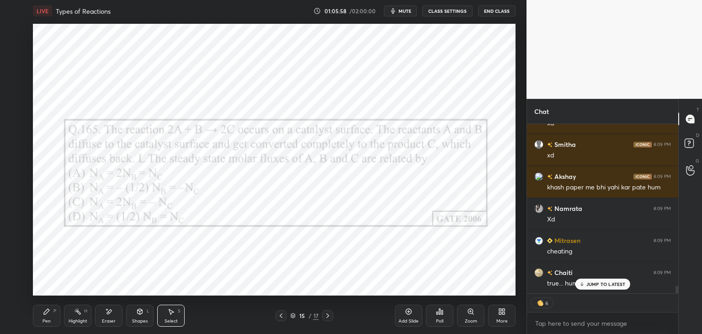
click at [52, 312] on div "Pen P" at bounding box center [46, 315] width 27 height 22
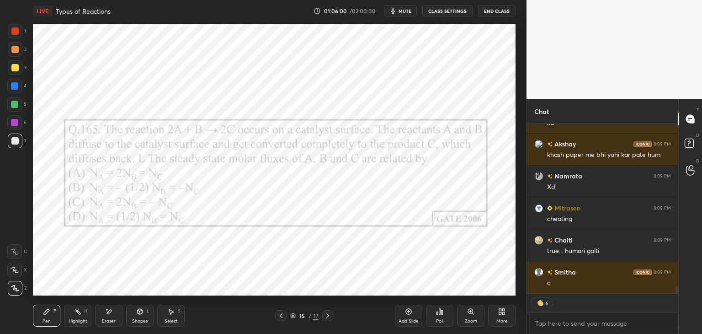
scroll to position [3927, 0]
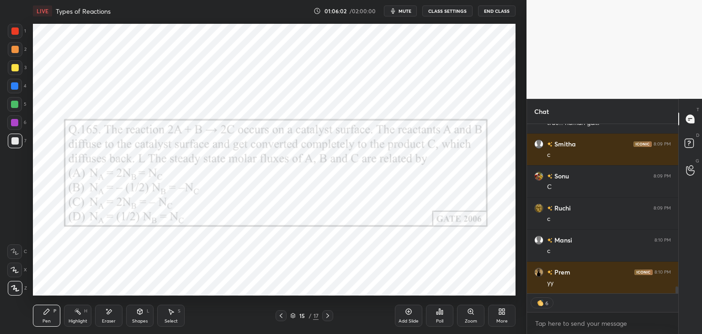
click at [15, 107] on div at bounding box center [14, 104] width 7 height 7
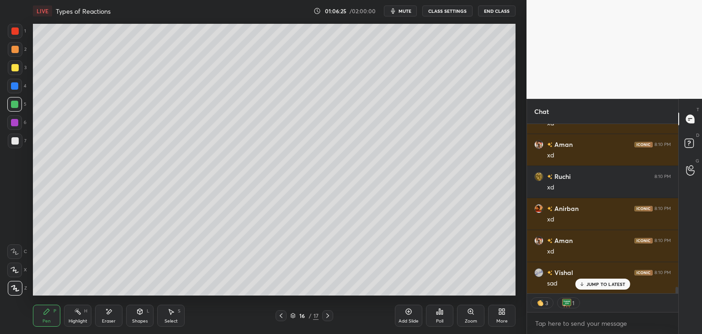
scroll to position [4375, 0]
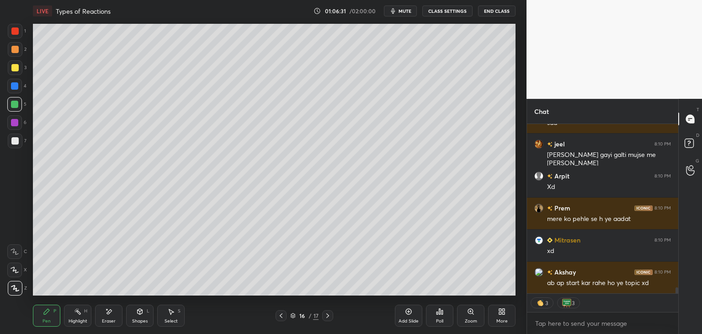
click at [170, 321] on div "Select" at bounding box center [170, 320] width 13 height 5
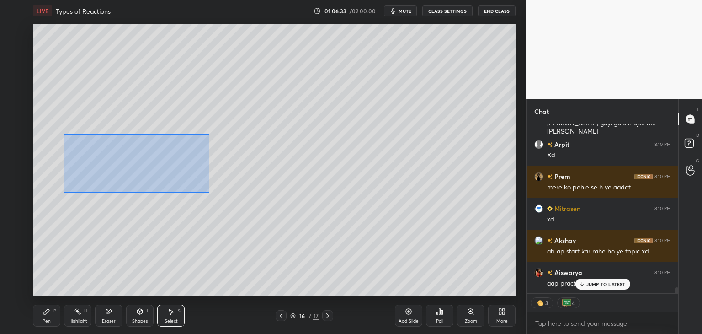
drag, startPoint x: 64, startPoint y: 133, endPoint x: 209, endPoint y: 192, distance: 157.2
click at [209, 192] on div "0 ° Undo Copy Duplicate Duplicate to new slide Delete" at bounding box center [274, 159] width 482 height 271
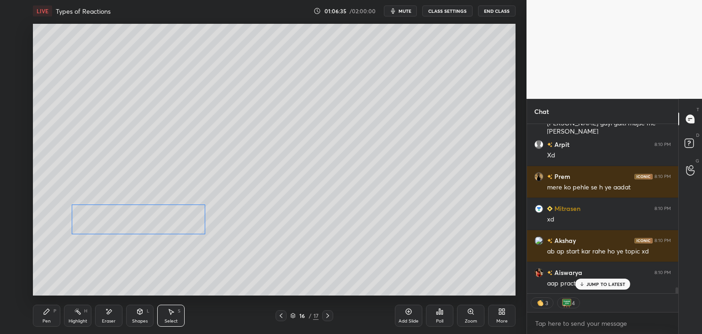
drag, startPoint x: 172, startPoint y: 163, endPoint x: 175, endPoint y: 225, distance: 62.2
click at [175, 225] on div "0 ° Undo Copy Duplicate Duplicate to new slide Delete" at bounding box center [274, 159] width 482 height 271
click at [165, 267] on div "0 ° Undo Copy Duplicate Duplicate to new slide Delete" at bounding box center [274, 159] width 482 height 271
click at [610, 284] on p "JUMP TO LATEST" at bounding box center [605, 283] width 39 height 5
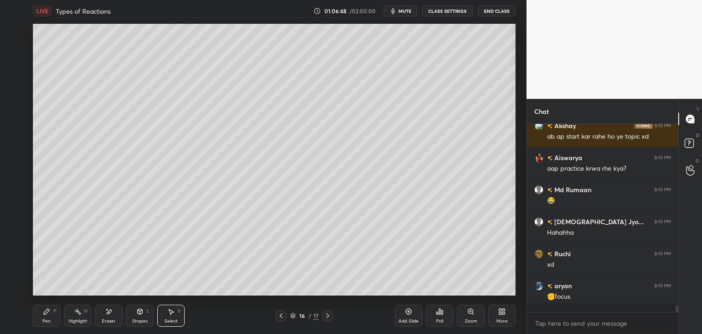
scroll to position [185, 148]
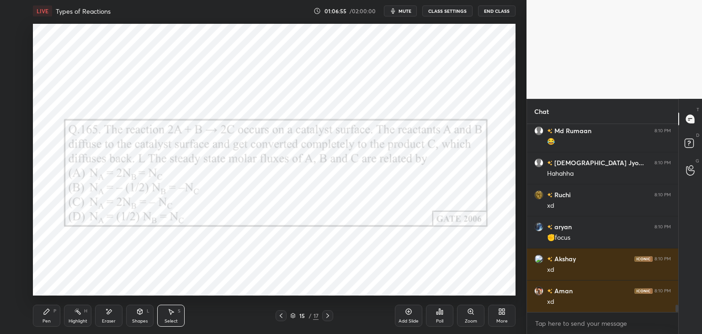
click at [43, 320] on div "Pen" at bounding box center [46, 320] width 8 height 5
click at [13, 116] on div at bounding box center [14, 122] width 15 height 15
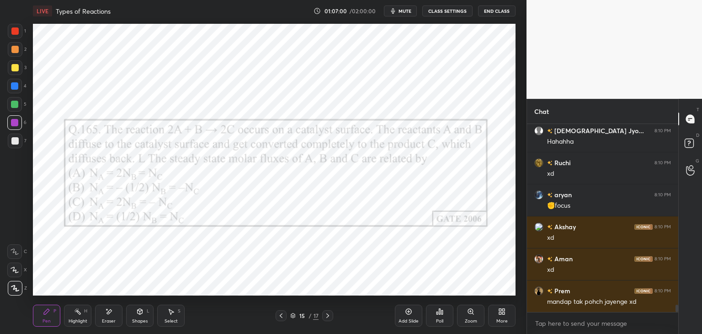
click at [281, 316] on icon at bounding box center [280, 315] width 7 height 7
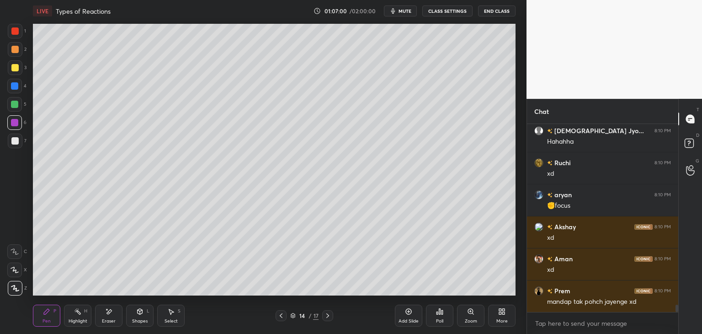
click at [281, 317] on icon at bounding box center [281, 315] width 3 height 5
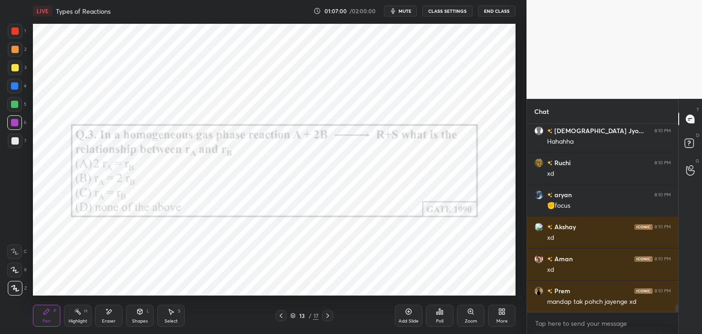
scroll to position [4772, 0]
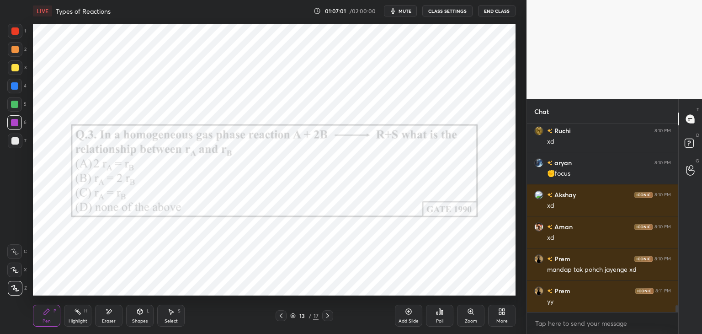
click at [329, 317] on icon at bounding box center [327, 315] width 7 height 7
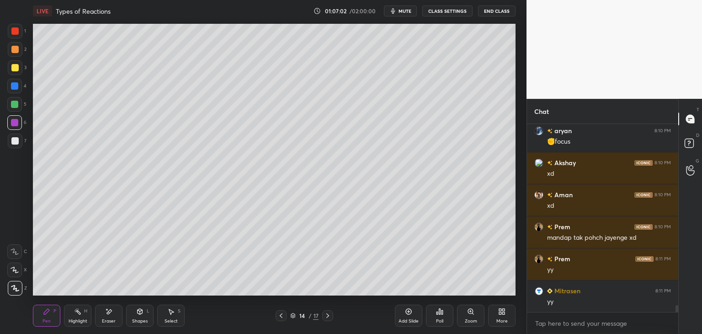
click at [329, 317] on icon at bounding box center [327, 315] width 7 height 7
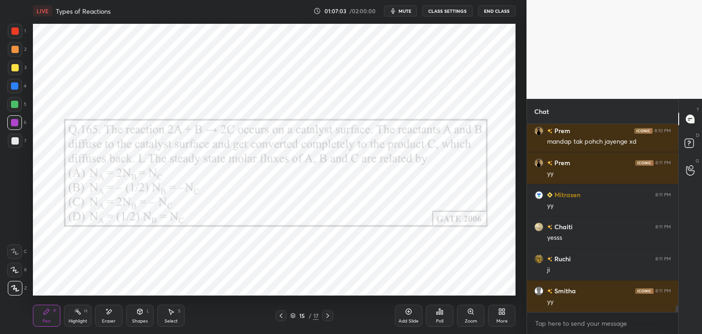
click at [105, 320] on div "Eraser" at bounding box center [109, 320] width 14 height 5
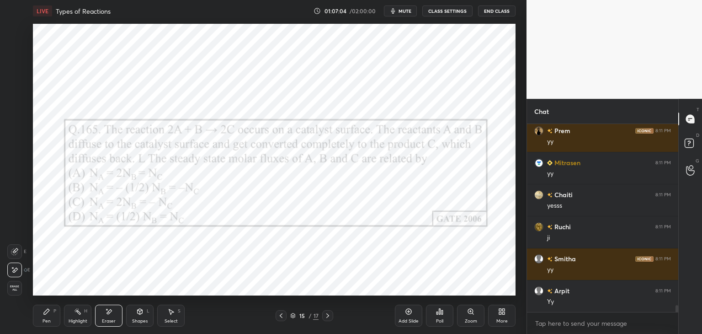
drag, startPoint x: 16, startPoint y: 287, endPoint x: 24, endPoint y: 281, distance: 9.4
click at [17, 287] on span "Erase all" at bounding box center [15, 288] width 14 height 6
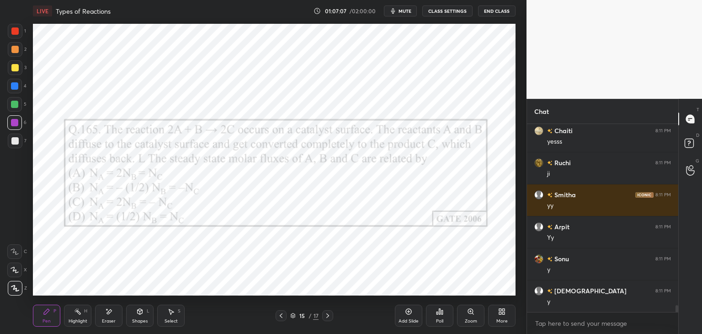
scroll to position [5028, 0]
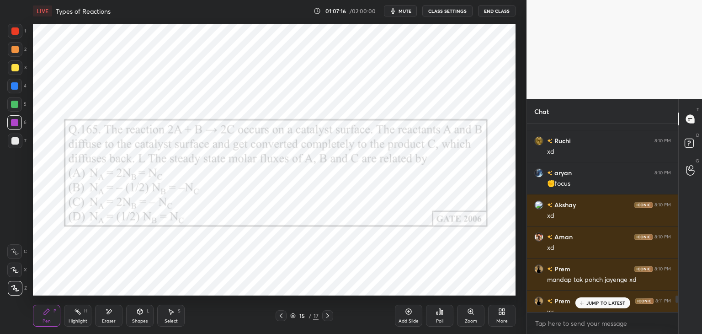
drag, startPoint x: 677, startPoint y: 308, endPoint x: 678, endPoint y: 301, distance: 7.8
click at [677, 298] on div at bounding box center [676, 298] width 3 height 7
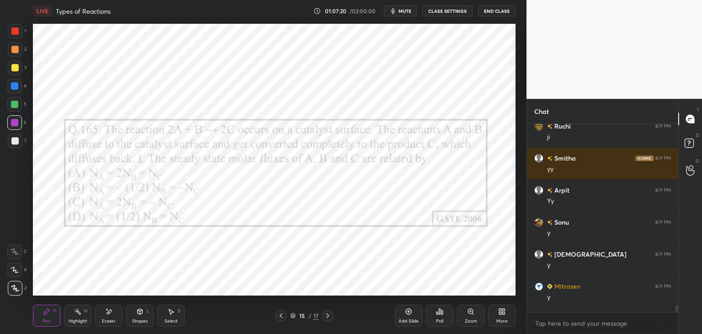
scroll to position [5060, 0]
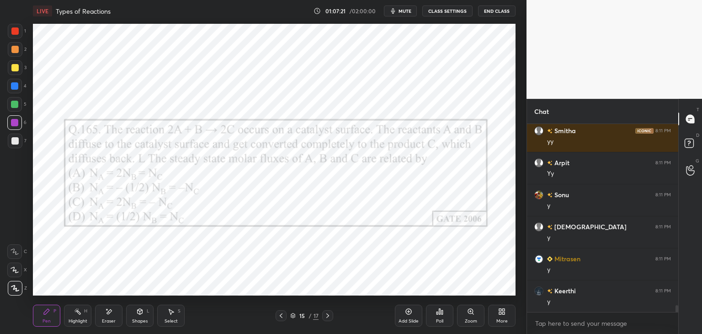
drag, startPoint x: 676, startPoint y: 298, endPoint x: 678, endPoint y: 319, distance: 20.7
click at [678, 319] on div "Chat [PERSON_NAME] 8:11 PM [PERSON_NAME] 8:11 PM yy [PERSON_NAME] 8:11 PM Yy [P…" at bounding box center [613, 216] width 175 height 235
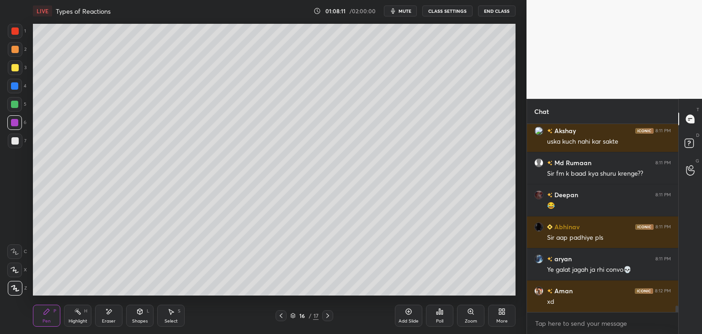
scroll to position [5539, 0]
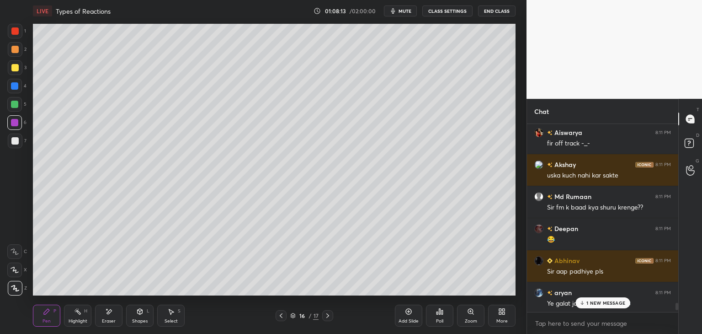
click at [677, 306] on div at bounding box center [676, 305] width 3 height 7
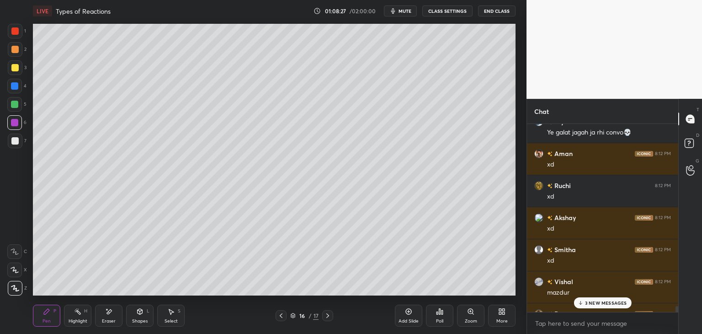
scroll to position [5676, 0]
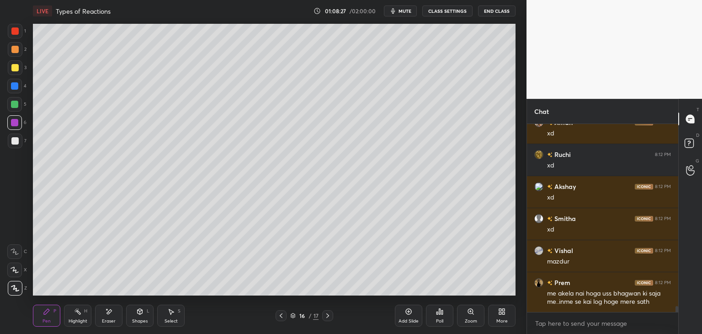
drag, startPoint x: 676, startPoint y: 305, endPoint x: 675, endPoint y: 317, distance: 11.9
click at [675, 317] on div "aryan 8:11 PM Ye galat jagah ja rhi convo💀 Aman 8:12 PM xd Ruchi 8:12 PM xd Aks…" at bounding box center [602, 229] width 151 height 210
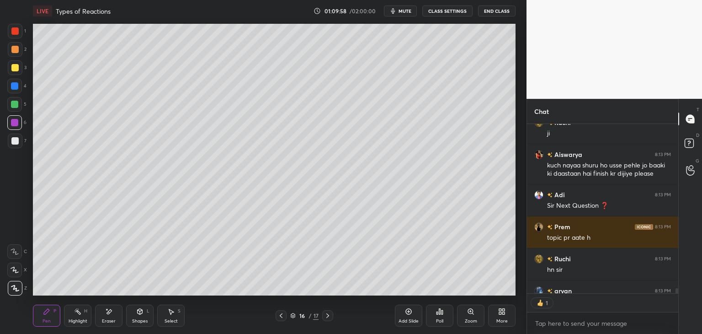
scroll to position [6286, 0]
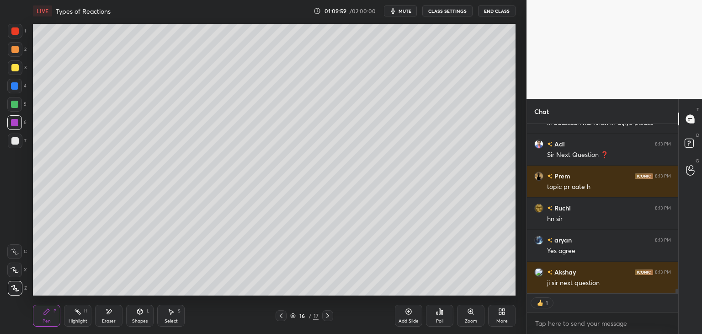
click at [144, 315] on div "Shapes L" at bounding box center [139, 315] width 27 height 22
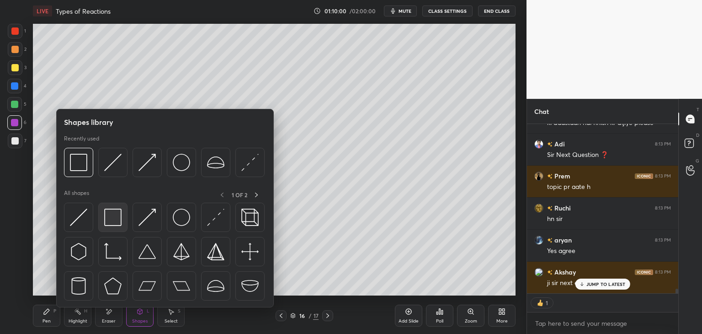
scroll to position [6318, 0]
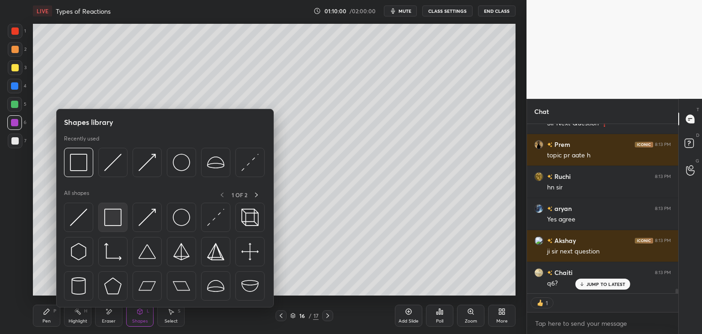
click at [109, 216] on img at bounding box center [112, 216] width 17 height 17
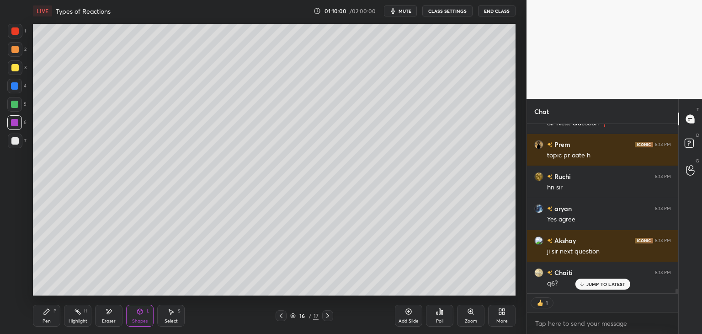
click at [16, 125] on div at bounding box center [14, 122] width 7 height 7
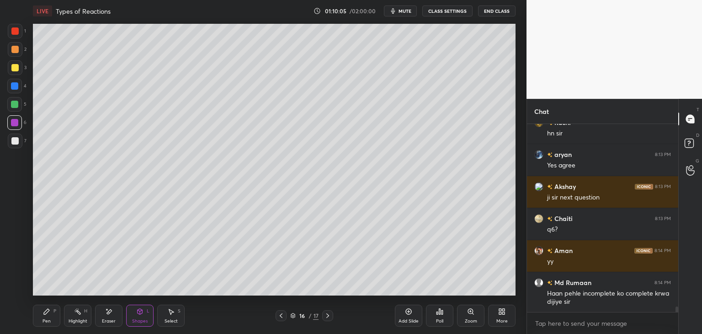
scroll to position [6404, 0]
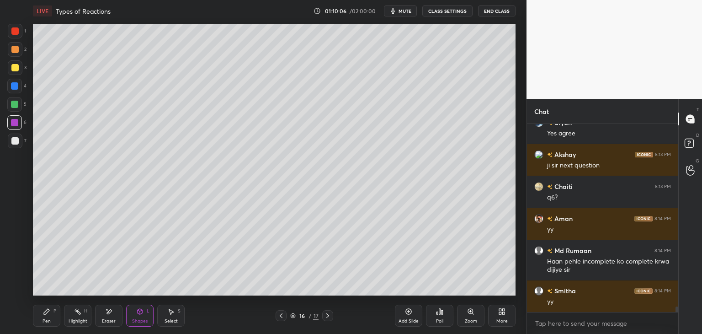
click at [281, 318] on icon at bounding box center [280, 315] width 7 height 7
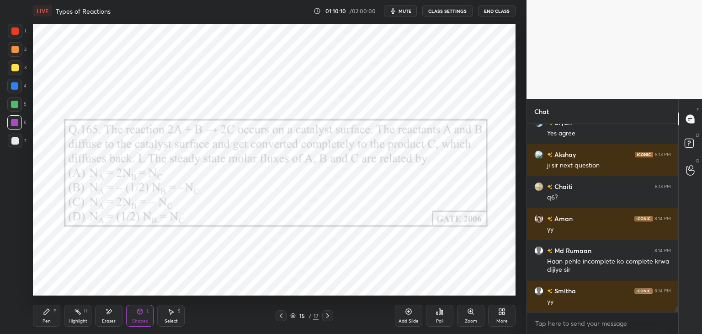
scroll to position [6436, 0]
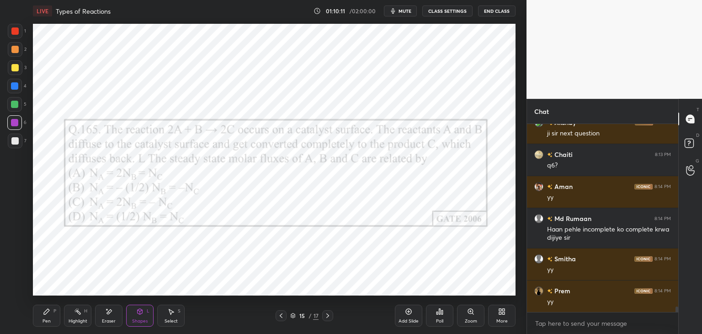
click at [329, 315] on icon at bounding box center [327, 315] width 7 height 7
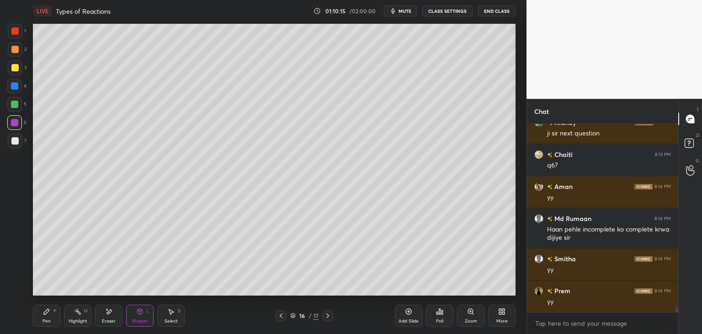
click at [403, 317] on div "Add Slide" at bounding box center [408, 315] width 27 height 22
click at [46, 318] on div "Pen P" at bounding box center [46, 315] width 27 height 22
click at [14, 143] on div at bounding box center [14, 140] width 7 height 7
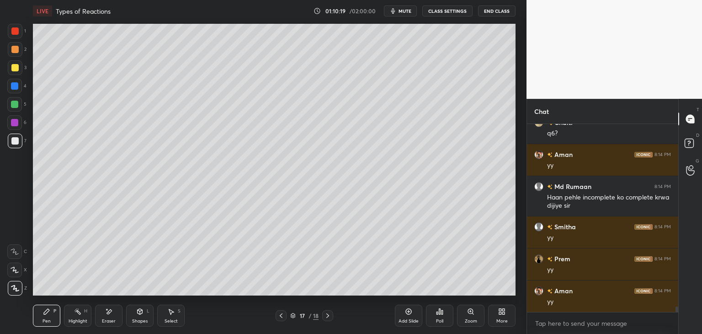
scroll to position [6500, 0]
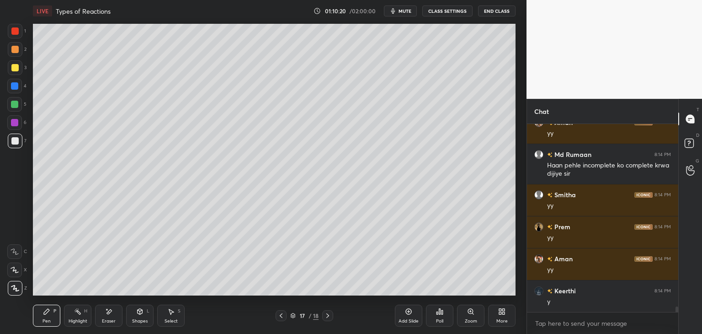
click at [16, 68] on div at bounding box center [14, 67] width 7 height 7
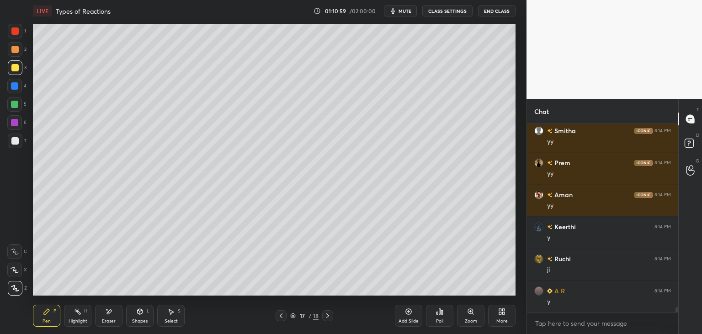
scroll to position [6596, 0]
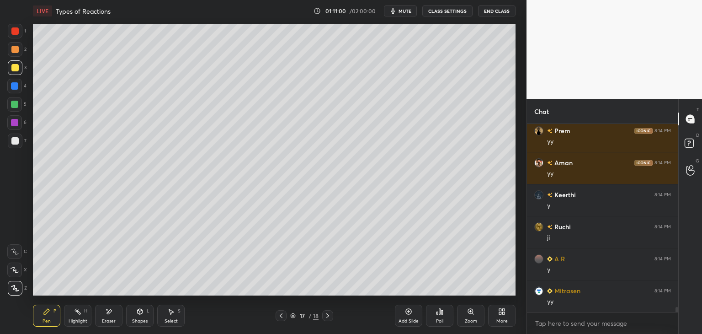
click at [16, 142] on div at bounding box center [14, 140] width 7 height 7
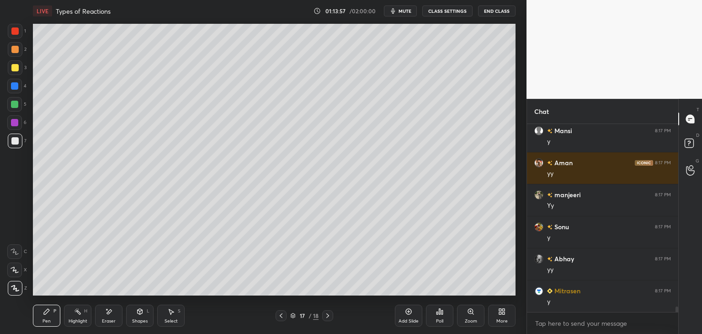
scroll to position [6283, 0]
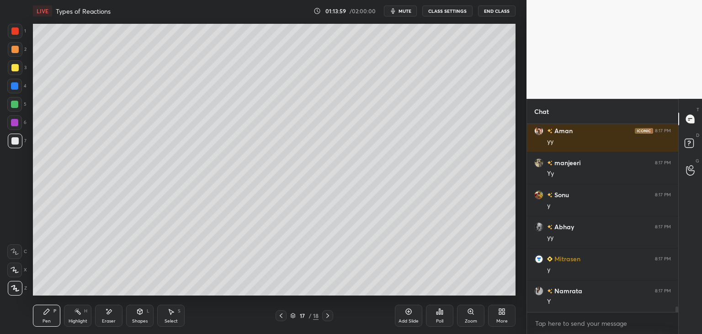
click at [141, 315] on div "Shapes L" at bounding box center [139, 315] width 27 height 22
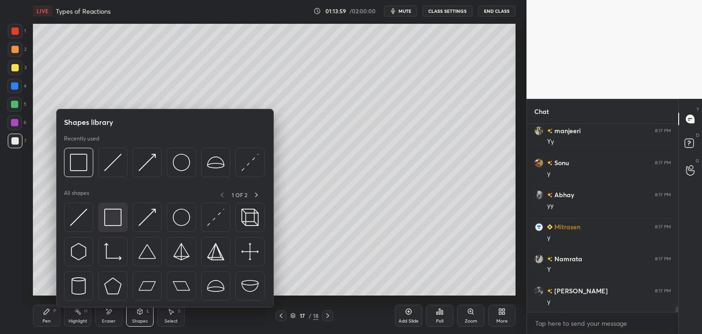
click at [112, 220] on img at bounding box center [112, 216] width 17 height 17
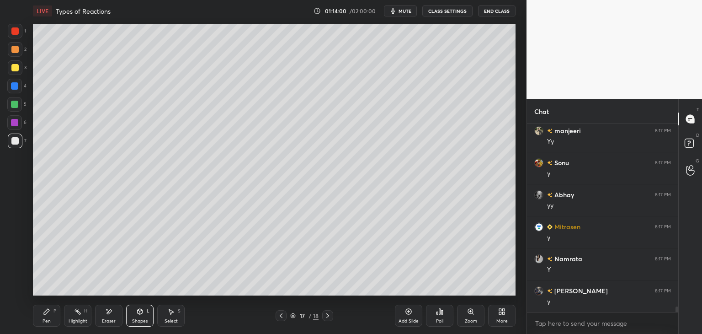
click at [18, 127] on div at bounding box center [14, 122] width 15 height 15
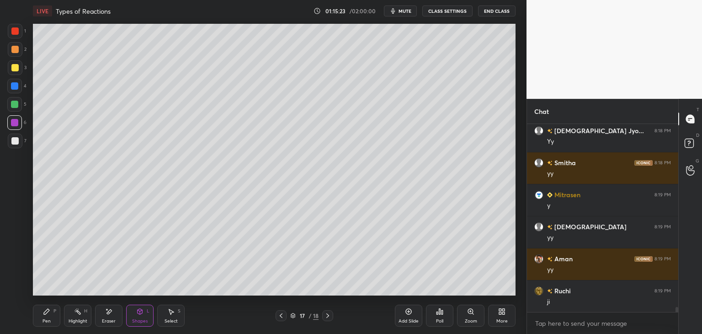
scroll to position [7083, 0]
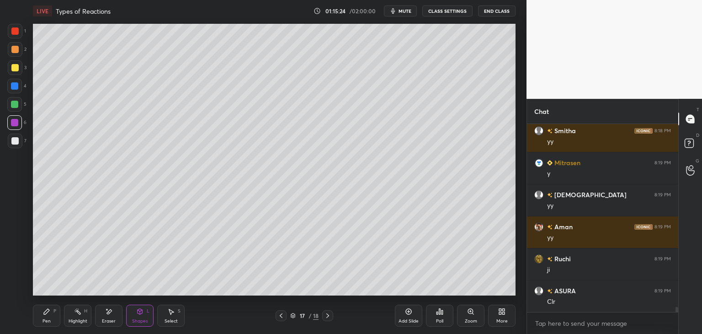
click at [499, 316] on div "More" at bounding box center [501, 315] width 27 height 22
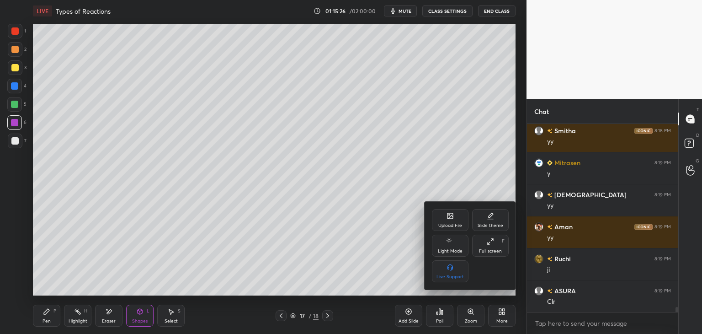
click at [448, 224] on div "Upload File" at bounding box center [450, 225] width 24 height 5
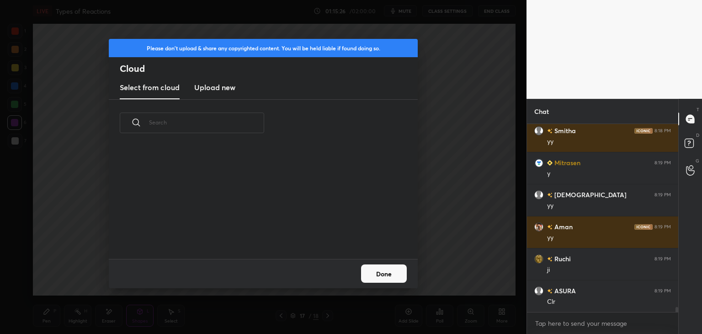
scroll to position [7115, 0]
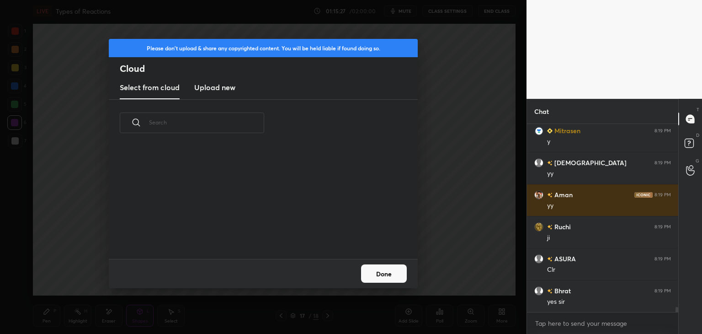
click at [231, 95] on new "Upload new" at bounding box center [214, 87] width 41 height 23
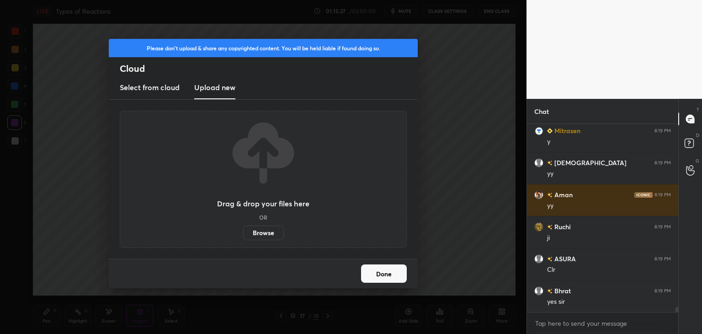
scroll to position [3, 3]
click at [265, 234] on label "Browse" at bounding box center [263, 232] width 41 height 15
click at [243, 234] on input "Browse" at bounding box center [243, 232] width 0 height 15
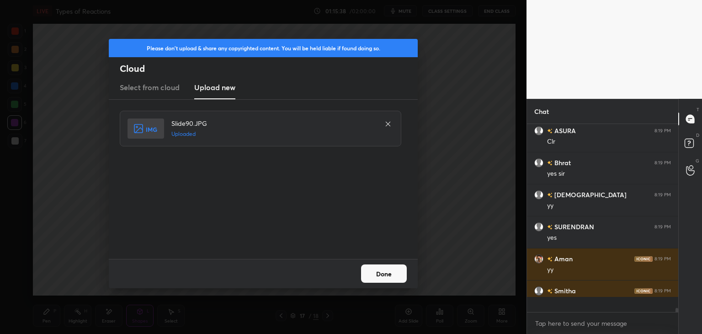
scroll to position [7275, 0]
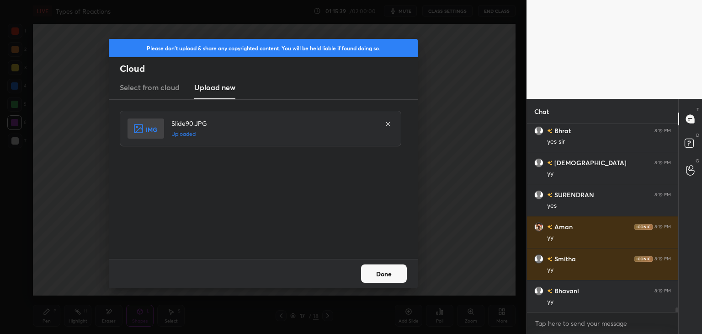
click at [380, 276] on button "Done" at bounding box center [384, 273] width 46 height 18
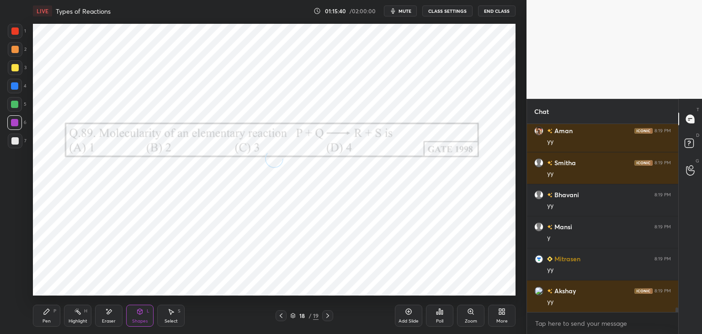
scroll to position [3, 3]
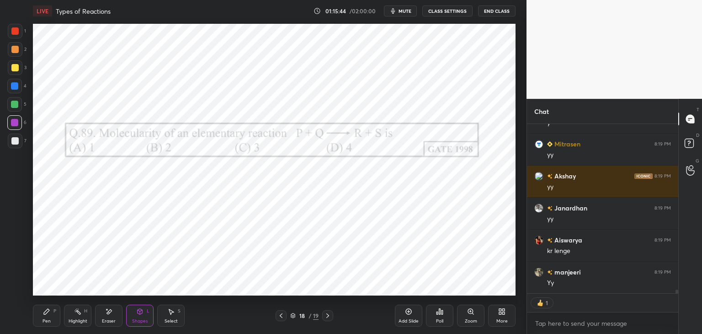
click at [436, 320] on div "Poll" at bounding box center [439, 320] width 7 height 5
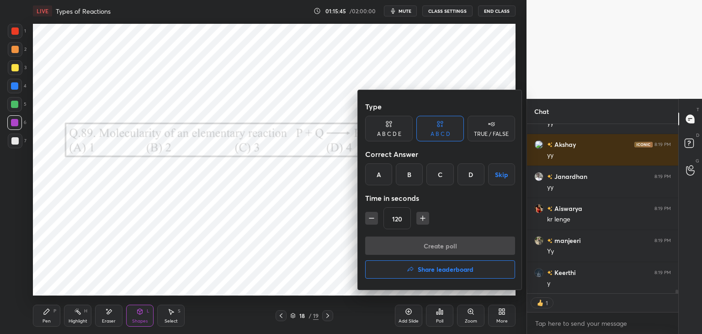
click at [410, 182] on div "B" at bounding box center [409, 174] width 27 height 22
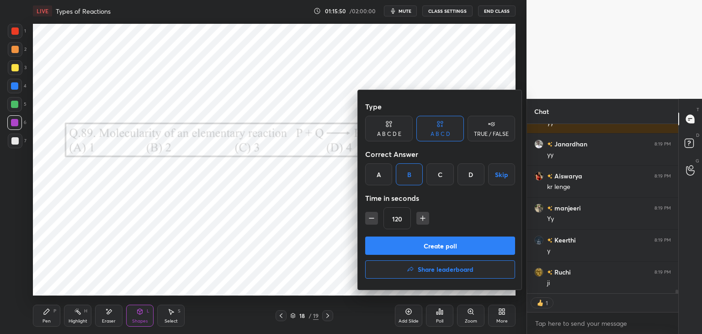
click at [372, 222] on icon "button" at bounding box center [371, 217] width 9 height 9
type textarea "x"
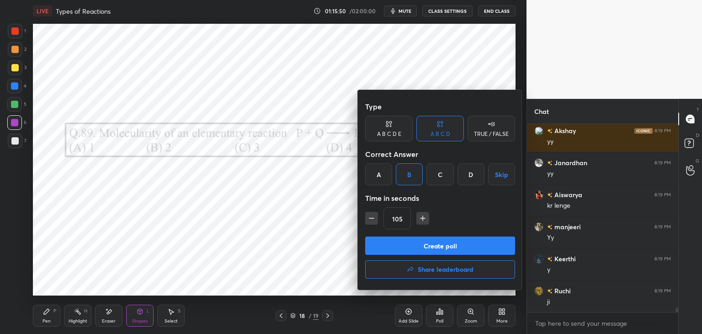
click at [372, 222] on icon "button" at bounding box center [371, 217] width 9 height 9
click at [372, 221] on icon "button" at bounding box center [371, 217] width 9 height 9
click at [371, 220] on icon "button" at bounding box center [371, 217] width 9 height 9
type input "60"
click at [382, 245] on button "Create poll" at bounding box center [440, 245] width 150 height 18
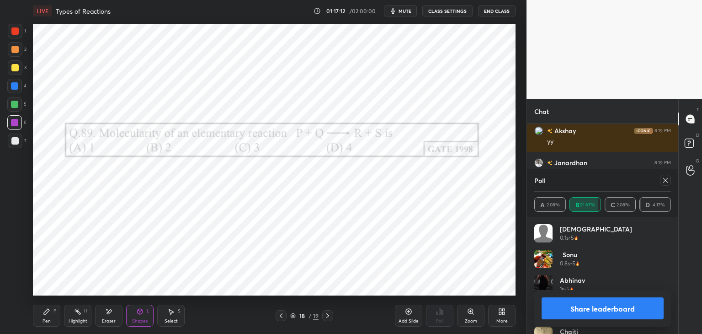
click at [664, 180] on icon at bounding box center [665, 180] width 5 height 5
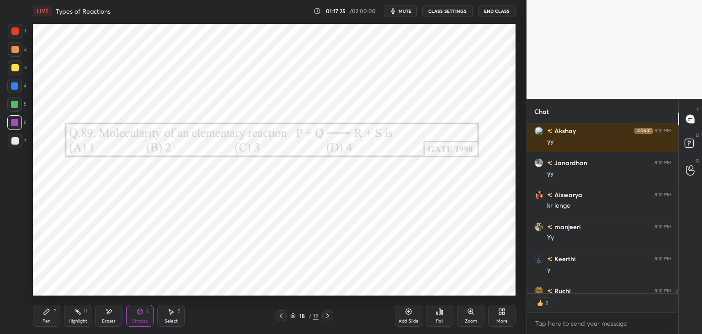
scroll to position [7581, 0]
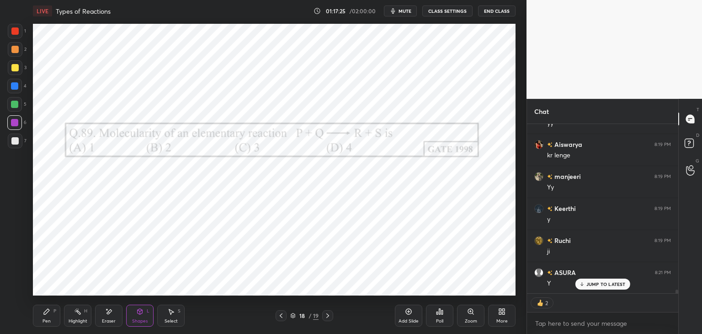
click at [410, 316] on div "Add Slide" at bounding box center [408, 315] width 27 height 22
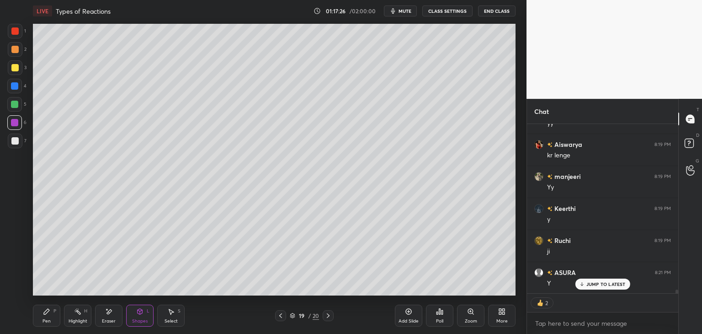
drag, startPoint x: 46, startPoint y: 313, endPoint x: 57, endPoint y: 300, distance: 16.8
click at [46, 314] on icon at bounding box center [46, 310] width 7 height 7
click at [15, 68] on div at bounding box center [14, 67] width 7 height 7
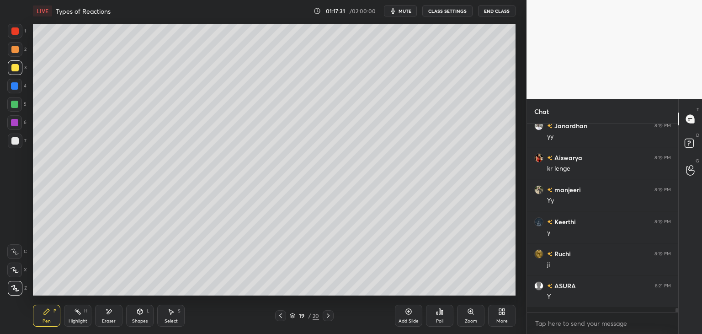
scroll to position [185, 148]
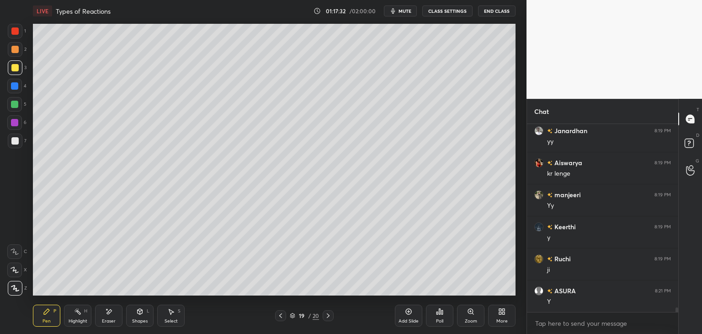
click at [18, 141] on div at bounding box center [15, 140] width 15 height 15
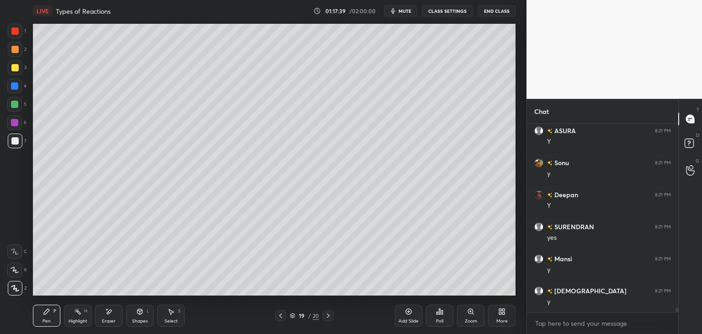
click at [284, 317] on icon at bounding box center [280, 315] width 7 height 7
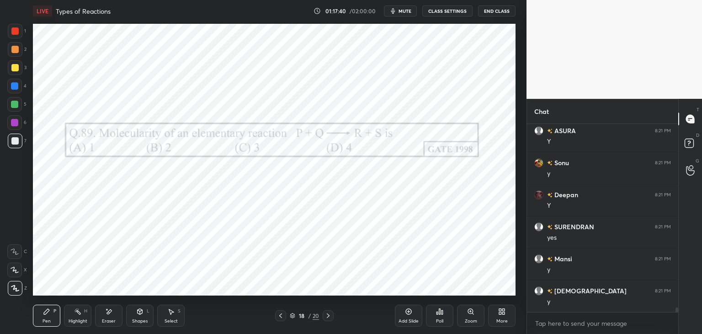
click at [327, 318] on icon at bounding box center [327, 315] width 7 height 7
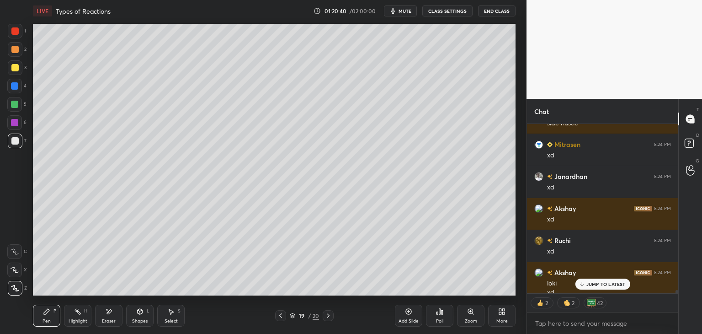
scroll to position [9087, 0]
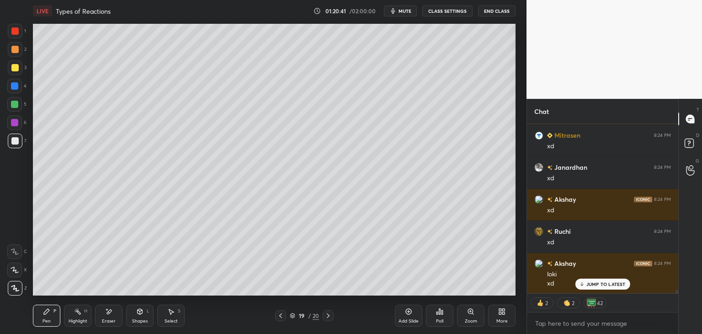
click at [134, 313] on div "Shapes L" at bounding box center [139, 315] width 27 height 22
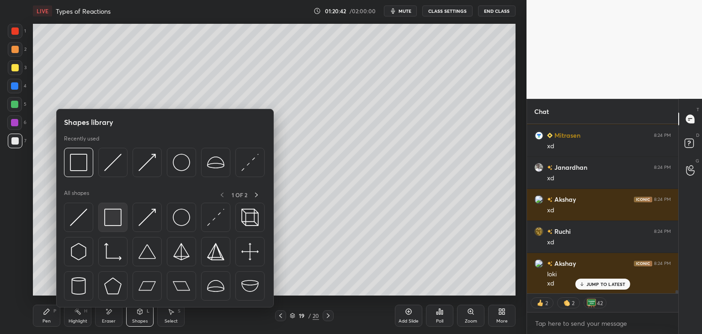
click at [117, 221] on img at bounding box center [112, 216] width 17 height 17
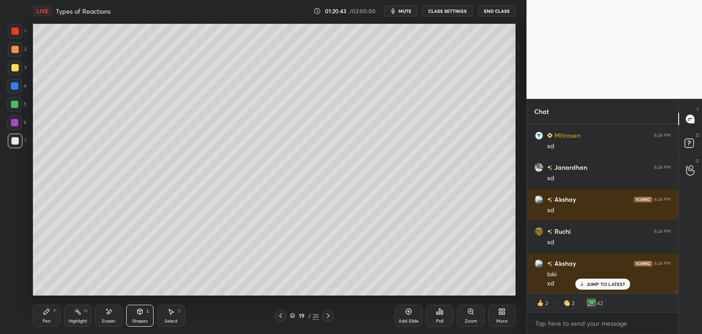
click at [15, 121] on div at bounding box center [14, 122] width 7 height 7
click at [144, 322] on div "Shapes" at bounding box center [140, 320] width 16 height 5
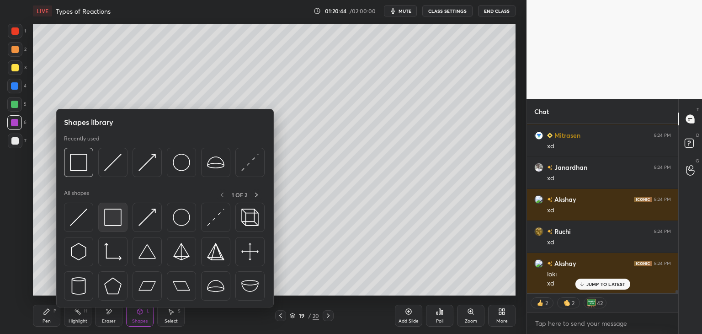
click at [115, 216] on img at bounding box center [112, 216] width 17 height 17
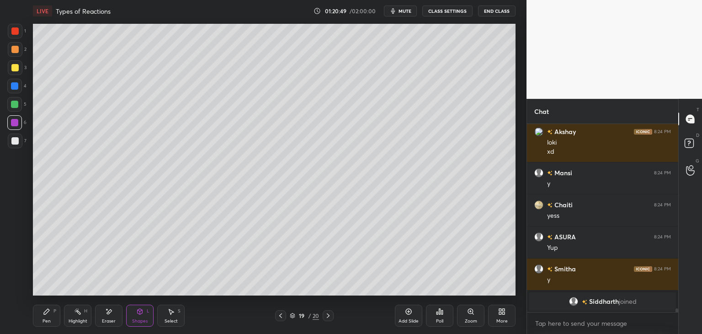
scroll to position [7939, 0]
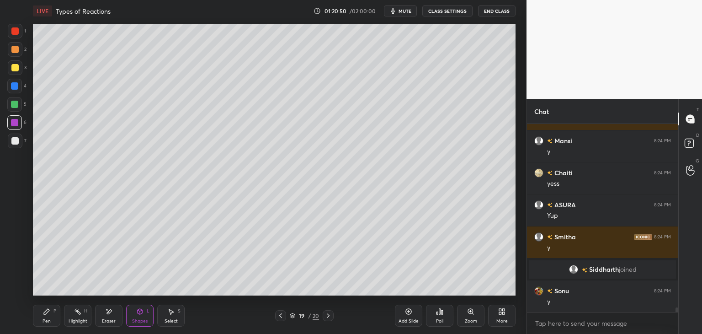
click at [276, 316] on div at bounding box center [280, 315] width 11 height 11
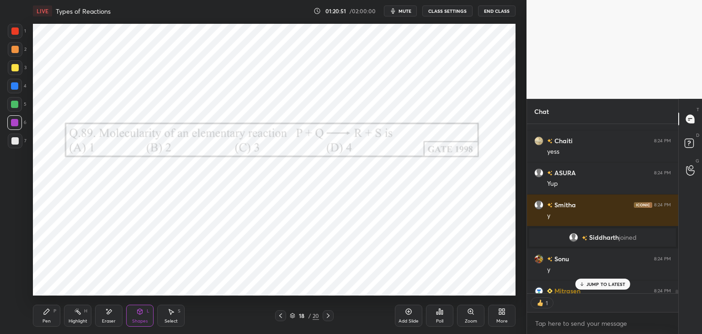
scroll to position [8085, 0]
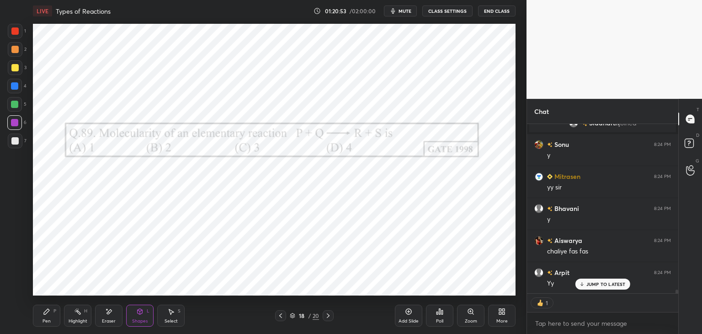
click at [330, 318] on icon at bounding box center [327, 315] width 7 height 7
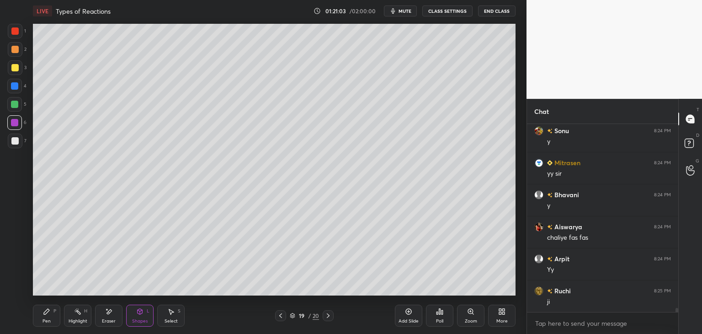
scroll to position [8131, 0]
click at [407, 320] on div "Add Slide" at bounding box center [408, 320] width 20 height 5
click at [45, 316] on div "Pen P" at bounding box center [46, 315] width 27 height 22
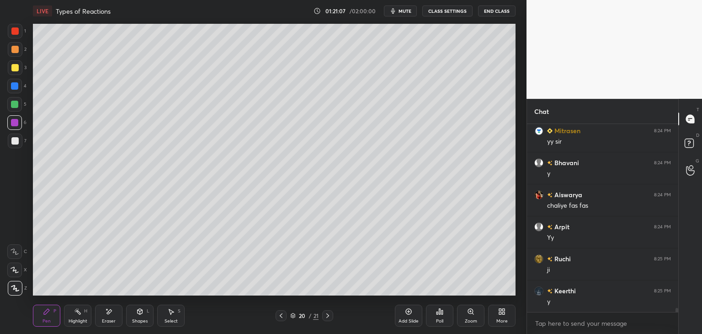
scroll to position [8163, 0]
click at [14, 68] on div at bounding box center [14, 67] width 7 height 7
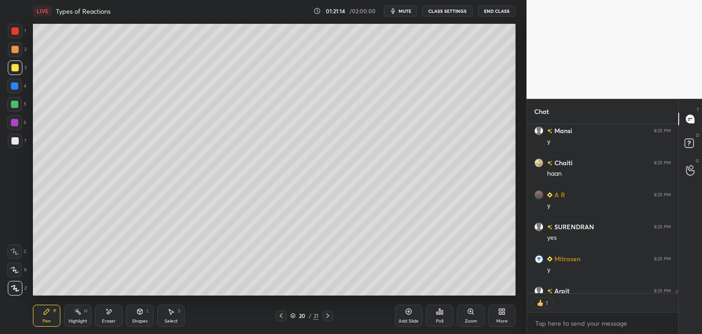
scroll to position [167, 148]
click at [16, 143] on div at bounding box center [14, 140] width 7 height 7
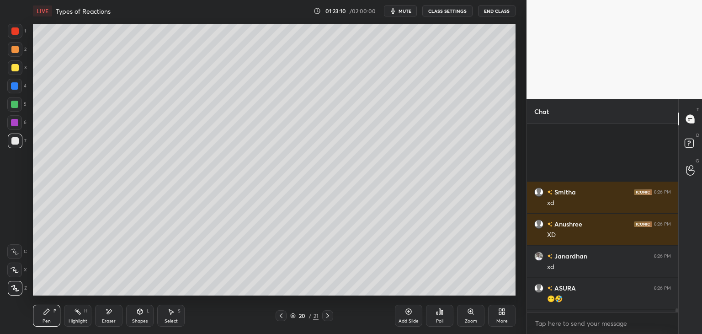
scroll to position [9359, 0]
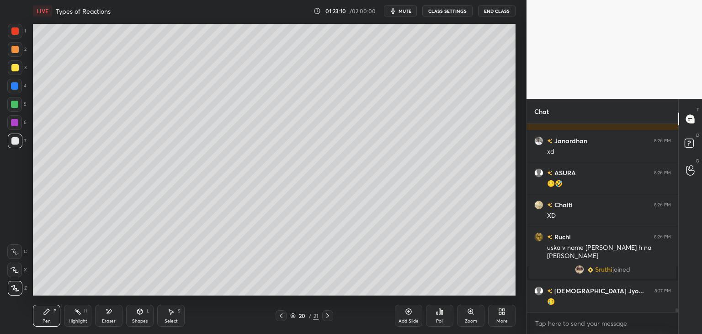
drag, startPoint x: 678, startPoint y: 310, endPoint x: 676, endPoint y: 317, distance: 6.7
click at [676, 317] on div "Smitha 8:26 PM xd [PERSON_NAME] 8:26 PM XD [PERSON_NAME] 8:26 PM xd ASURA 8:26 …" at bounding box center [602, 229] width 151 height 210
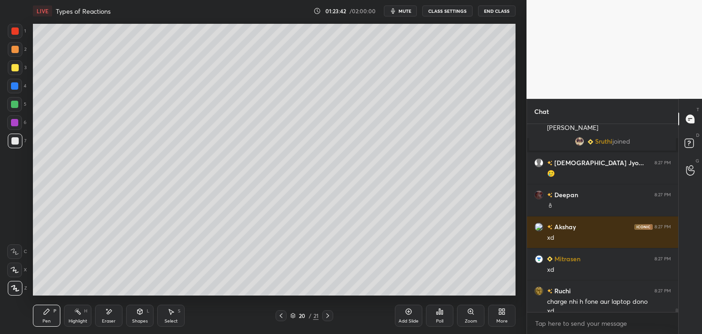
scroll to position [9496, 0]
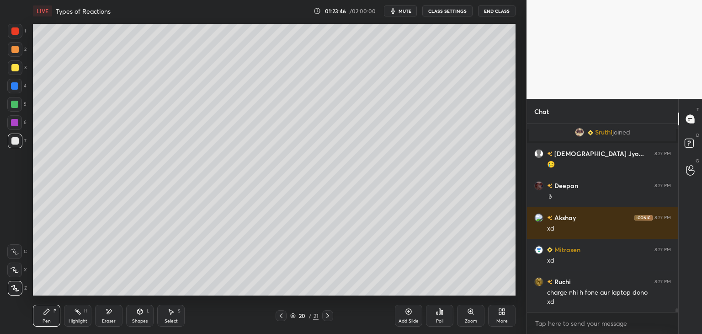
click at [45, 320] on div "Pen" at bounding box center [46, 320] width 8 height 5
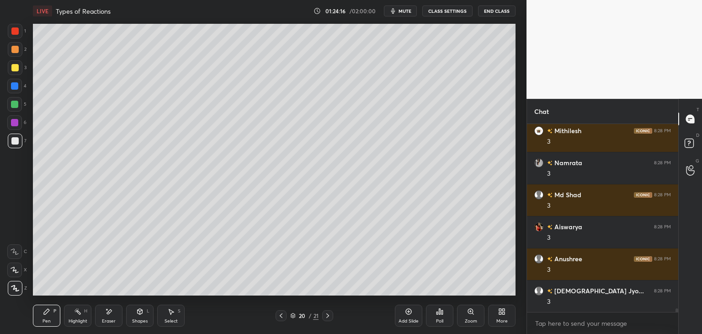
scroll to position [10080, 0]
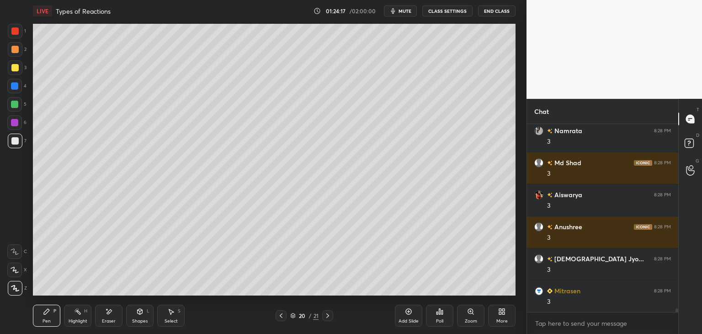
click at [171, 321] on div "Select" at bounding box center [170, 320] width 13 height 5
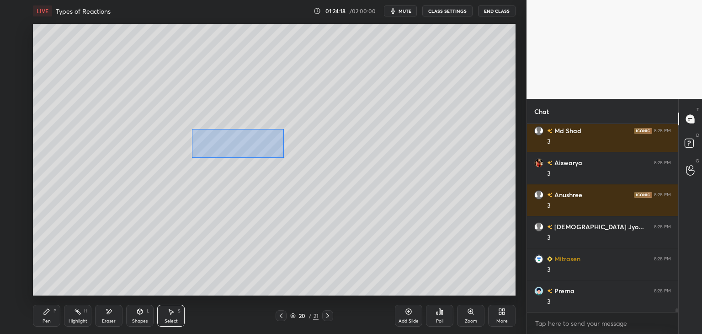
drag, startPoint x: 195, startPoint y: 130, endPoint x: 299, endPoint y: 161, distance: 109.1
click at [299, 161] on div "0 ° Undo Copy Duplicate Duplicate to new slide Delete" at bounding box center [274, 159] width 482 height 271
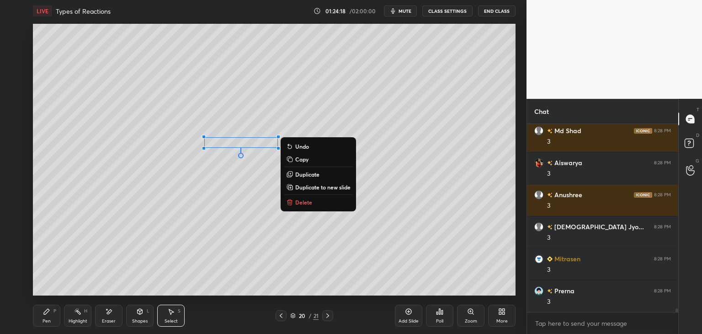
scroll to position [10144, 0]
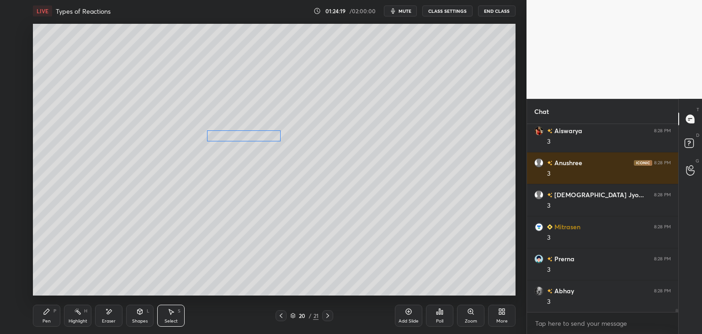
drag, startPoint x: 261, startPoint y: 143, endPoint x: 265, endPoint y: 136, distance: 7.6
click at [265, 136] on div "0 ° Undo Copy Duplicate Duplicate to new slide Delete" at bounding box center [274, 159] width 482 height 271
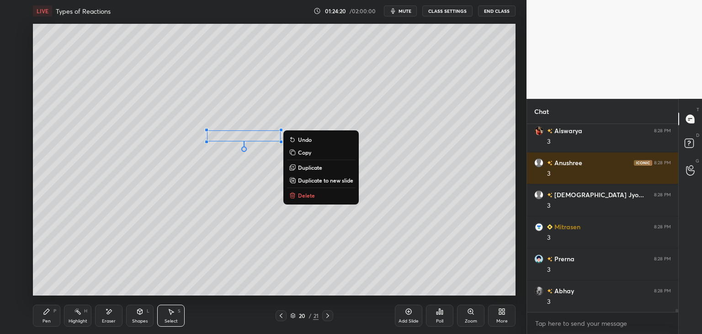
drag, startPoint x: 46, startPoint y: 316, endPoint x: 88, endPoint y: 296, distance: 46.8
click at [46, 317] on div "Pen P" at bounding box center [46, 315] width 27 height 22
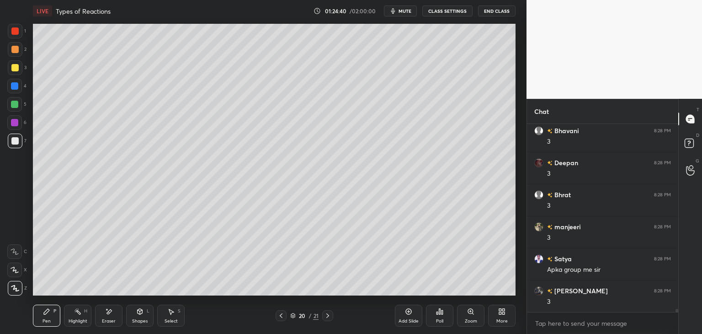
scroll to position [10432, 0]
click at [172, 312] on icon at bounding box center [171, 311] width 5 height 5
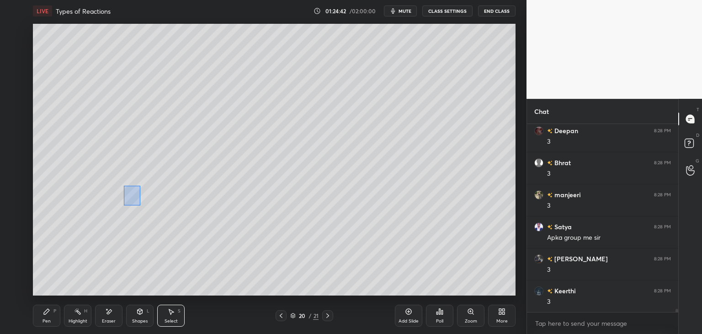
drag, startPoint x: 124, startPoint y: 186, endPoint x: 145, endPoint y: 210, distance: 32.1
click at [149, 215] on div "0 ° Undo Copy Duplicate Duplicate to new slide Delete" at bounding box center [274, 159] width 482 height 271
drag, startPoint x: 132, startPoint y: 197, endPoint x: 117, endPoint y: 196, distance: 15.1
click at [117, 196] on div "0 ° Undo Copy Duplicate Duplicate to new slide Delete" at bounding box center [274, 159] width 482 height 271
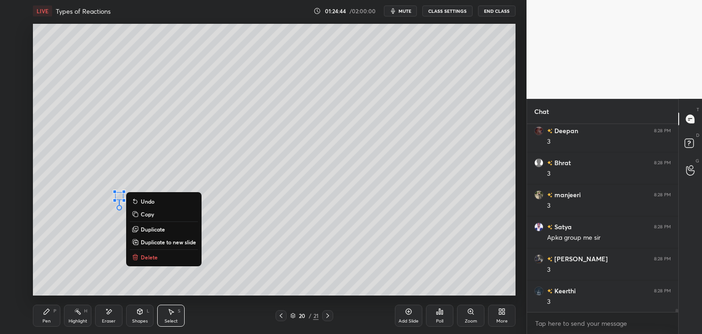
click at [41, 318] on div "Pen P" at bounding box center [46, 315] width 27 height 22
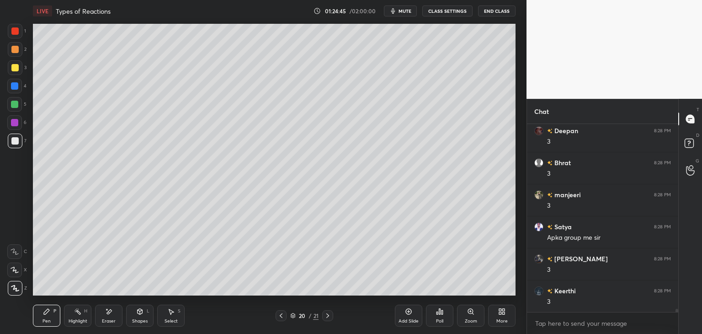
click at [16, 121] on div at bounding box center [14, 122] width 7 height 7
click at [16, 104] on div at bounding box center [14, 104] width 7 height 7
click at [14, 142] on div at bounding box center [14, 140] width 7 height 7
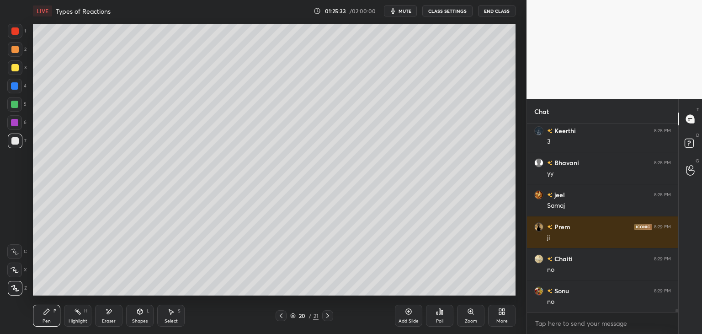
scroll to position [10624, 0]
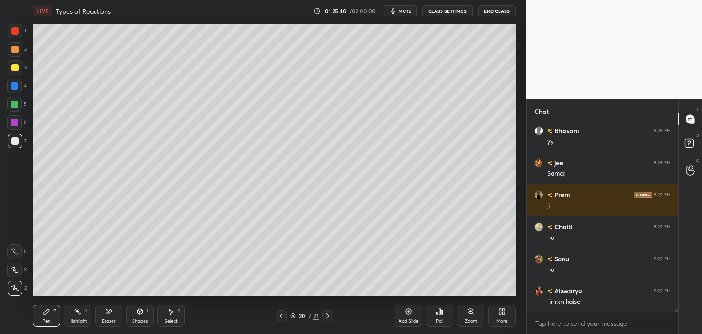
click at [141, 310] on icon at bounding box center [140, 310] width 5 height 1
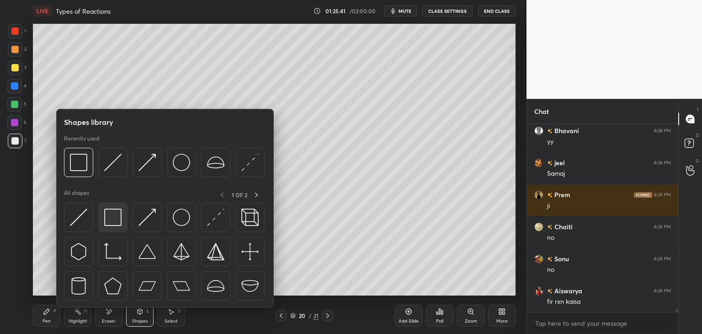
click at [114, 222] on img at bounding box center [112, 216] width 17 height 17
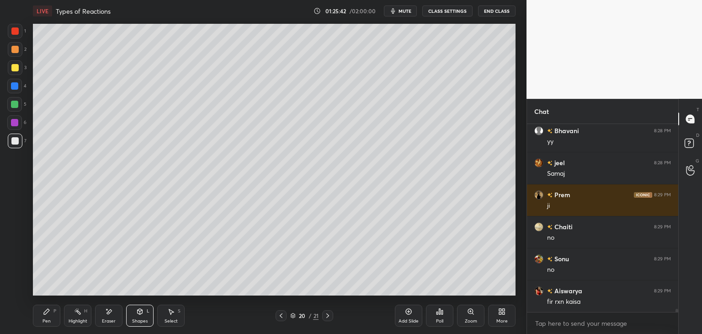
click at [18, 127] on div at bounding box center [14, 122] width 15 height 15
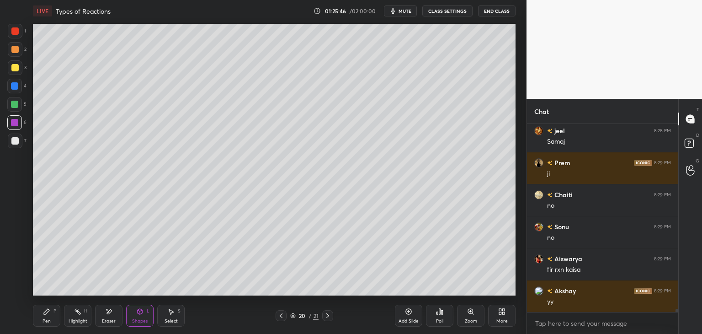
click at [164, 313] on div "Select S" at bounding box center [170, 315] width 27 height 22
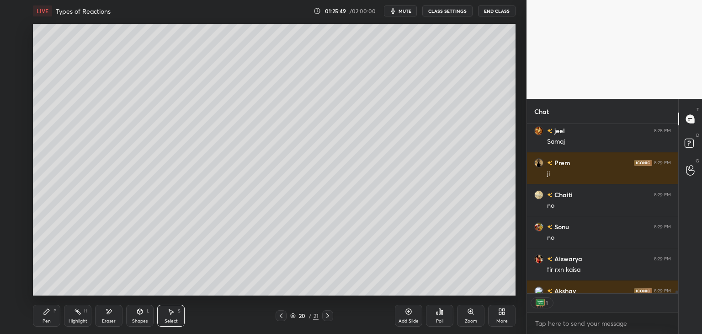
scroll to position [167, 148]
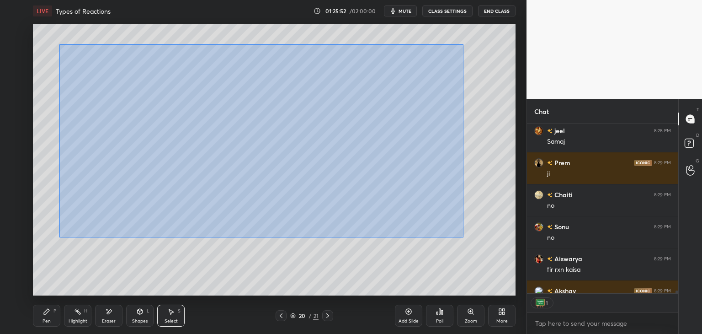
drag, startPoint x: 60, startPoint y: 45, endPoint x: 462, endPoint y: 237, distance: 445.9
click at [462, 237] on div "0 ° Undo Copy Duplicate Duplicate to new slide Delete" at bounding box center [274, 159] width 482 height 271
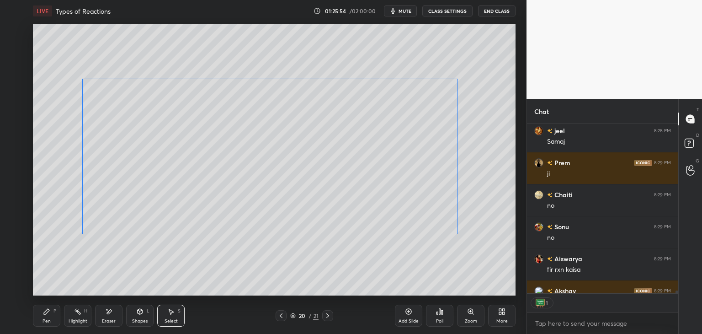
drag, startPoint x: 364, startPoint y: 172, endPoint x: 378, endPoint y: 196, distance: 27.8
click at [378, 196] on div "0 ° Undo Copy Duplicate Duplicate to new slide Delete" at bounding box center [274, 159] width 482 height 271
click at [162, 28] on div "0 ° Undo Copy Duplicate Duplicate to new slide Delete" at bounding box center [274, 159] width 482 height 271
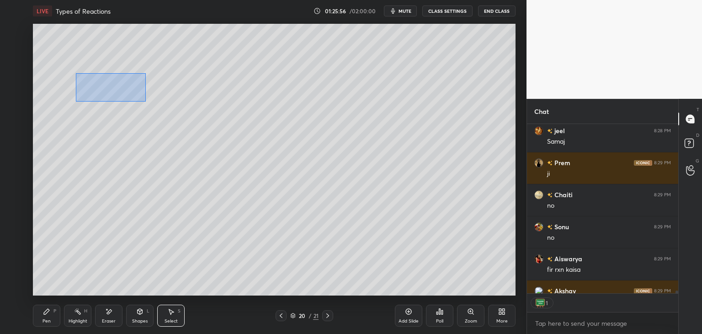
drag, startPoint x: 76, startPoint y: 73, endPoint x: 143, endPoint y: 101, distance: 72.3
click at [147, 102] on div "0 ° Undo Copy Duplicate Duplicate to new slide Delete" at bounding box center [274, 159] width 482 height 271
drag, startPoint x: 109, startPoint y: 80, endPoint x: 99, endPoint y: 64, distance: 19.7
click at [99, 64] on div "0 ° Undo Copy Duplicate Duplicate to new slide Delete" at bounding box center [274, 159] width 482 height 271
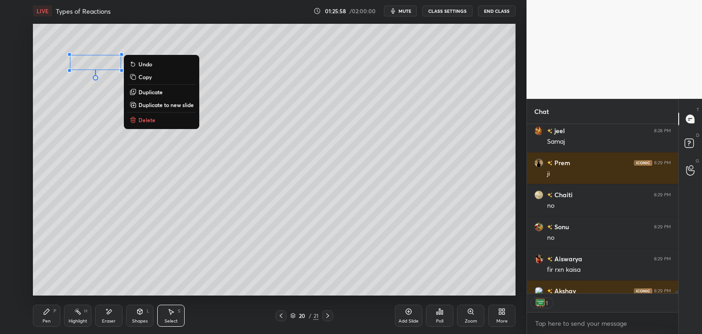
click at [506, 166] on div "0 ° Undo Copy Duplicate Duplicate to new slide Delete" at bounding box center [274, 159] width 482 height 271
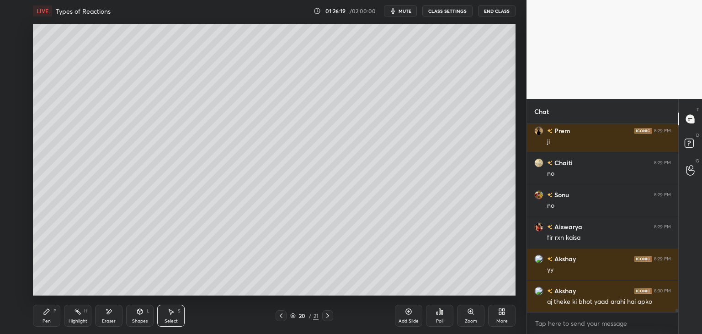
scroll to position [10720, 0]
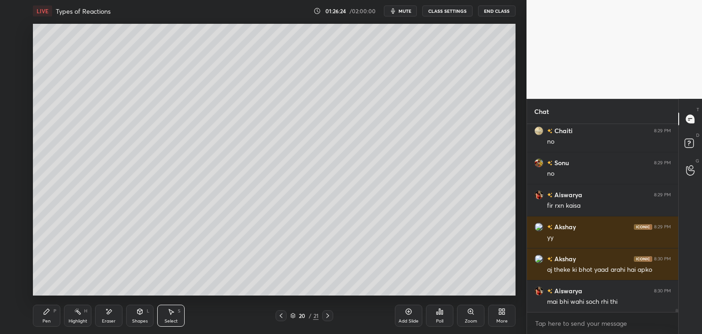
click at [401, 320] on div "Add Slide" at bounding box center [408, 320] width 20 height 5
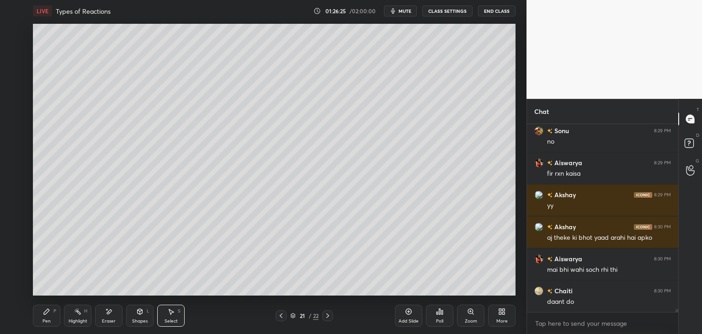
click at [45, 317] on div "Pen P" at bounding box center [46, 315] width 27 height 22
click at [15, 69] on div at bounding box center [14, 67] width 7 height 7
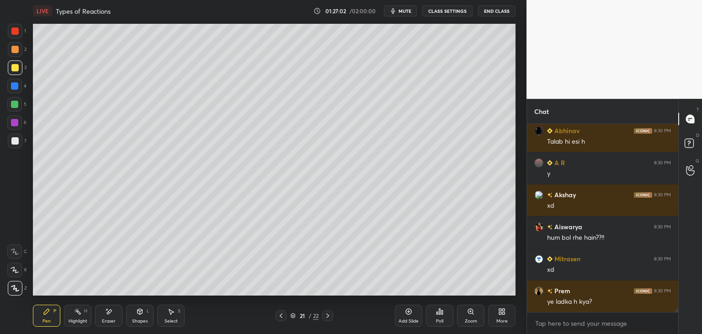
scroll to position [10975, 0]
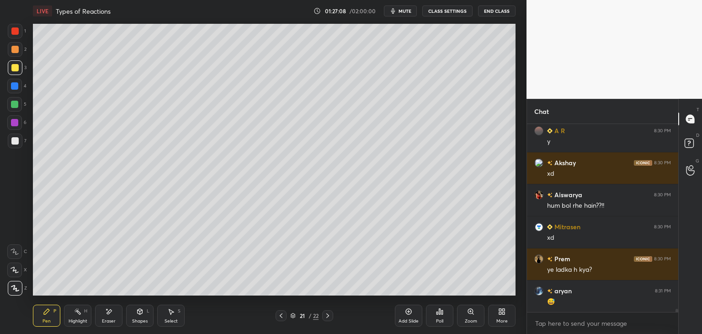
click at [112, 315] on div "Eraser" at bounding box center [108, 315] width 27 height 22
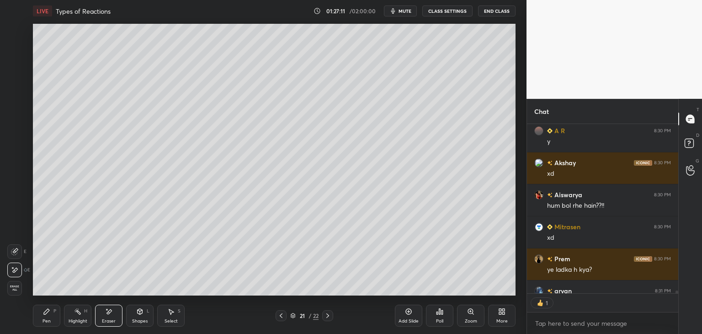
scroll to position [11026, 0]
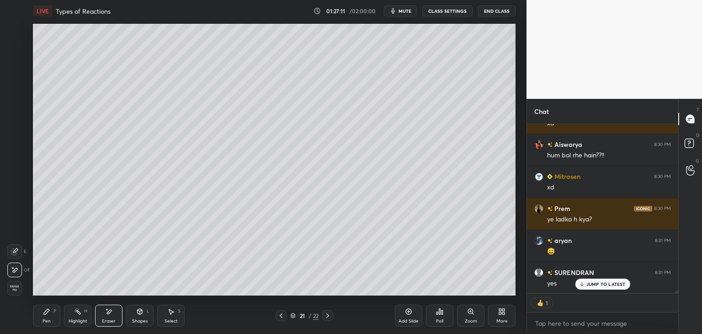
click at [173, 307] on div "Select S" at bounding box center [170, 315] width 27 height 22
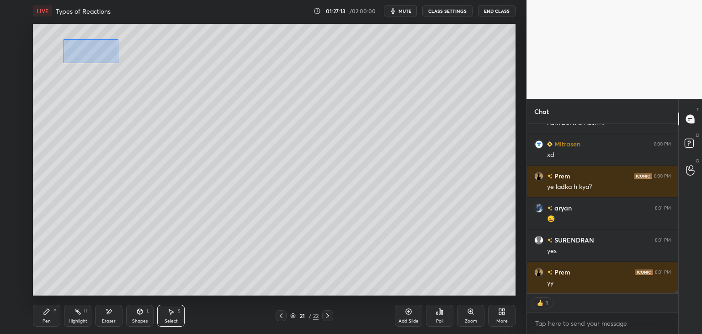
drag, startPoint x: 64, startPoint y: 39, endPoint x: 118, endPoint y: 63, distance: 59.6
click at [118, 63] on div "0 ° Undo Copy Duplicate Duplicate to new slide Delete" at bounding box center [274, 159] width 482 height 271
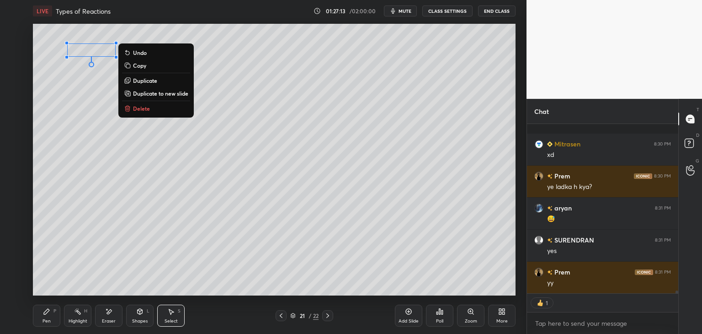
scroll to position [11122, 0]
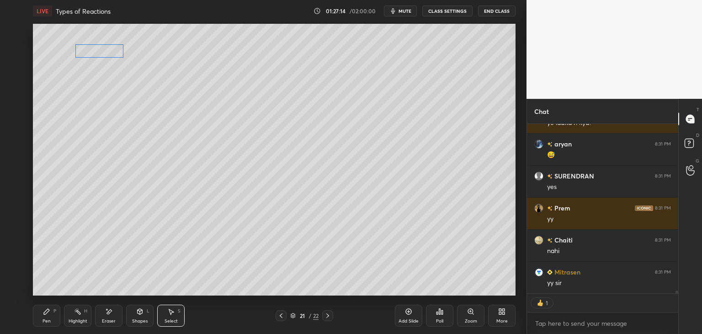
drag, startPoint x: 105, startPoint y: 52, endPoint x: 111, endPoint y: 53, distance: 6.5
click at [111, 53] on div "0 ° Undo Copy Duplicate Duplicate to new slide Delete" at bounding box center [274, 159] width 482 height 271
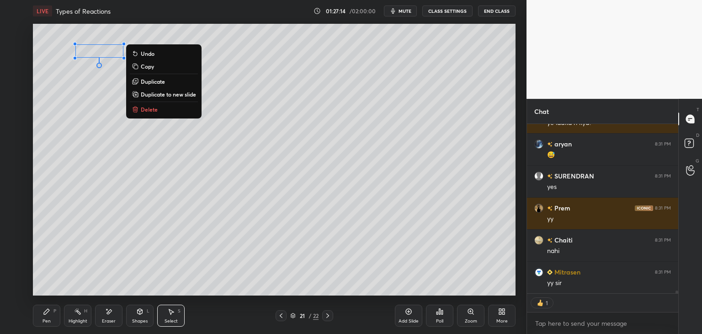
click at [104, 85] on div "0 ° Undo Copy Duplicate Duplicate to new slide Delete" at bounding box center [274, 159] width 482 height 271
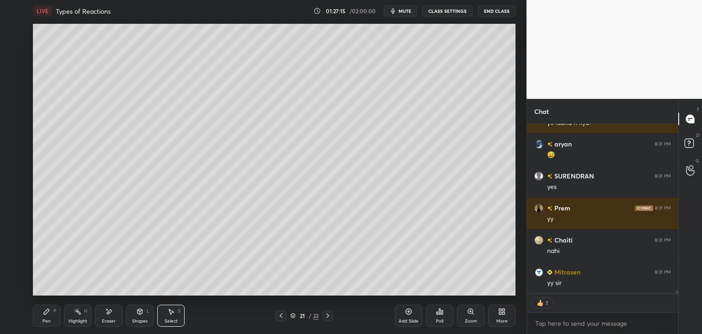
scroll to position [11154, 0]
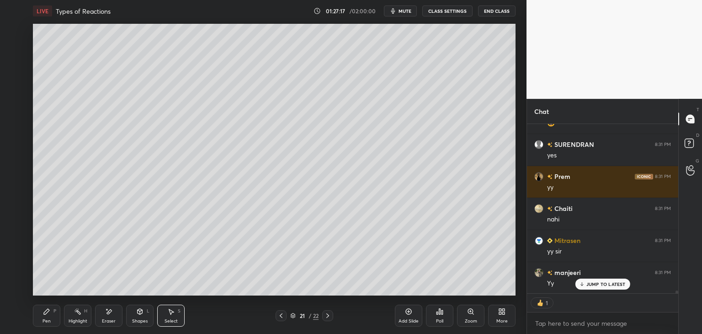
click at [141, 317] on div "Shapes L" at bounding box center [139, 315] width 27 height 22
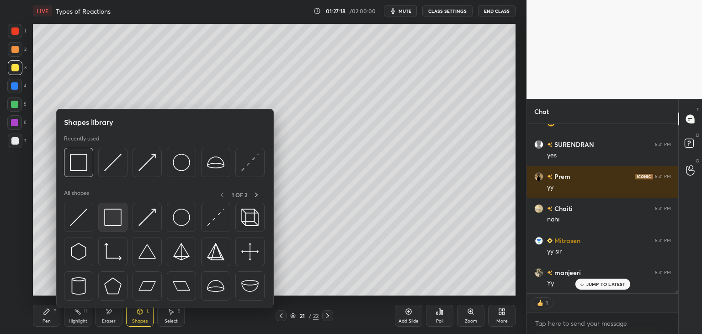
click at [114, 223] on img at bounding box center [112, 216] width 17 height 17
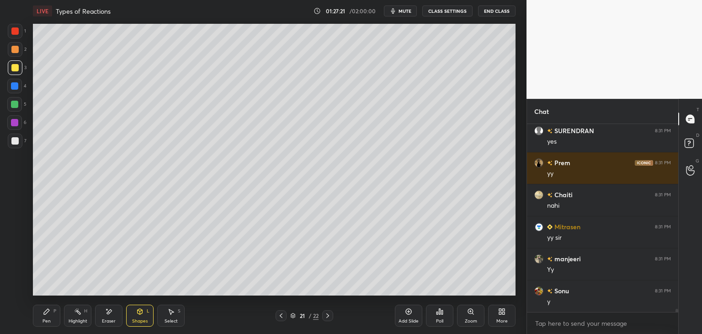
scroll to position [185, 148]
drag, startPoint x: 171, startPoint y: 315, endPoint x: 172, endPoint y: 306, distance: 8.7
click at [171, 314] on div "Select S" at bounding box center [170, 315] width 27 height 22
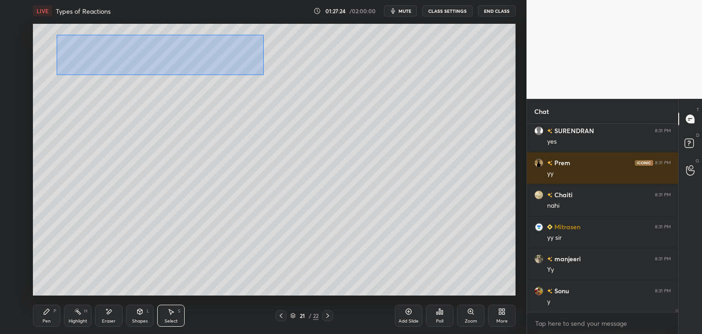
drag, startPoint x: 57, startPoint y: 35, endPoint x: 265, endPoint y: 72, distance: 211.2
click at [266, 72] on div "0 ° Undo Copy Duplicate Duplicate to new slide Delete" at bounding box center [274, 159] width 482 height 271
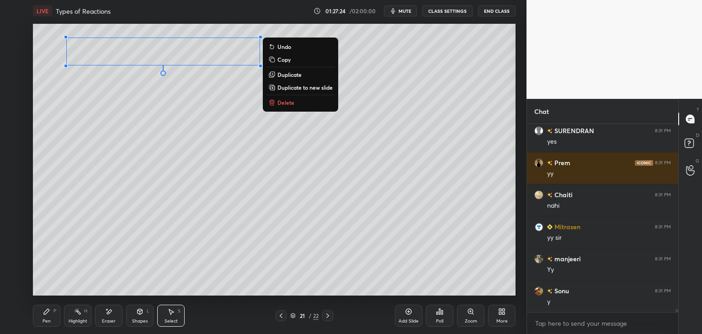
scroll to position [11199, 0]
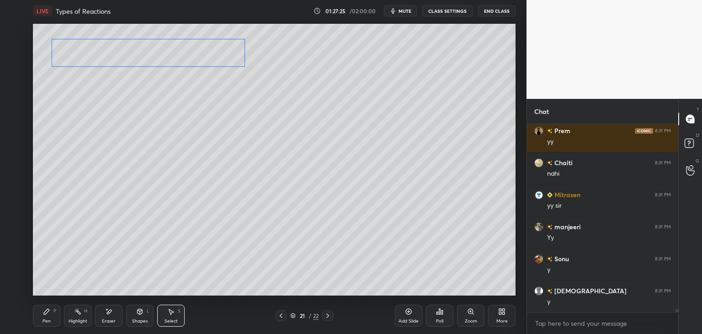
drag, startPoint x: 212, startPoint y: 58, endPoint x: 200, endPoint y: 61, distance: 12.6
click at [200, 59] on div "0 ° Undo Copy Duplicate Duplicate to new slide Delete" at bounding box center [274, 159] width 482 height 271
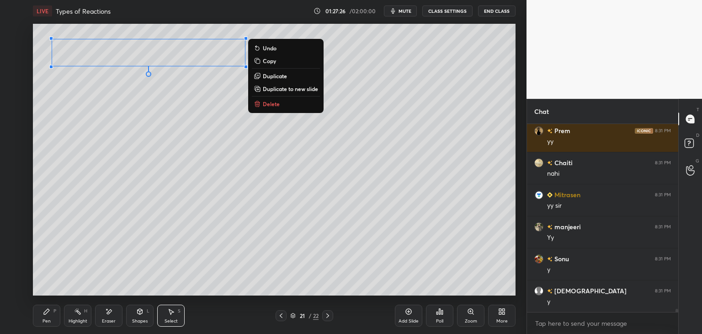
click at [197, 90] on div "0 ° Undo Copy Duplicate Duplicate to new slide Delete" at bounding box center [274, 159] width 482 height 271
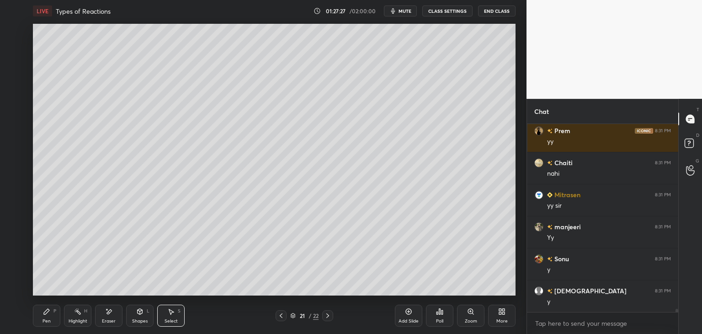
click at [46, 315] on icon at bounding box center [46, 310] width 7 height 7
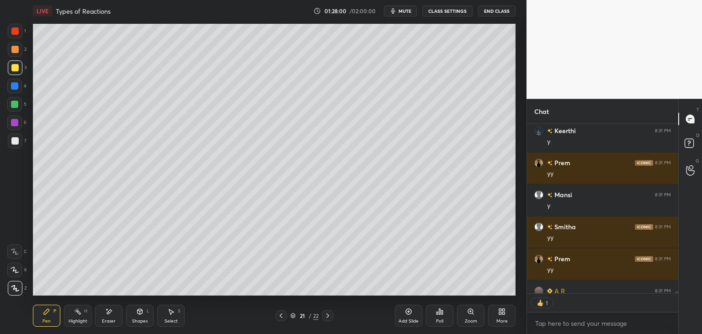
scroll to position [11442, 0]
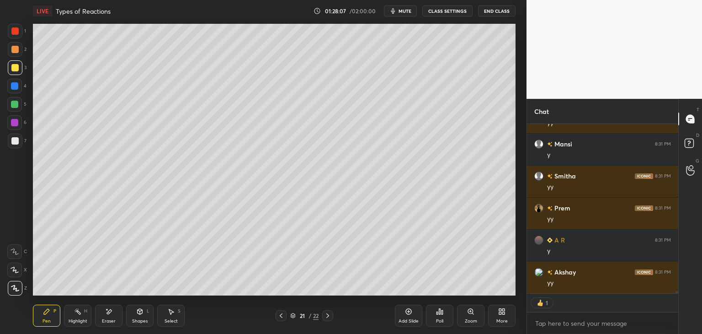
click at [15, 144] on div at bounding box center [14, 140] width 7 height 7
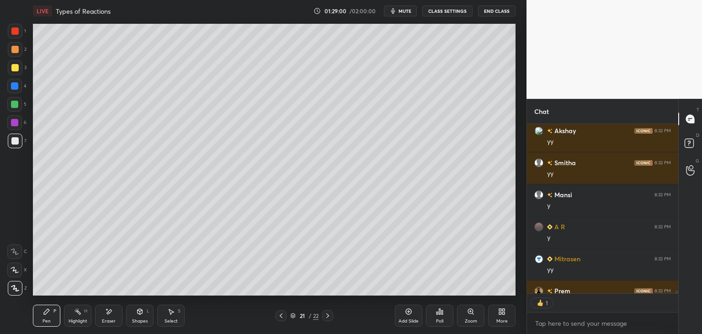
scroll to position [3, 3]
click at [172, 320] on div "Select" at bounding box center [170, 320] width 13 height 5
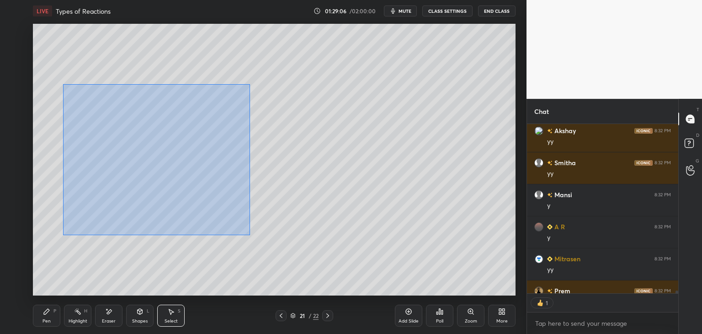
drag, startPoint x: 63, startPoint y: 85, endPoint x: 250, endPoint y: 235, distance: 239.5
click at [250, 235] on div "0 ° Undo Copy Duplicate Duplicate to new slide Delete" at bounding box center [274, 159] width 482 height 271
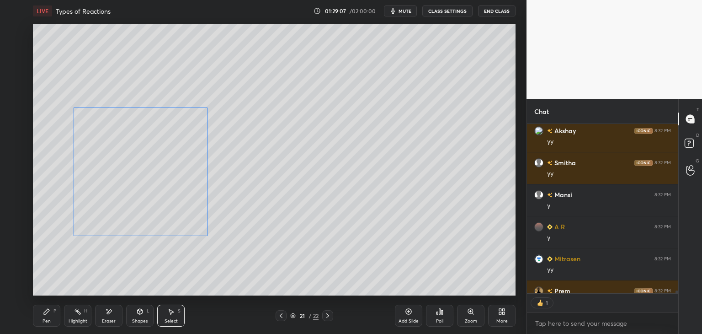
drag, startPoint x: 182, startPoint y: 198, endPoint x: 179, endPoint y: 219, distance: 21.6
click at [176, 206] on div "0 ° Undo Copy Duplicate Duplicate to new slide Delete" at bounding box center [274, 159] width 482 height 271
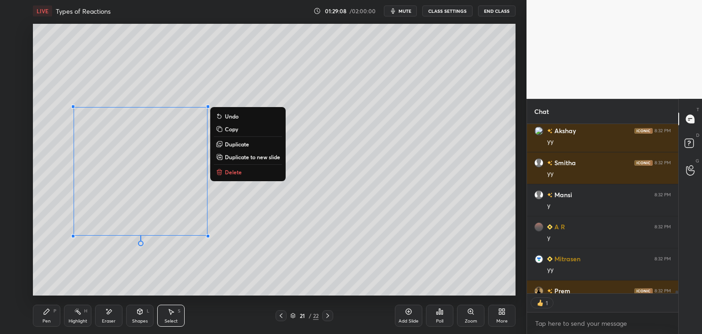
click at [221, 236] on div "0 ° Undo Copy Duplicate Duplicate to new slide Delete" at bounding box center [274, 159] width 482 height 271
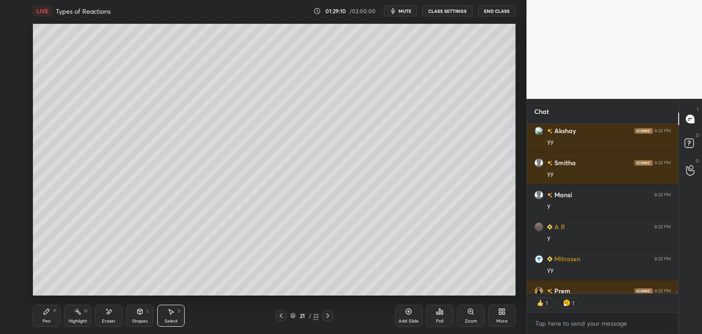
click at [48, 315] on div "Pen P" at bounding box center [46, 315] width 27 height 22
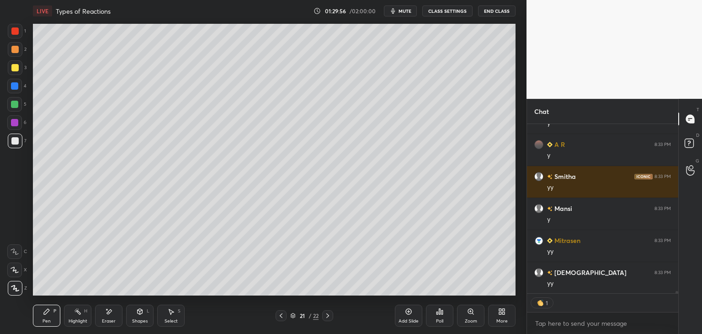
scroll to position [12155, 0]
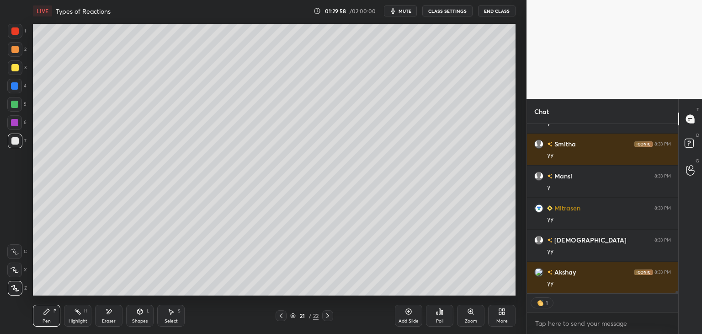
click at [141, 324] on div "Shapes L" at bounding box center [139, 315] width 27 height 22
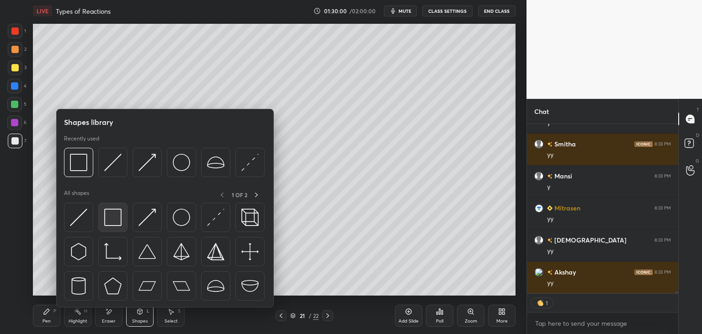
click at [113, 223] on img at bounding box center [112, 216] width 17 height 17
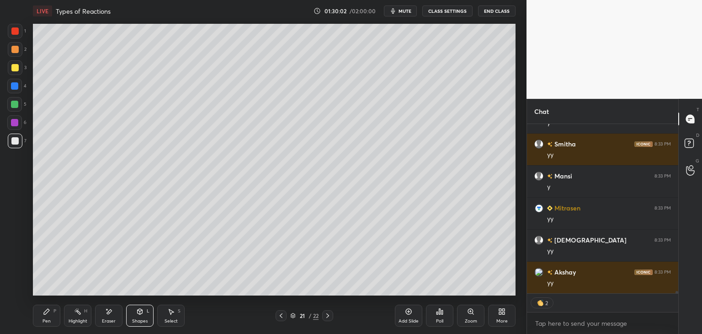
scroll to position [12186, 0]
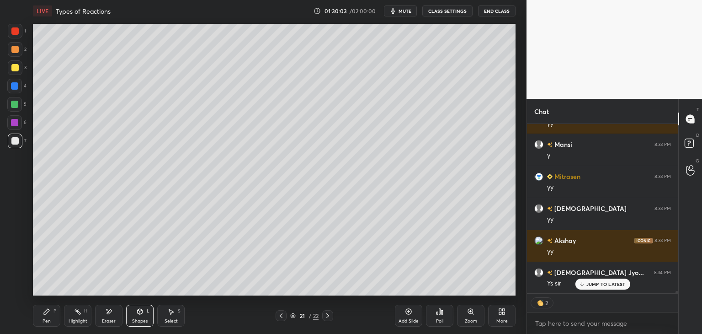
click at [42, 320] on div "Pen" at bounding box center [46, 320] width 8 height 5
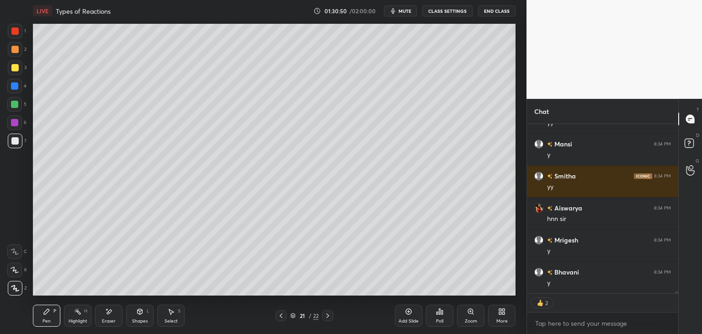
scroll to position [12602, 0]
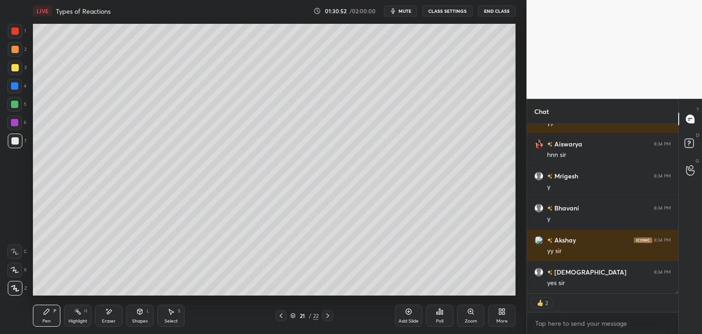
click at [113, 311] on div "Eraser" at bounding box center [108, 315] width 27 height 22
click at [52, 322] on div "Pen P" at bounding box center [46, 315] width 27 height 22
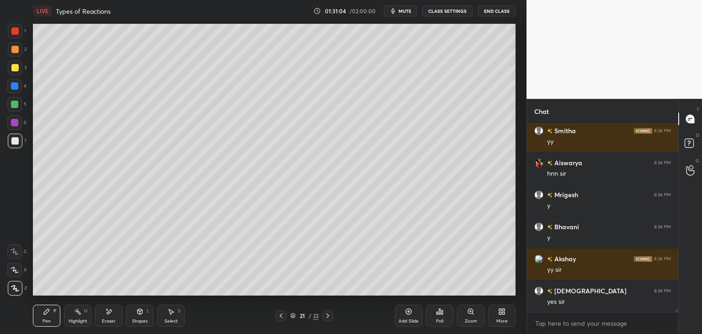
click at [11, 103] on div at bounding box center [14, 104] width 7 height 7
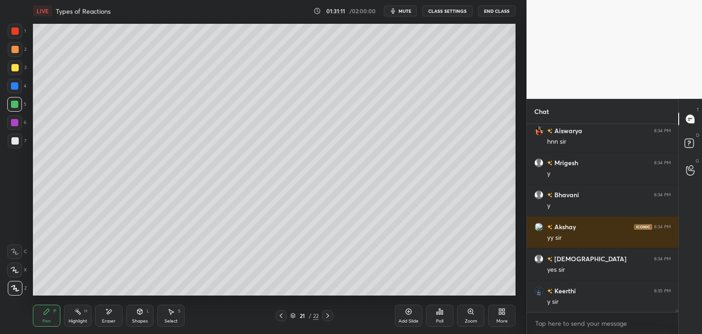
drag, startPoint x: 121, startPoint y: 313, endPoint x: 156, endPoint y: 296, distance: 38.8
click at [122, 313] on div "Eraser" at bounding box center [108, 315] width 27 height 22
click at [37, 319] on div "Pen P" at bounding box center [46, 315] width 27 height 22
click at [25, 143] on div "7" at bounding box center [17, 140] width 19 height 15
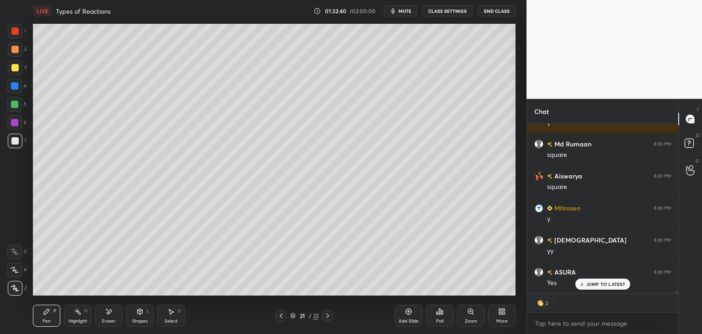
scroll to position [13027, 0]
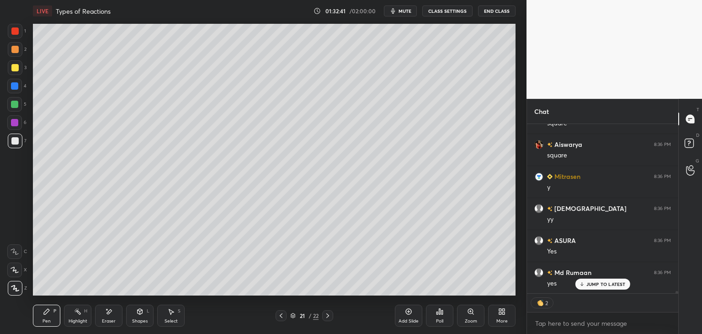
click at [16, 106] on div at bounding box center [14, 104] width 7 height 7
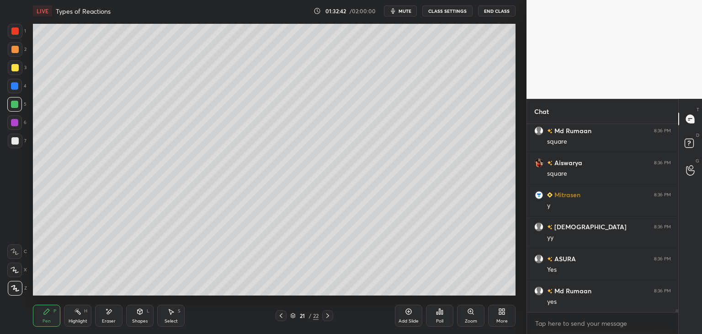
scroll to position [3, 3]
click at [15, 145] on div at bounding box center [15, 140] width 15 height 15
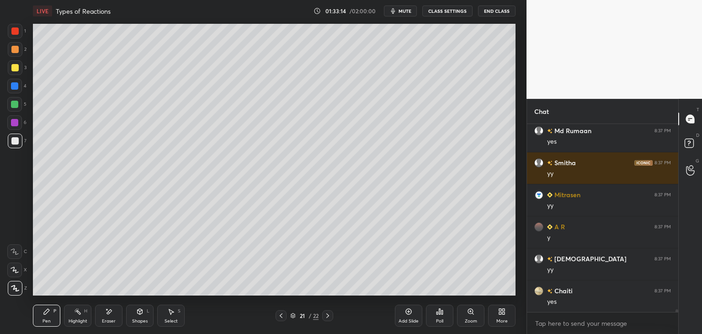
scroll to position [13264, 0]
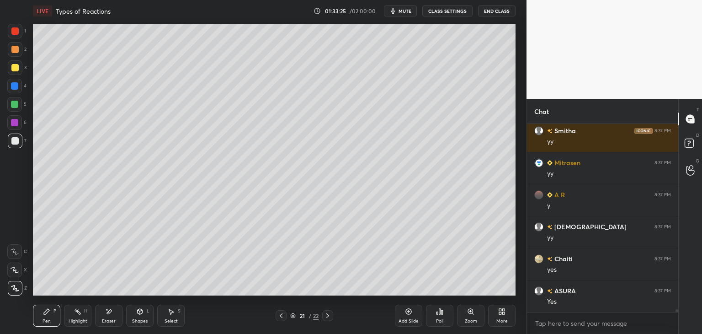
click at [111, 315] on icon at bounding box center [108, 311] width 7 height 8
click at [42, 313] on div "Pen P" at bounding box center [46, 315] width 27 height 22
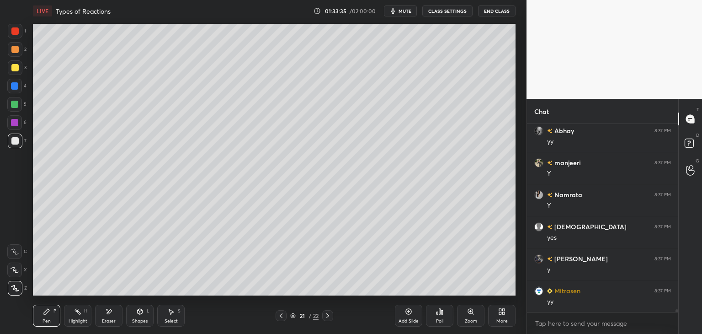
scroll to position [13488, 0]
click at [107, 319] on div "Eraser" at bounding box center [109, 320] width 14 height 5
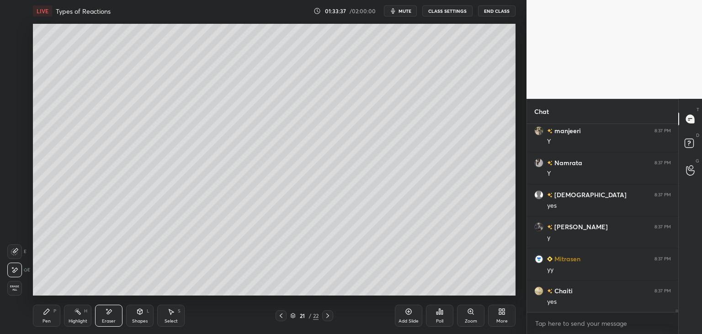
drag, startPoint x: 36, startPoint y: 320, endPoint x: 42, endPoint y: 319, distance: 6.5
click at [37, 320] on div "Pen P" at bounding box center [46, 315] width 27 height 22
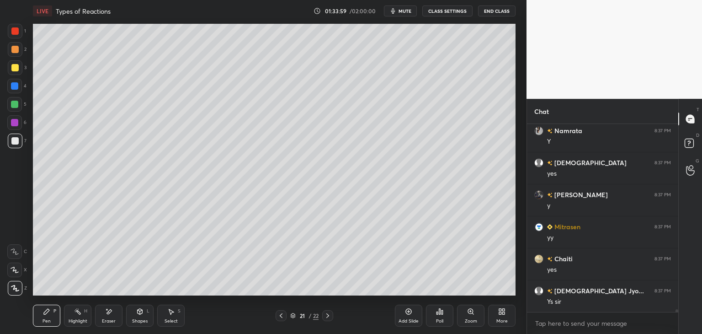
scroll to position [13552, 0]
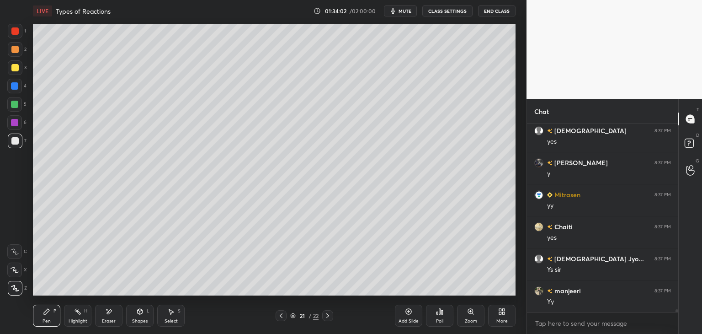
click at [184, 313] on div "Select S" at bounding box center [170, 315] width 27 height 22
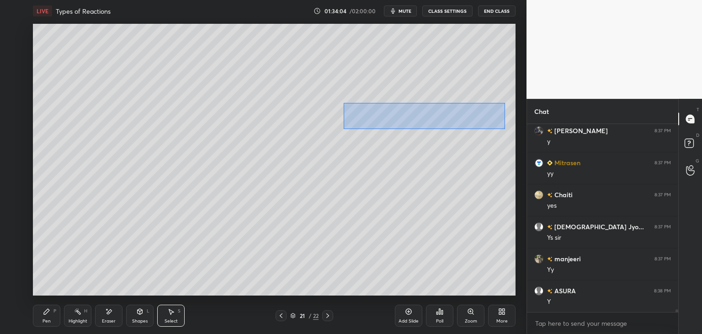
drag, startPoint x: 344, startPoint y: 103, endPoint x: 505, endPoint y: 129, distance: 163.8
click at [505, 129] on div "0 ° Undo Copy Duplicate Duplicate to new slide Delete" at bounding box center [274, 159] width 482 height 271
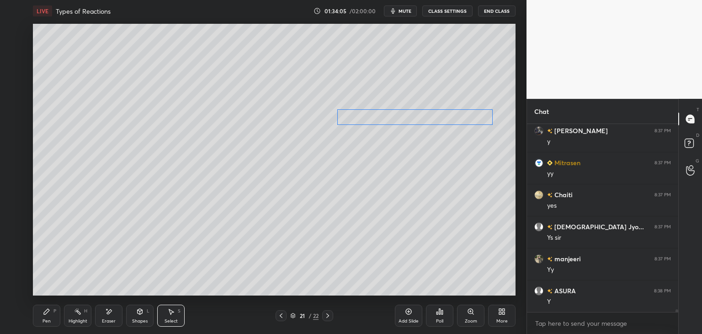
drag, startPoint x: 462, startPoint y: 117, endPoint x: 444, endPoint y: 119, distance: 18.4
click at [445, 118] on div "0 ° Undo Copy Duplicate Duplicate to new slide Delete" at bounding box center [274, 159] width 482 height 271
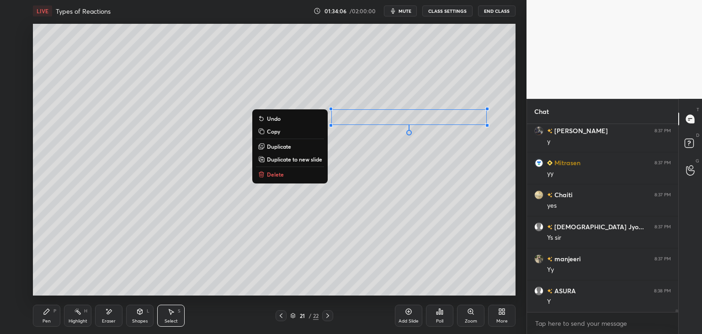
click at [443, 129] on div "0 ° Undo Copy Duplicate Duplicate to new slide Delete" at bounding box center [274, 159] width 482 height 271
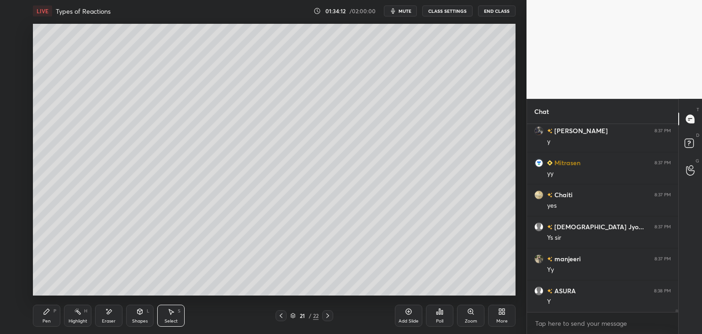
scroll to position [13616, 0]
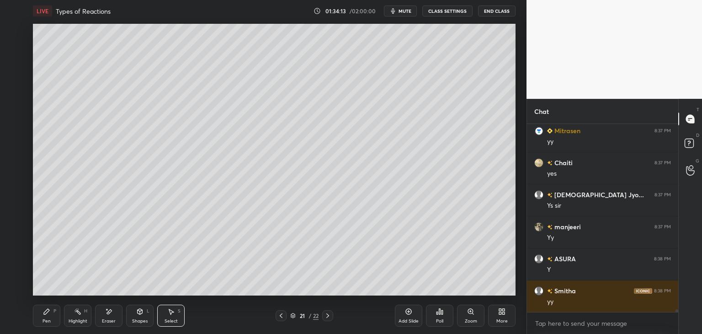
click at [174, 317] on div "Select S" at bounding box center [170, 315] width 27 height 22
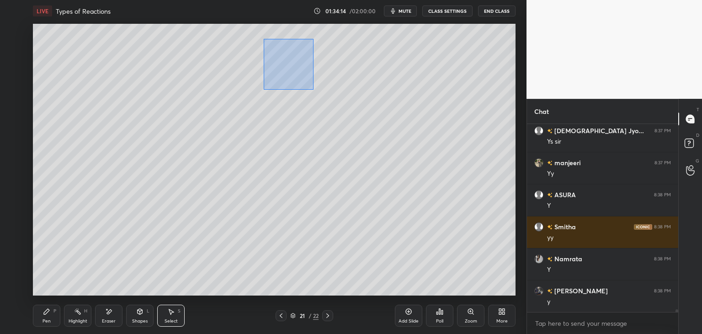
scroll to position [13712, 0]
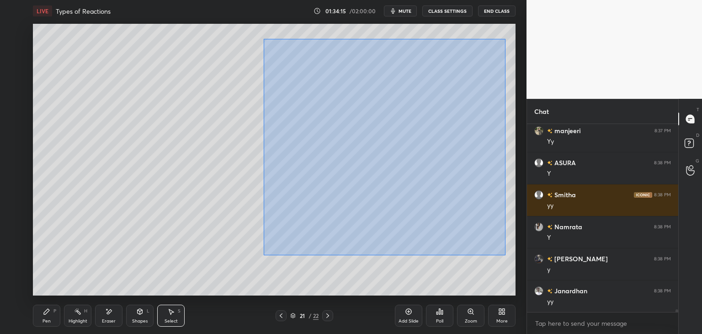
drag, startPoint x: 283, startPoint y: 56, endPoint x: 501, endPoint y: 252, distance: 293.8
click at [507, 257] on div "0 ° Undo Copy Duplicate Duplicate to new slide Delete" at bounding box center [274, 159] width 482 height 271
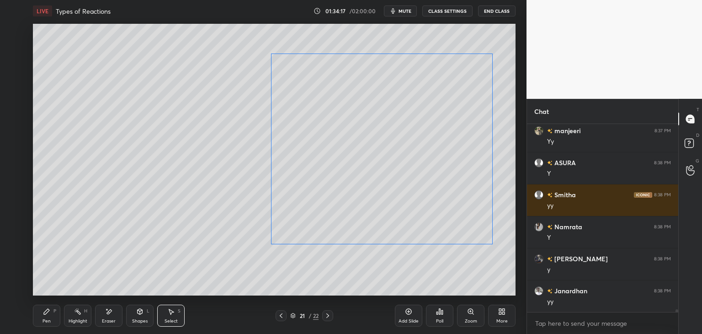
click at [440, 216] on div "0 ° Undo Copy Duplicate Duplicate to new slide Delete" at bounding box center [274, 159] width 482 height 271
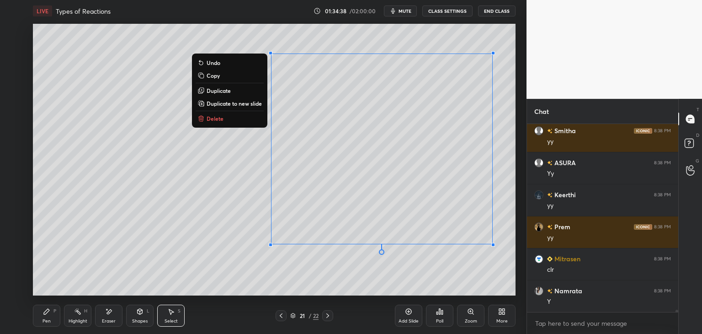
scroll to position [14192, 0]
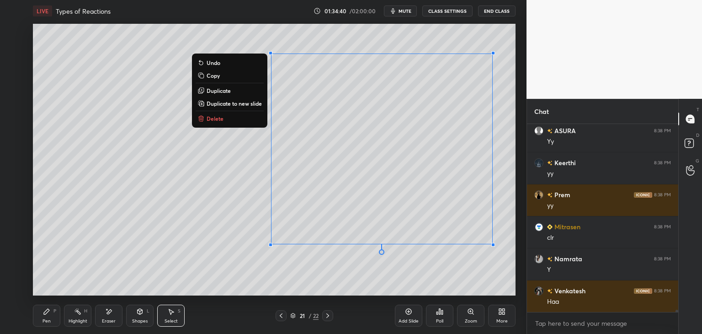
click at [424, 274] on div "0 ° Undo Copy Duplicate Duplicate to new slide Delete" at bounding box center [274, 159] width 482 height 271
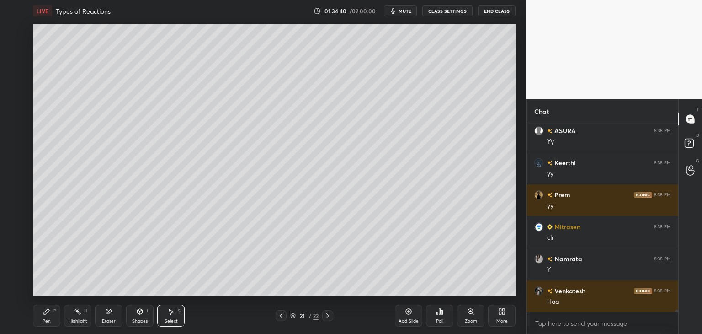
click at [424, 274] on div "0 ° Undo Copy Duplicate Duplicate to new slide Delete" at bounding box center [274, 159] width 482 height 271
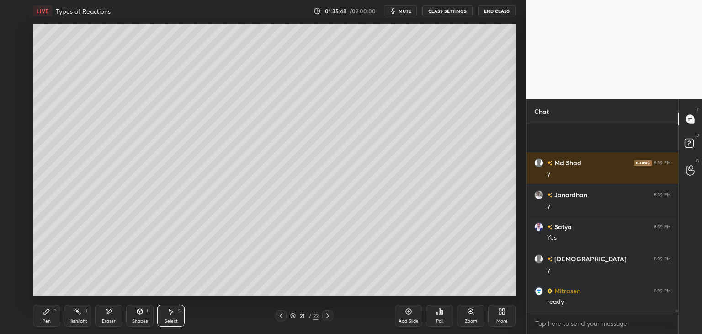
scroll to position [14896, 0]
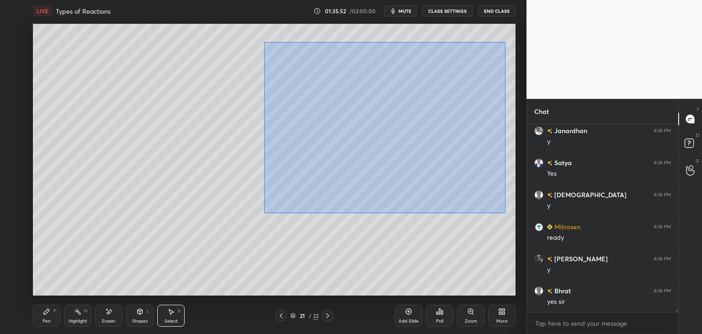
drag, startPoint x: 264, startPoint y: 42, endPoint x: 505, endPoint y: 213, distance: 295.6
click at [505, 213] on div "0 ° Undo Copy Duplicate Duplicate to new slide Delete" at bounding box center [274, 159] width 482 height 271
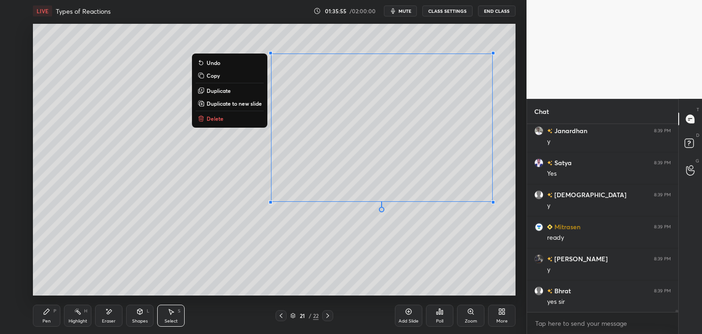
click at [245, 103] on p "Duplicate to new slide" at bounding box center [234, 103] width 55 height 7
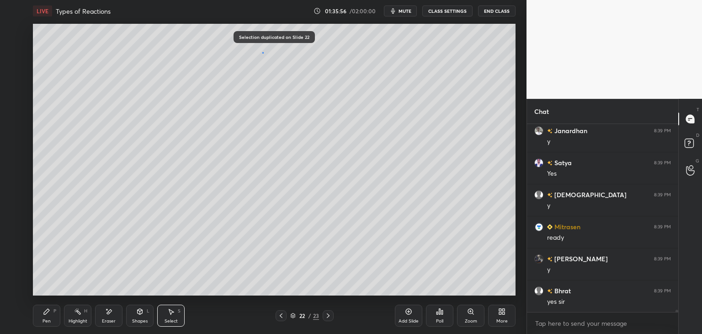
scroll to position [14928, 0]
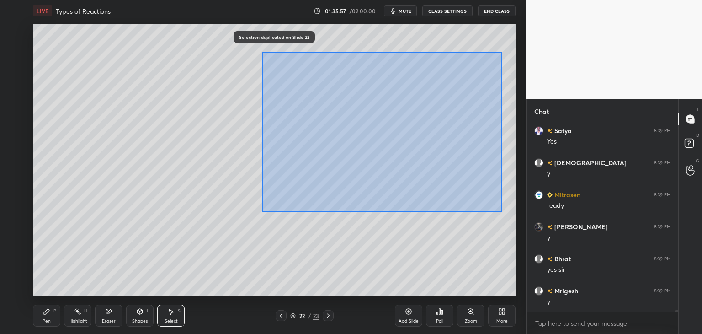
drag, startPoint x: 262, startPoint y: 52, endPoint x: 483, endPoint y: 205, distance: 268.9
click at [501, 212] on div "0 ° Undo Copy Duplicate Duplicate to new slide Delete" at bounding box center [274, 159] width 482 height 271
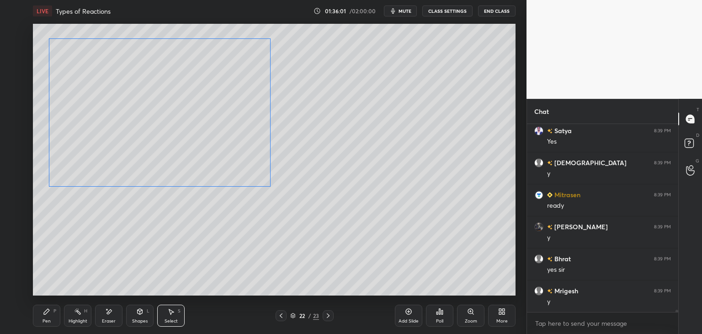
drag, startPoint x: 386, startPoint y: 165, endPoint x: 189, endPoint y: 156, distance: 197.6
click at [189, 156] on div "0 ° Undo Copy Duplicate Duplicate to new slide Delete" at bounding box center [274, 159] width 482 height 271
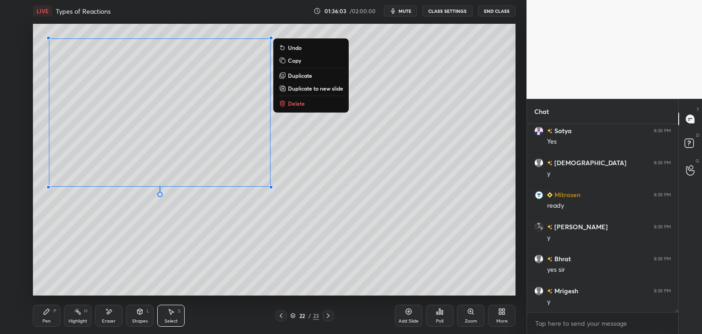
click at [48, 313] on icon at bounding box center [46, 310] width 7 height 7
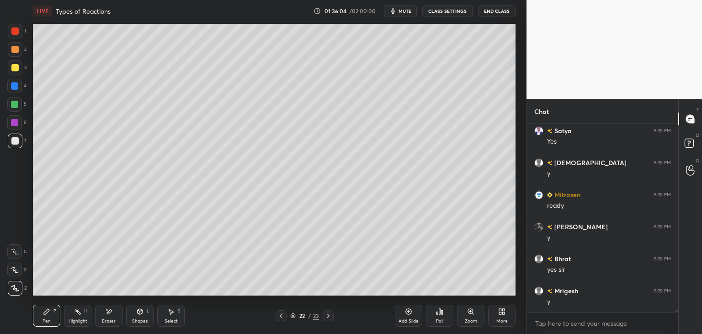
click at [15, 71] on div at bounding box center [15, 67] width 15 height 15
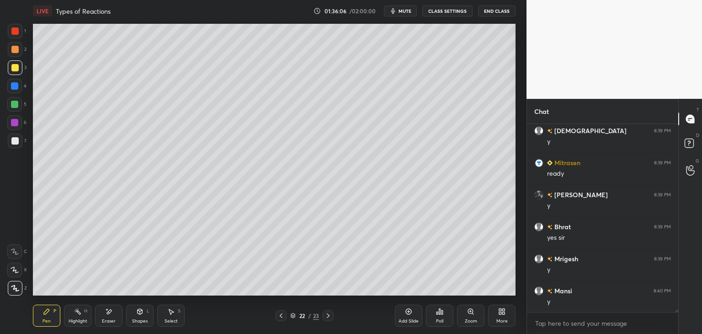
scroll to position [14992, 0]
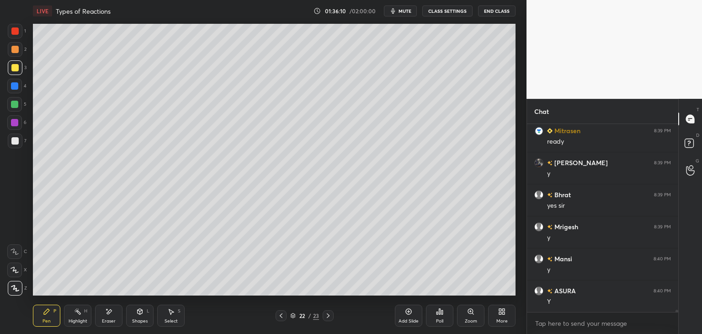
click at [17, 143] on div at bounding box center [14, 140] width 7 height 7
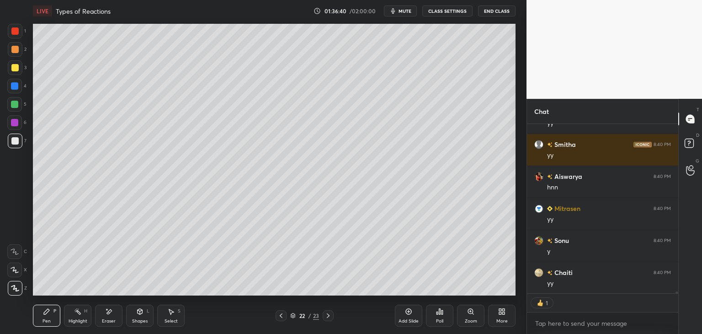
scroll to position [15298, 0]
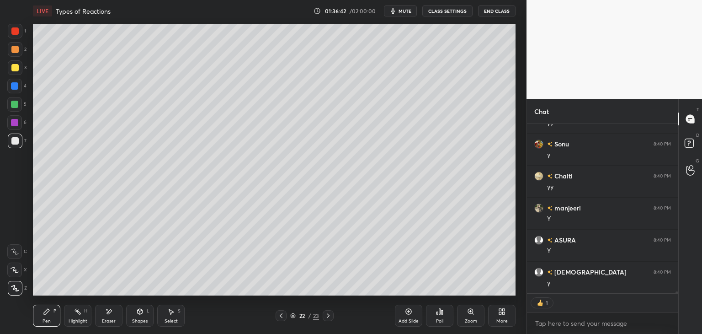
click at [166, 311] on div "Select S" at bounding box center [170, 315] width 27 height 22
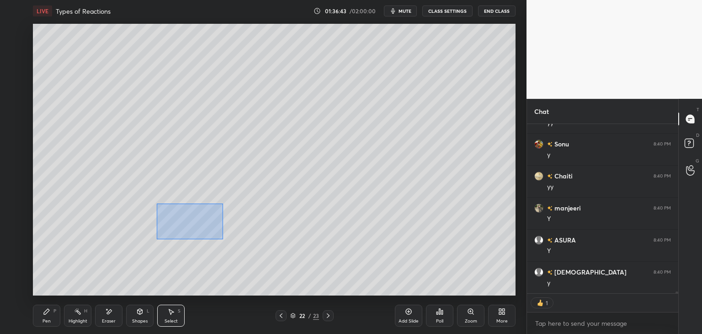
drag, startPoint x: 157, startPoint y: 203, endPoint x: 223, endPoint y: 238, distance: 74.0
click at [223, 238] on div "0 ° Undo Copy Duplicate Duplicate to new slide Delete" at bounding box center [274, 159] width 482 height 271
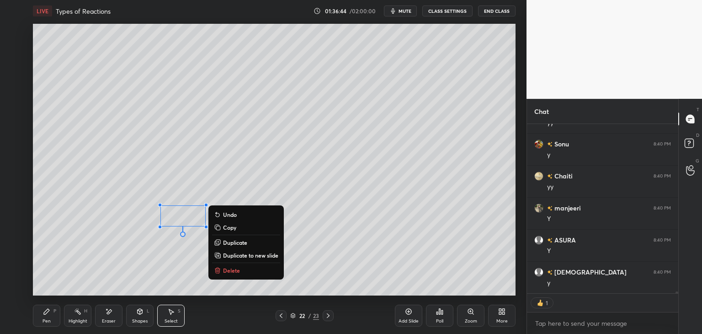
click at [247, 242] on p "Duplicate" at bounding box center [235, 241] width 24 height 7
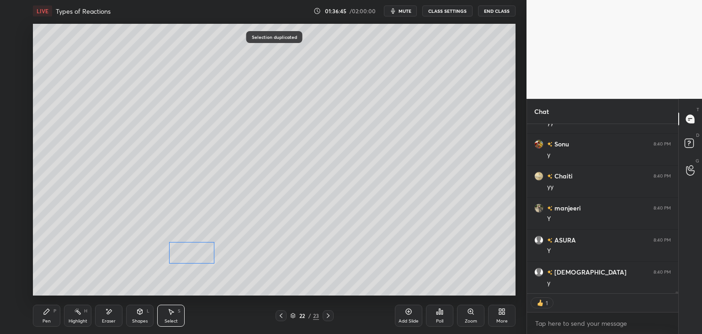
drag, startPoint x: 198, startPoint y: 236, endPoint x: 196, endPoint y: 254, distance: 18.4
click at [196, 254] on div "0 ° Undo Copy Duplicate Duplicate to new slide Delete" at bounding box center [274, 159] width 482 height 271
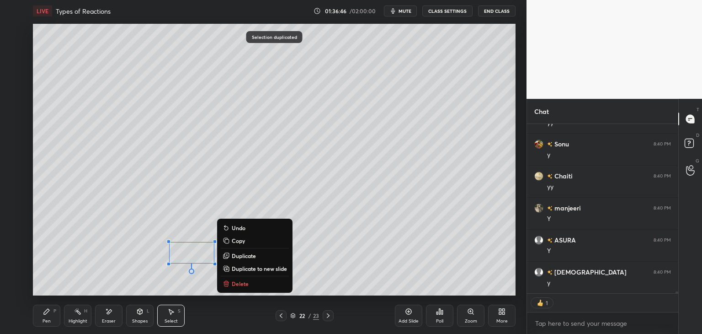
click at [143, 317] on div "Shapes L" at bounding box center [139, 315] width 27 height 22
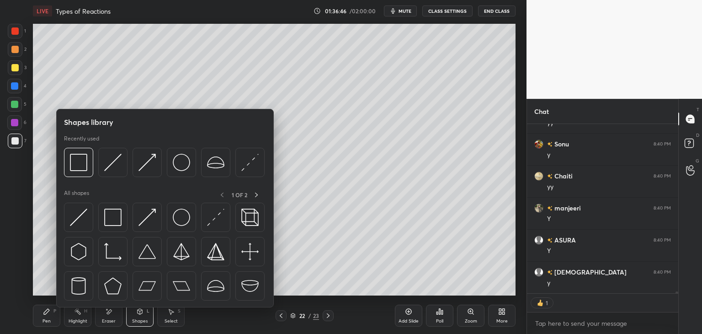
click at [170, 318] on div "Select" at bounding box center [170, 320] width 13 height 5
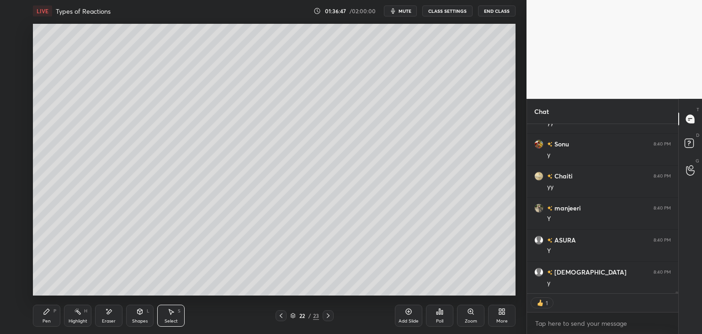
click at [143, 315] on div "Shapes L" at bounding box center [139, 315] width 27 height 22
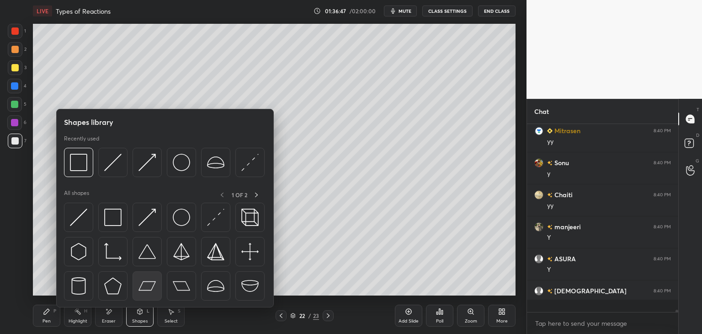
scroll to position [185, 148]
click at [116, 220] on img at bounding box center [112, 216] width 17 height 17
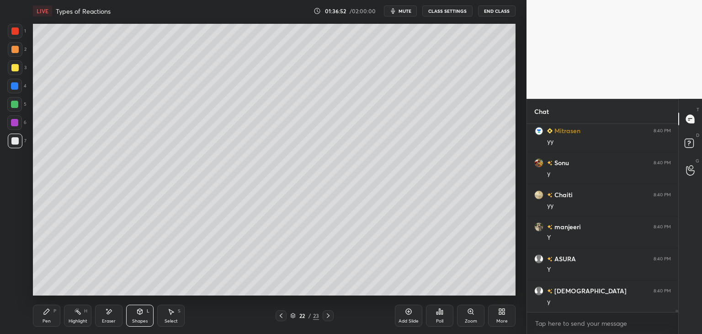
click at [139, 319] on div "Shapes" at bounding box center [140, 320] width 16 height 5
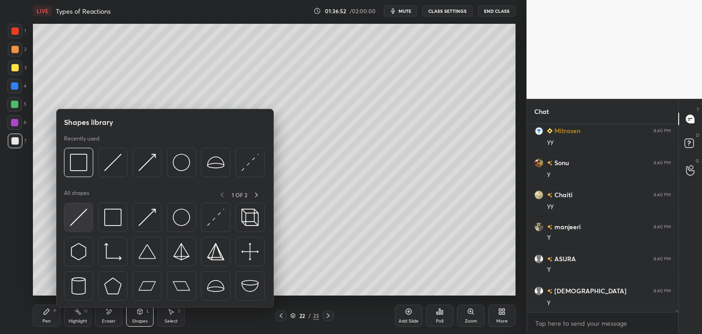
click at [79, 215] on img at bounding box center [78, 216] width 17 height 17
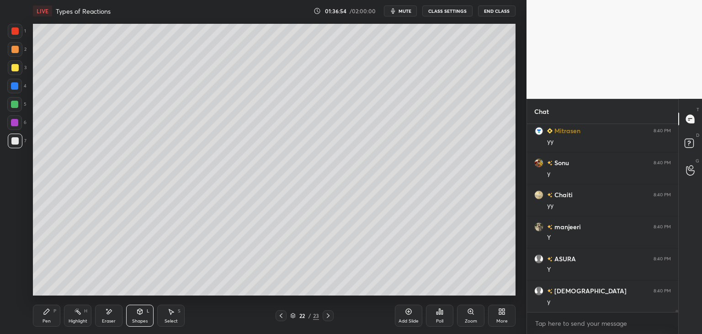
scroll to position [15311, 0]
click at [51, 316] on div "Pen P" at bounding box center [46, 315] width 27 height 22
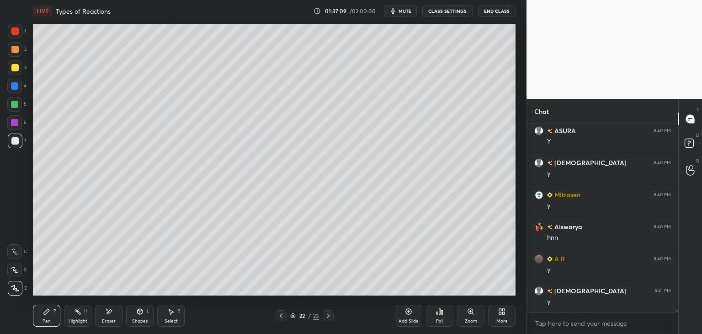
scroll to position [15407, 0]
click at [111, 317] on div "Eraser" at bounding box center [108, 315] width 27 height 22
click at [42, 316] on div "Pen P" at bounding box center [46, 315] width 27 height 22
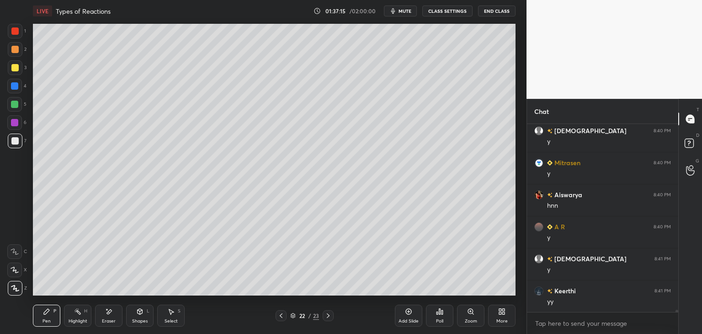
click at [14, 105] on div at bounding box center [14, 104] width 7 height 7
click at [16, 140] on div at bounding box center [14, 140] width 7 height 7
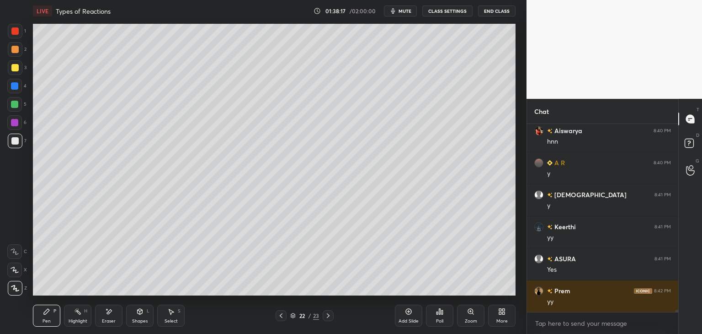
scroll to position [15535, 0]
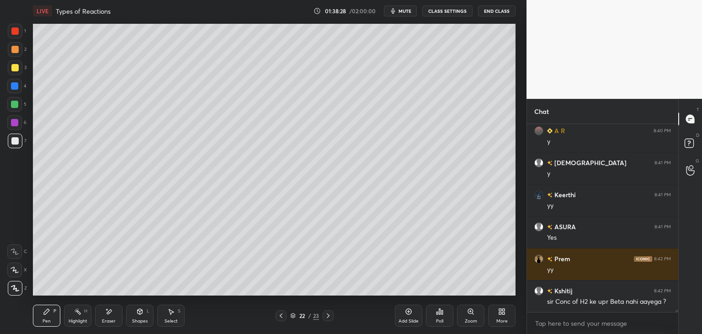
click at [11, 104] on div at bounding box center [14, 104] width 7 height 7
click at [15, 140] on div at bounding box center [14, 140] width 7 height 7
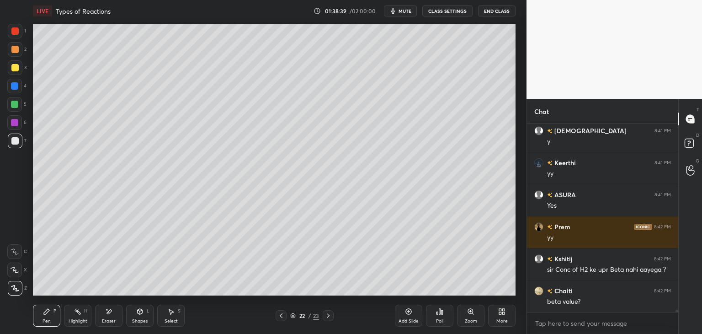
click at [16, 141] on div at bounding box center [14, 140] width 7 height 7
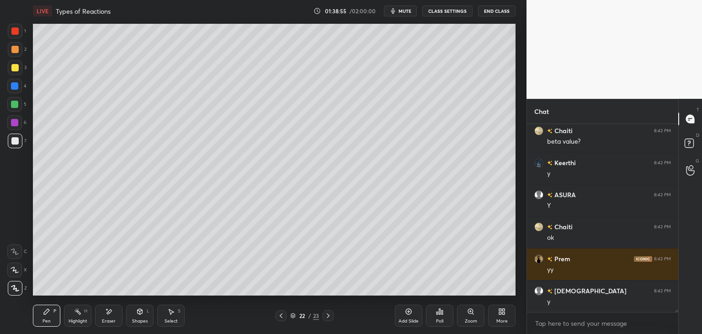
scroll to position [15759, 0]
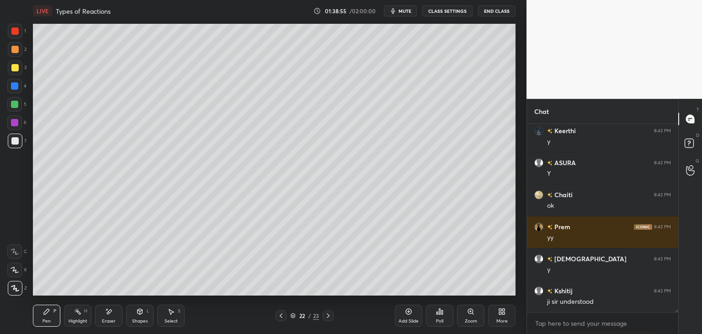
click at [142, 315] on div "Shapes L" at bounding box center [139, 315] width 27 height 22
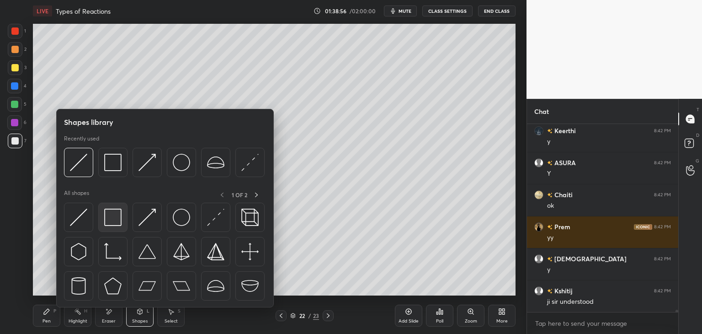
click at [118, 214] on img at bounding box center [112, 216] width 17 height 17
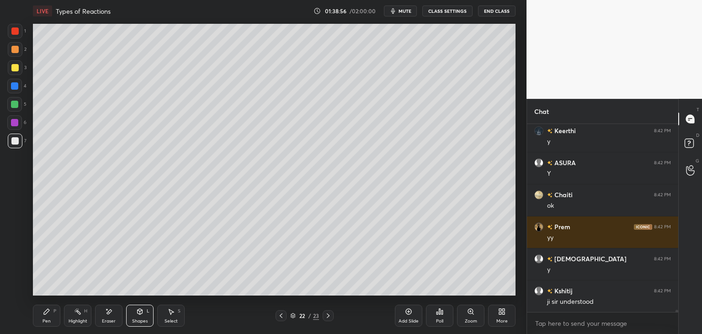
scroll to position [15791, 0]
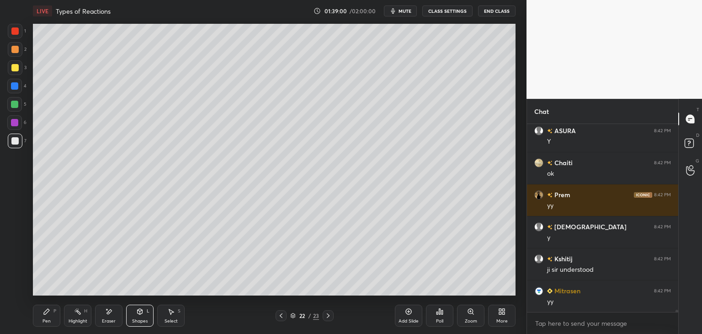
click at [280, 316] on icon at bounding box center [280, 315] width 7 height 7
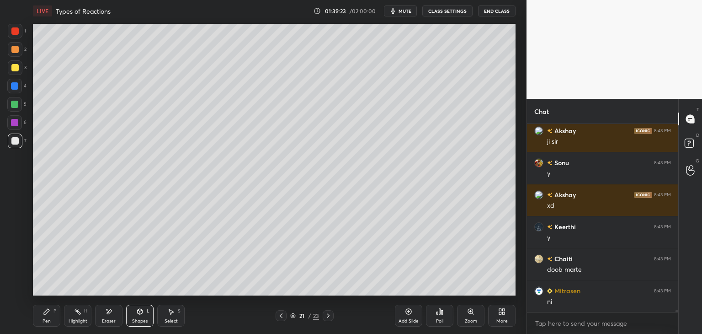
scroll to position [16111, 0]
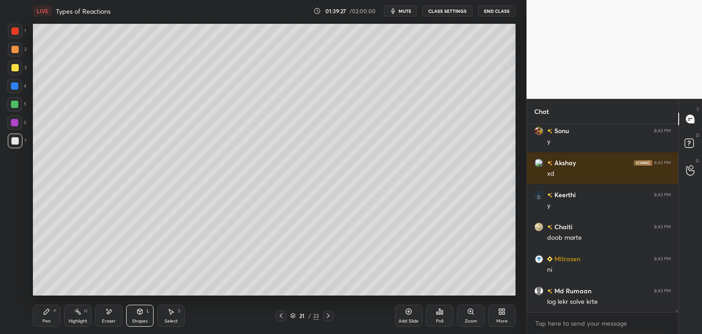
click at [327, 315] on icon at bounding box center [327, 315] width 7 height 7
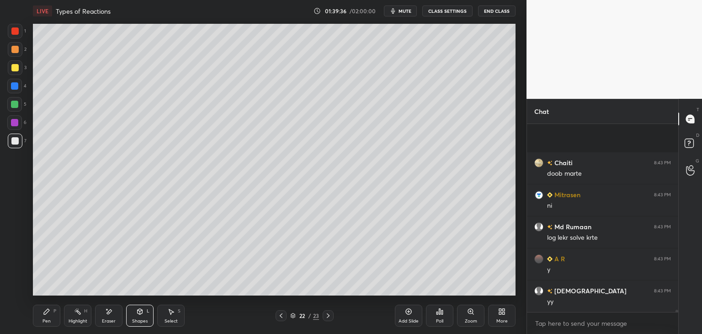
scroll to position [16239, 0]
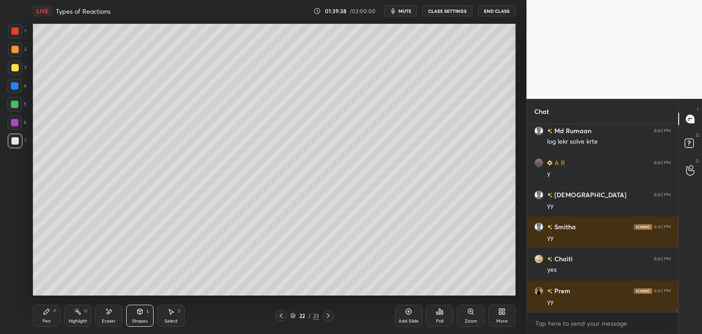
click at [12, 106] on div at bounding box center [14, 104] width 7 height 7
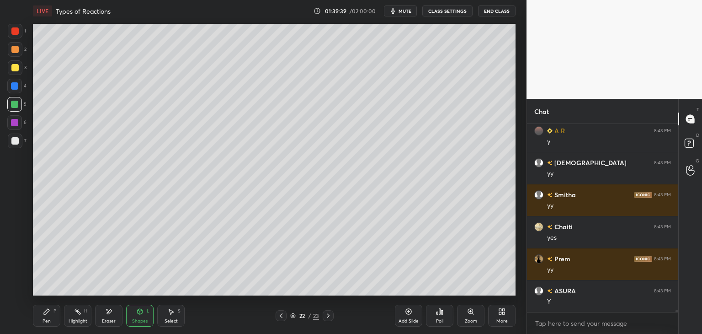
scroll to position [16367, 0]
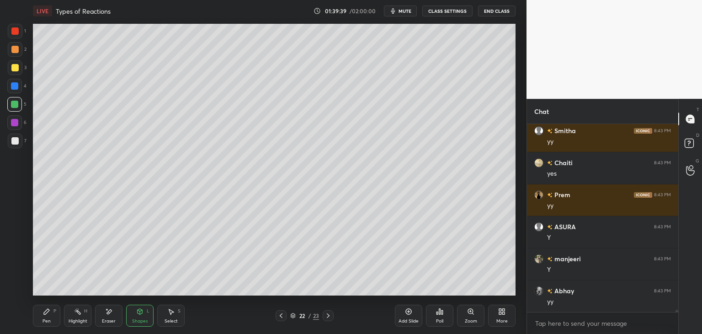
click at [46, 315] on div "Pen P" at bounding box center [46, 315] width 27 height 22
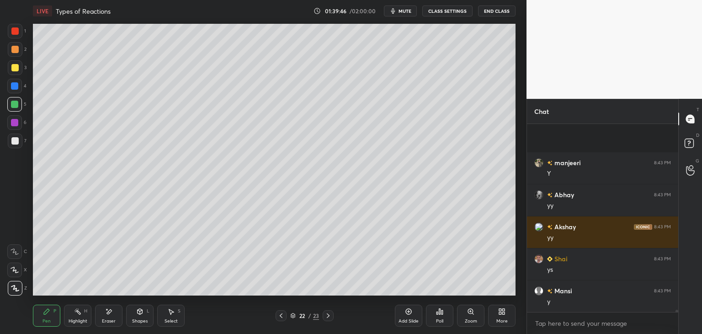
scroll to position [16527, 0]
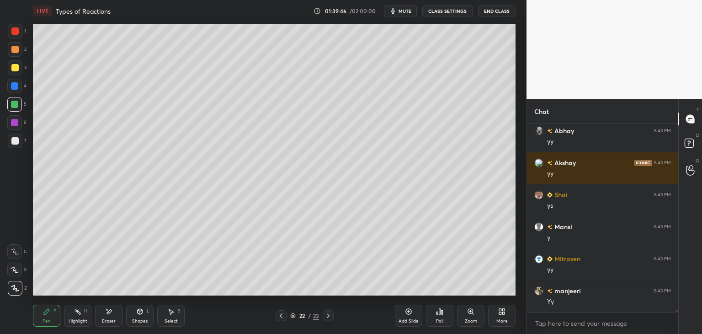
click at [12, 139] on div at bounding box center [14, 140] width 7 height 7
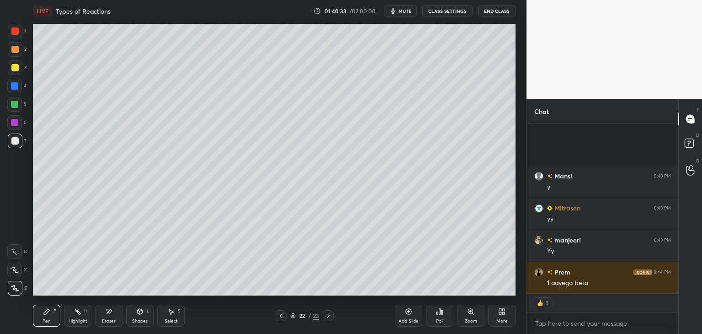
scroll to position [16673, 0]
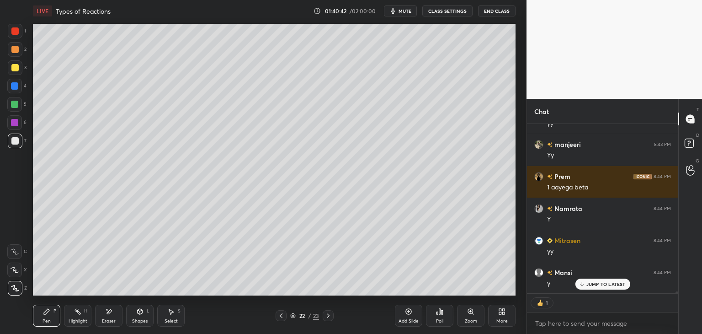
click at [130, 317] on div "Shapes L" at bounding box center [139, 315] width 27 height 22
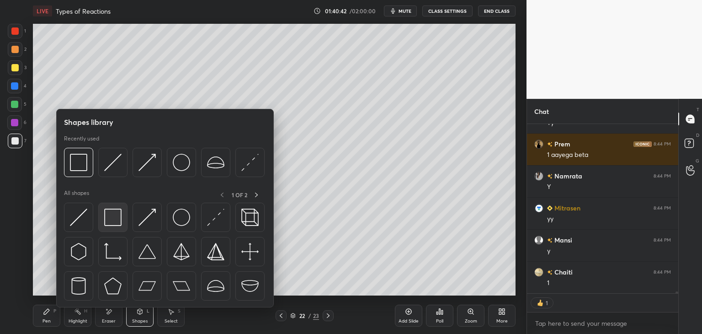
scroll to position [185, 148]
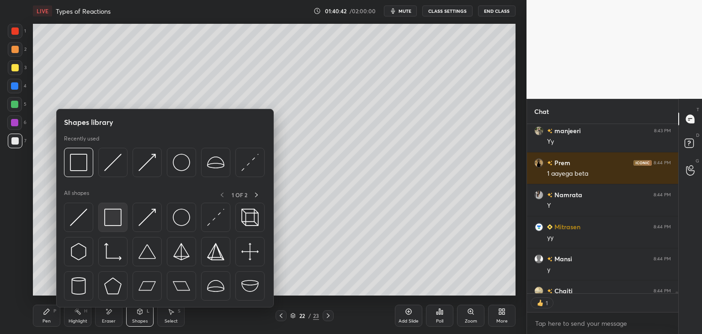
click at [111, 223] on img at bounding box center [112, 216] width 17 height 17
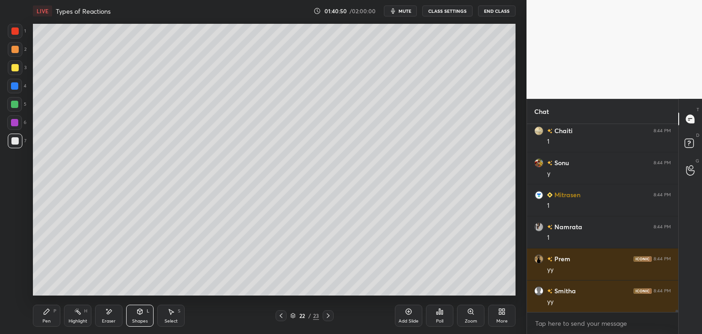
scroll to position [16879, 0]
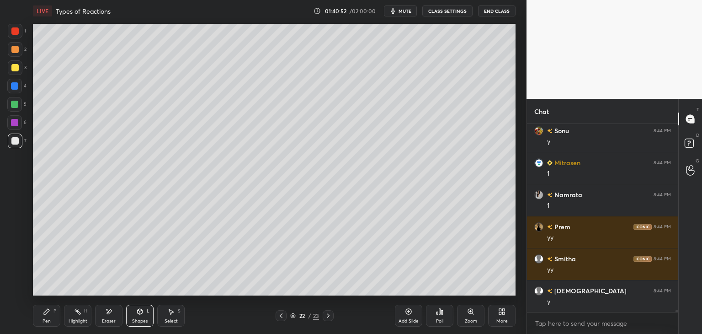
click at [132, 318] on div "Shapes" at bounding box center [140, 320] width 16 height 5
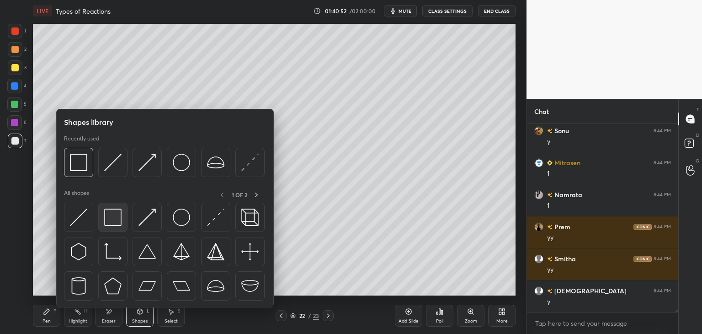
click at [118, 228] on div at bounding box center [112, 216] width 29 height 29
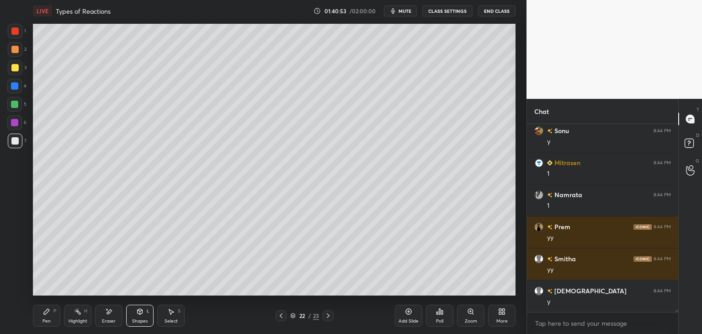
click at [17, 125] on div at bounding box center [14, 122] width 7 height 7
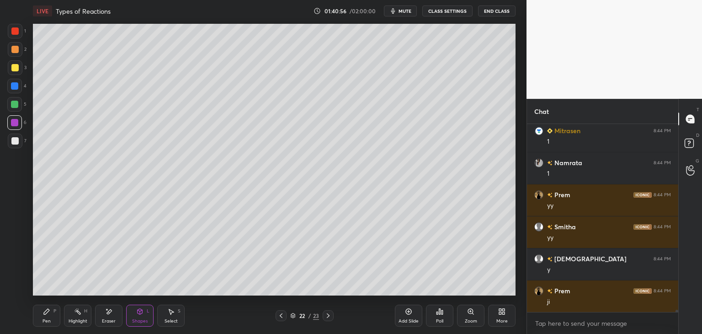
scroll to position [16942, 0]
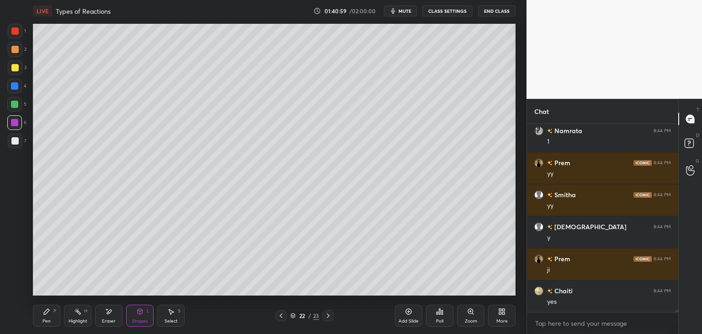
click at [175, 319] on div "Select" at bounding box center [170, 320] width 13 height 5
drag, startPoint x: 286, startPoint y: 234, endPoint x: 302, endPoint y: 260, distance: 29.9
click at [302, 260] on div "0 ° Undo Copy Duplicate Duplicate to new slide Delete" at bounding box center [274, 159] width 482 height 271
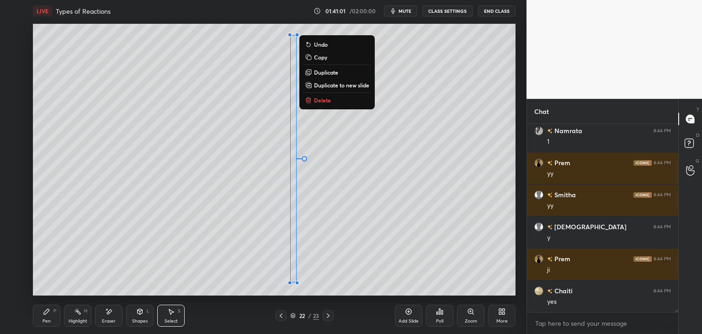
scroll to position [16974, 0]
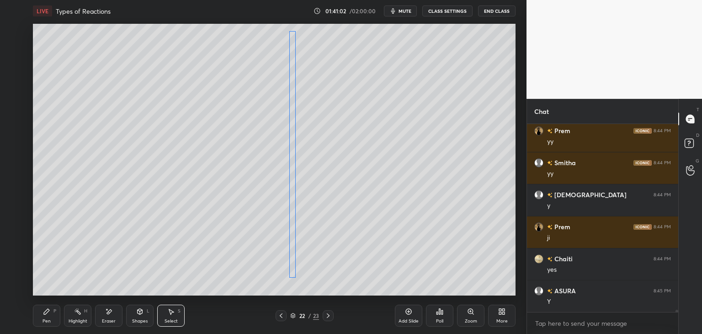
click at [292, 252] on div "0 ° Undo Copy Duplicate Duplicate to new slide Delete" at bounding box center [274, 159] width 482 height 271
drag, startPoint x: 296, startPoint y: 277, endPoint x: 296, endPoint y: 285, distance: 7.8
click at [296, 285] on div at bounding box center [297, 286] width 4 height 4
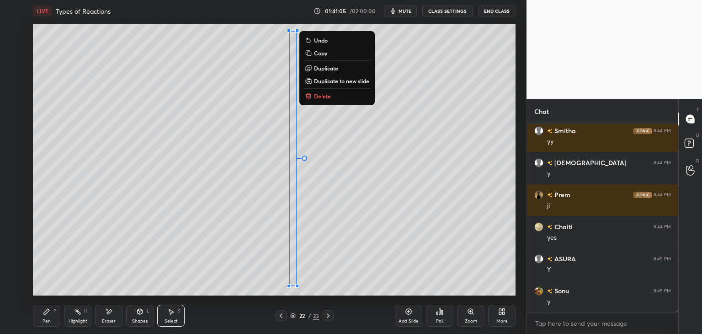
click at [316, 283] on div "0 ° Undo Copy Duplicate Duplicate to new slide Delete" at bounding box center [274, 159] width 482 height 271
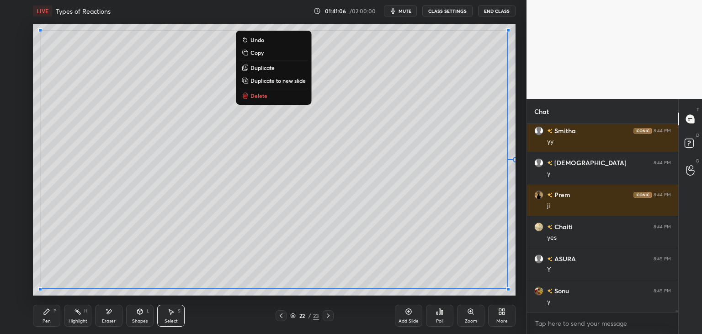
scroll to position [17038, 0]
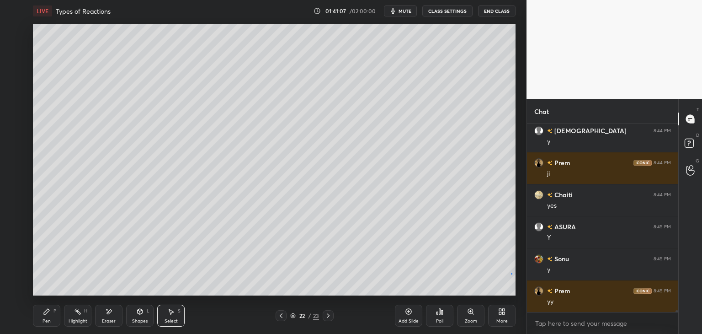
click at [511, 273] on div "0 ° Undo Copy Duplicate Duplicate to new slide Delete" at bounding box center [274, 159] width 482 height 271
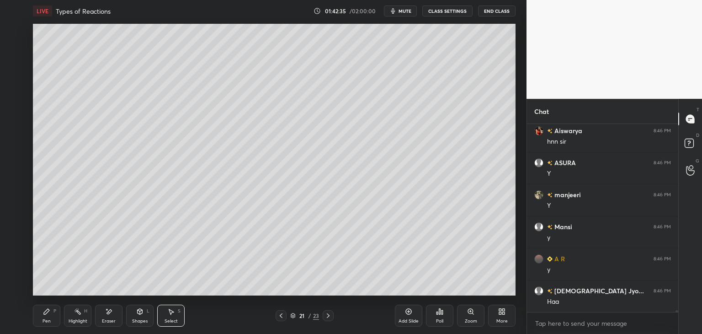
scroll to position [17902, 0]
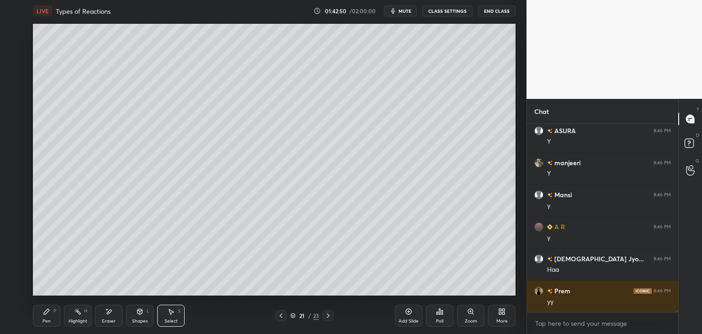
click at [141, 317] on div "Shapes L" at bounding box center [139, 315] width 27 height 22
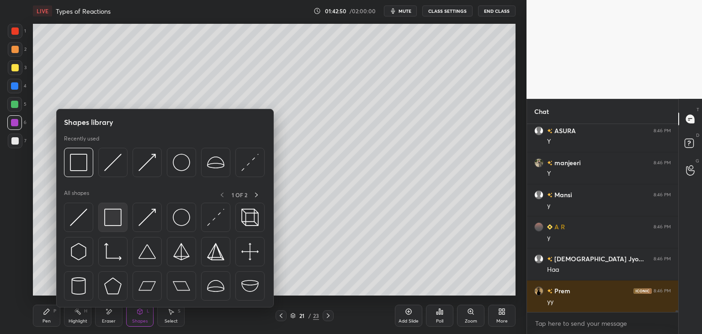
click at [111, 202] on div at bounding box center [112, 216] width 29 height 29
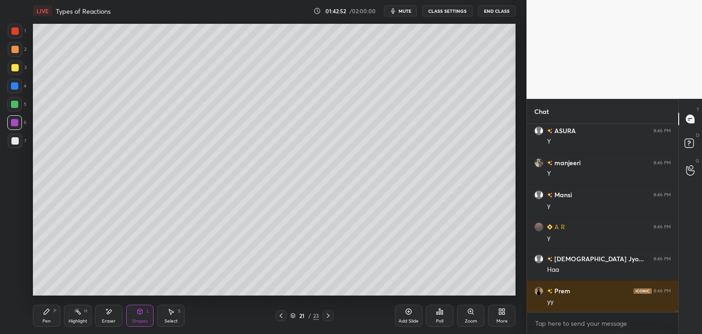
drag, startPoint x: 17, startPoint y: 121, endPoint x: 28, endPoint y: 114, distance: 12.7
click at [17, 121] on div at bounding box center [14, 122] width 7 height 7
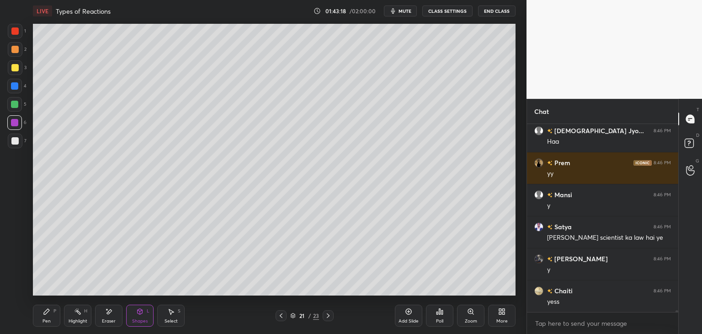
scroll to position [185, 148]
drag, startPoint x: 324, startPoint y: 315, endPoint x: 323, endPoint y: 309, distance: 6.4
click at [324, 315] on icon at bounding box center [327, 315] width 7 height 7
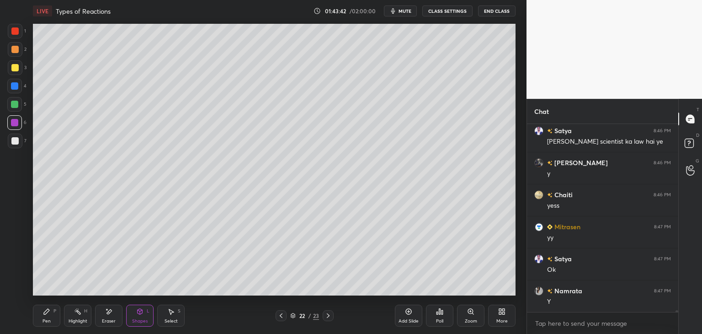
scroll to position [18158, 0]
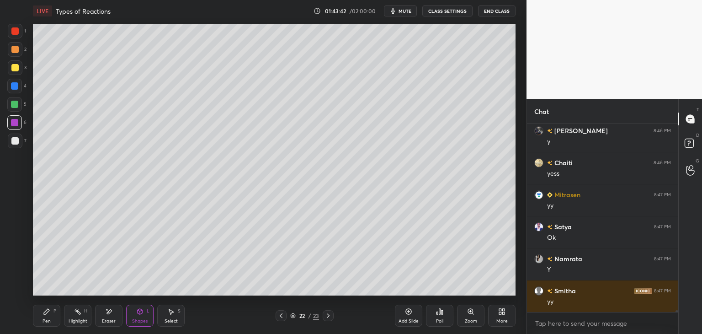
click at [325, 316] on icon at bounding box center [327, 315] width 7 height 7
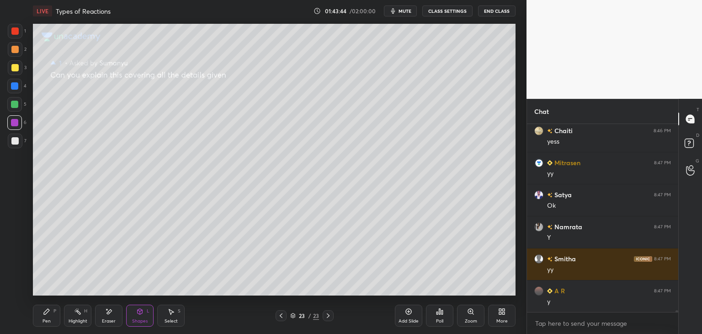
click at [281, 313] on icon at bounding box center [280, 315] width 7 height 7
click at [413, 315] on div "Add Slide" at bounding box center [408, 315] width 27 height 22
click at [49, 314] on icon at bounding box center [46, 310] width 7 height 7
click at [18, 72] on div at bounding box center [15, 67] width 15 height 15
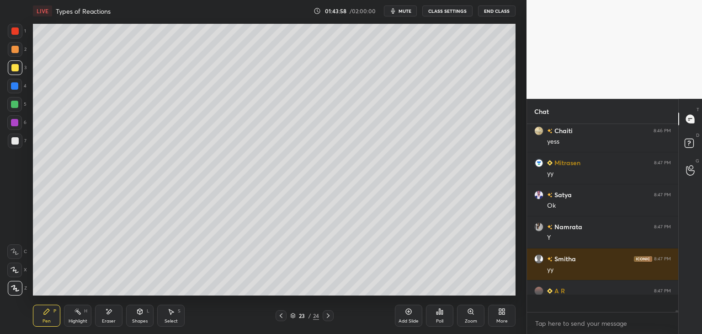
scroll to position [185, 148]
click at [13, 138] on div at bounding box center [14, 140] width 7 height 7
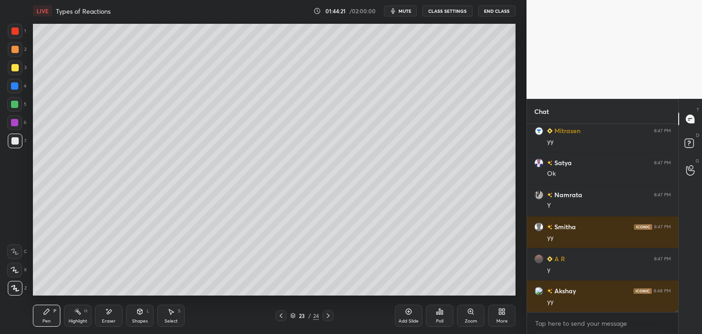
drag, startPoint x: 175, startPoint y: 302, endPoint x: 180, endPoint y: 299, distance: 5.3
click at [175, 302] on div "Pen P Highlight H Eraser Shapes L Select S 23 / 24 Add Slide Poll Zoom More" at bounding box center [274, 315] width 482 height 37
click at [174, 307] on div "Select S" at bounding box center [170, 315] width 27 height 22
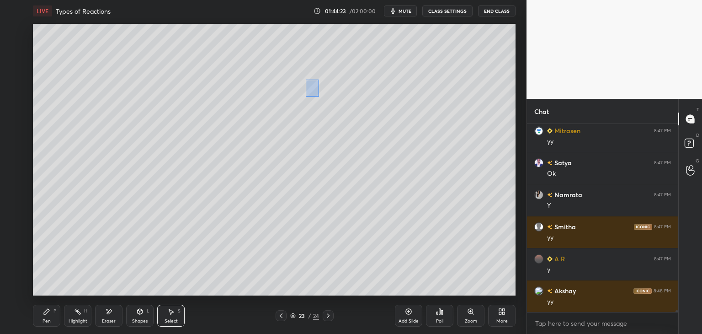
drag, startPoint x: 305, startPoint y: 79, endPoint x: 318, endPoint y: 95, distance: 20.8
click at [320, 98] on div "0 ° Undo Copy Duplicate Duplicate to new slide Delete" at bounding box center [274, 159] width 482 height 271
drag, startPoint x: 311, startPoint y: 88, endPoint x: 307, endPoint y: 96, distance: 8.4
click at [311, 89] on div "0 ° Undo Copy Duplicate Duplicate to new slide Delete" at bounding box center [274, 159] width 482 height 271
click at [298, 110] on div "0 ° Undo Copy Duplicate Duplicate to new slide Delete" at bounding box center [274, 159] width 482 height 271
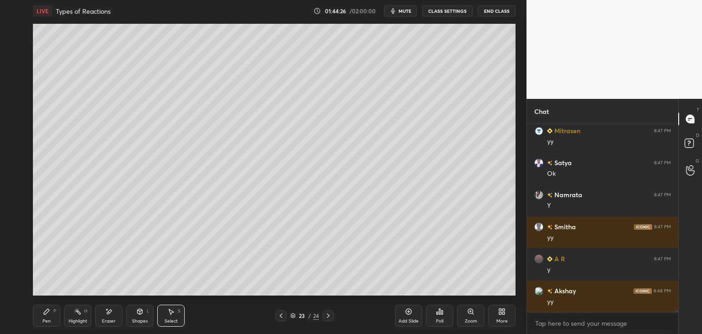
click at [44, 313] on icon at bounding box center [46, 310] width 5 height 5
click at [146, 312] on div "Shapes L" at bounding box center [139, 315] width 27 height 22
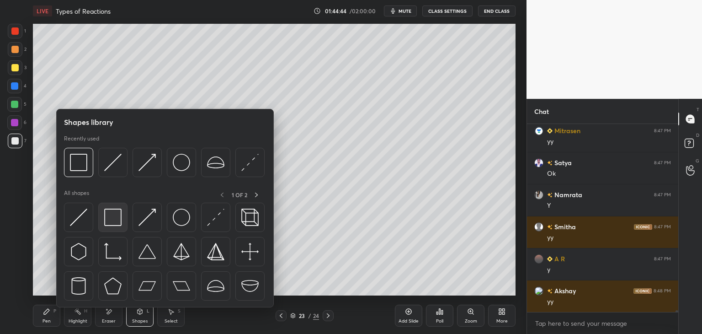
click at [112, 217] on img at bounding box center [112, 216] width 17 height 17
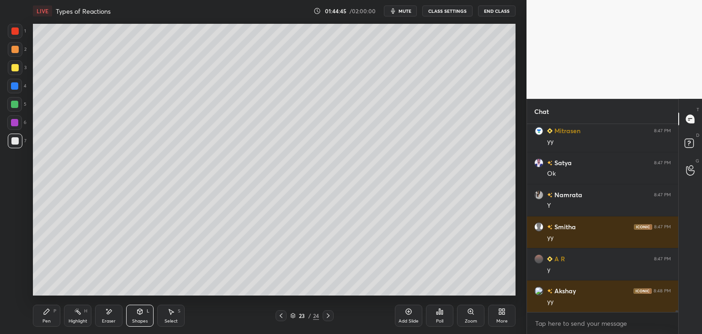
scroll to position [18254, 0]
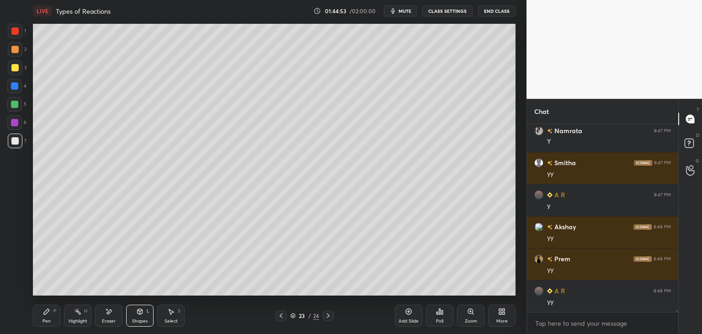
click at [48, 323] on div "Pen" at bounding box center [46, 320] width 8 height 5
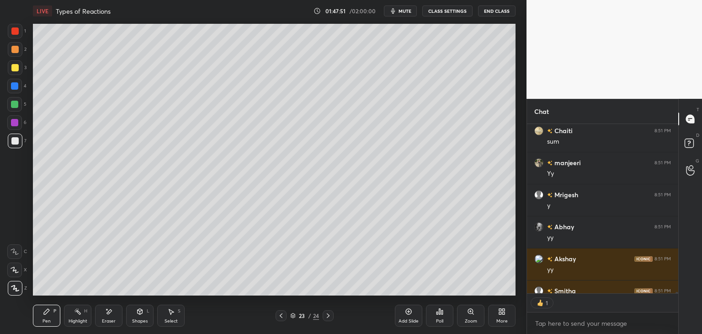
scroll to position [20095, 0]
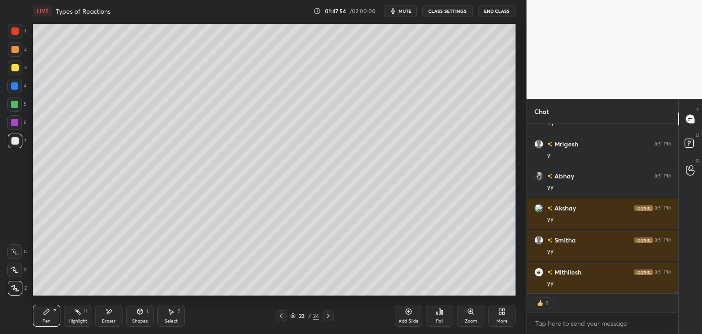
click at [171, 313] on icon at bounding box center [171, 311] width 5 height 5
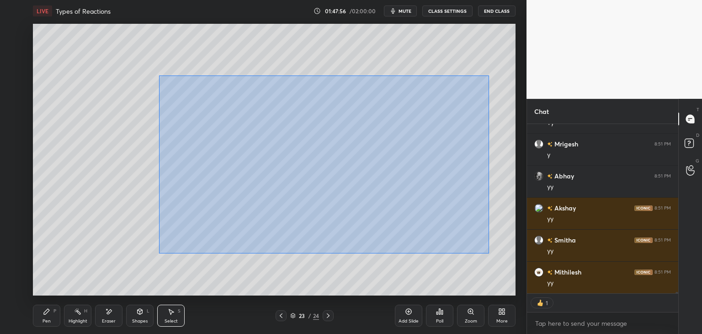
scroll to position [20127, 0]
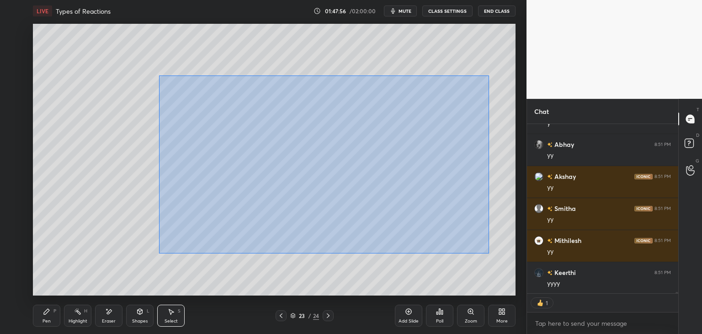
drag, startPoint x: 159, startPoint y: 75, endPoint x: 489, endPoint y: 253, distance: 374.5
click at [489, 253] on div "0 ° Undo Copy Duplicate Duplicate to new slide Delete" at bounding box center [274, 159] width 482 height 271
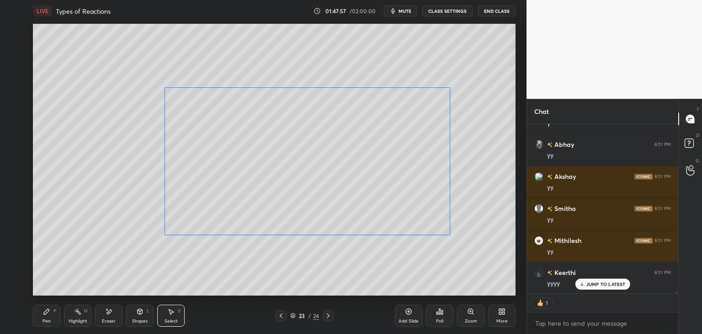
scroll to position [20191, 0]
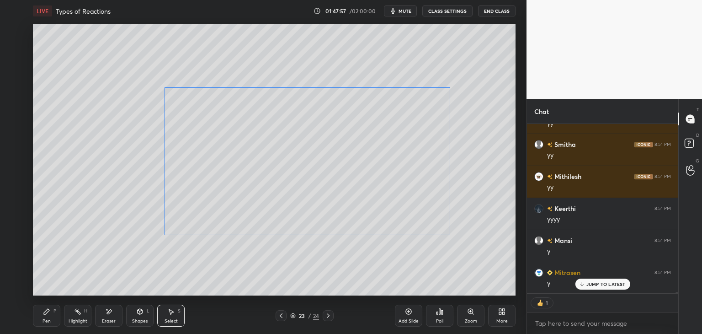
drag, startPoint x: 381, startPoint y: 200, endPoint x: 374, endPoint y: 205, distance: 8.8
click at [372, 203] on div "0 ° Undo Copy Duplicate Duplicate to new slide Delete" at bounding box center [274, 159] width 482 height 271
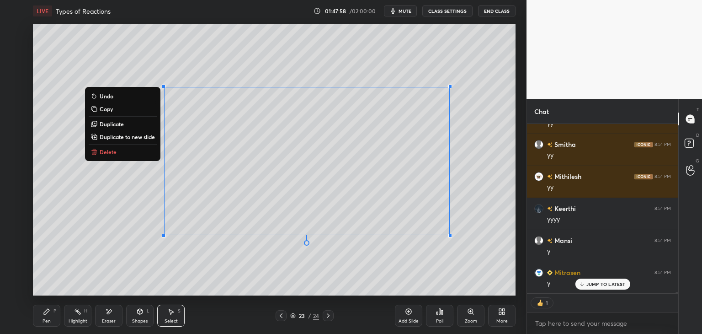
click at [372, 250] on div "0 ° Undo Copy Duplicate Duplicate to new slide Delete" at bounding box center [274, 159] width 482 height 271
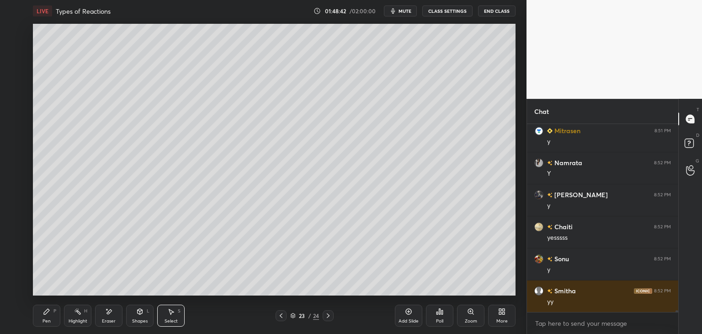
scroll to position [20365, 0]
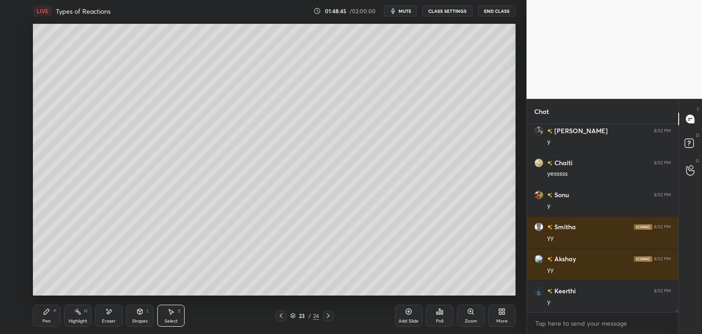
click at [134, 313] on div "Shapes L" at bounding box center [139, 315] width 27 height 22
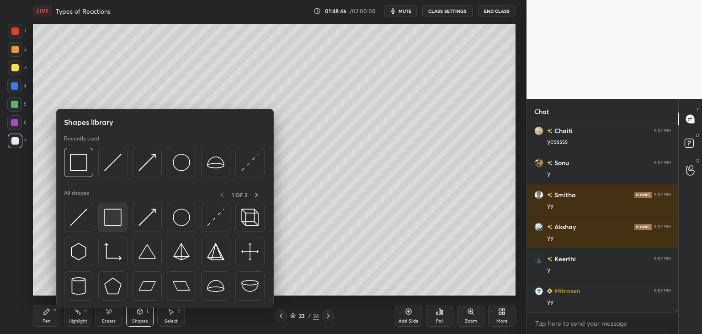
click at [106, 220] on img at bounding box center [112, 216] width 17 height 17
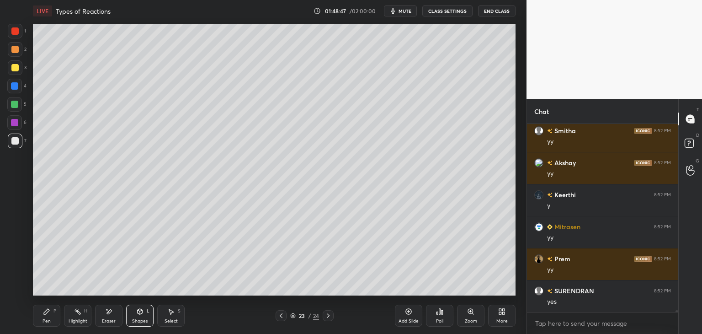
scroll to position [20525, 0]
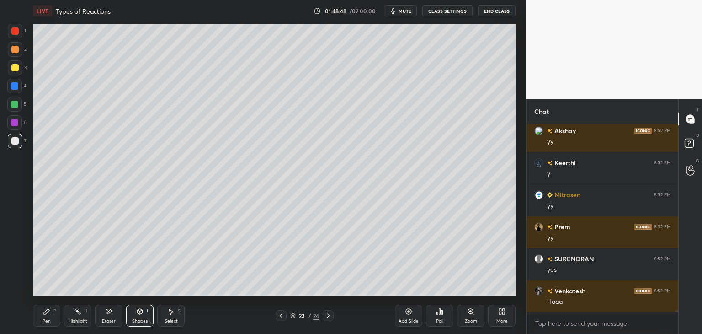
drag, startPoint x: 16, startPoint y: 121, endPoint x: 31, endPoint y: 103, distance: 23.0
click at [16, 121] on div at bounding box center [14, 122] width 7 height 7
click at [406, 318] on div "Add Slide" at bounding box center [408, 320] width 20 height 5
click at [42, 317] on div "Pen P" at bounding box center [46, 315] width 27 height 22
click at [16, 145] on div at bounding box center [15, 140] width 15 height 15
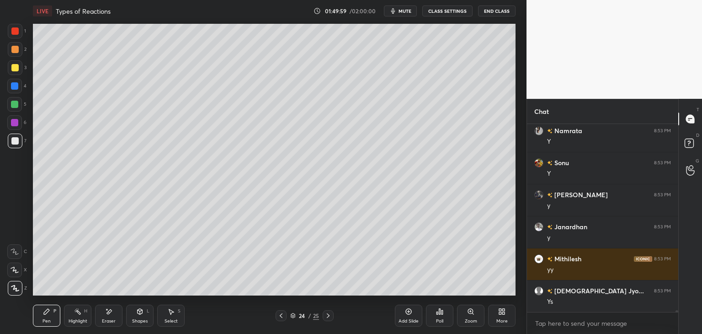
scroll to position [21100, 0]
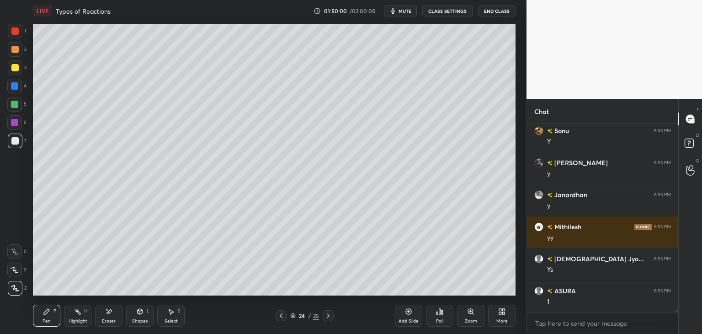
click at [113, 318] on div "Eraser" at bounding box center [109, 320] width 14 height 5
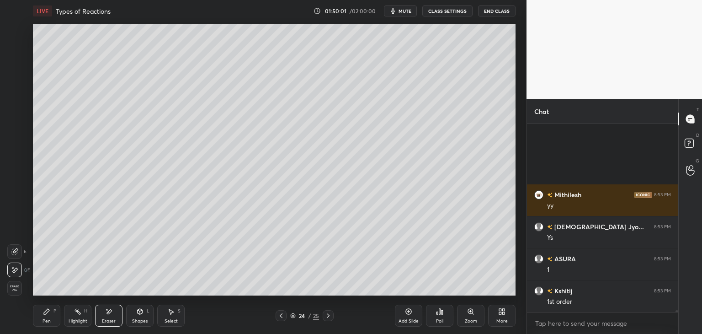
scroll to position [21228, 0]
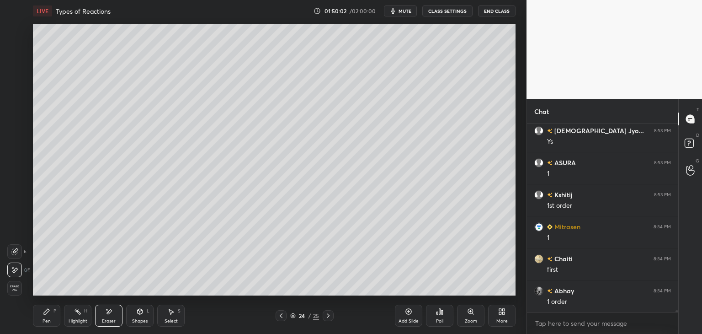
click at [48, 317] on div "Pen P" at bounding box center [46, 315] width 27 height 22
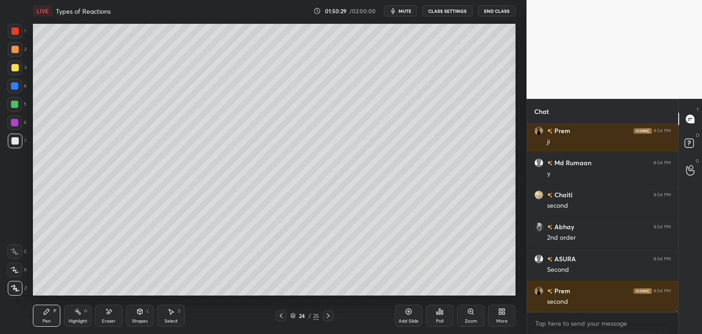
scroll to position [21868, 0]
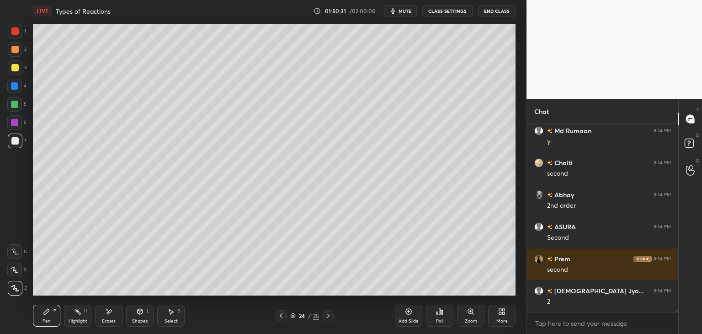
click at [119, 314] on div "Eraser" at bounding box center [108, 315] width 27 height 22
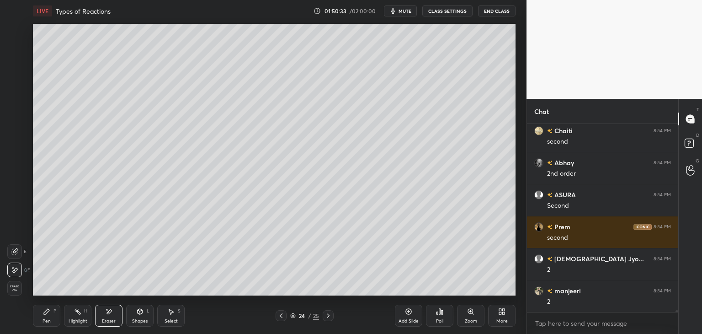
drag, startPoint x: 48, startPoint y: 316, endPoint x: 62, endPoint y: 311, distance: 14.9
click at [48, 316] on div "Pen P" at bounding box center [46, 315] width 27 height 22
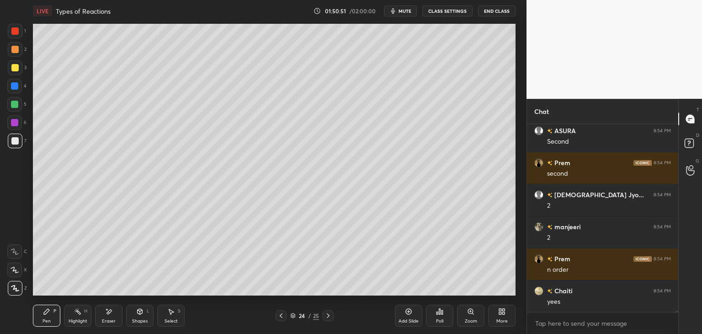
scroll to position [21996, 0]
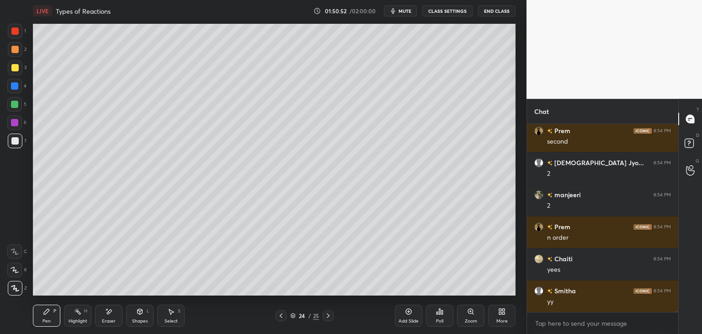
click at [114, 315] on div "Eraser" at bounding box center [108, 315] width 27 height 22
click at [179, 315] on div "Select S" at bounding box center [170, 315] width 27 height 22
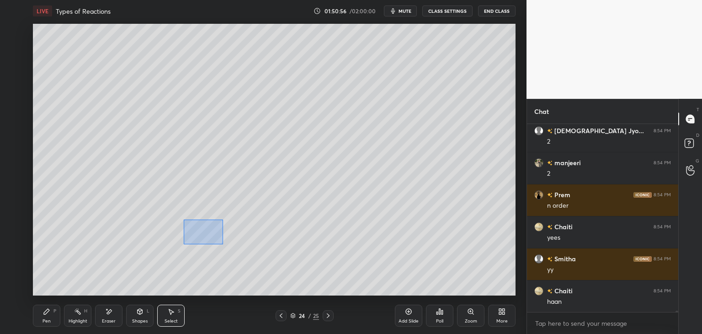
drag, startPoint x: 198, startPoint y: 234, endPoint x: 255, endPoint y: 253, distance: 60.1
click at [262, 255] on div "0 ° Undo Copy Duplicate Duplicate to new slide Delete" at bounding box center [274, 159] width 482 height 271
drag, startPoint x: 227, startPoint y: 233, endPoint x: 237, endPoint y: 212, distance: 23.5
click at [237, 212] on div "0 ° Undo Copy Duplicate Duplicate to new slide Delete" at bounding box center [274, 159] width 482 height 271
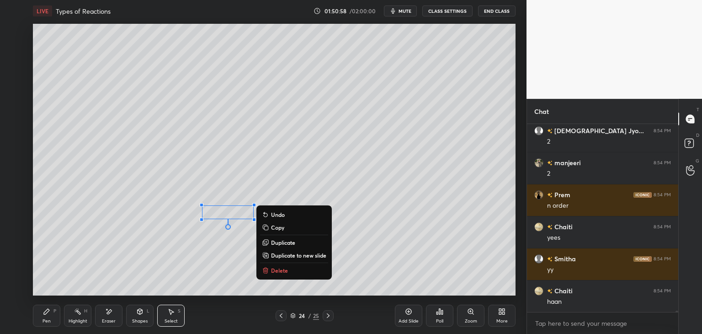
click at [42, 320] on div "Pen P" at bounding box center [46, 315] width 27 height 22
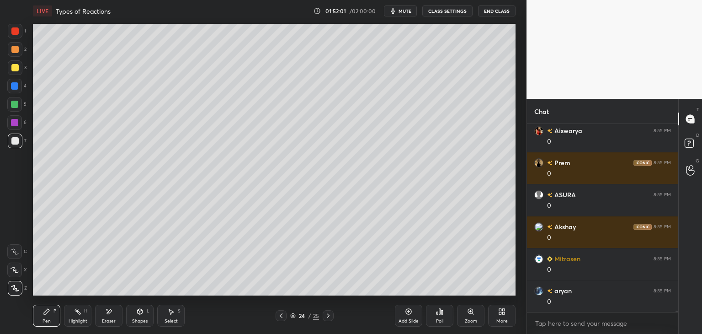
scroll to position [22795, 0]
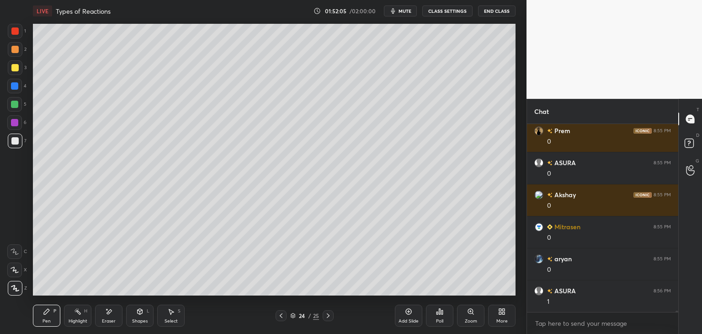
click at [186, 311] on div "Pen P Highlight H Eraser Shapes L Select S" at bounding box center [123, 315] width 181 height 22
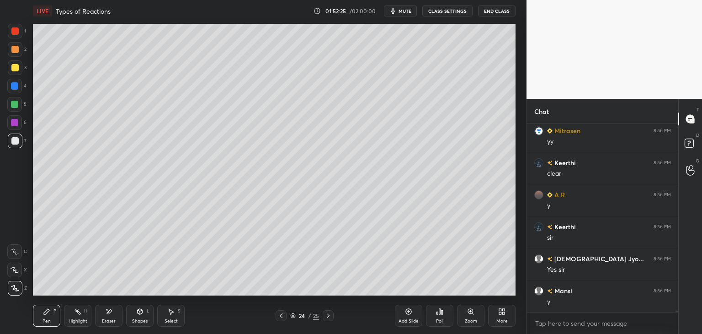
scroll to position [23211, 0]
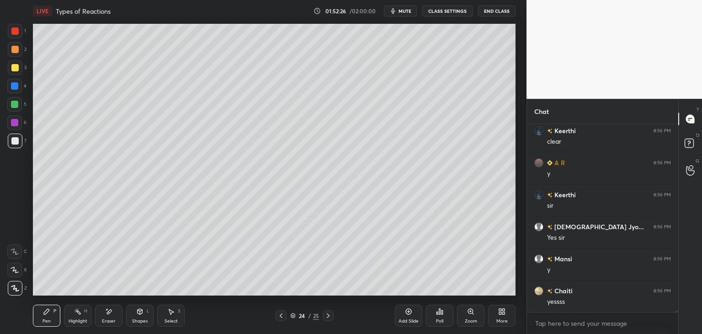
click at [170, 313] on icon at bounding box center [171, 311] width 5 height 5
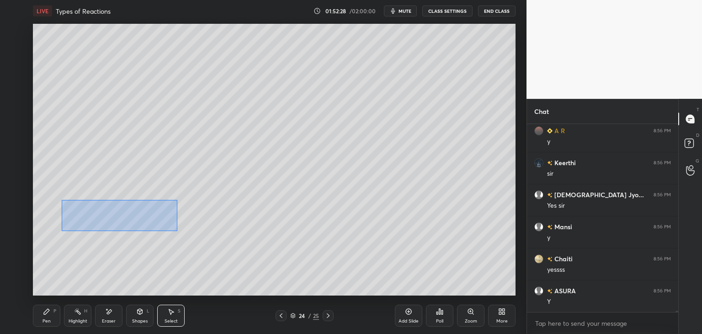
drag, startPoint x: 64, startPoint y: 201, endPoint x: 170, endPoint y: 226, distance: 108.7
click at [175, 230] on div "0 ° Undo Copy Duplicate Duplicate to new slide Delete" at bounding box center [274, 159] width 482 height 271
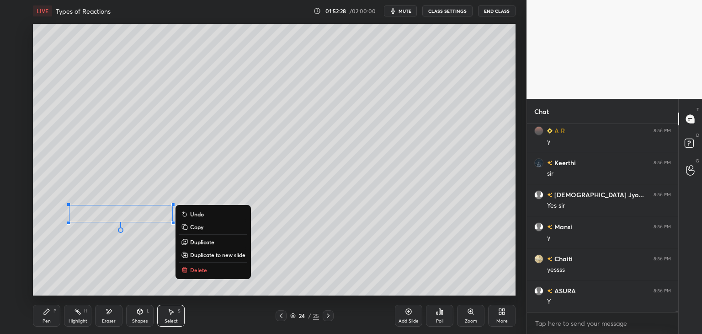
scroll to position [23275, 0]
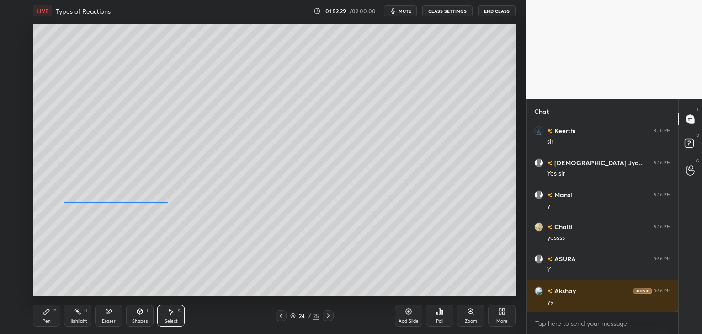
click at [132, 210] on div "0 ° Undo Copy Duplicate Duplicate to new slide Delete" at bounding box center [274, 159] width 482 height 271
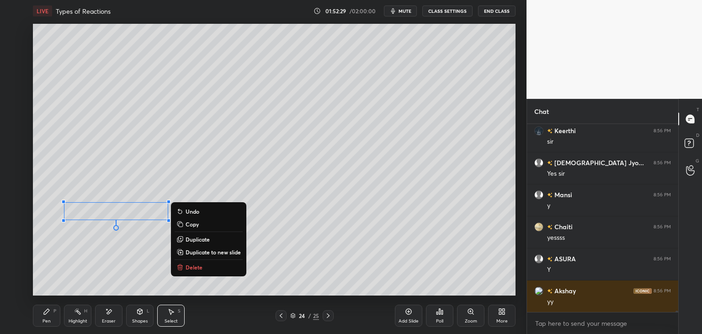
click at [138, 238] on div "0 ° Undo Copy Duplicate Duplicate to new slide Delete" at bounding box center [274, 159] width 482 height 271
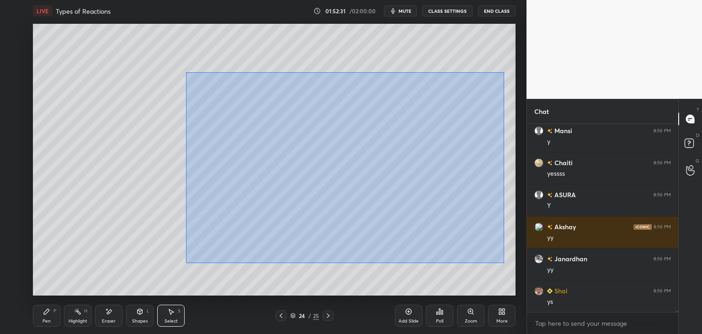
scroll to position [23371, 0]
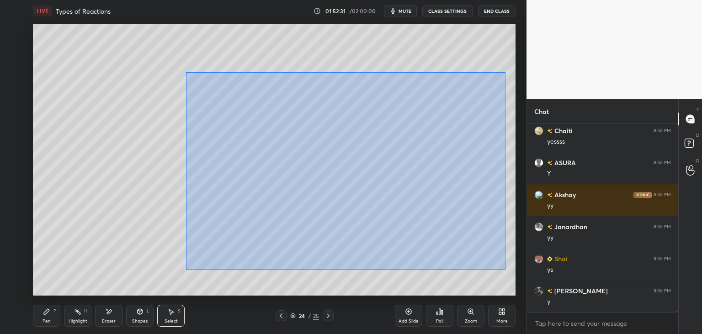
drag, startPoint x: 186, startPoint y: 74, endPoint x: 501, endPoint y: 264, distance: 367.7
click at [505, 270] on div "0 ° Undo Copy Duplicate Duplicate to new slide Delete" at bounding box center [274, 159] width 482 height 271
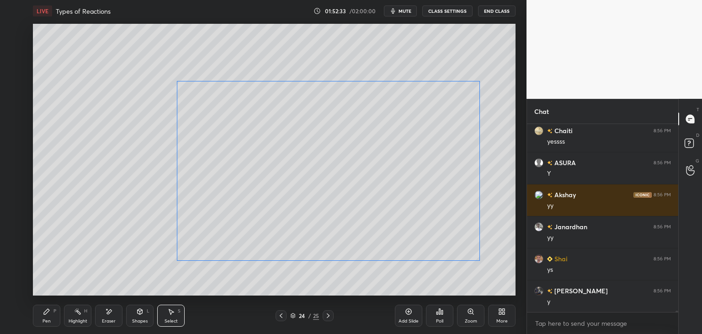
scroll to position [23403, 0]
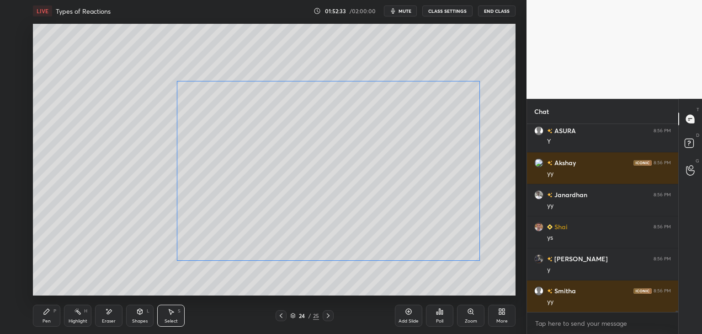
drag, startPoint x: 435, startPoint y: 240, endPoint x: 422, endPoint y: 239, distance: 13.3
click at [422, 239] on div "0 ° Undo Copy Duplicate Duplicate to new slide Delete" at bounding box center [274, 159] width 482 height 271
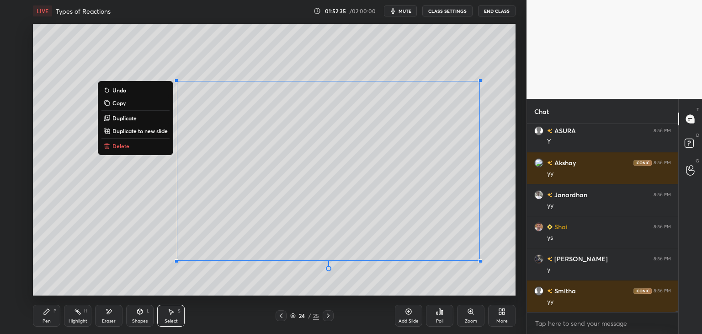
click at [134, 316] on div "Shapes L" at bounding box center [139, 315] width 27 height 22
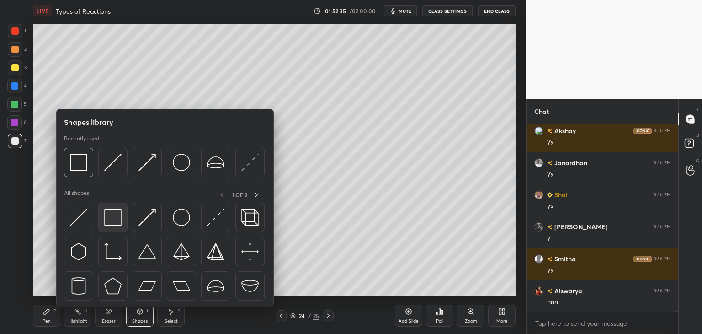
click at [113, 217] on img at bounding box center [112, 216] width 17 height 17
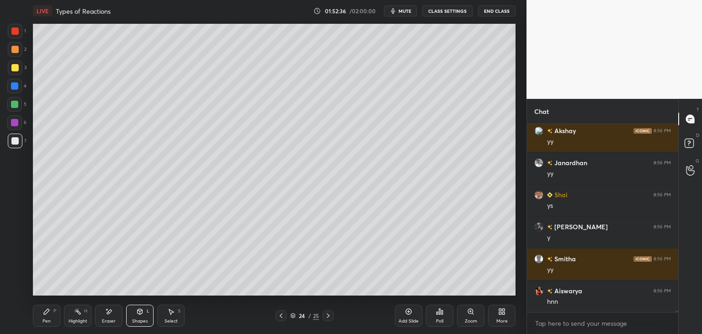
drag, startPoint x: 13, startPoint y: 124, endPoint x: 23, endPoint y: 121, distance: 11.0
click at [13, 124] on div at bounding box center [14, 122] width 7 height 7
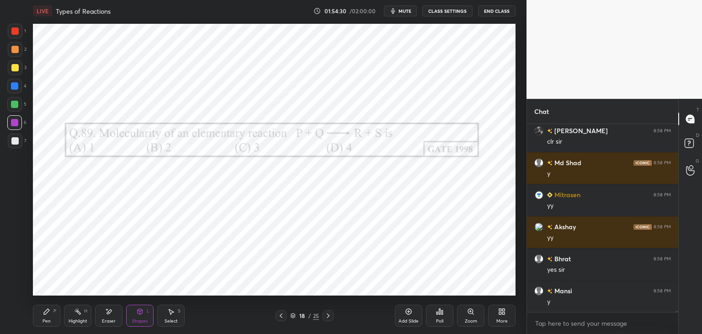
scroll to position [24828, 0]
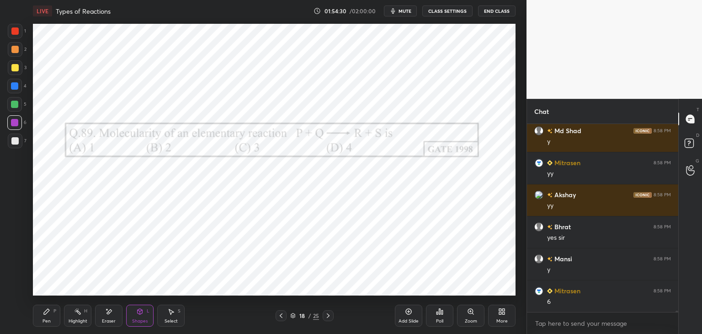
drag, startPoint x: 52, startPoint y: 315, endPoint x: 58, endPoint y: 307, distance: 9.7
click at [52, 315] on div "Pen P" at bounding box center [46, 315] width 27 height 22
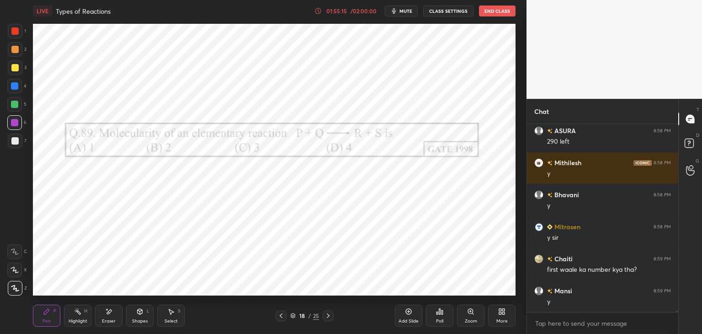
scroll to position [25307, 0]
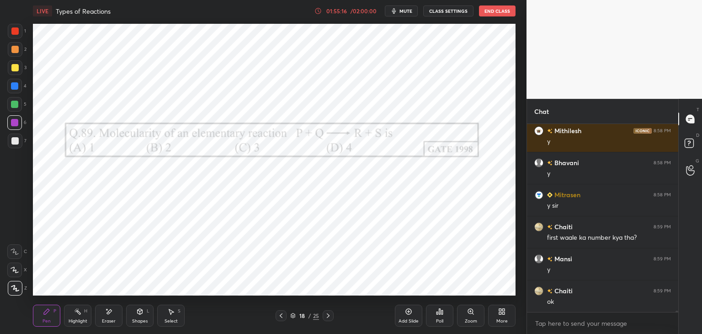
click at [291, 314] on icon at bounding box center [293, 314] width 5 height 2
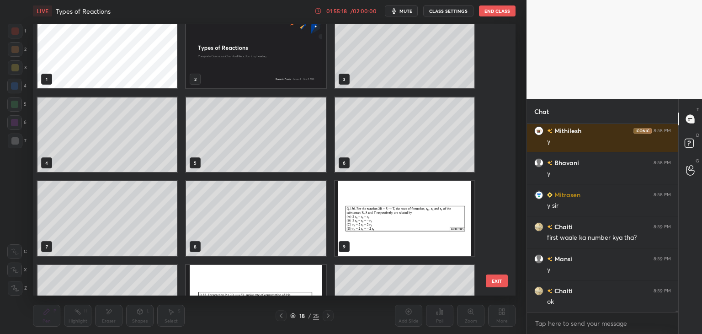
scroll to position [0, 0]
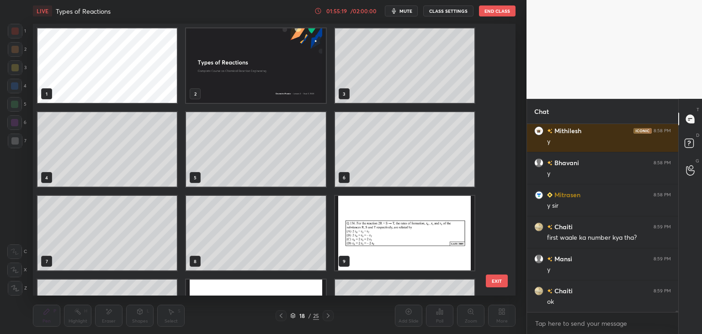
click at [411, 225] on img "grid" at bounding box center [404, 233] width 139 height 74
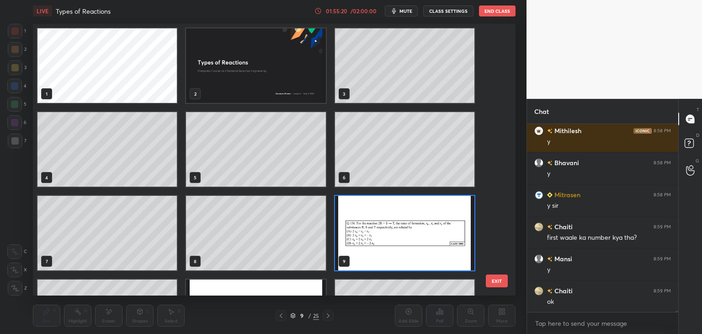
click at [411, 225] on img "grid" at bounding box center [404, 233] width 139 height 74
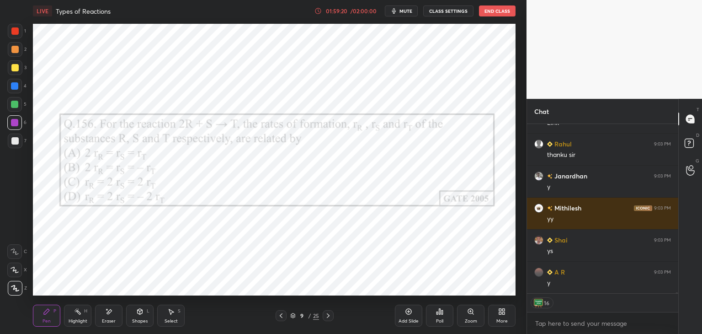
scroll to position [26869, 0]
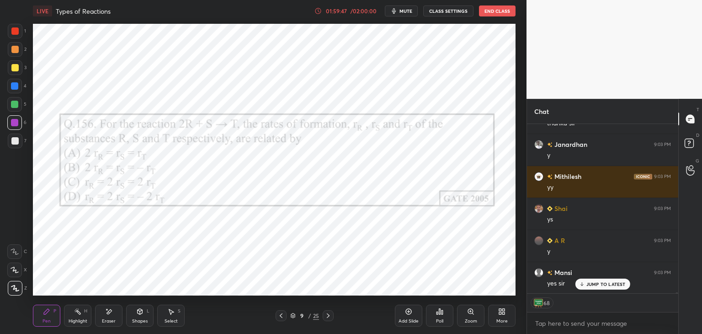
click at [609, 283] on p "JUMP TO LATEST" at bounding box center [605, 283] width 39 height 5
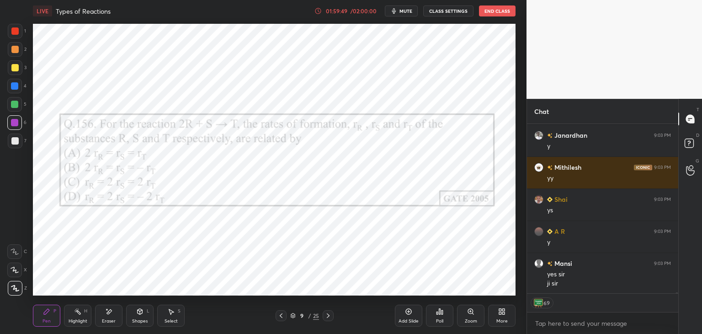
scroll to position [26910, 0]
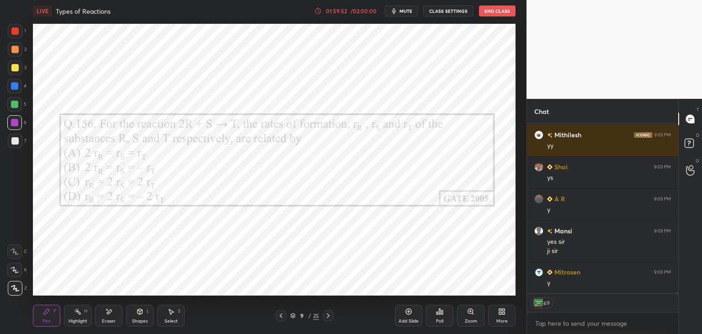
click at [112, 319] on div "Eraser" at bounding box center [109, 320] width 14 height 5
click at [18, 287] on span "Erase all" at bounding box center [15, 288] width 14 height 6
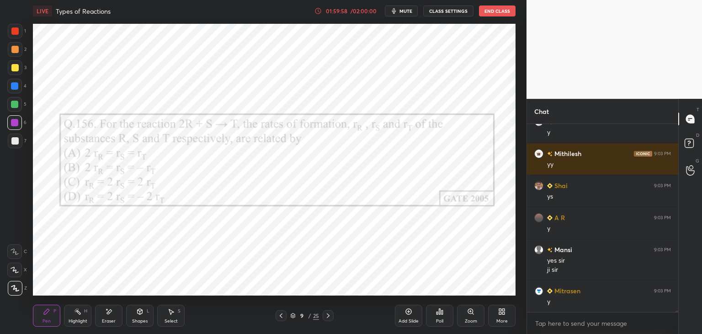
scroll to position [185, 148]
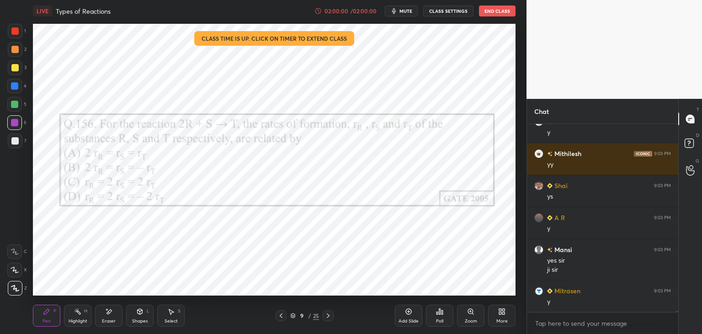
click at [19, 126] on div at bounding box center [14, 122] width 15 height 15
click at [283, 318] on icon at bounding box center [280, 315] width 7 height 7
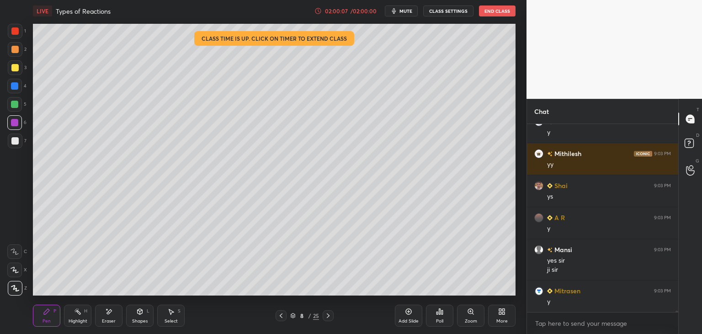
click at [282, 317] on icon at bounding box center [280, 315] width 7 height 7
click at [281, 316] on icon at bounding box center [280, 315] width 7 height 7
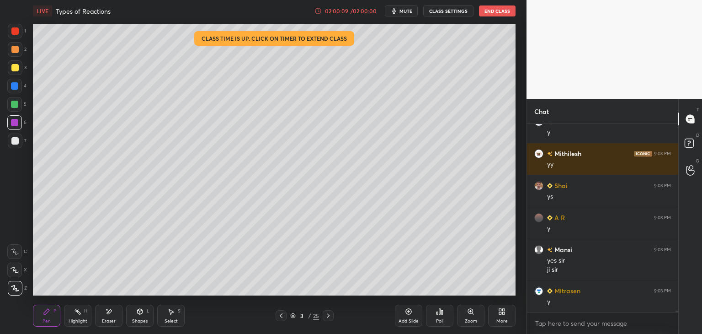
click at [281, 315] on icon at bounding box center [280, 315] width 7 height 7
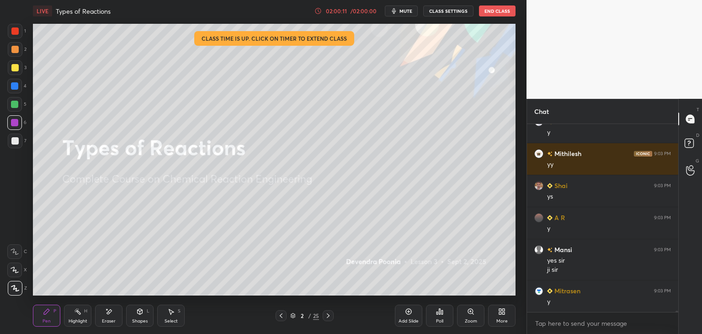
scroll to position [26924, 0]
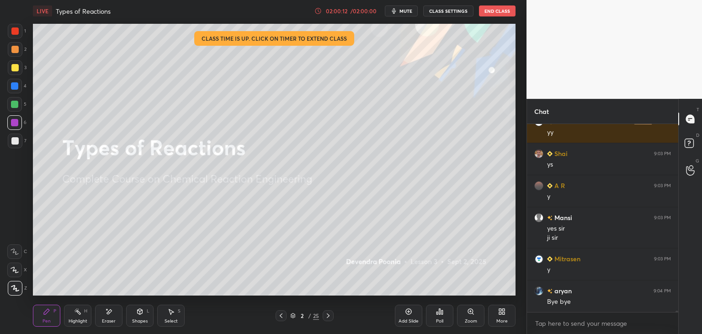
click at [493, 10] on button "End Class" at bounding box center [497, 10] width 37 height 11
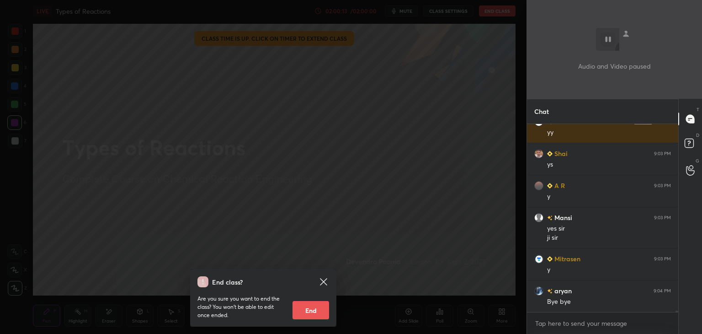
click at [316, 309] on button "End" at bounding box center [310, 310] width 37 height 18
type textarea "x"
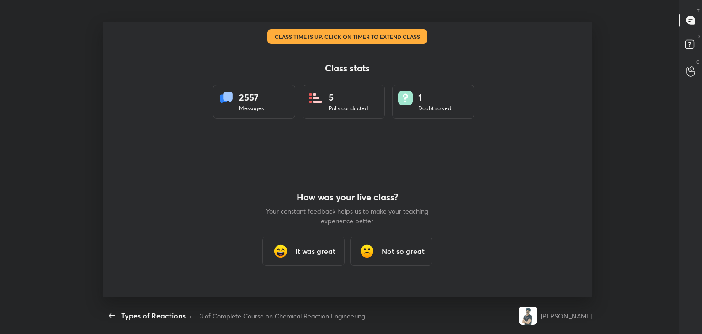
scroll to position [3, 0]
click at [333, 251] on h3 "It was great" at bounding box center [315, 250] width 40 height 11
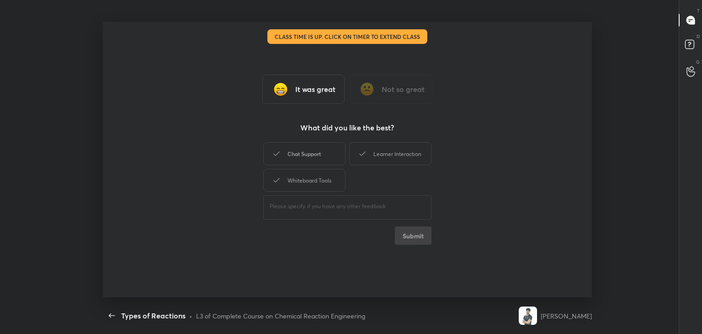
click at [332, 160] on div "Chat Support" at bounding box center [304, 153] width 82 height 23
click at [333, 179] on div "Whiteboard Tools" at bounding box center [304, 180] width 82 height 23
click at [377, 158] on div "Learner Interaction" at bounding box center [390, 153] width 82 height 23
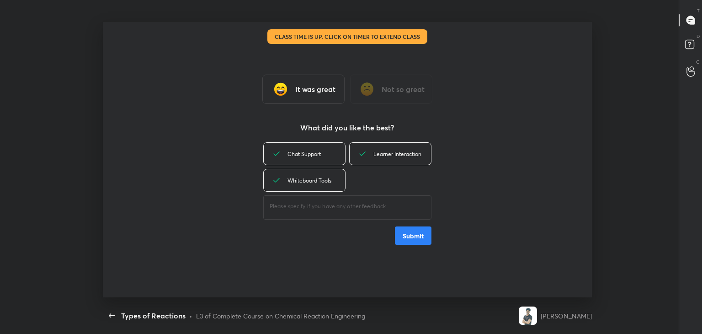
click at [407, 236] on button "Submit" at bounding box center [413, 235] width 37 height 18
